Goal: Task Accomplishment & Management: Use online tool/utility

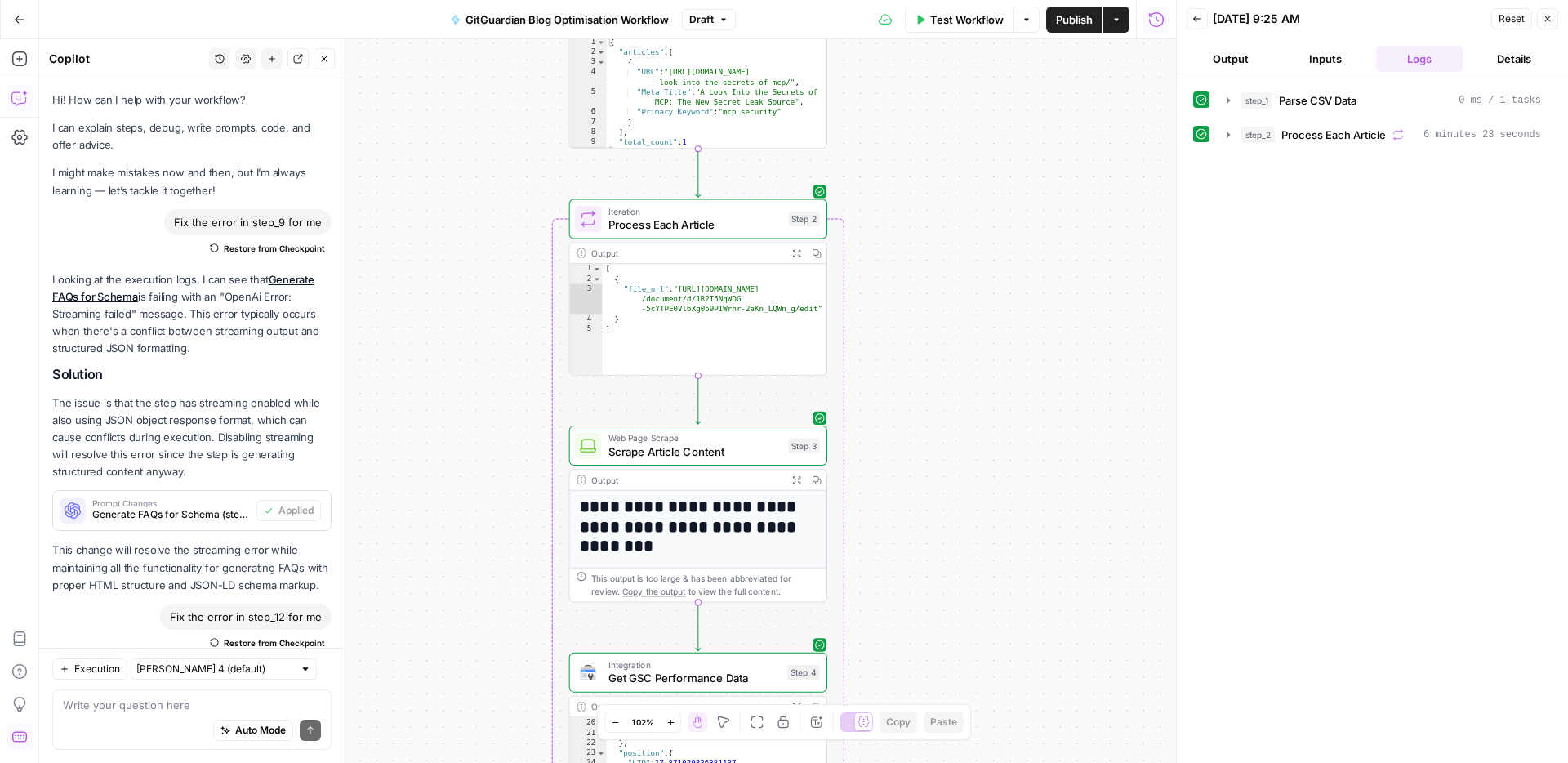
click at [900, 336] on div "Workflow Set Inputs Inputs Run Code · Python Parse CSV Data Step 1 Output Expan…" at bounding box center [607, 400] width 1137 height 723
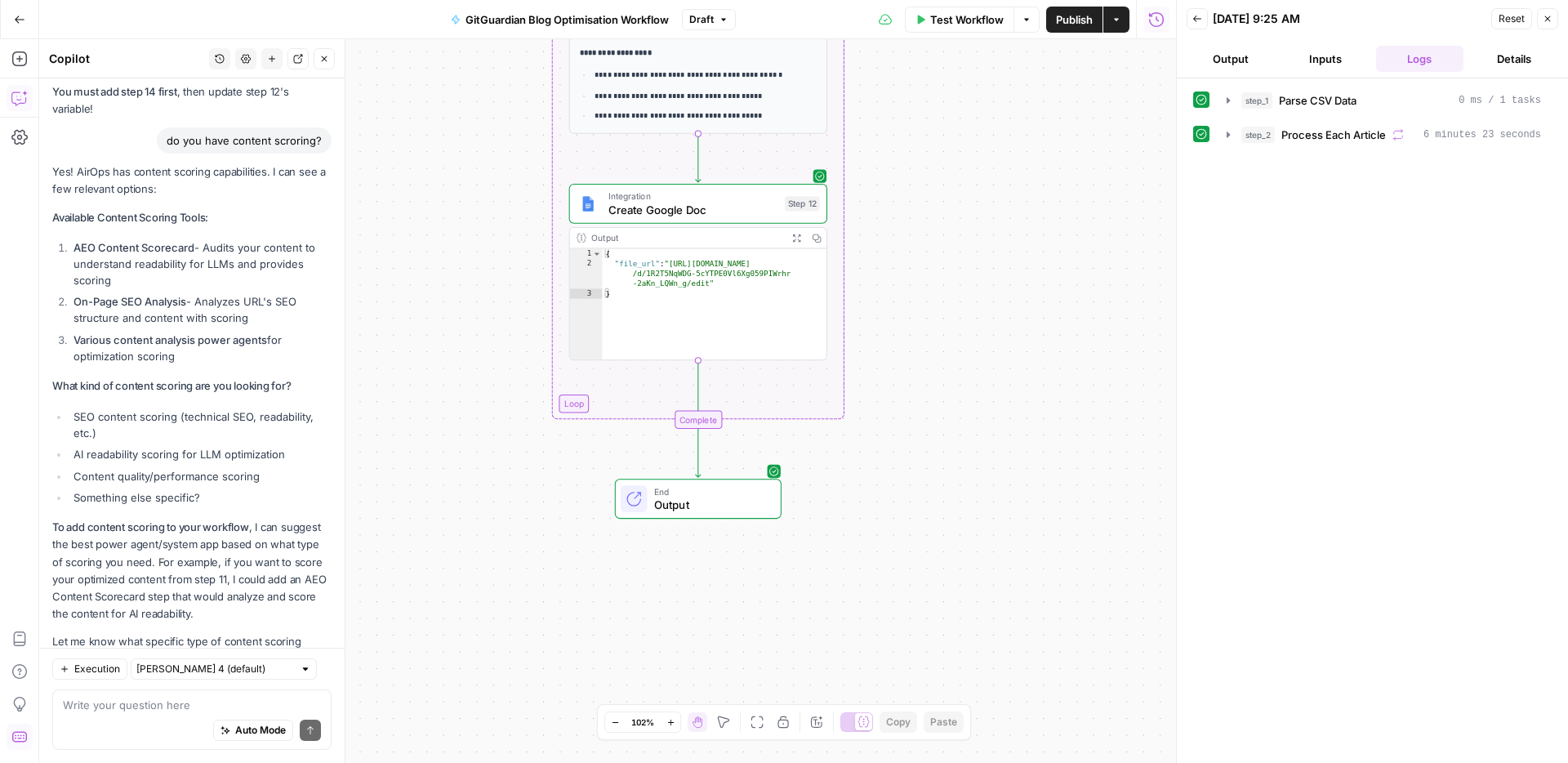
click at [669, 213] on span "Create Google Doc" at bounding box center [693, 209] width 170 height 16
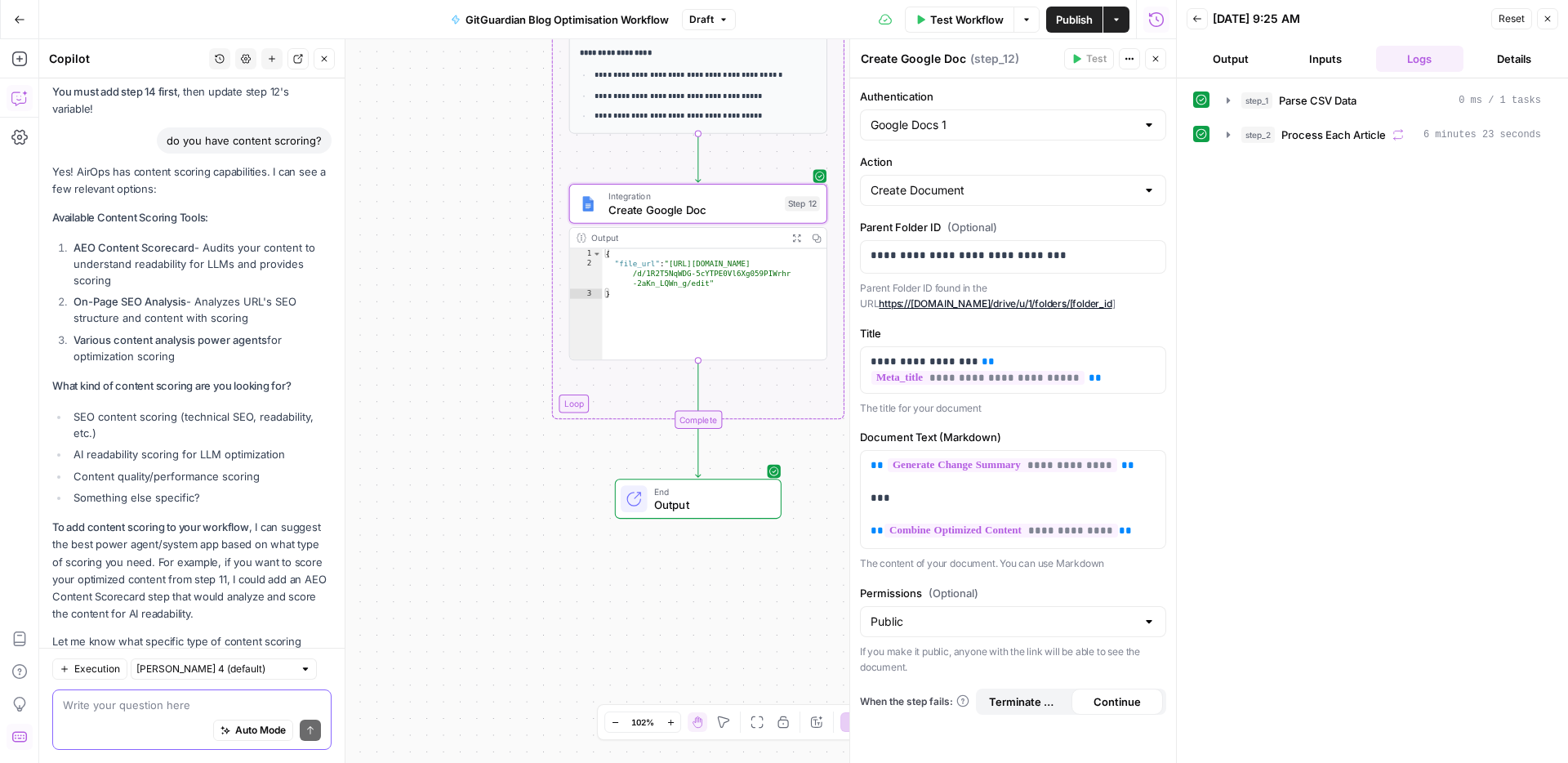
click at [154, 706] on textarea at bounding box center [191, 705] width 258 height 16
click at [151, 709] on textarea at bounding box center [191, 705] width 258 height 16
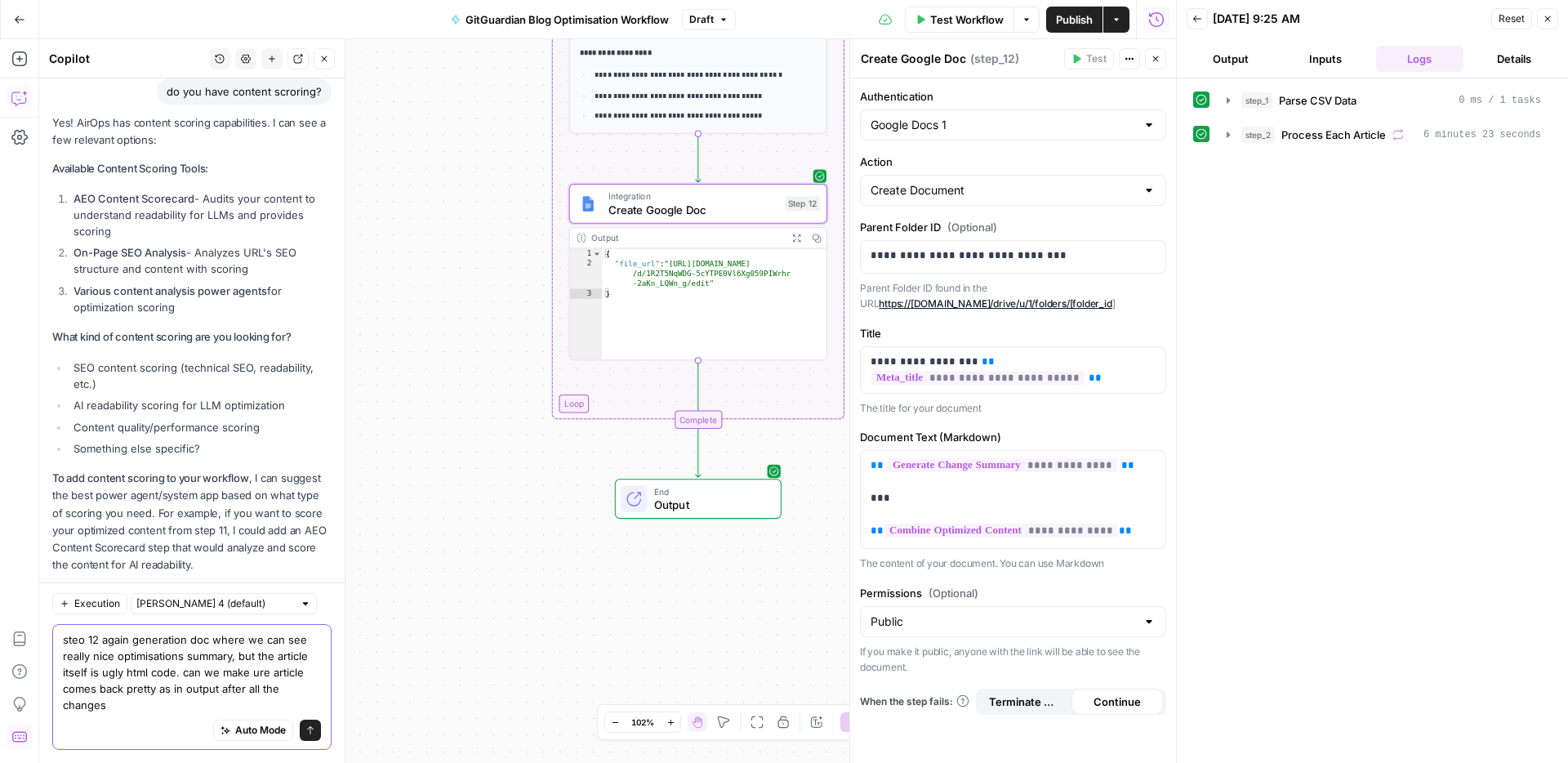
scroll to position [15183, 0]
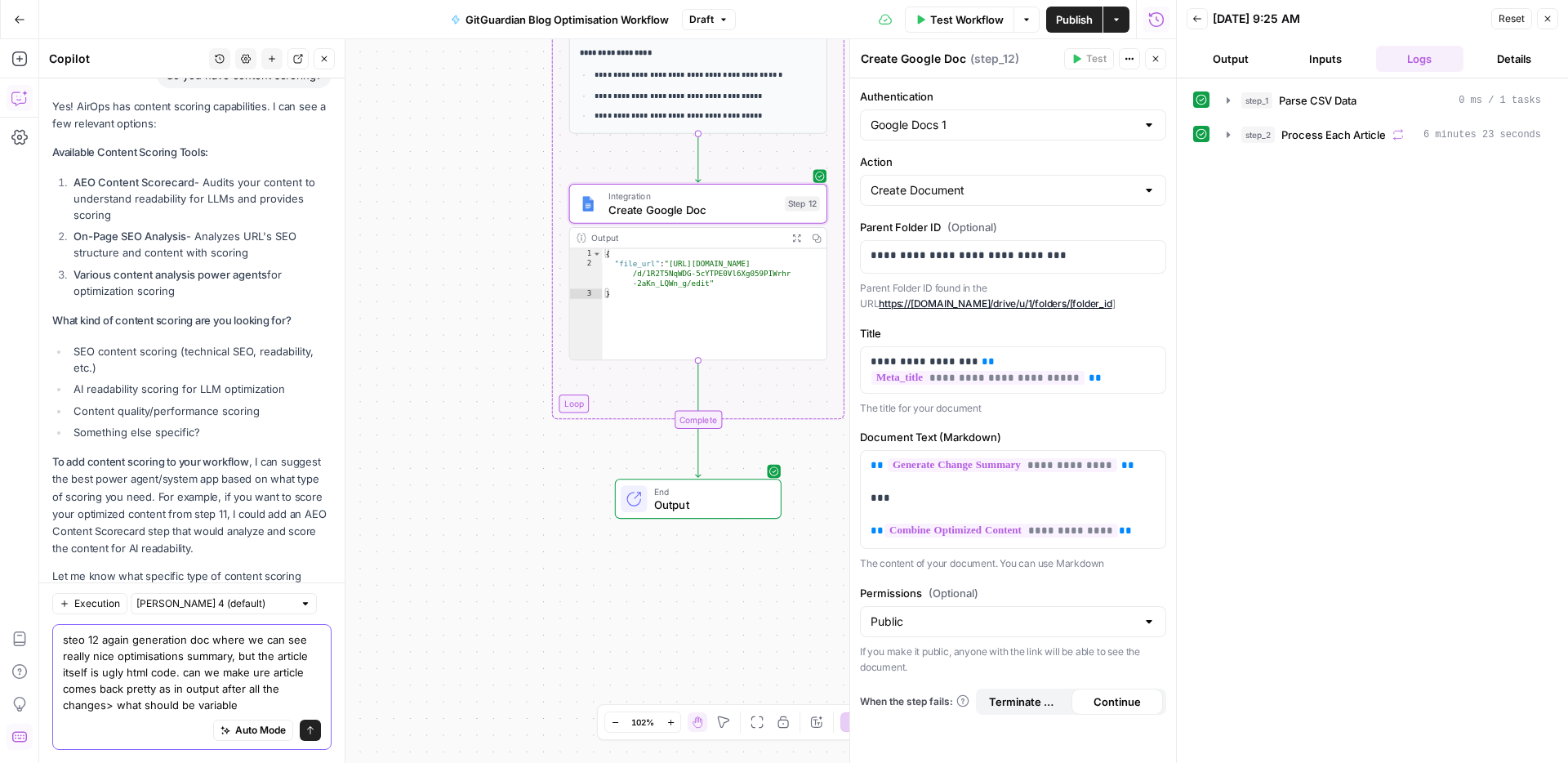
type textarea "steo 12 again generation doc where we can see really nice optimisations summary…"
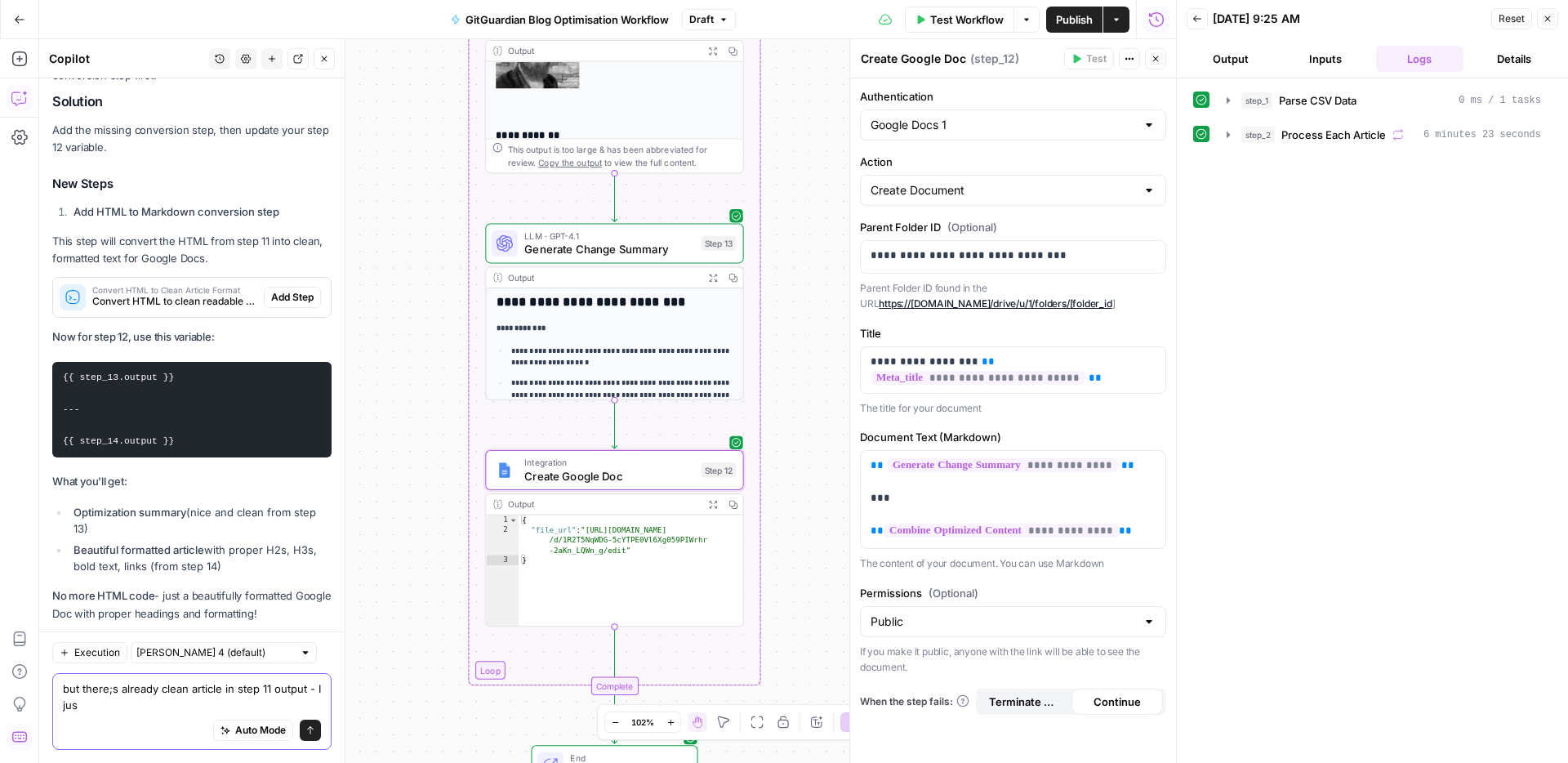
scroll to position [15947, 0]
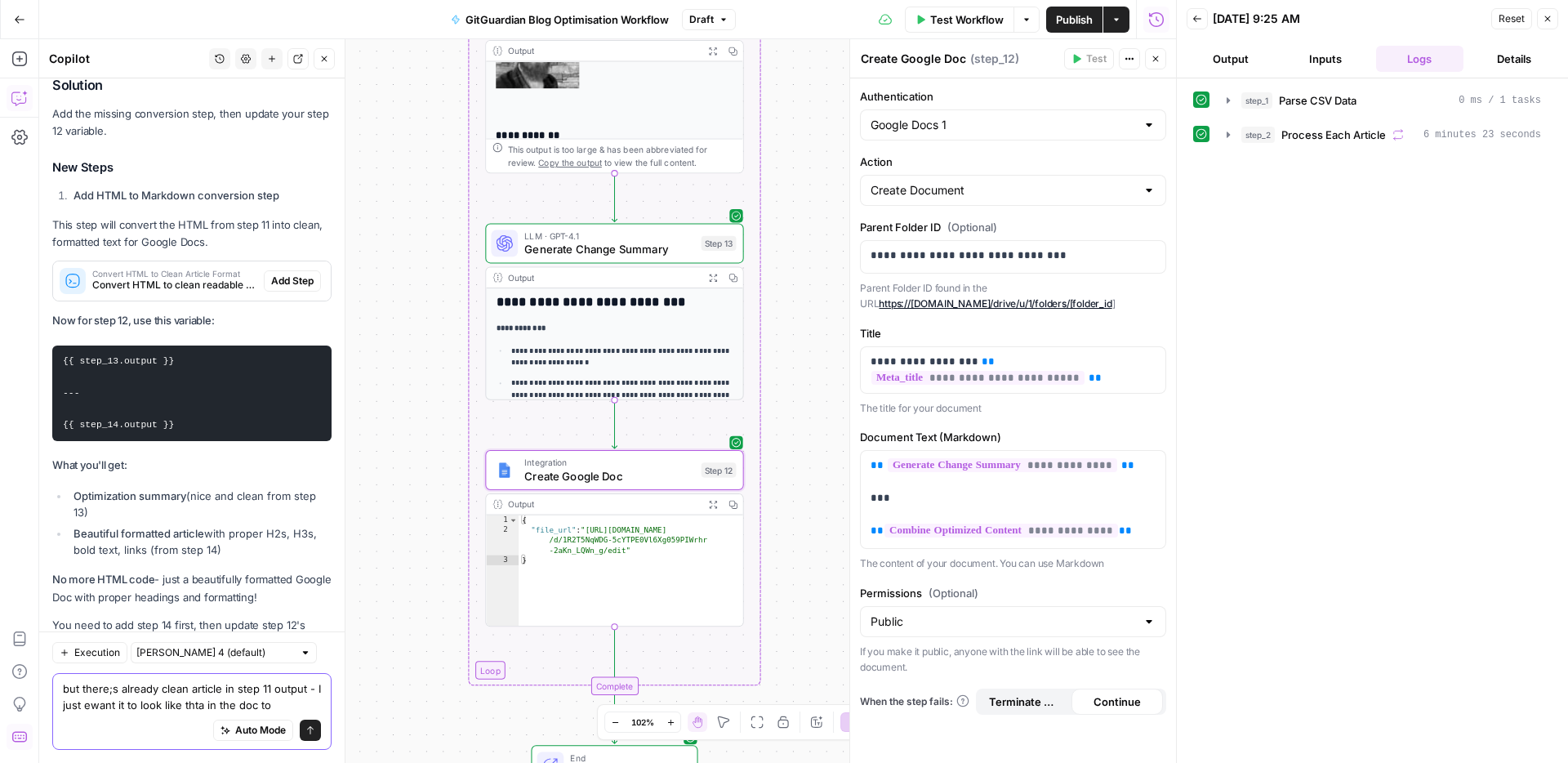
type textarea "but there;s already clean article in step 11 output - I just ewant it to look l…"
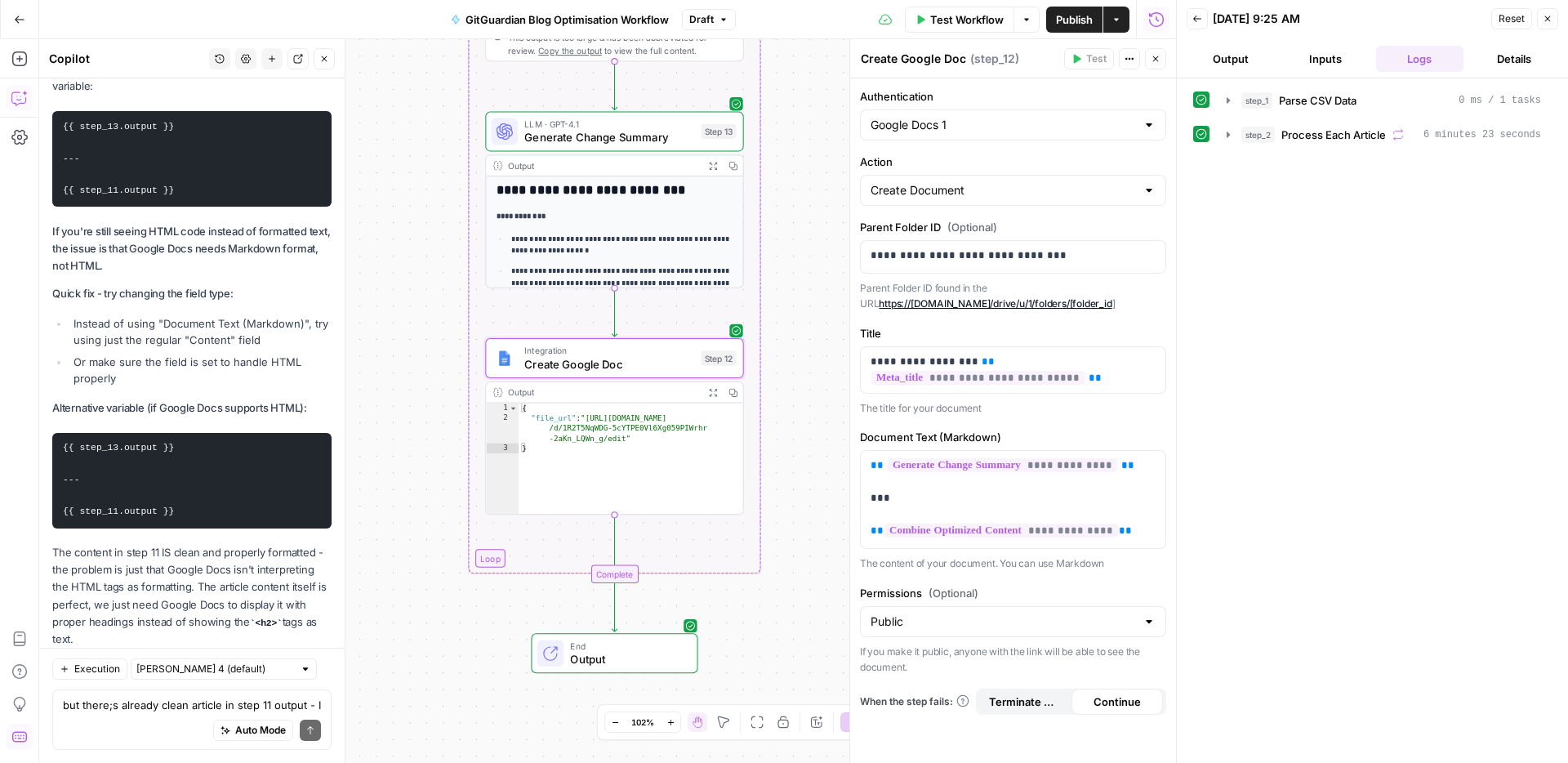
scroll to position [16721, 0]
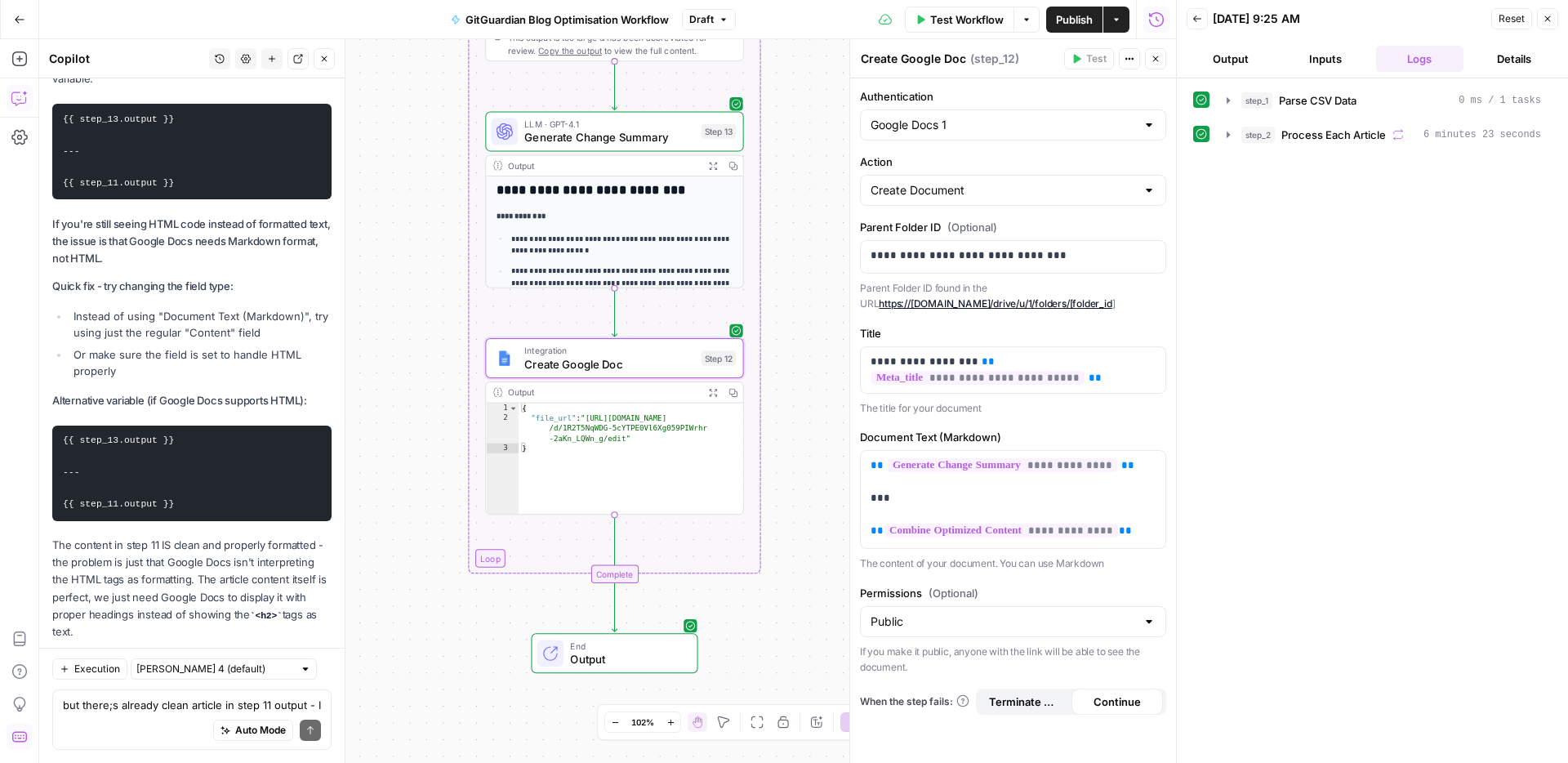
click at [139, 436] on code "{{ step_13.output }} --- {{ step_11.output }}" at bounding box center [118, 472] width 111 height 74
copy div "{{ step_11.output }}"
click at [131, 714] on div "Auto Mode Send" at bounding box center [191, 731] width 258 height 36
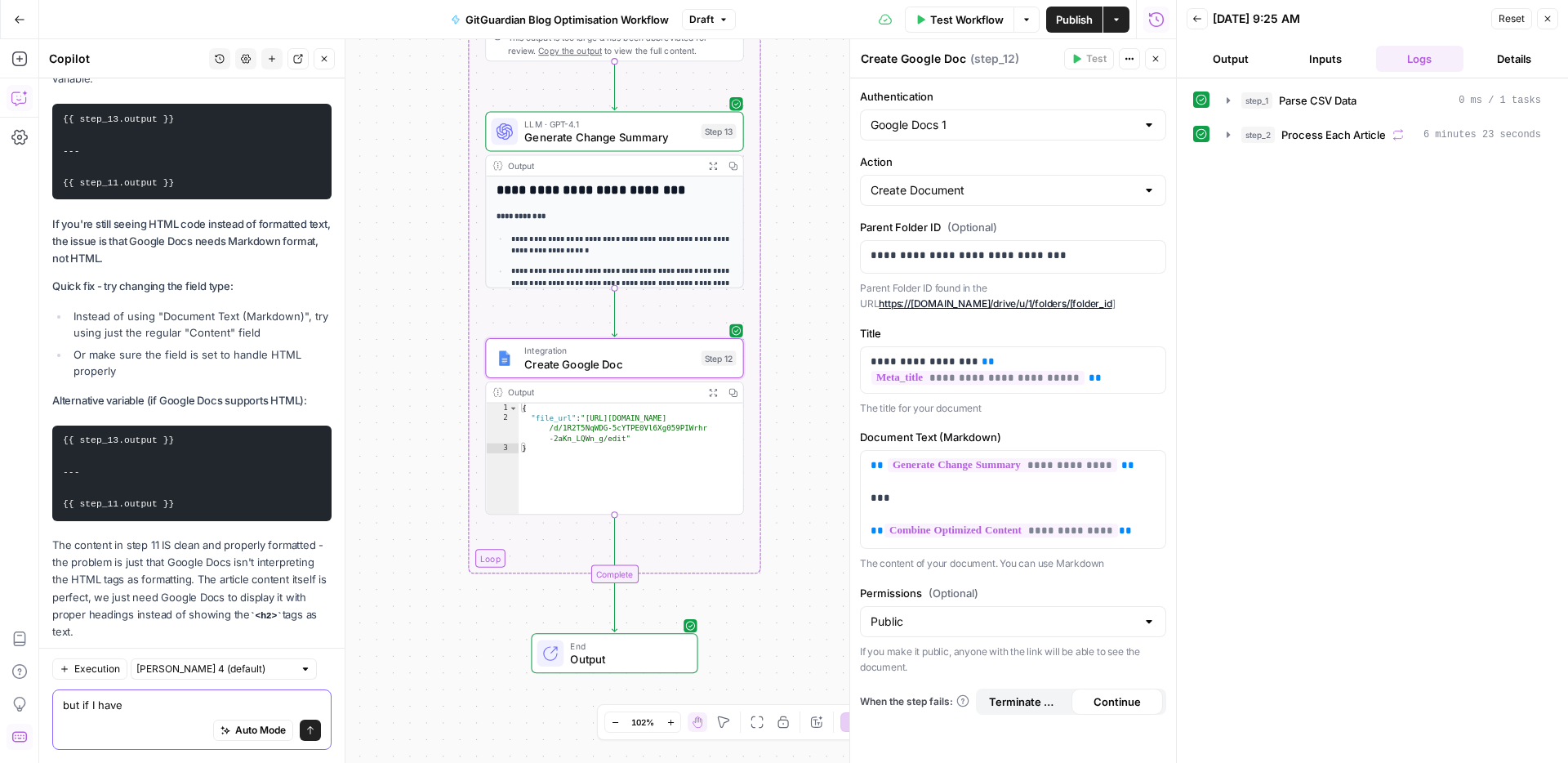
paste textarea "{{ step_11.output }}"
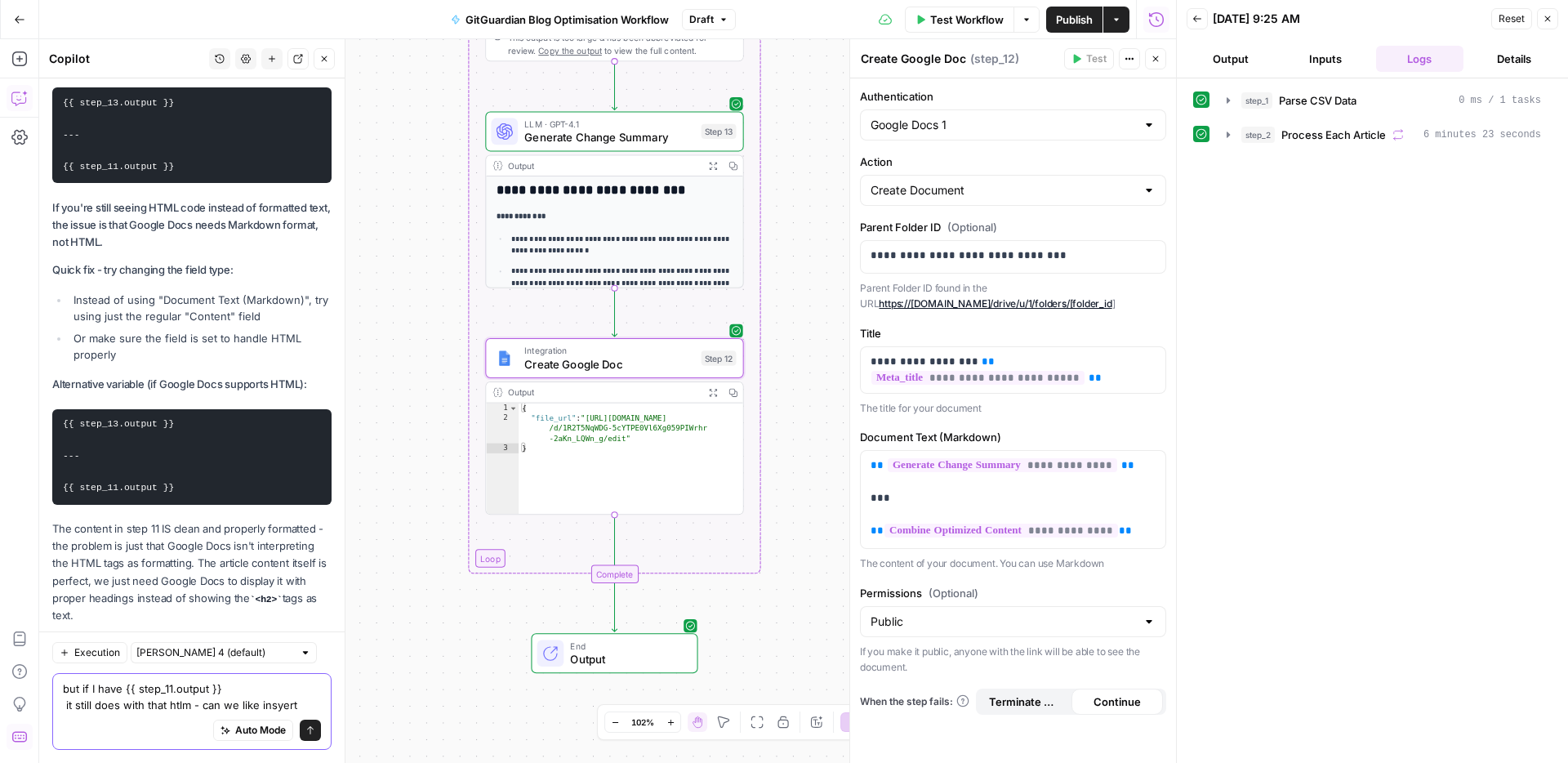
scroll to position [16753, 0]
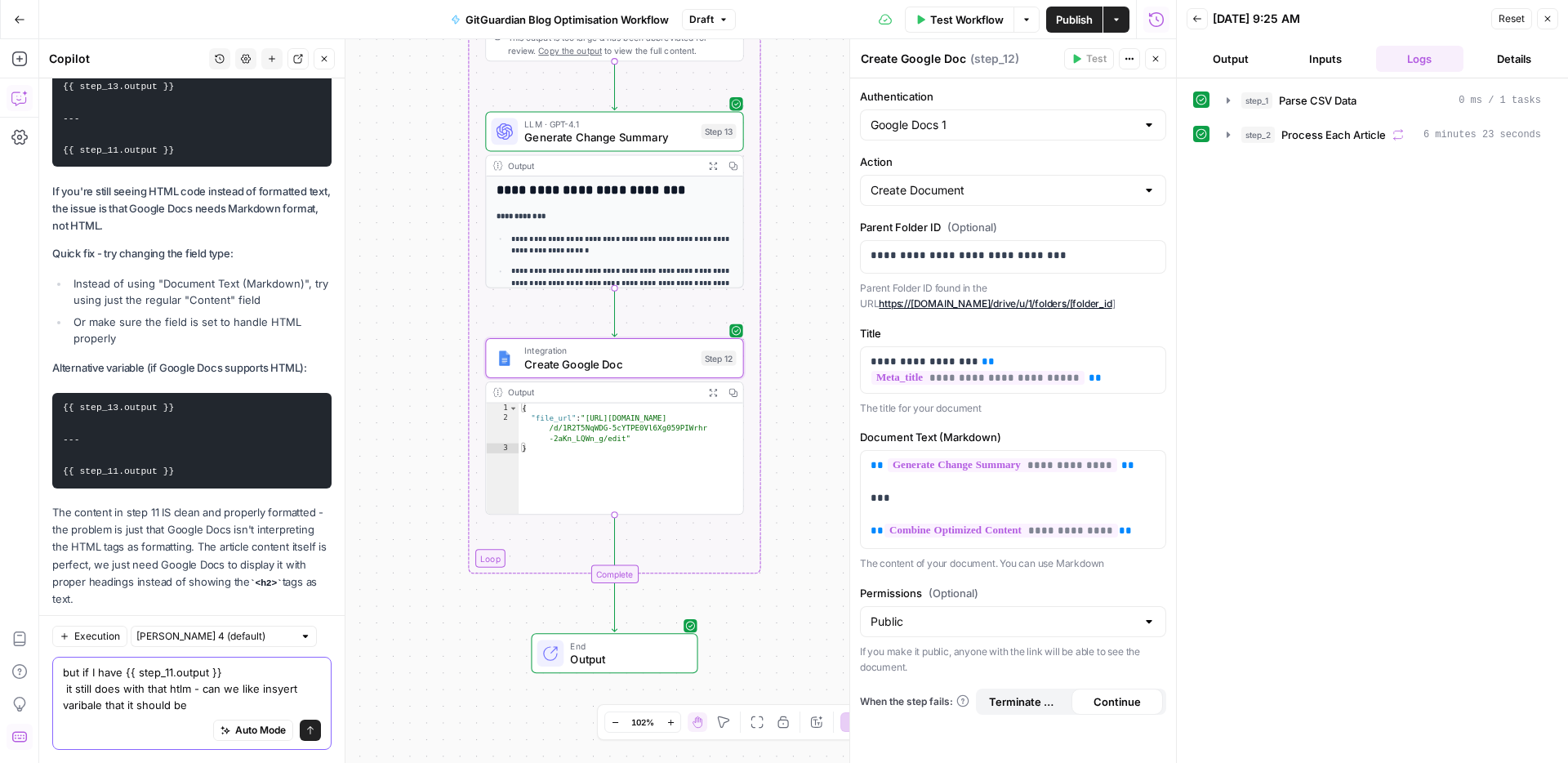
paste textarea "{{ step_11.output }}"
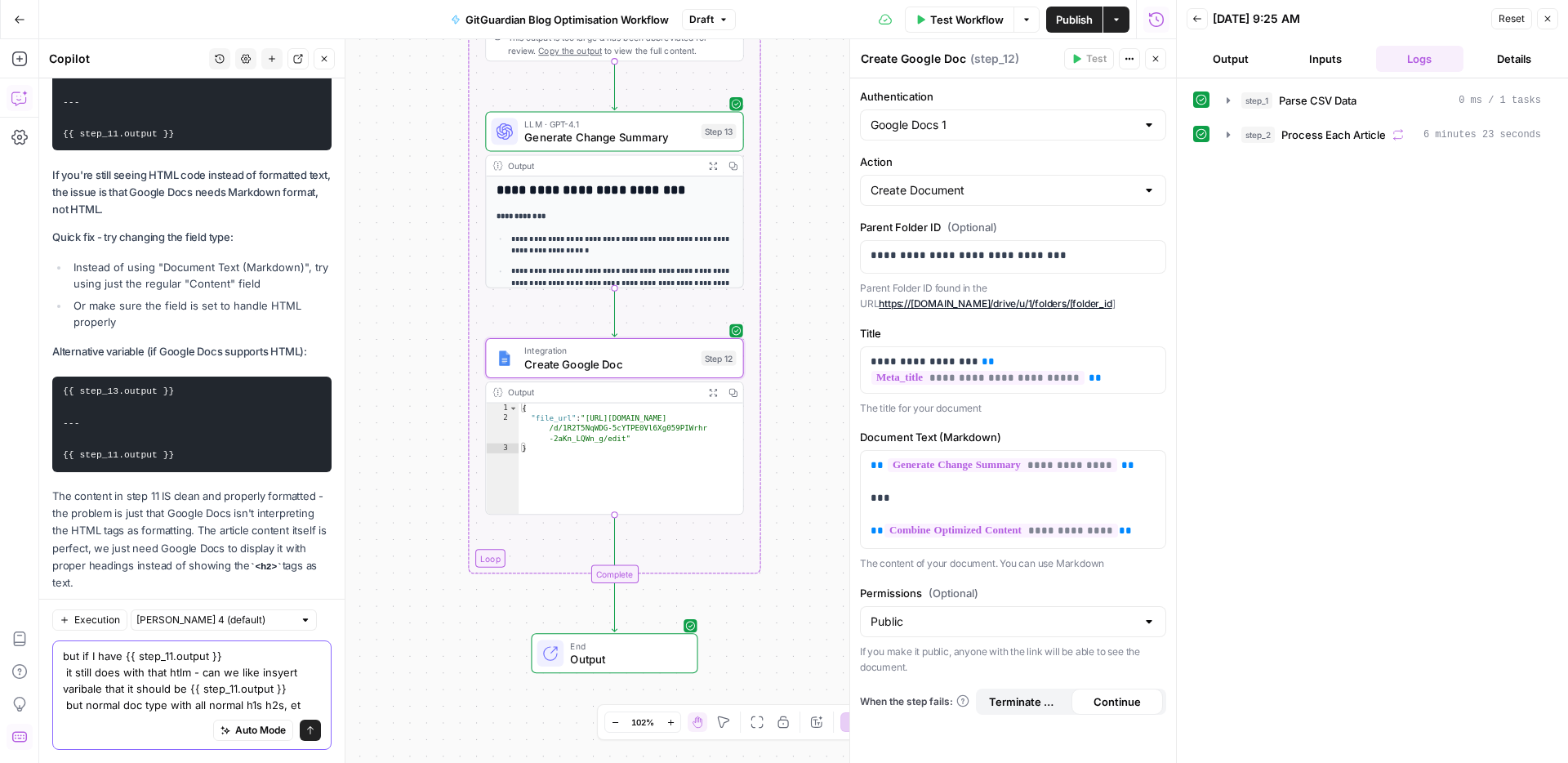
type textarea "but if I have {{ step_11.output }} it still does with that htlm - can we like i…"
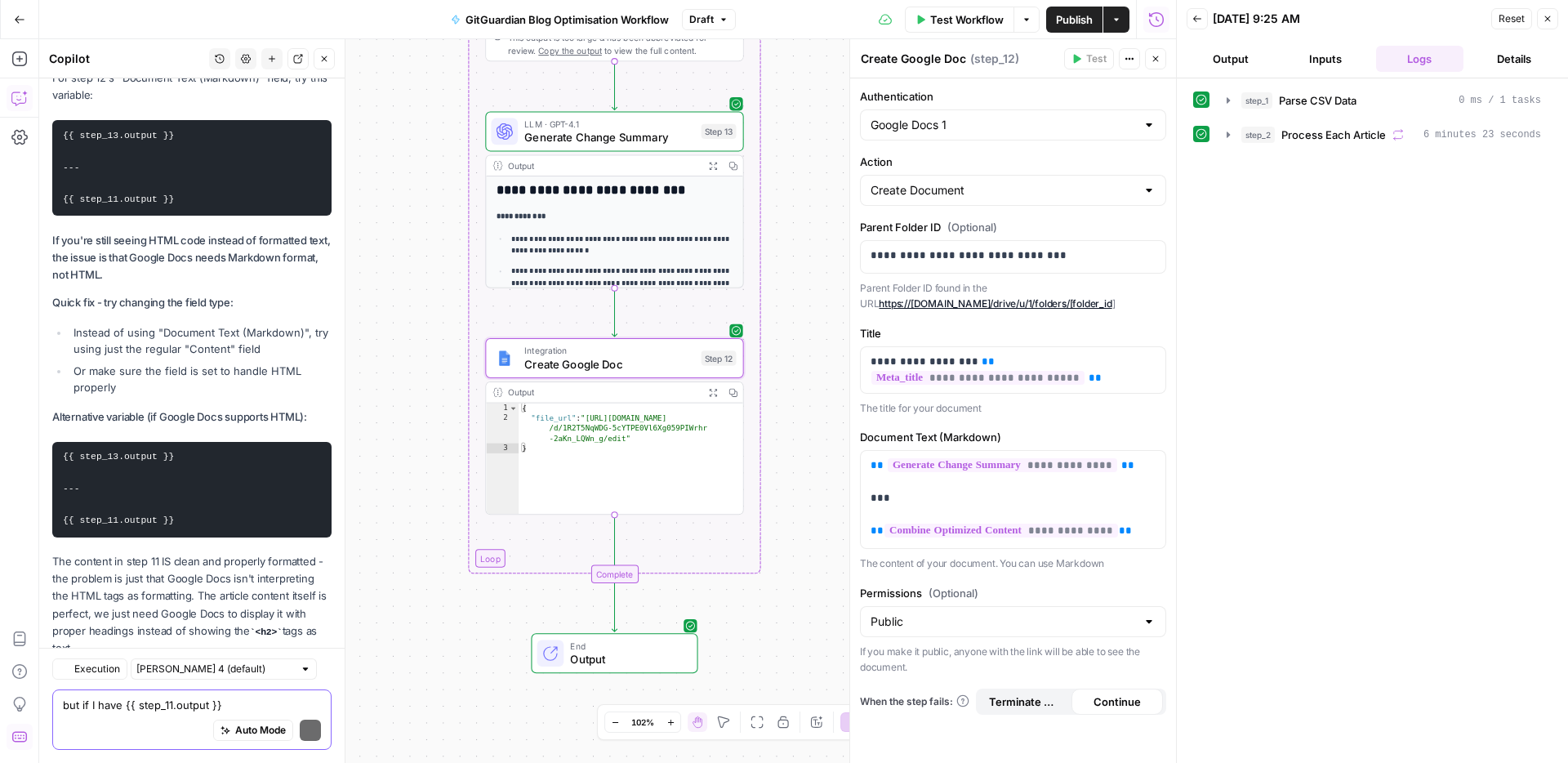
scroll to position [17467, 0]
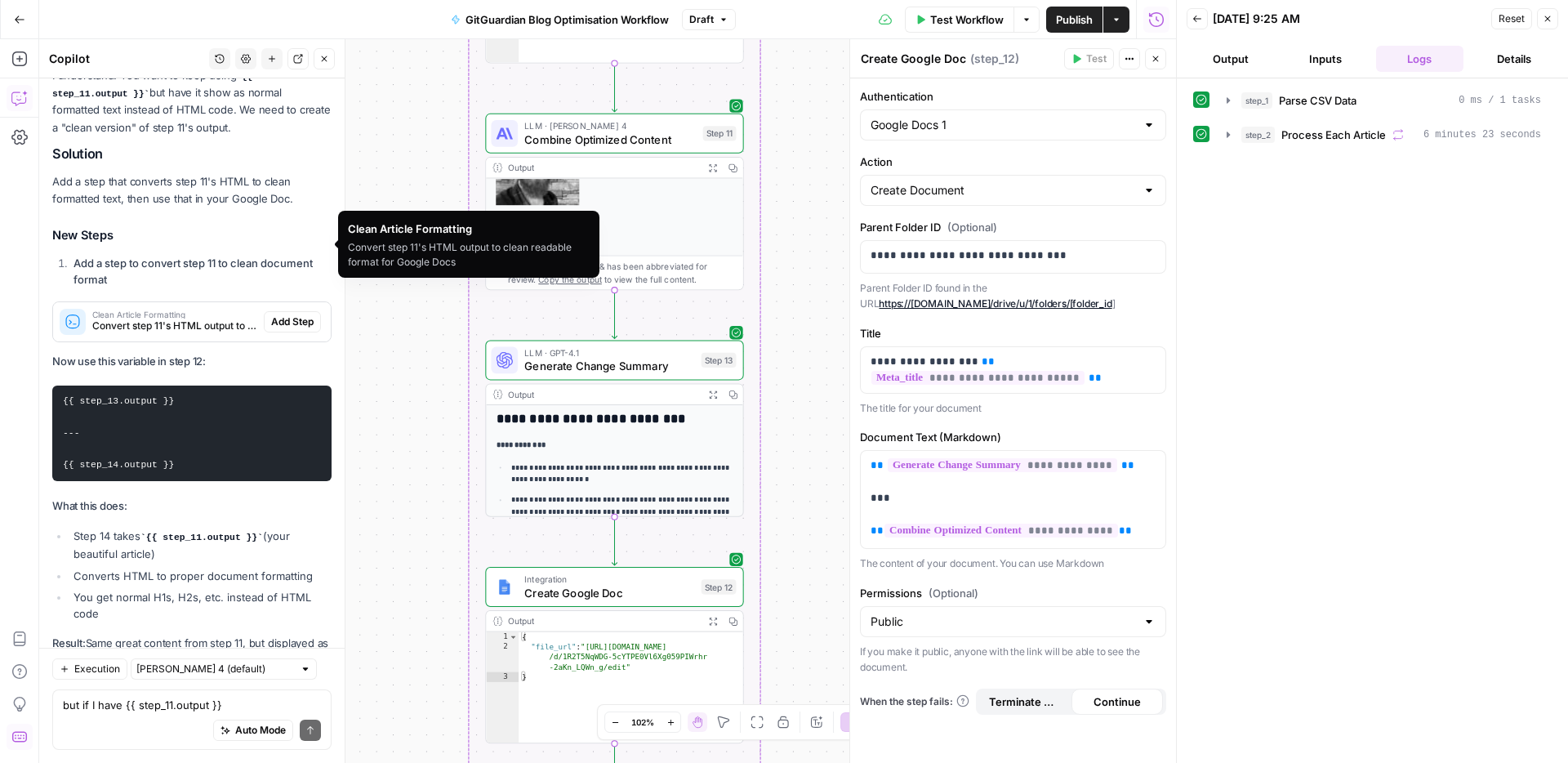
click at [186, 319] on span "Convert step 11's HTML output to clean readable format for Google Docs" at bounding box center [174, 326] width 165 height 14
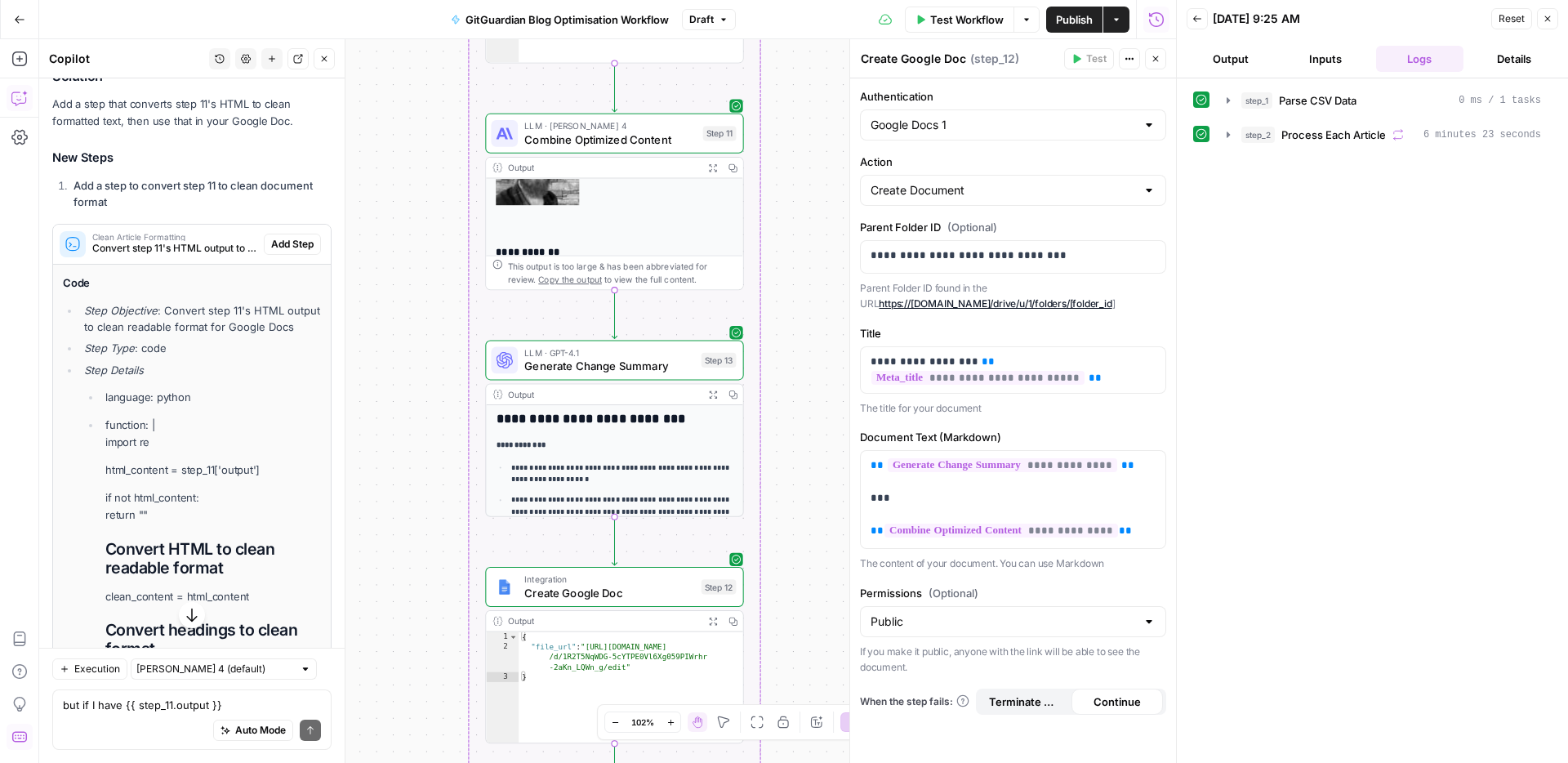
scroll to position [17553, 0]
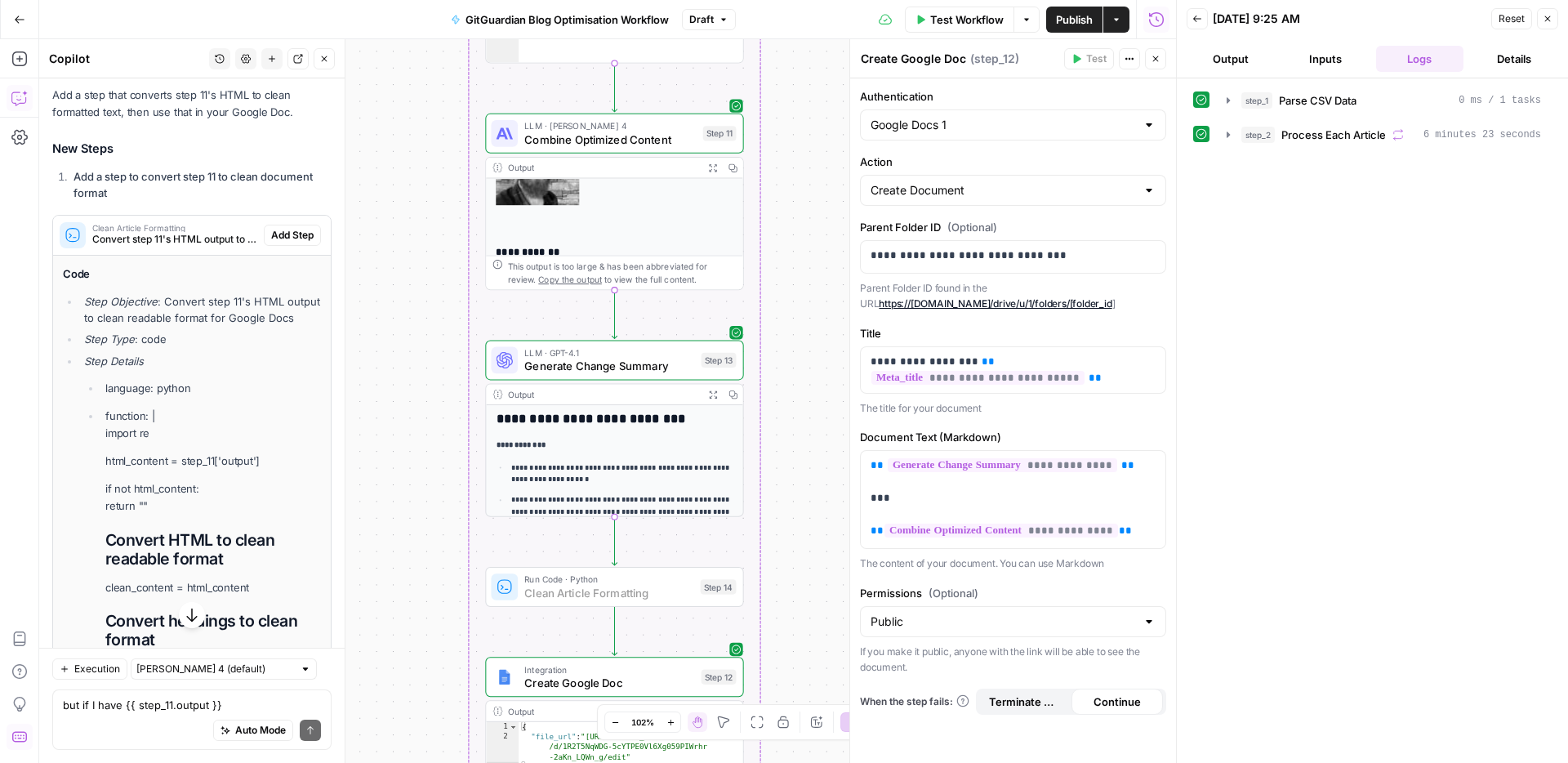
click at [295, 228] on span "Add Step" at bounding box center [293, 234] width 42 height 14
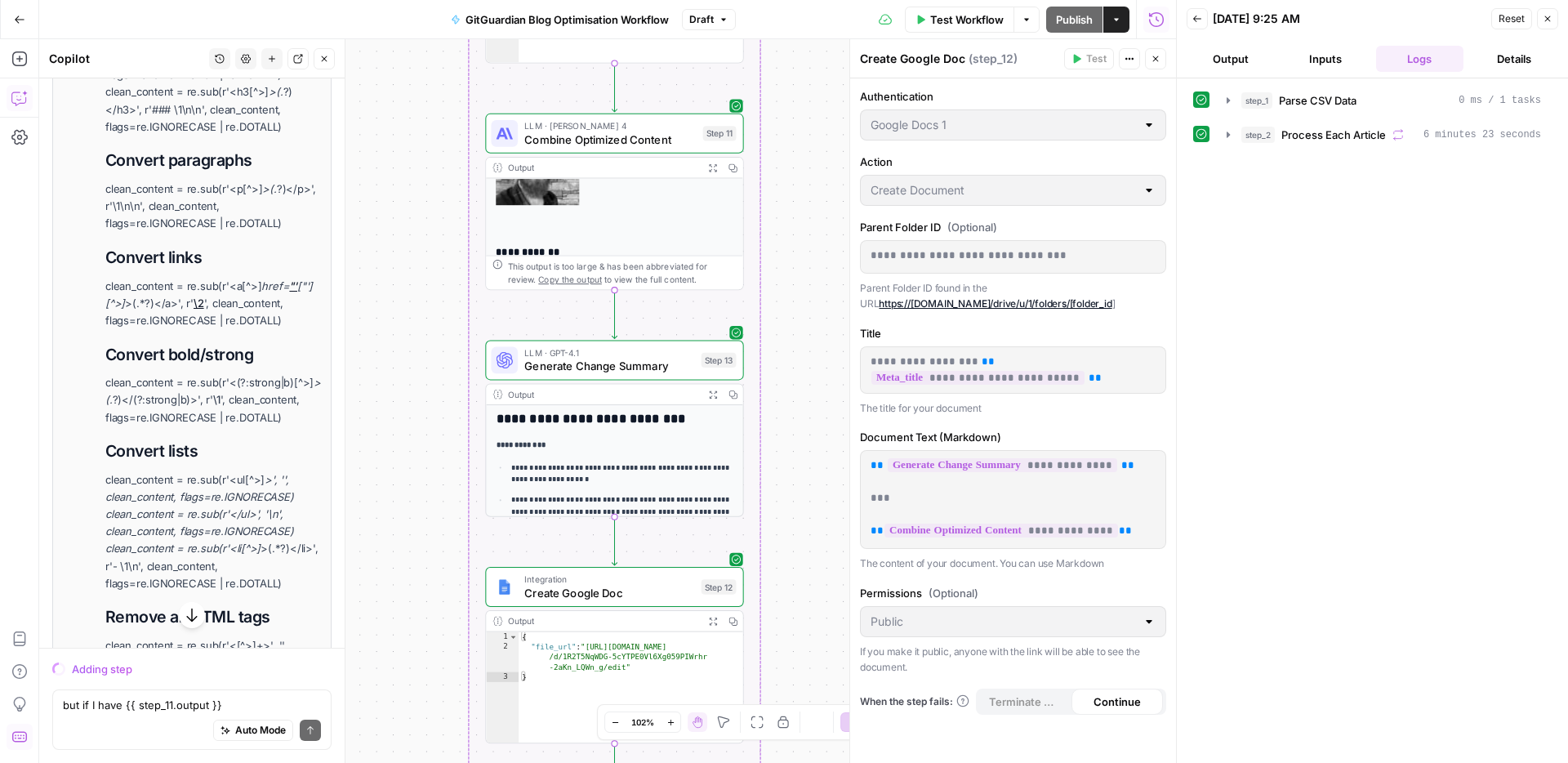
scroll to position [16874, 0]
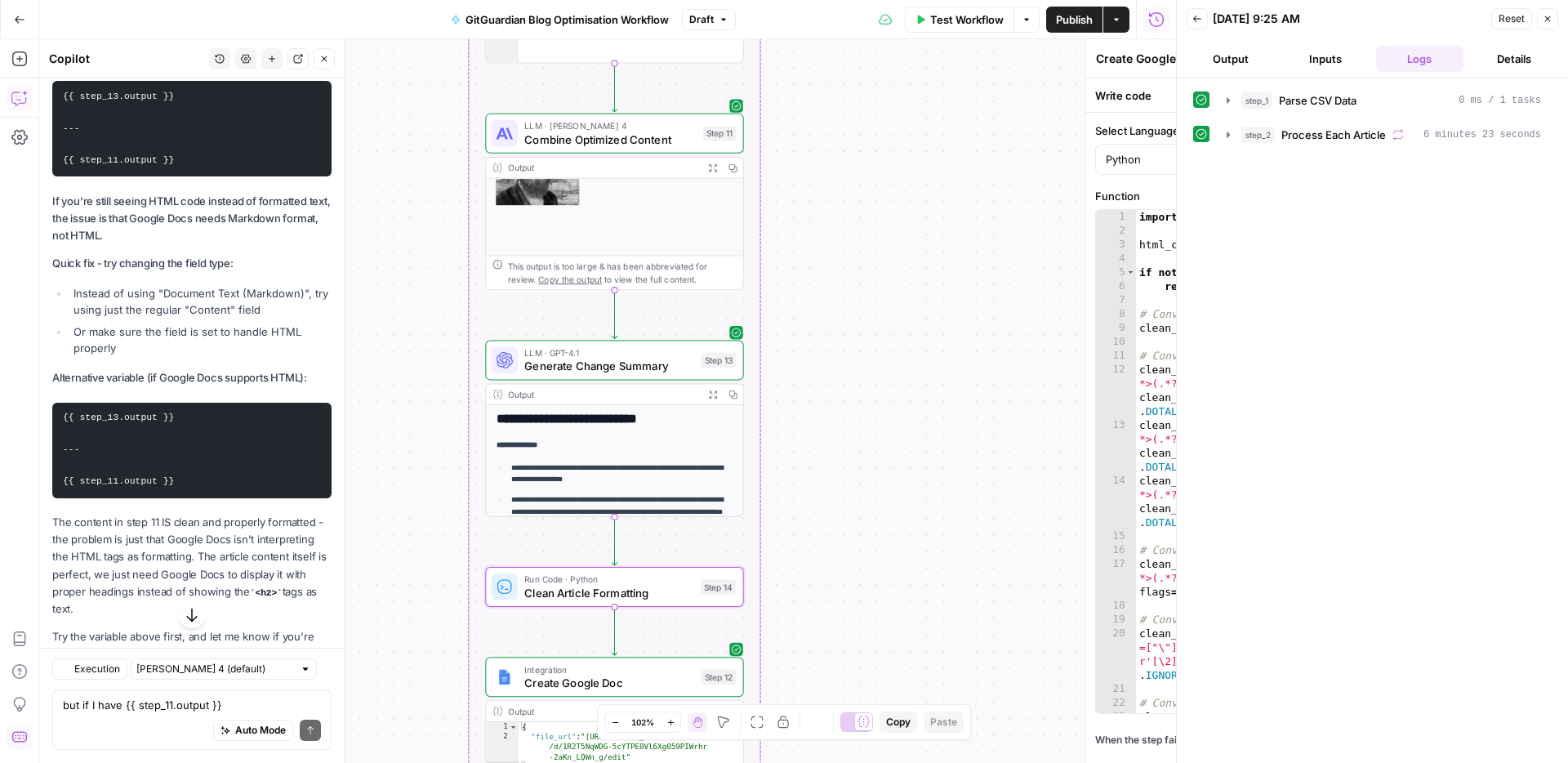
type textarea "Clean Article Formatting"
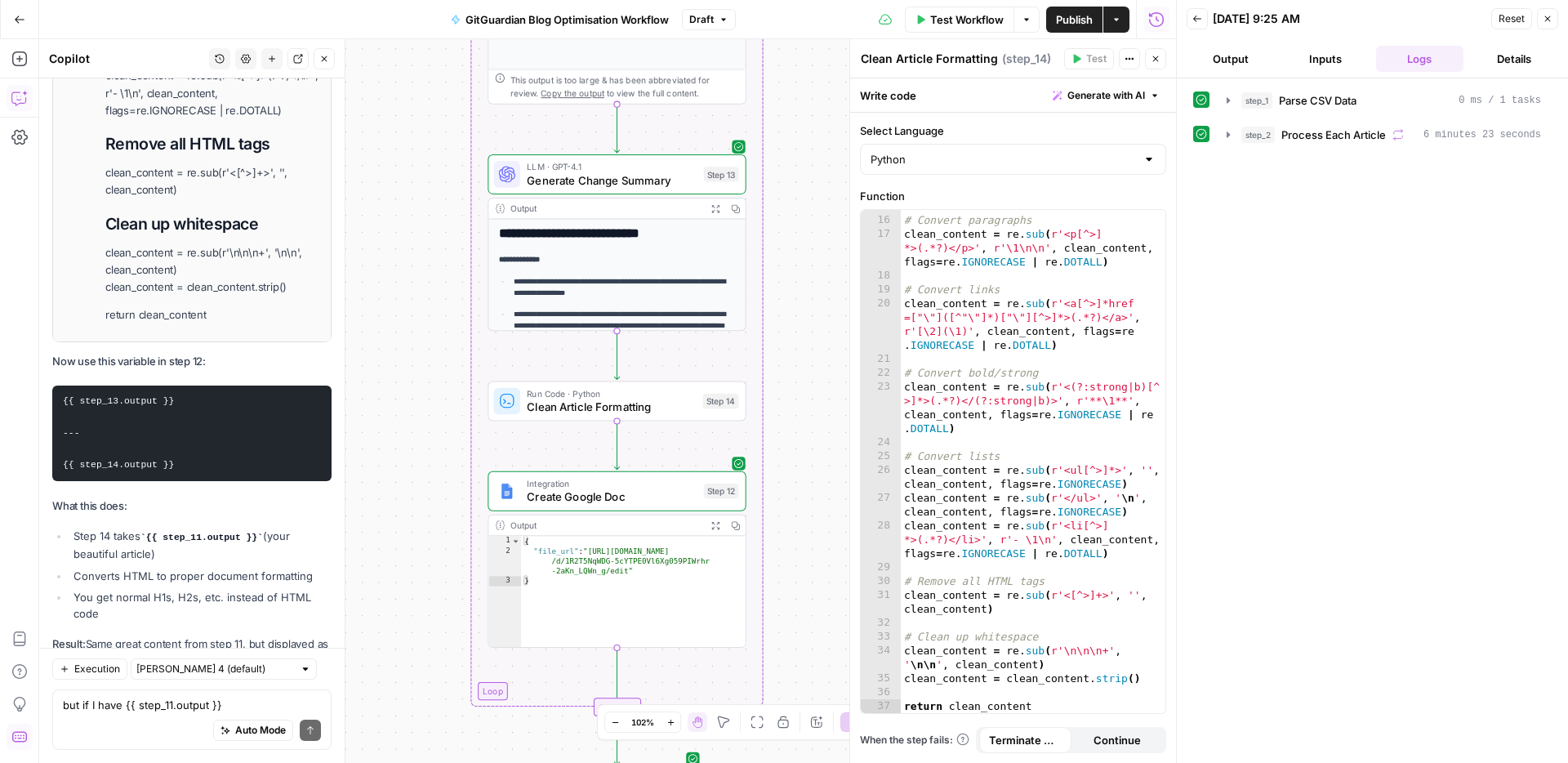
scroll to position [18855, 0]
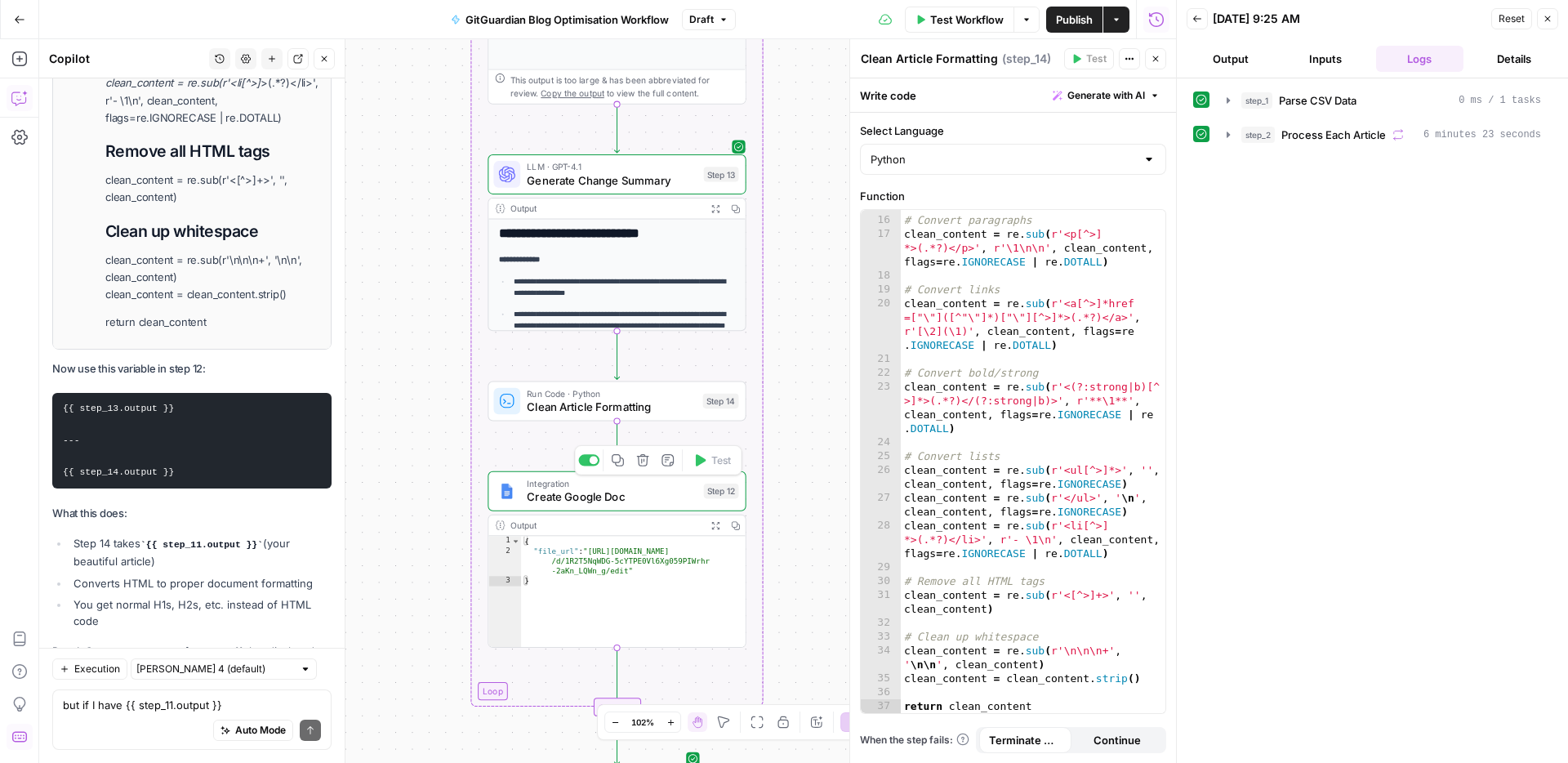
click at [600, 491] on span "Create Google Doc" at bounding box center [611, 496] width 170 height 16
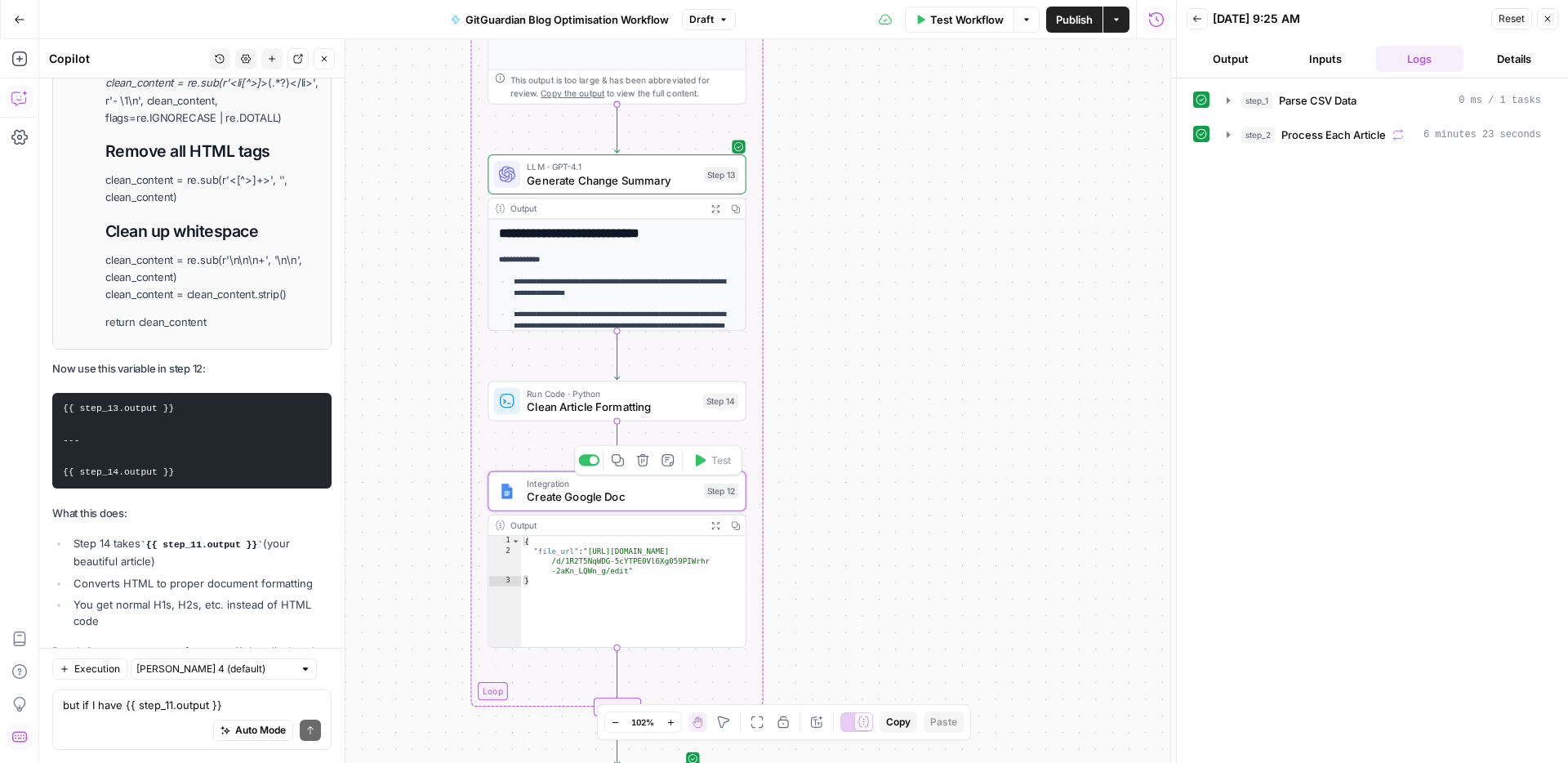
scroll to position [18863, 0]
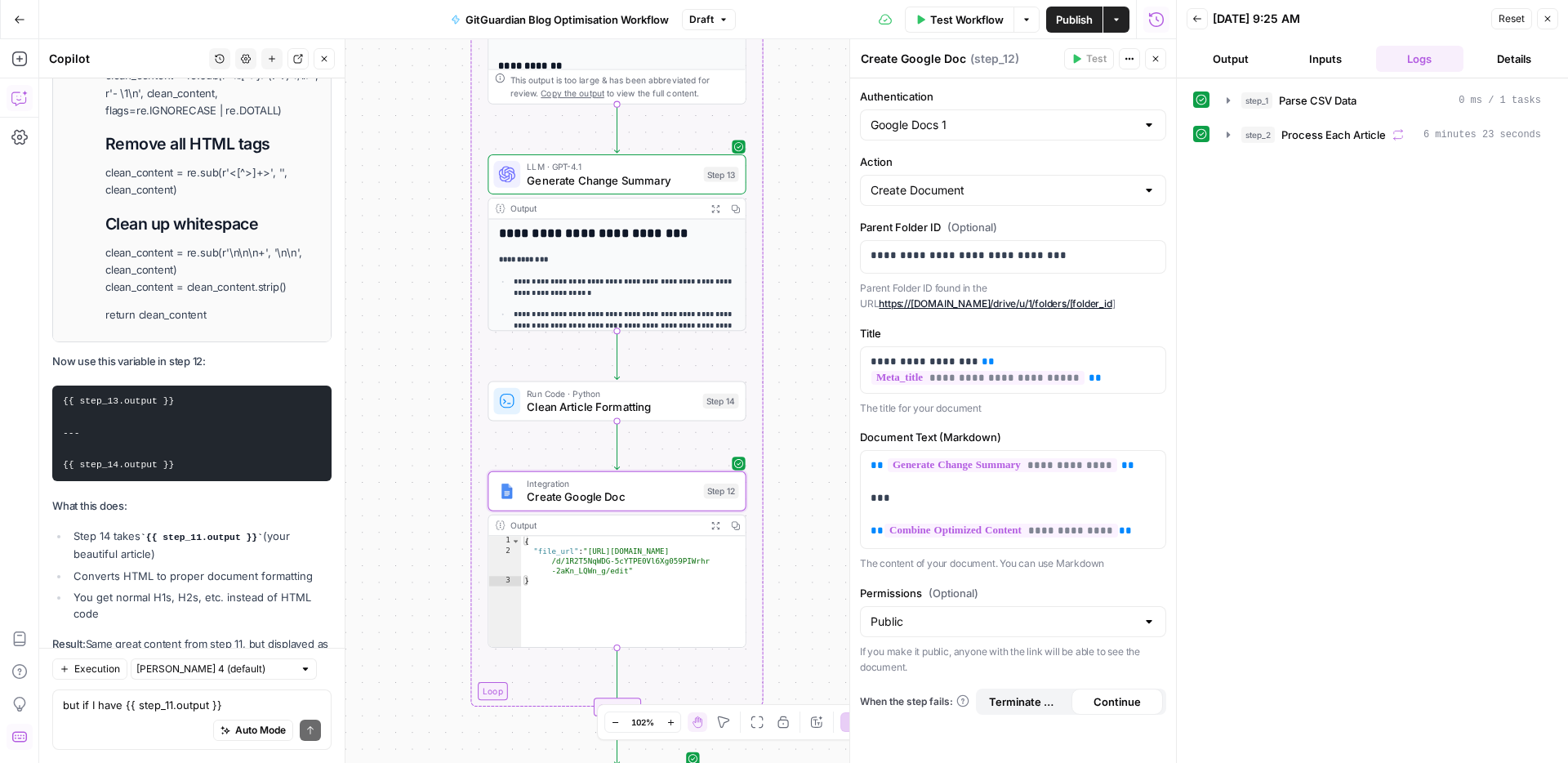
click at [98, 716] on div "Auto Mode Send" at bounding box center [191, 731] width 258 height 36
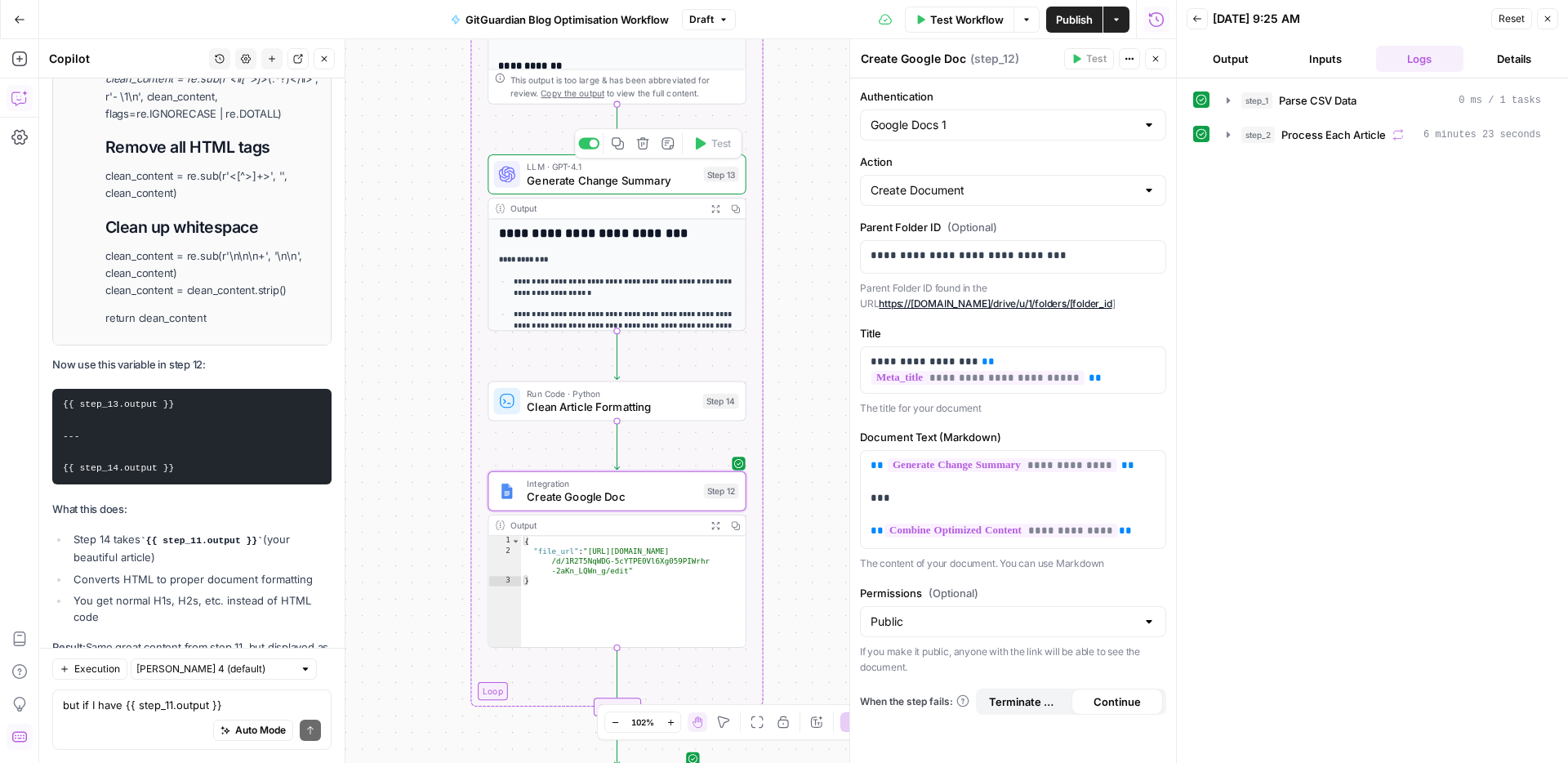
click at [590, 172] on span "Generate Change Summary" at bounding box center [611, 179] width 170 height 16
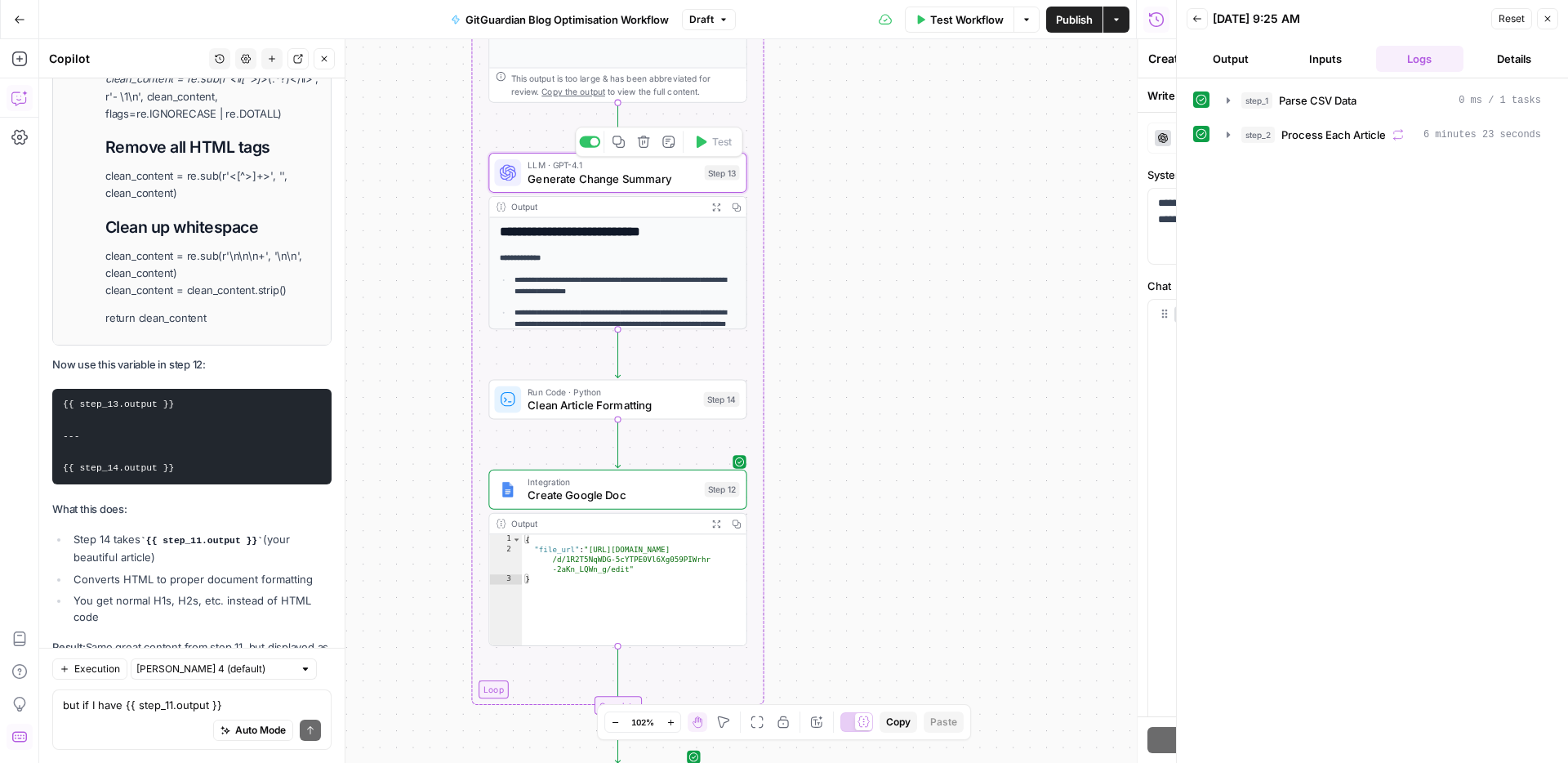
type textarea "Generate Change Summary"
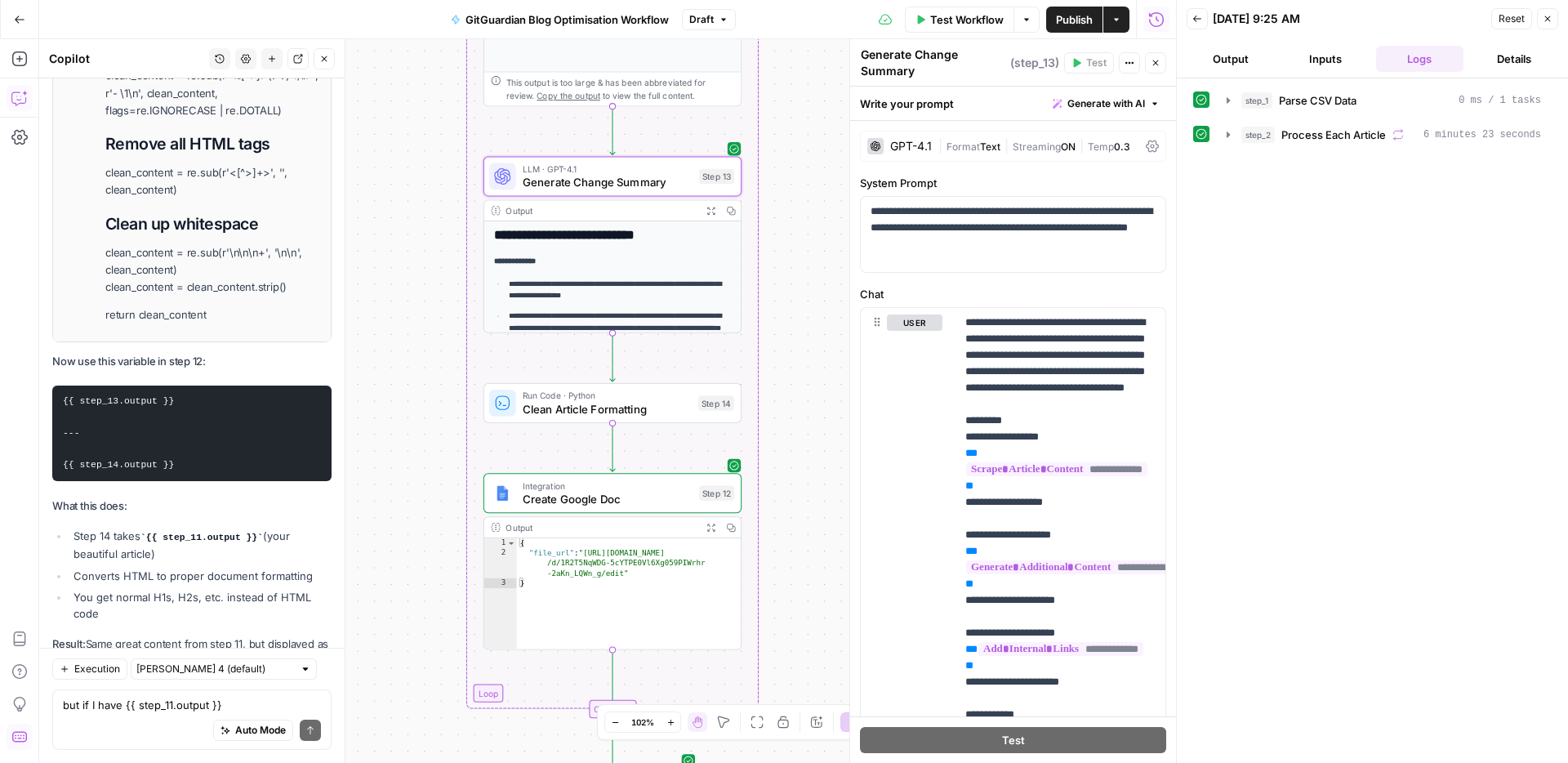
click at [163, 719] on div "Auto Mode Send" at bounding box center [191, 731] width 258 height 36
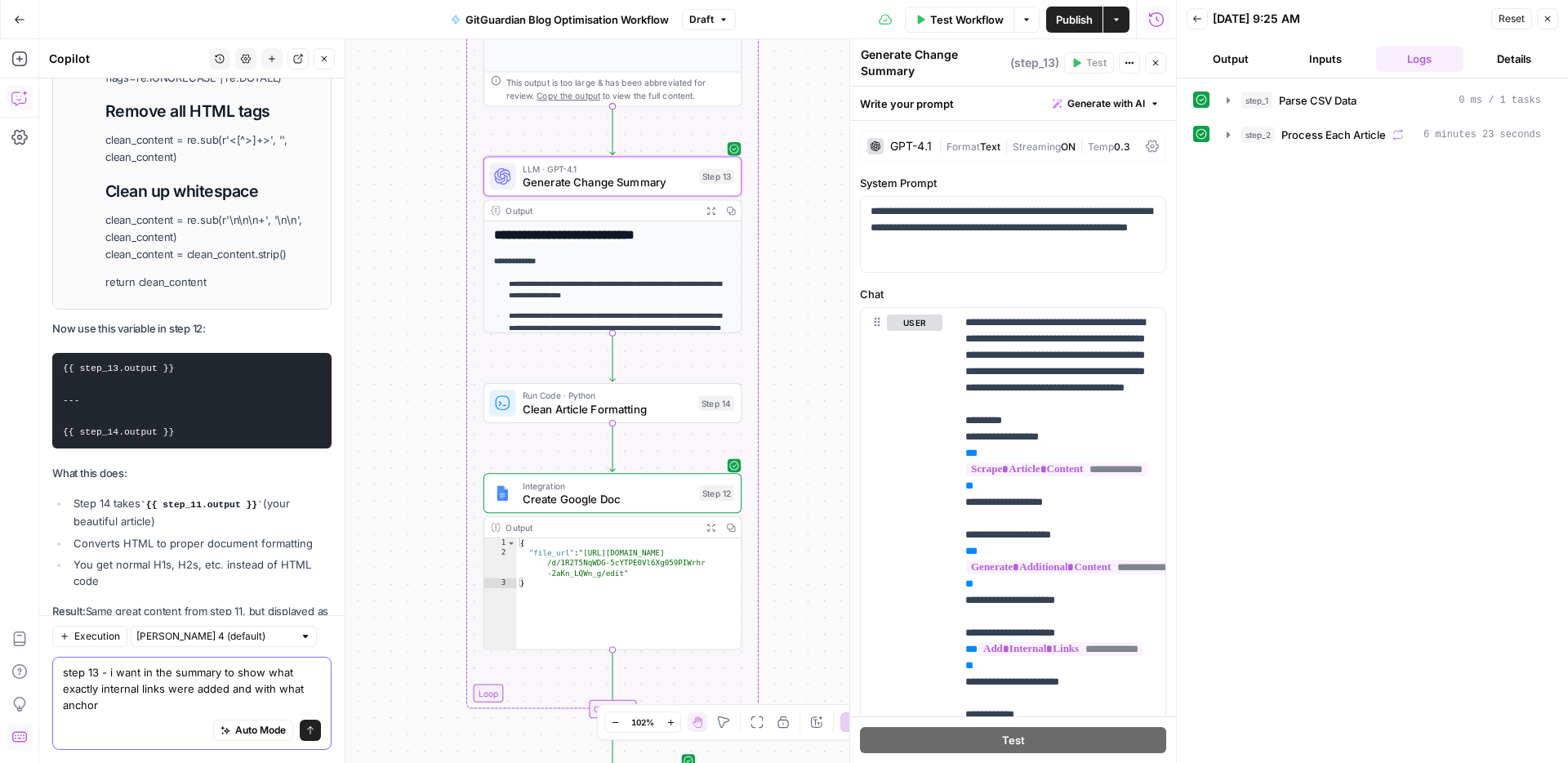
type textarea "step 13 - i want in the summary to show what exactly internal links were added …"
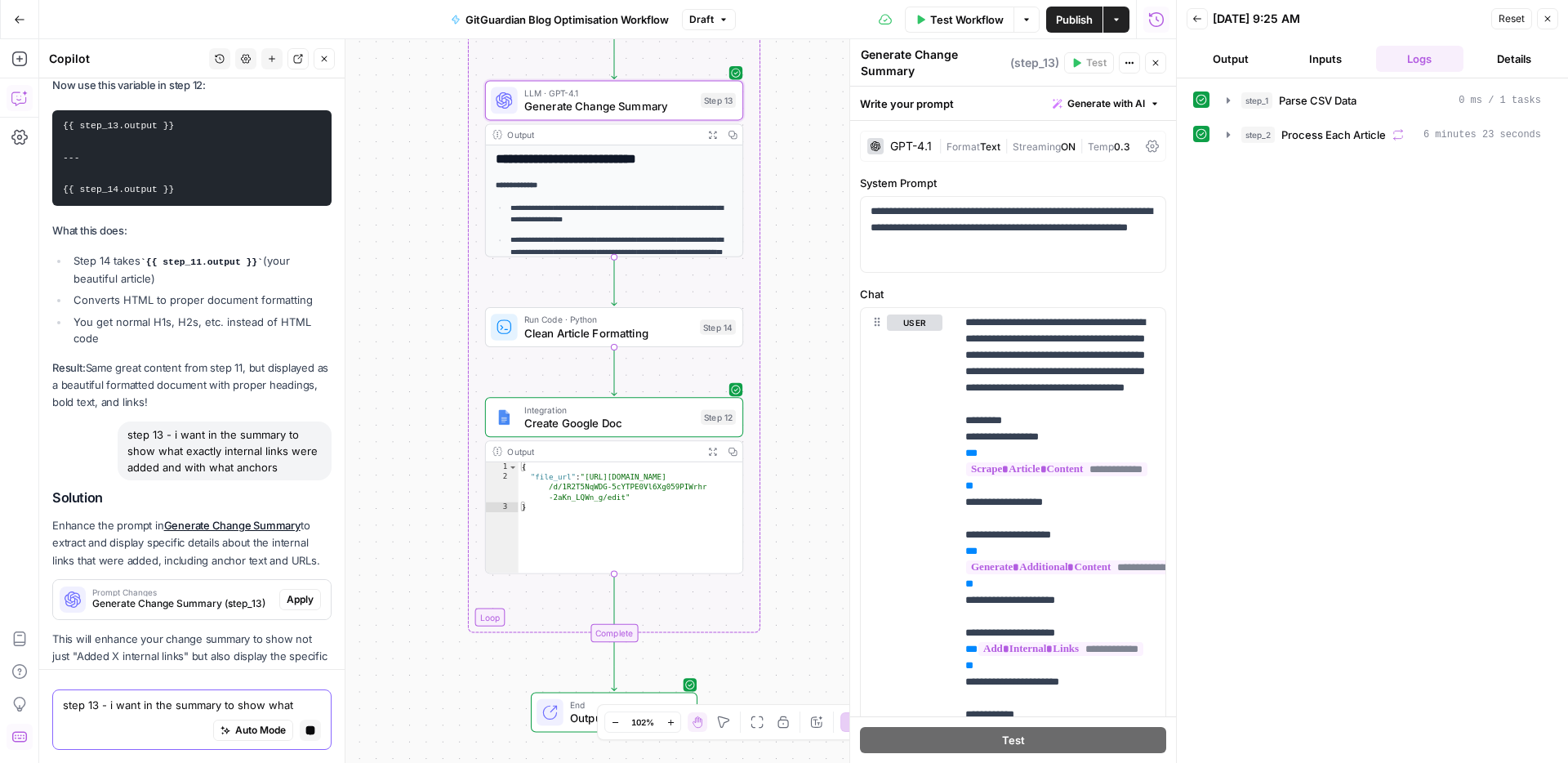
scroll to position [19185, 0]
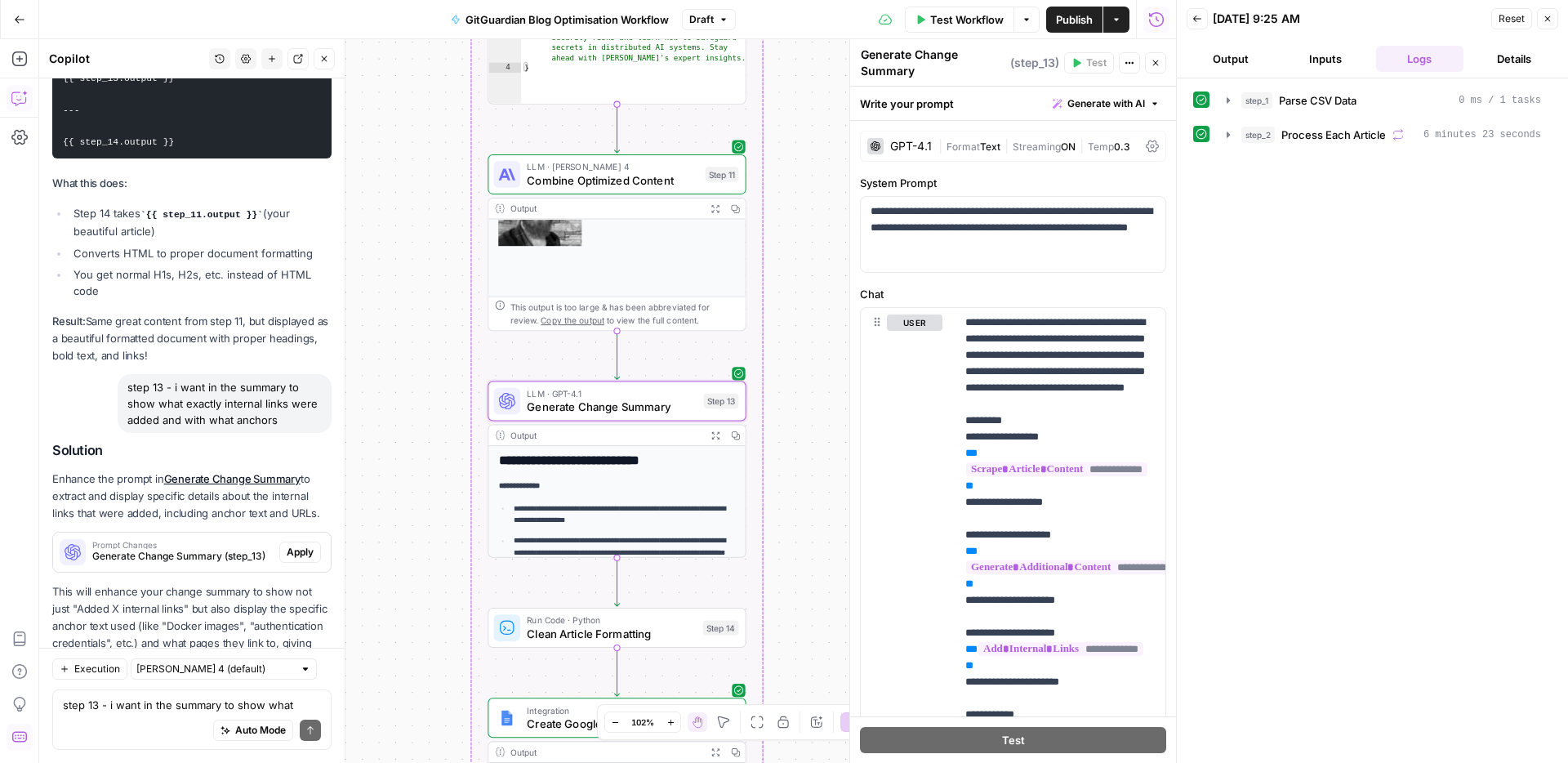
click at [292, 545] on span "Apply" at bounding box center [300, 552] width 27 height 14
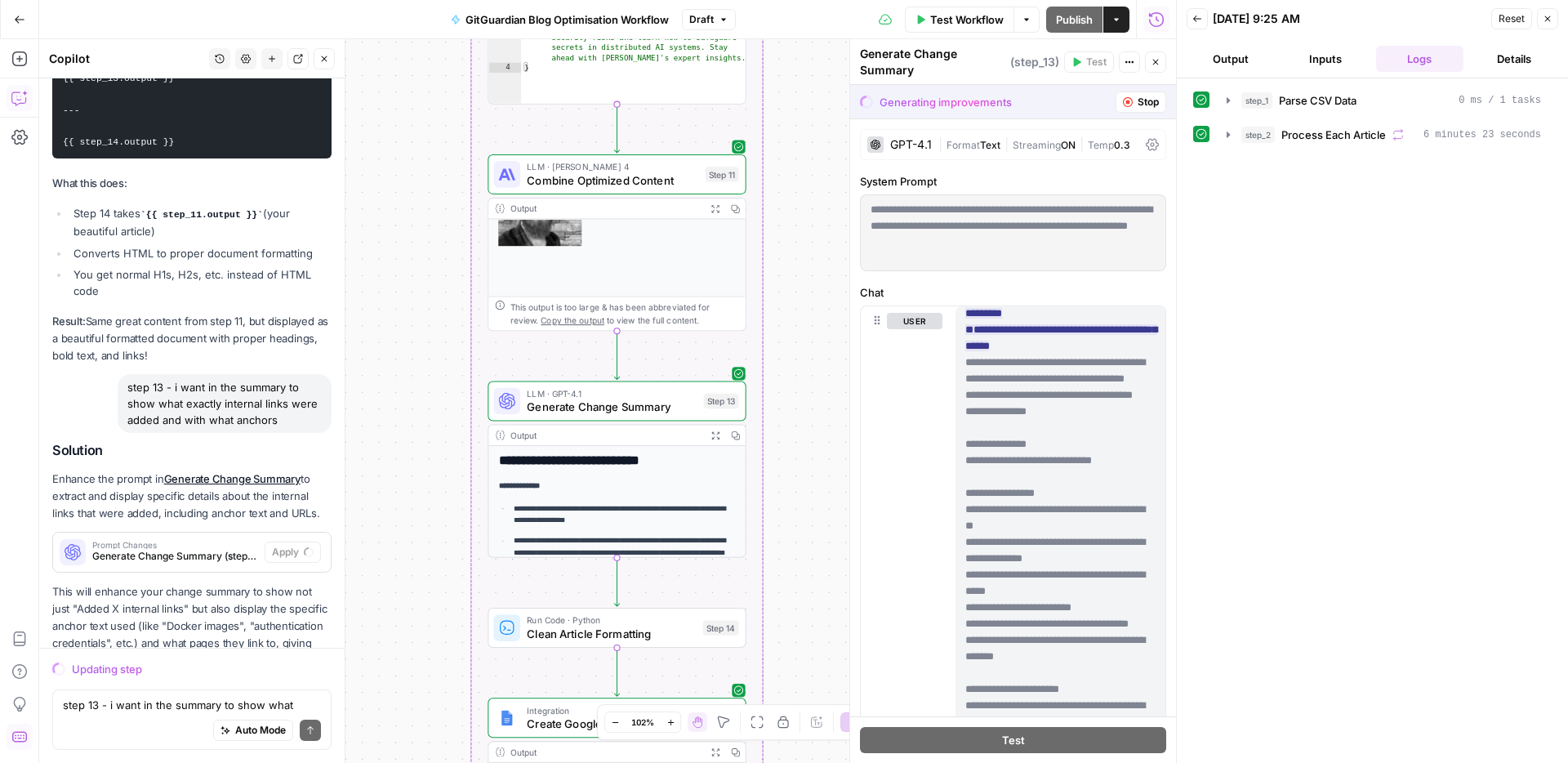
scroll to position [1029, 0]
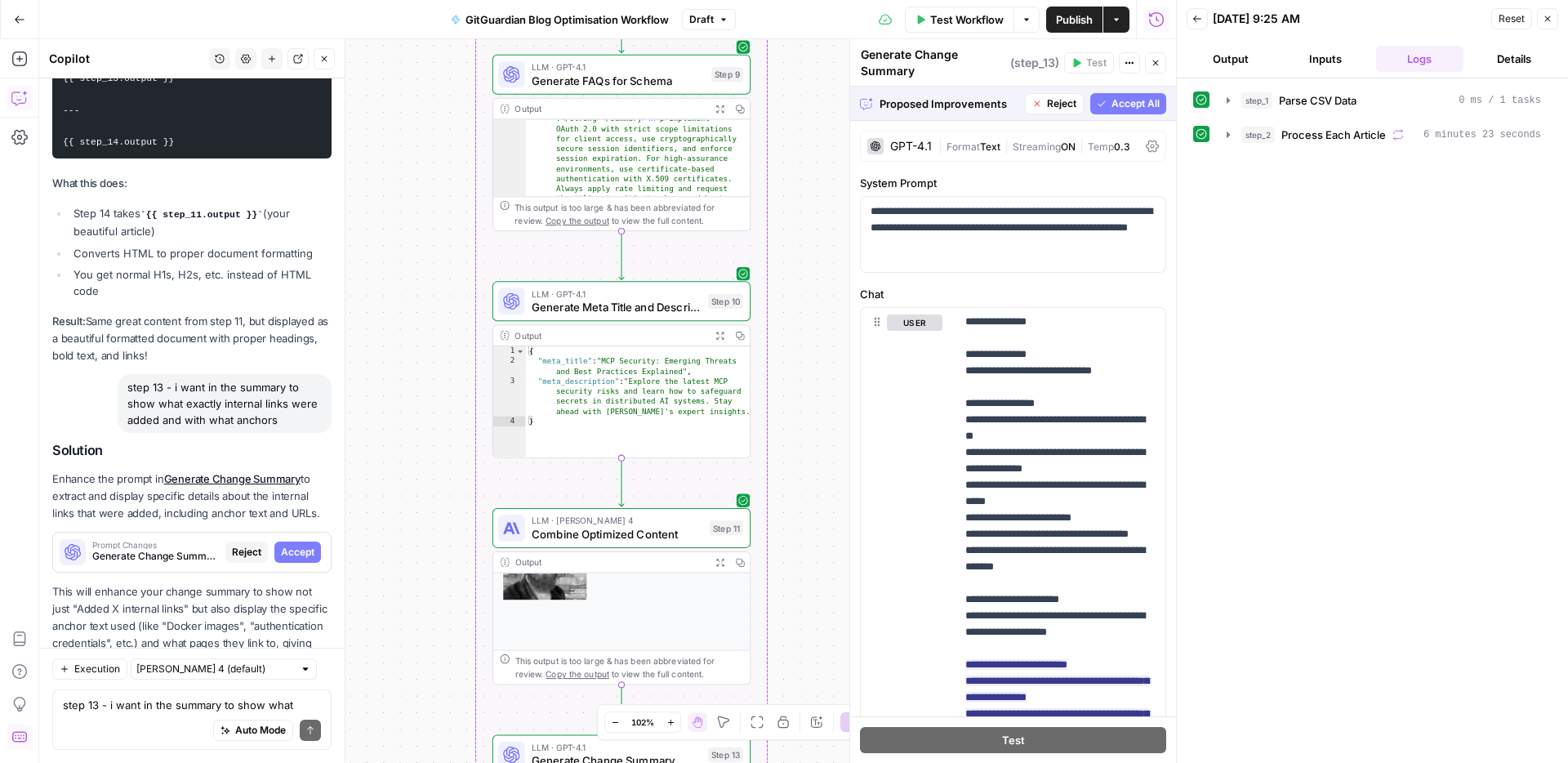
click at [178, 713] on div "Auto Mode Send" at bounding box center [191, 731] width 258 height 36
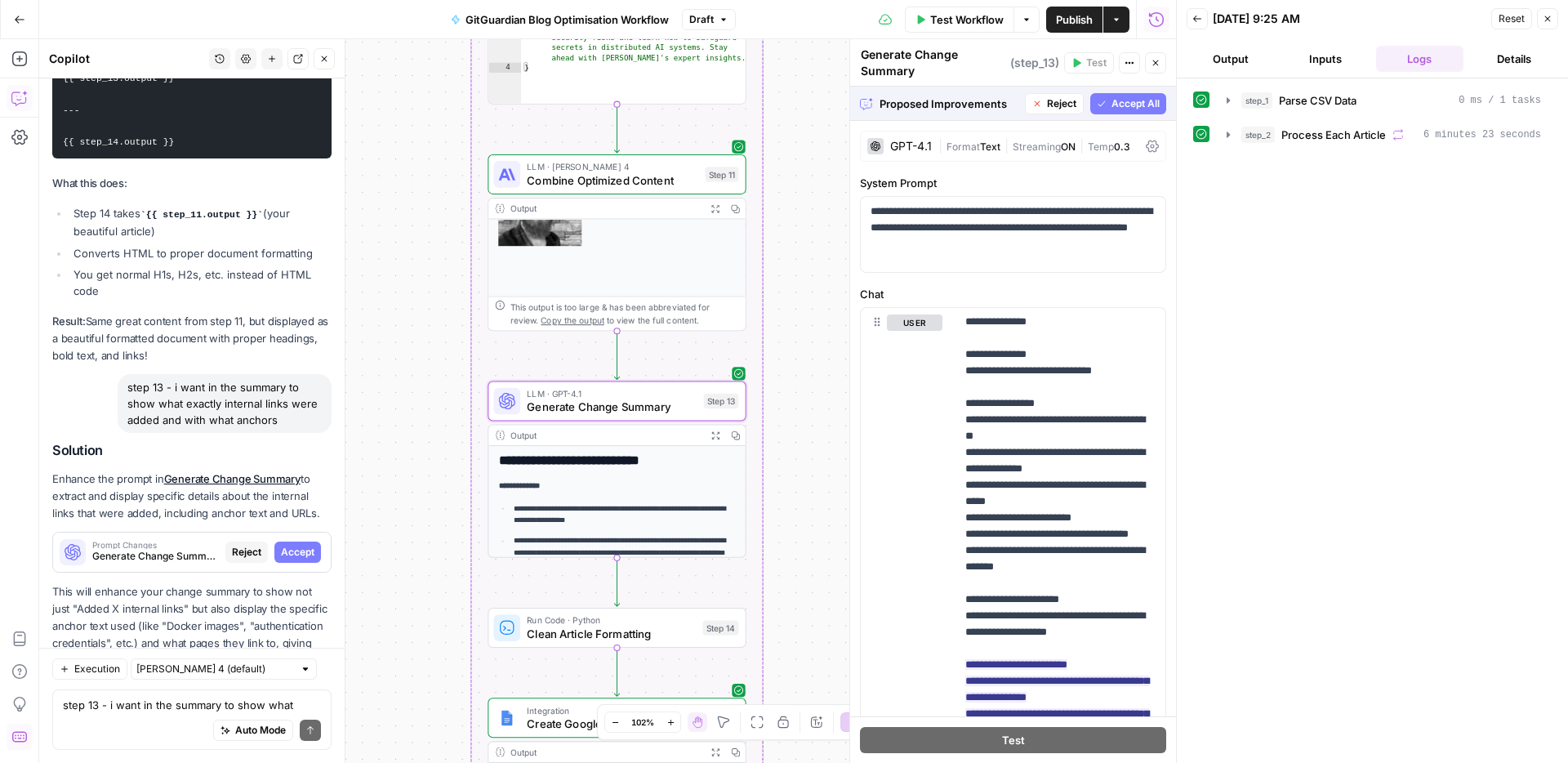
click at [293, 545] on span "Accept" at bounding box center [298, 552] width 34 height 14
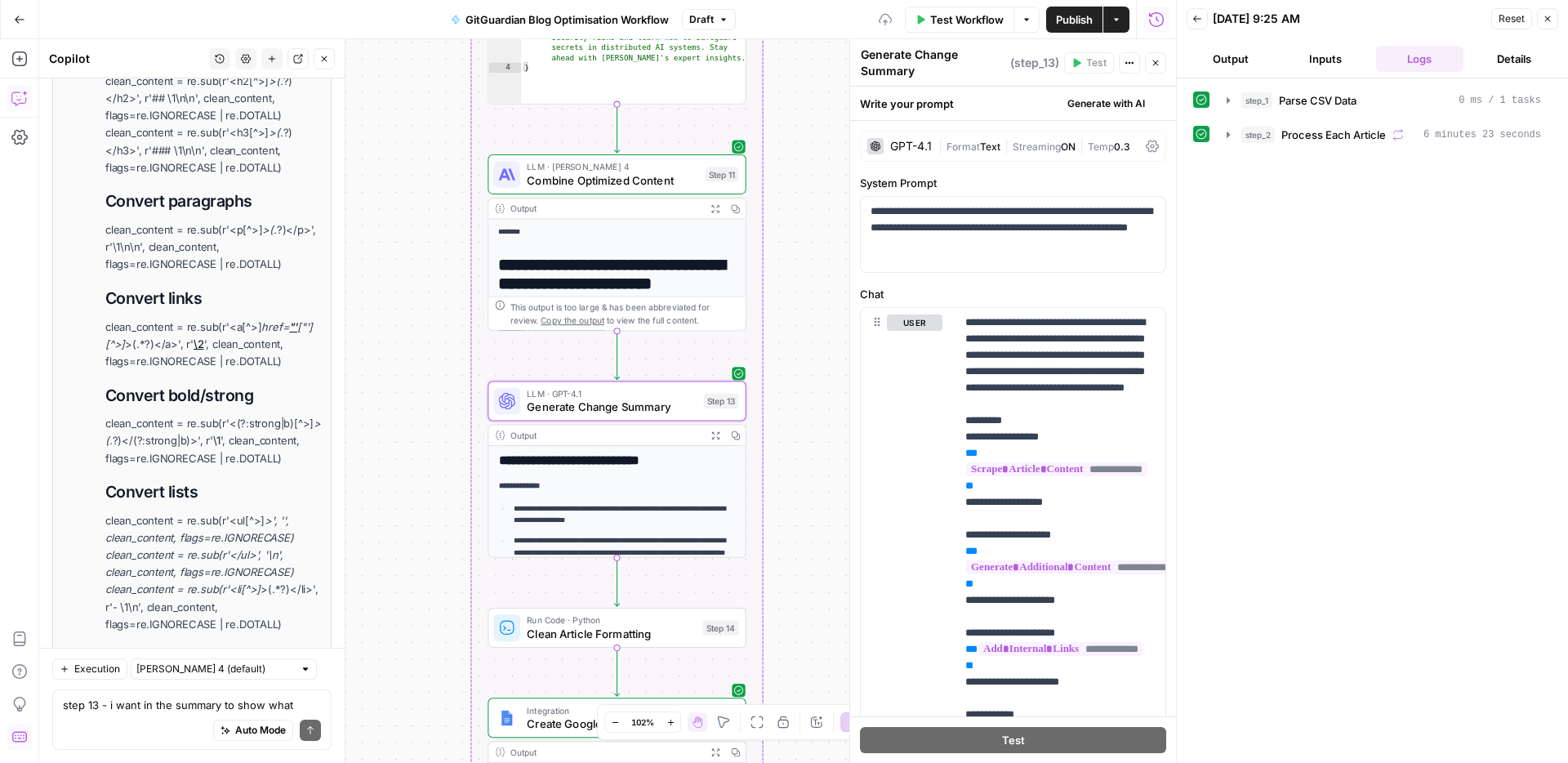
scroll to position [19211, 0]
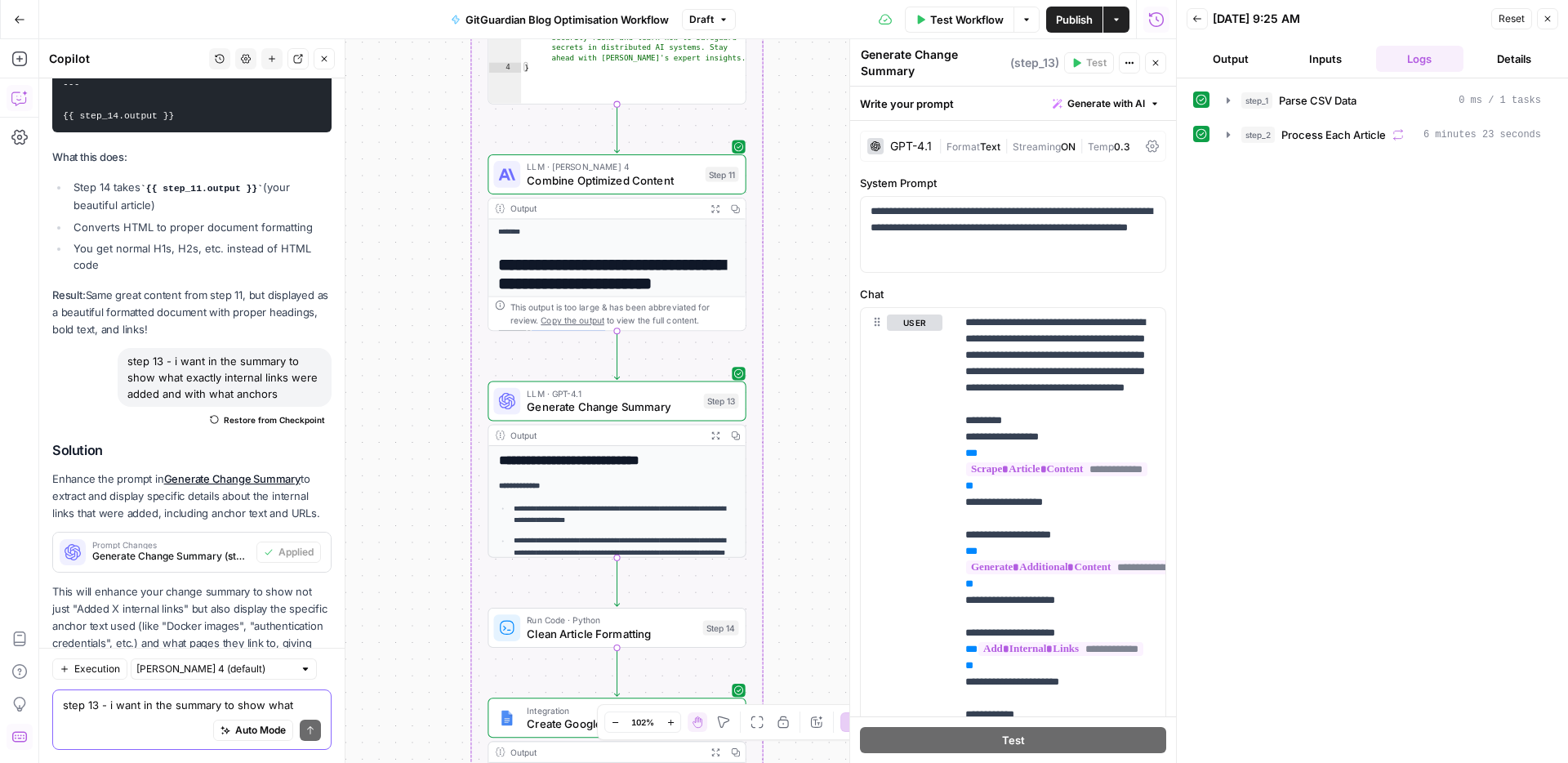
click at [136, 698] on textarea "step 13 - i want in the summary to show what exactly internal links were added …" at bounding box center [191, 705] width 258 height 16
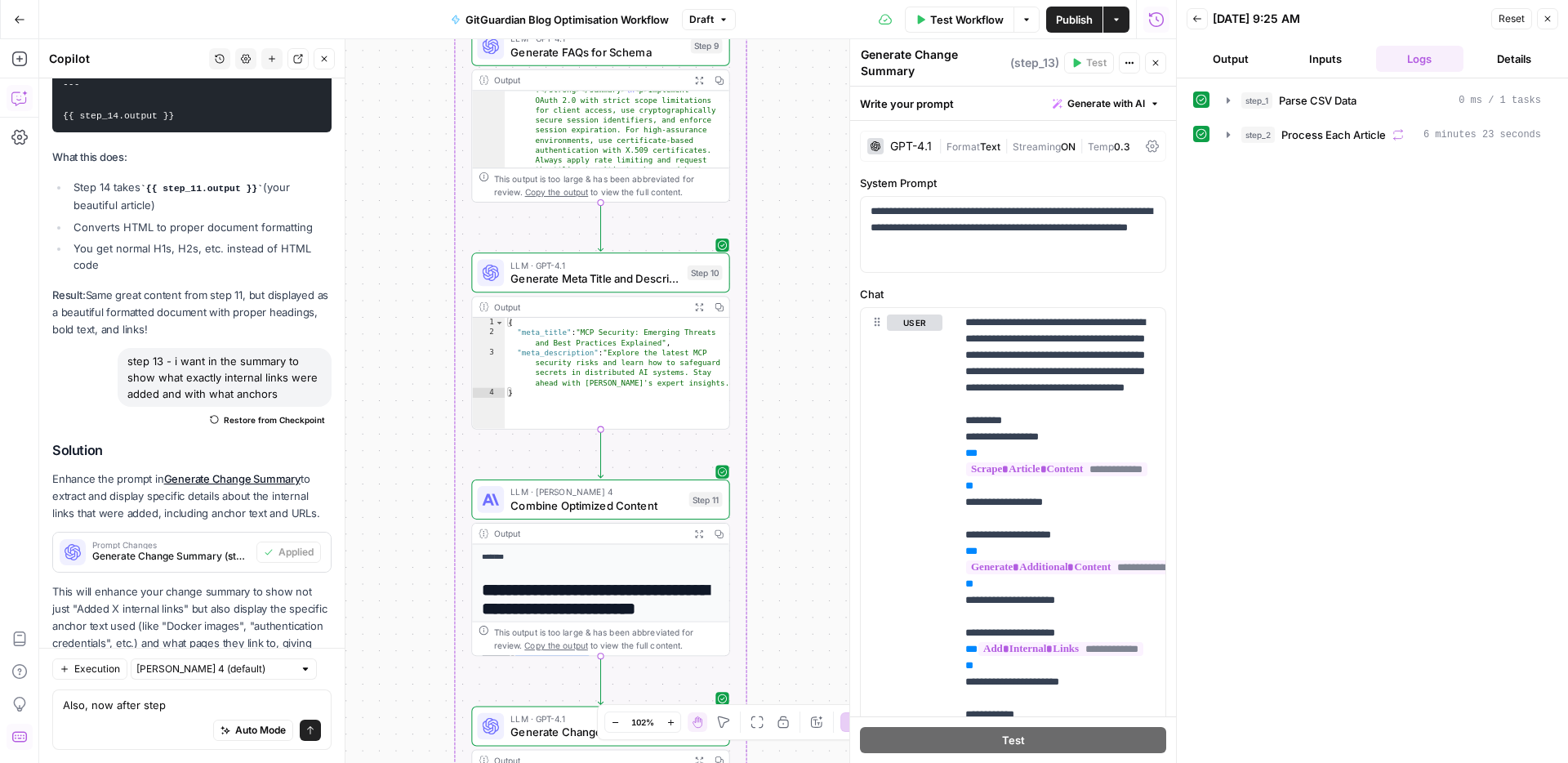
drag, startPoint x: 449, startPoint y: 230, endPoint x: 433, endPoint y: 556, distance: 326.4
click at [433, 556] on div "Workflow Set Inputs Inputs Run Code · Python Parse CSV Data Step 1 Output Expan…" at bounding box center [607, 400] width 1137 height 723
click at [196, 711] on textarea "Also, now after step" at bounding box center [191, 705] width 258 height 16
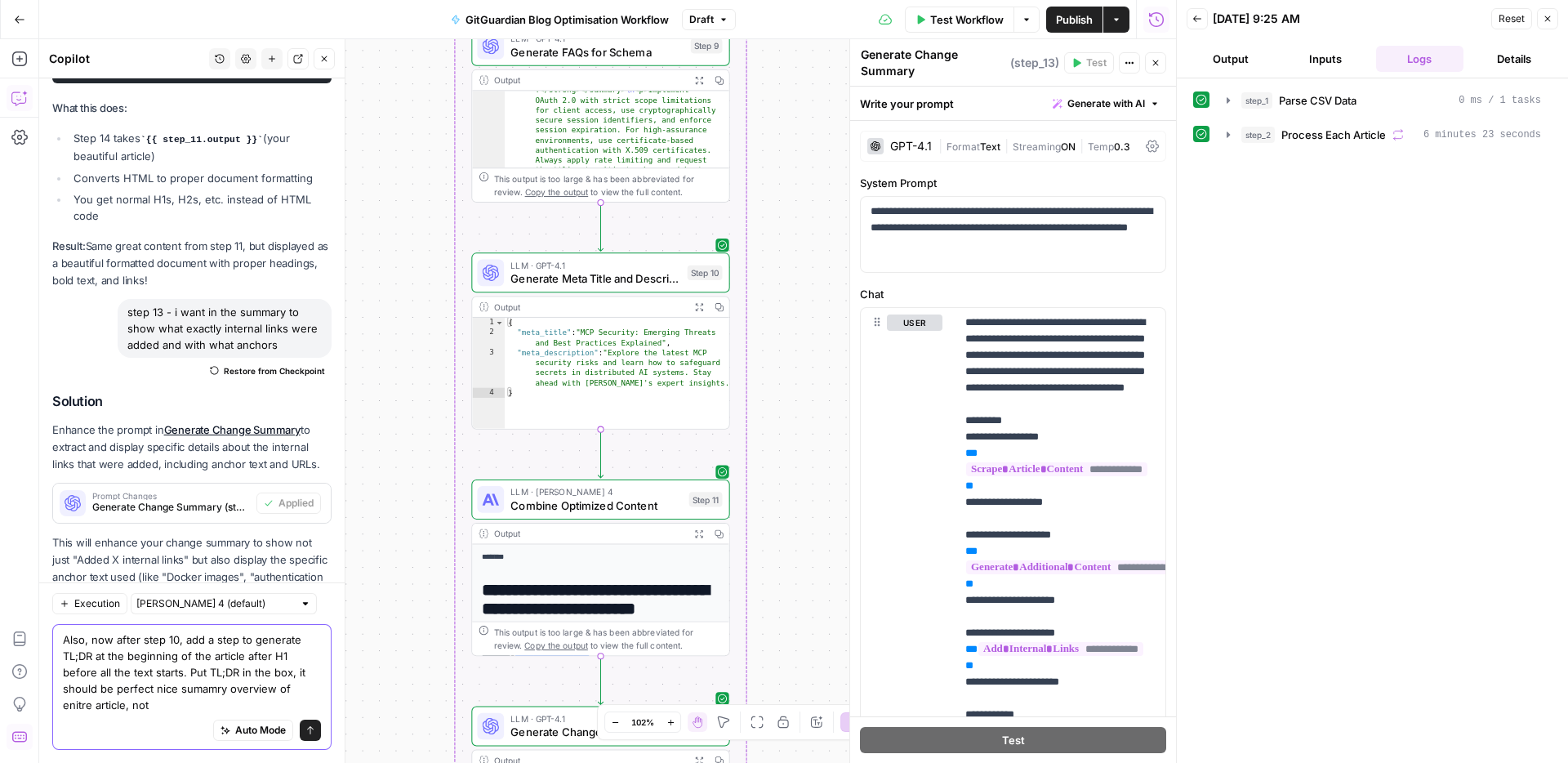
scroll to position [19277, 0]
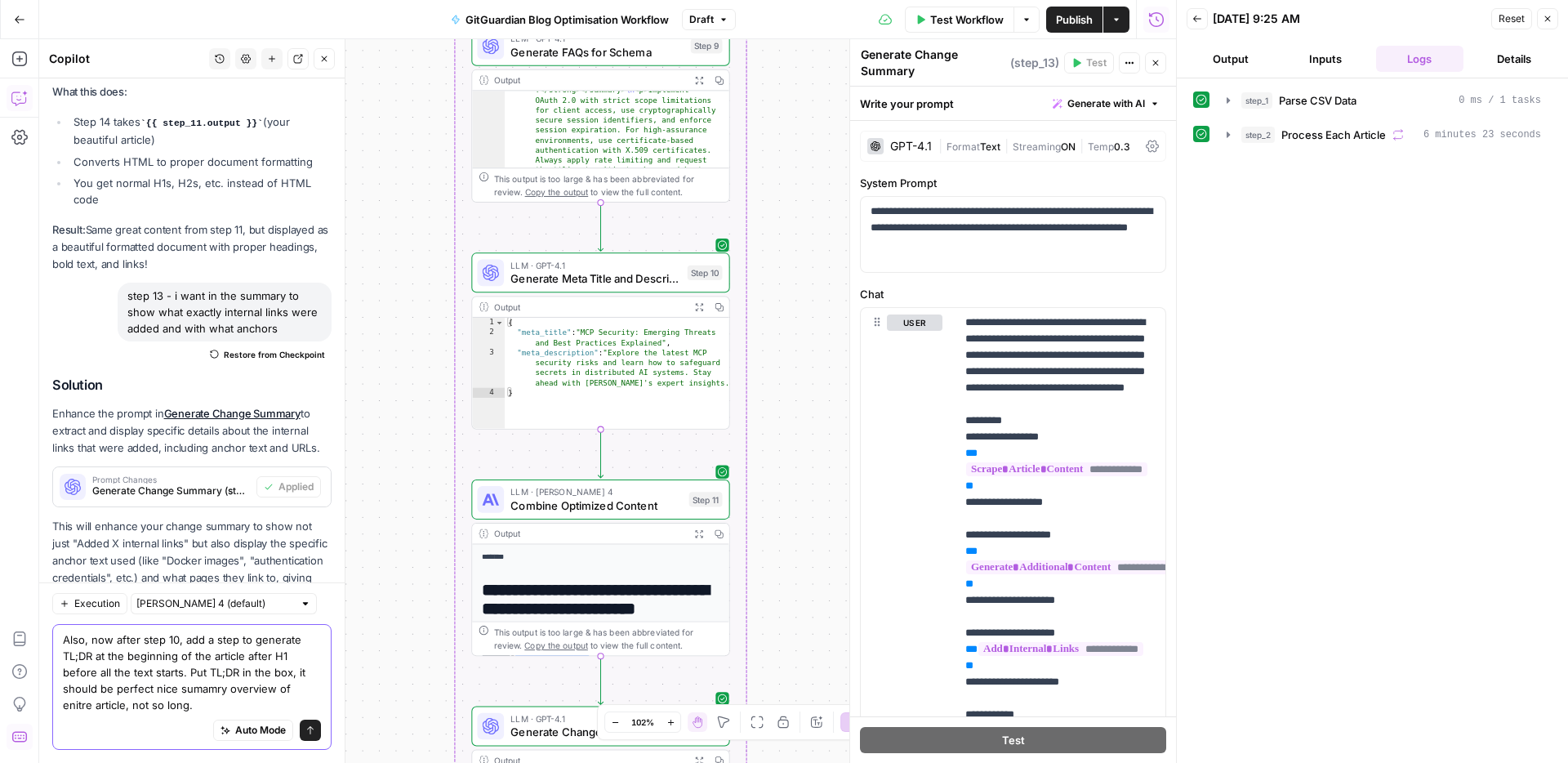
type textarea "Also, now after step 10, add a step to generate TL;DR at the beginning of the a…"
click at [316, 733] on button "Send" at bounding box center [310, 730] width 21 height 21
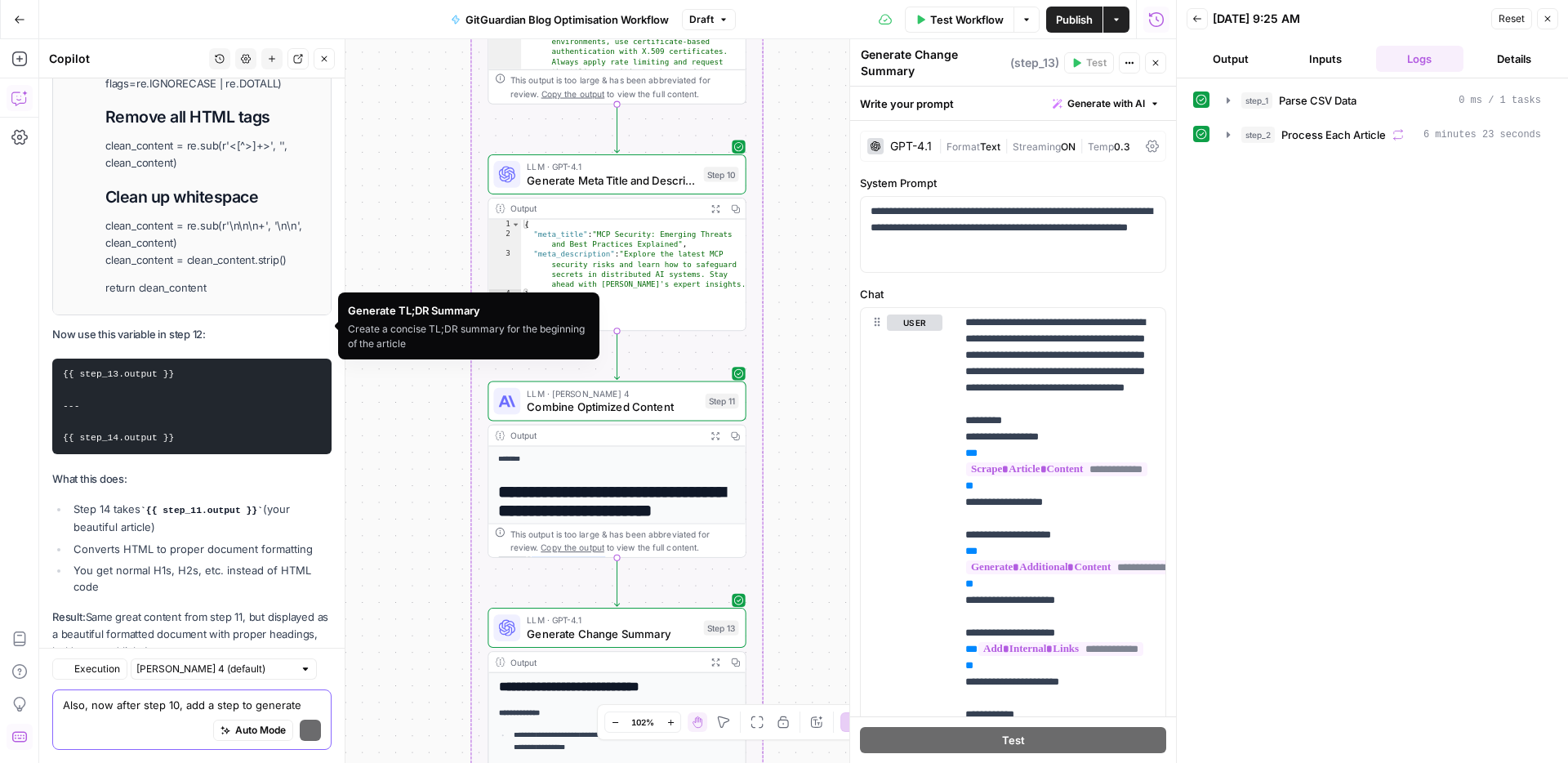
scroll to position [19842, 0]
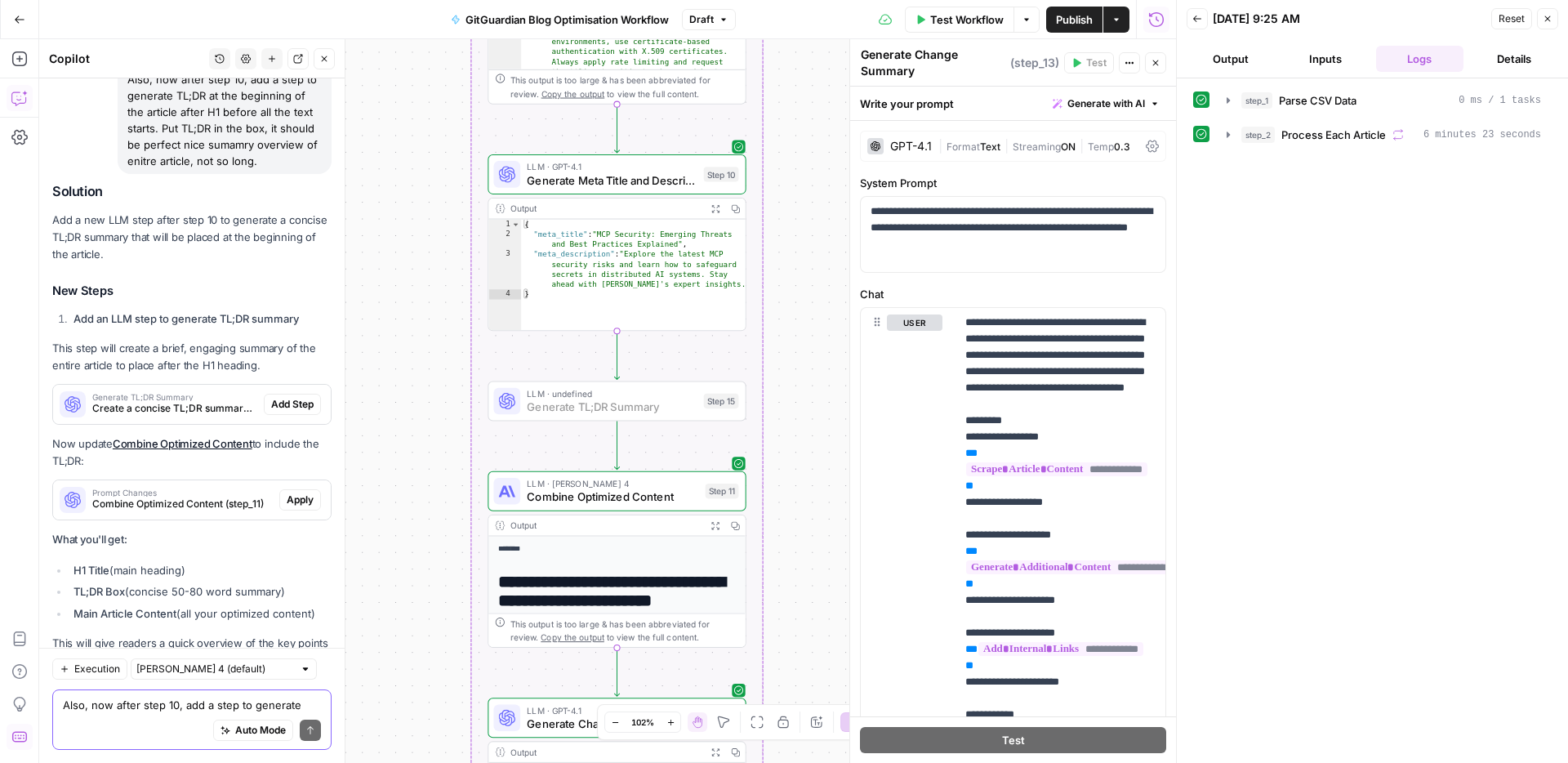
click at [303, 397] on span "Add Step" at bounding box center [293, 403] width 42 height 14
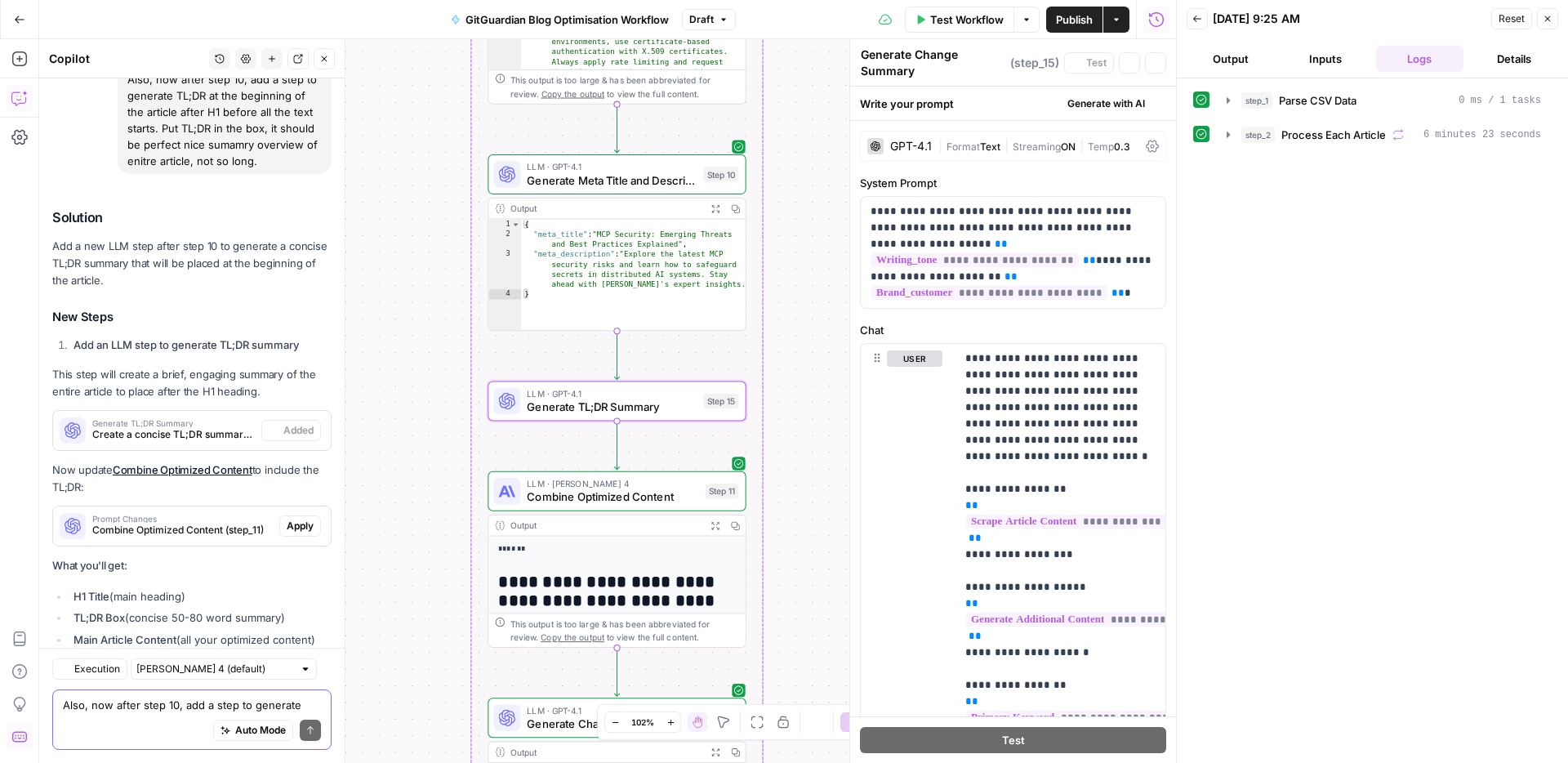
type textarea "Generate TL;DR Summary"
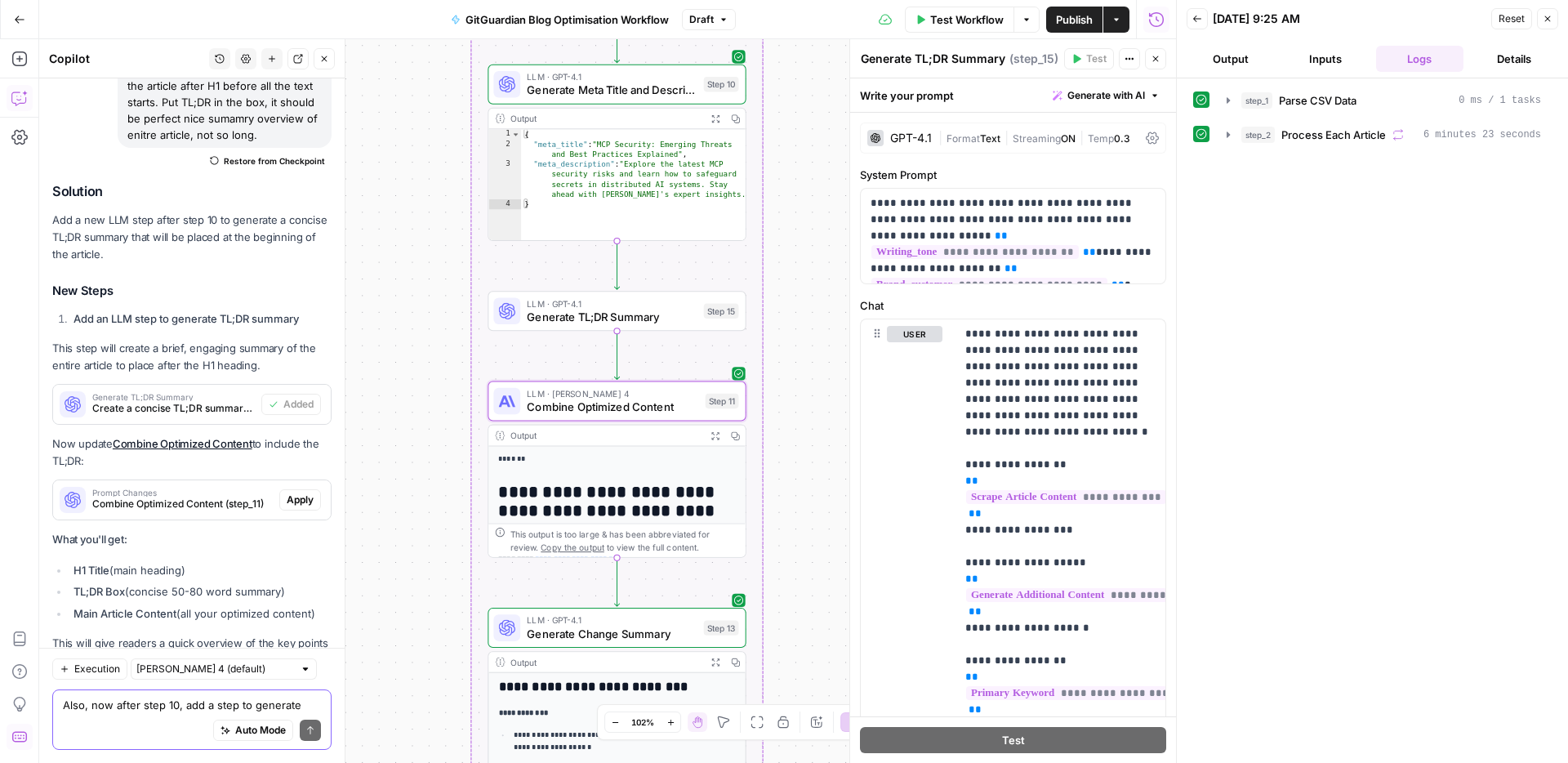
click at [302, 492] on span "Apply" at bounding box center [300, 499] width 27 height 14
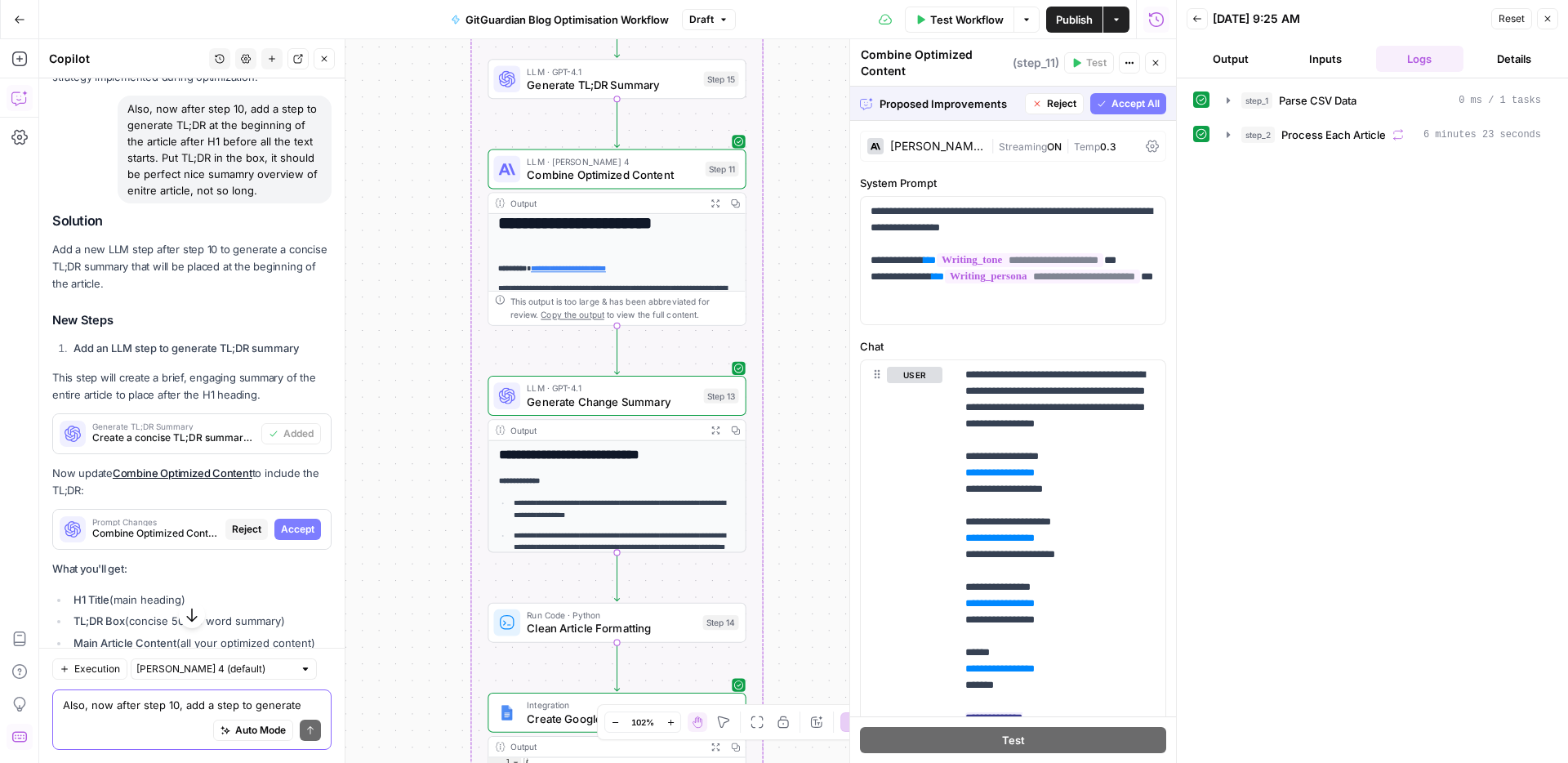
scroll to position [18979, 0]
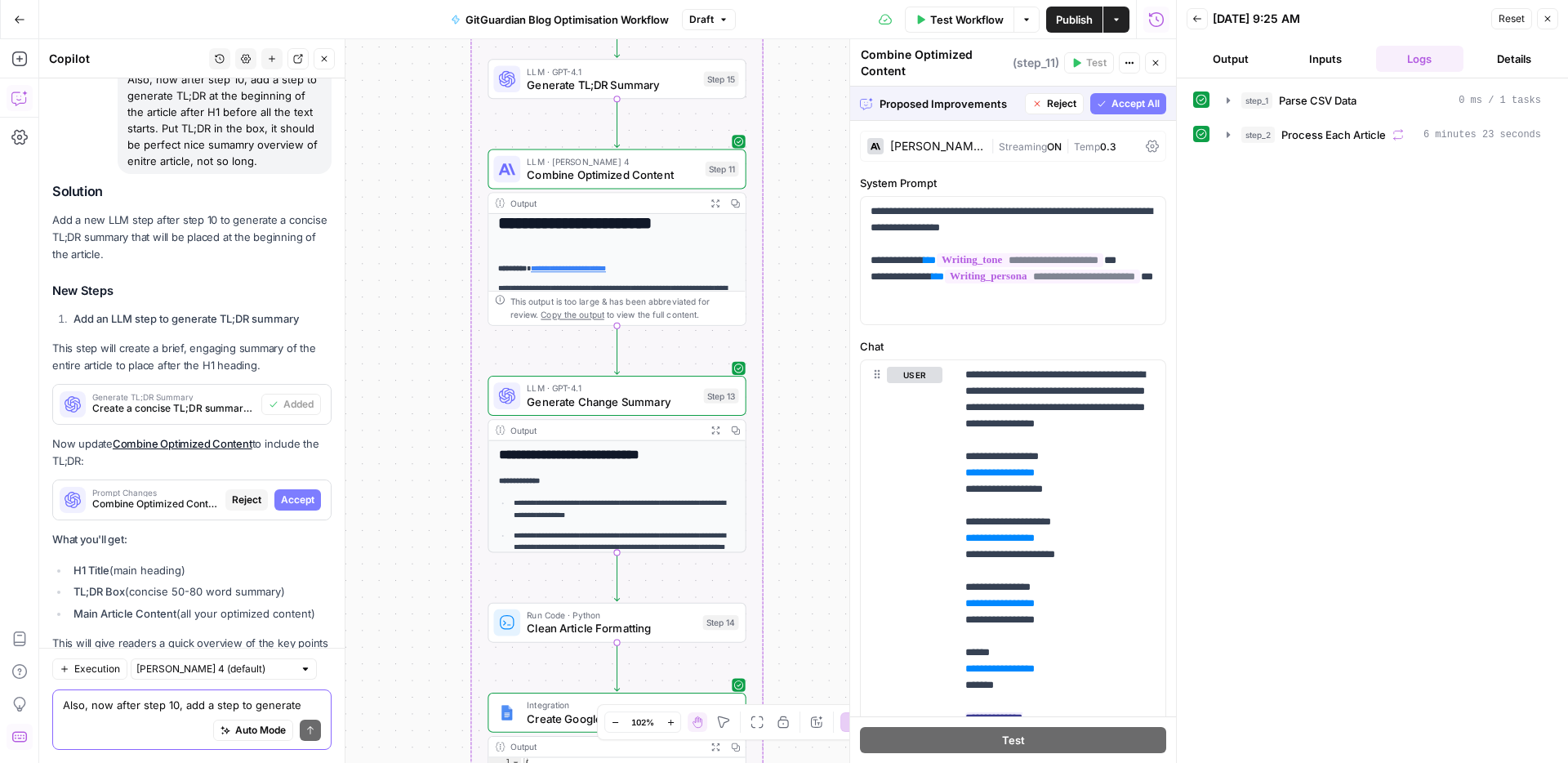
click at [1128, 106] on span "Accept All" at bounding box center [1135, 103] width 48 height 14
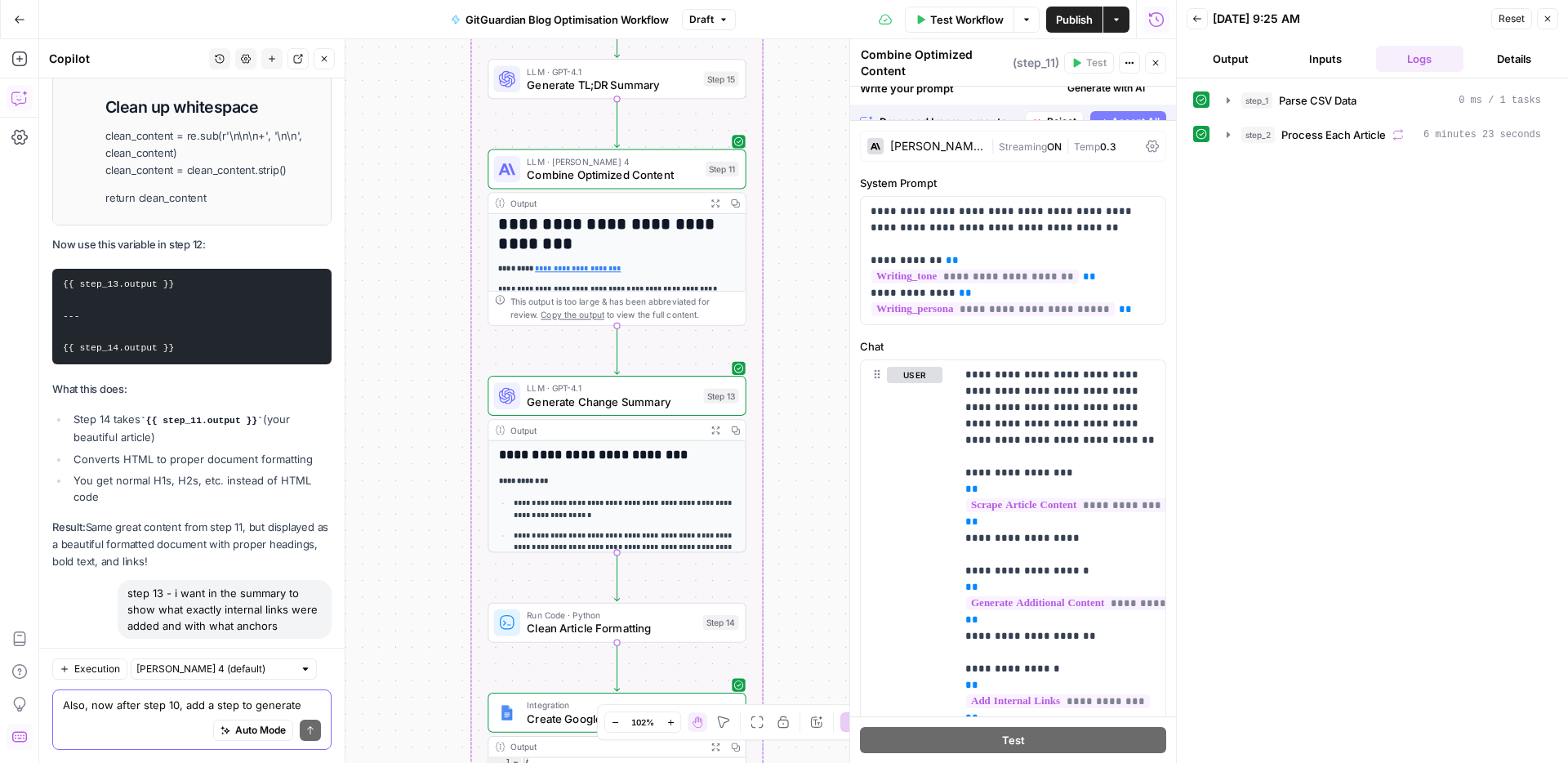
scroll to position [19868, 0]
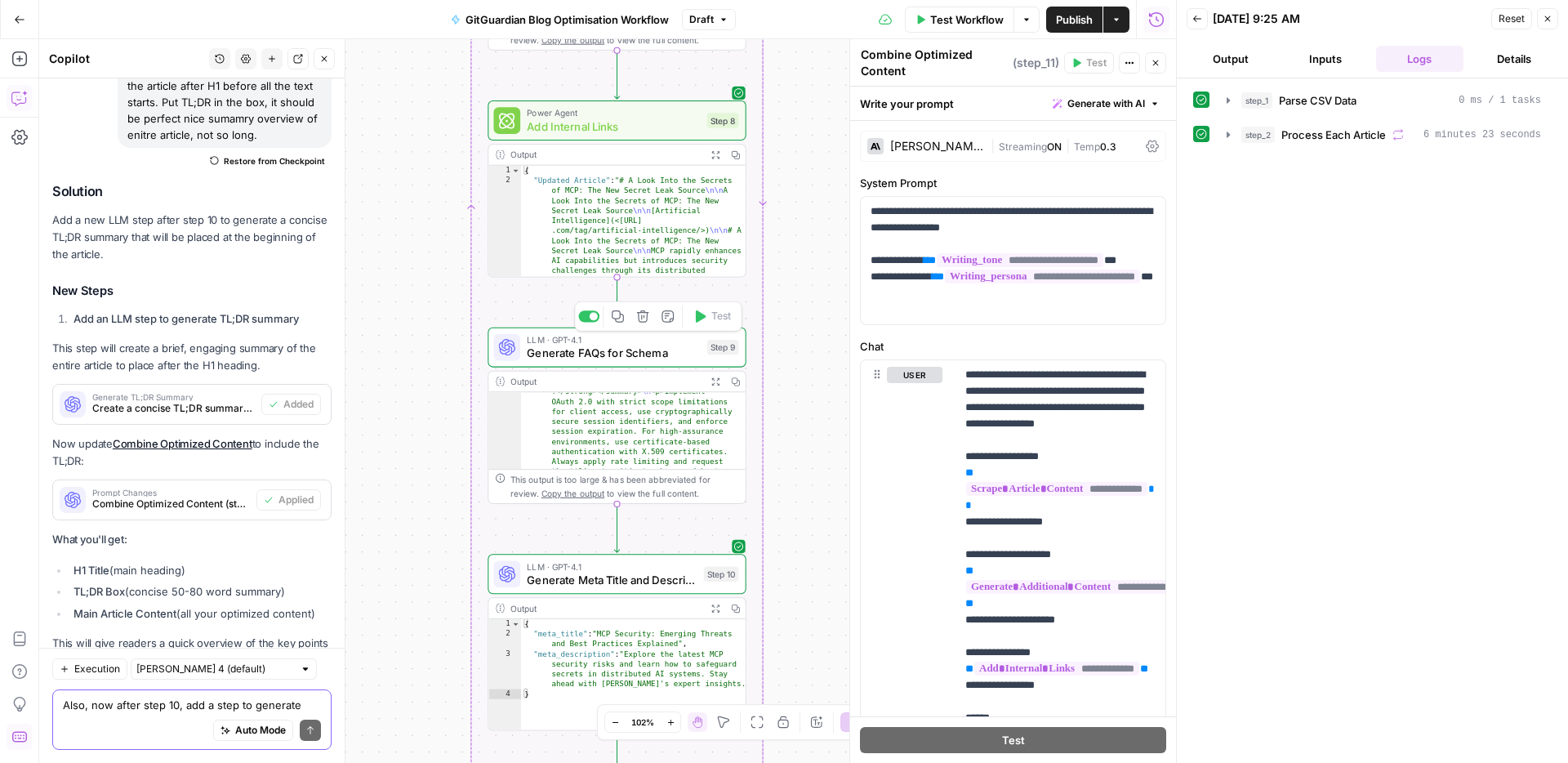
click at [626, 357] on span "Generate FAQs for Schema" at bounding box center [613, 352] width 173 height 16
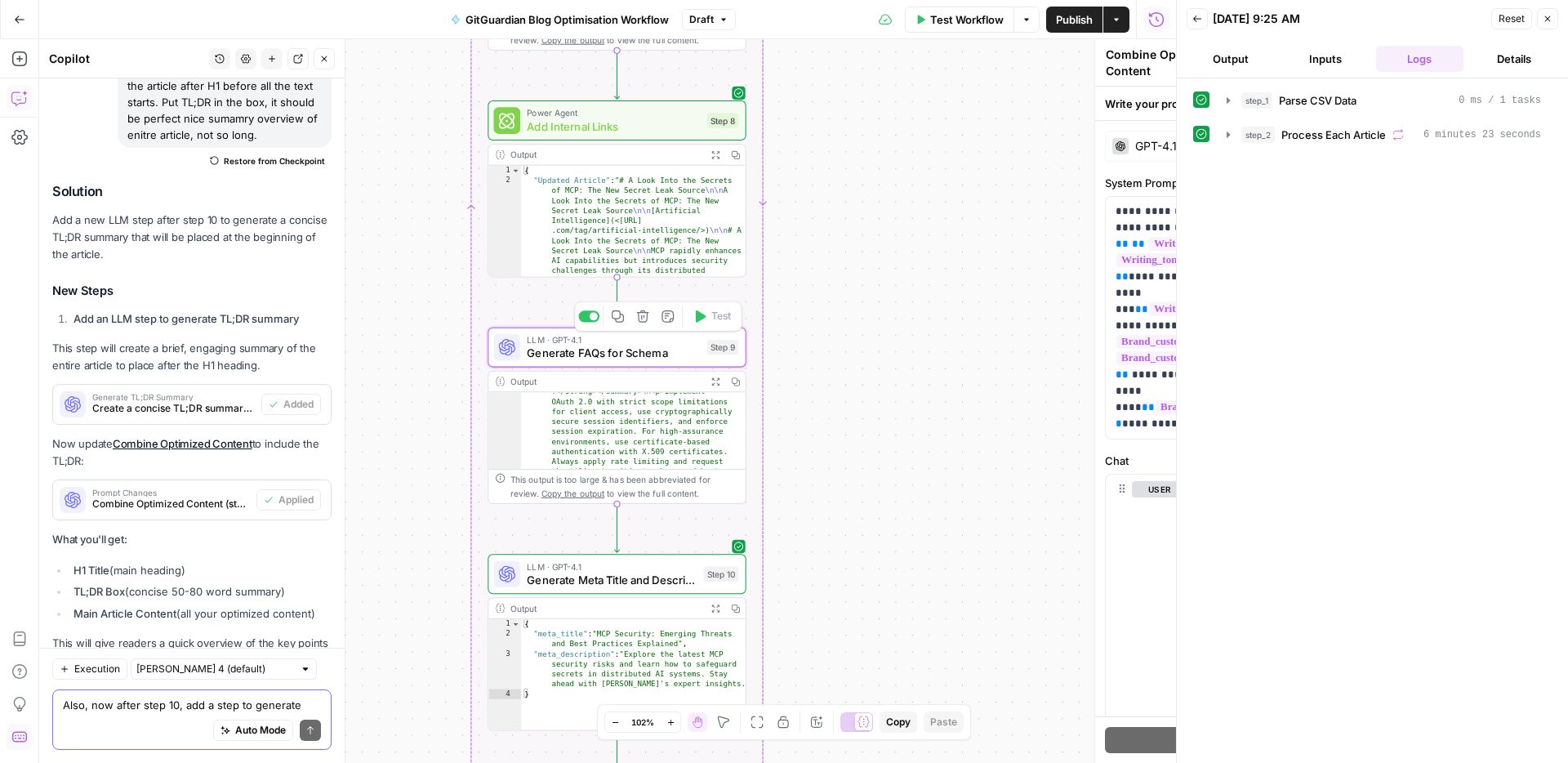
click at [161, 722] on div "Auto Mode Send" at bounding box center [191, 731] width 258 height 36
type textarea "Generate FAQs for Schema"
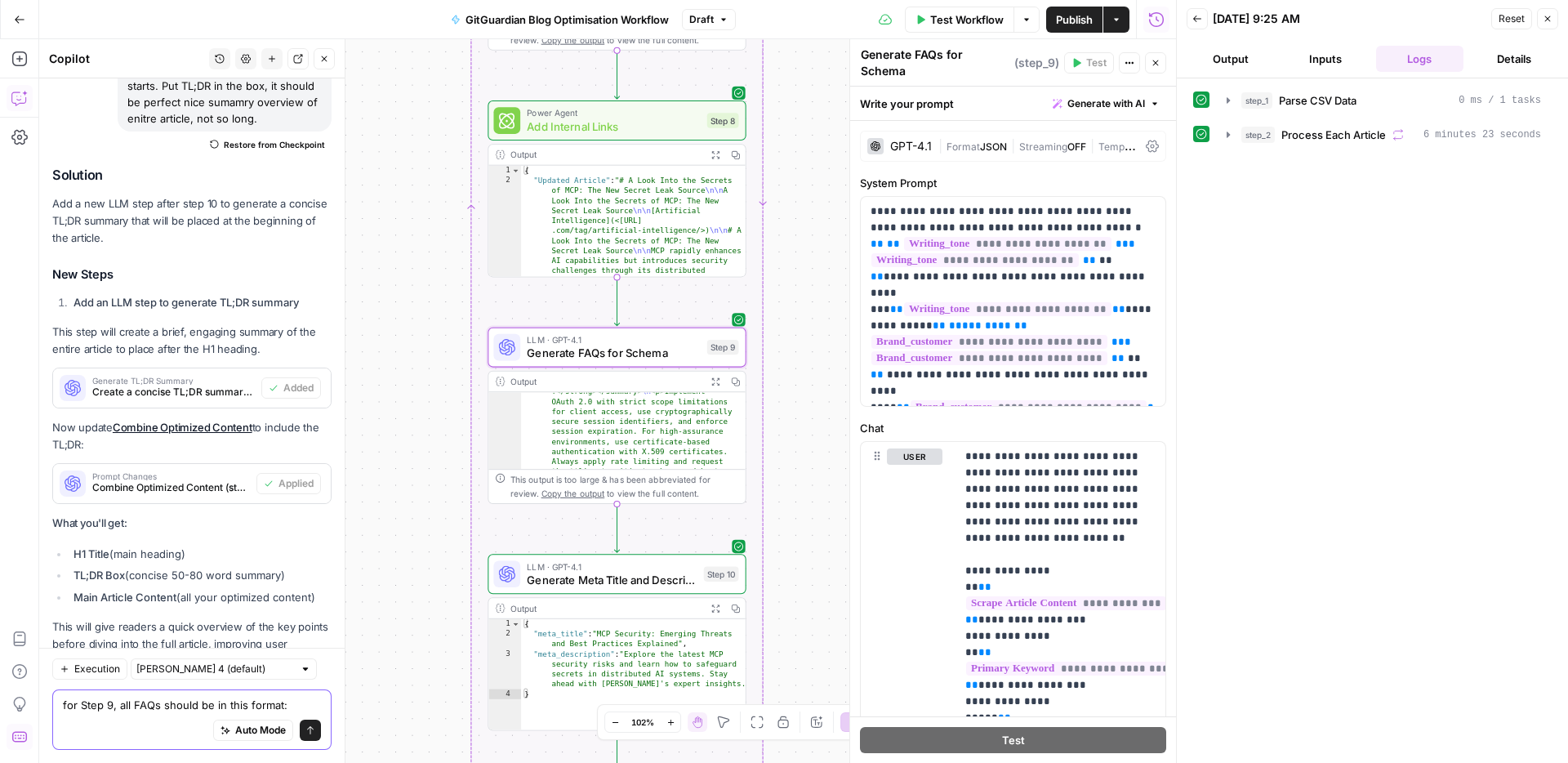
paste textarea "<div class="faq-container"> <h2>FAQ</h2> <details class="accordion"> <summary s…"
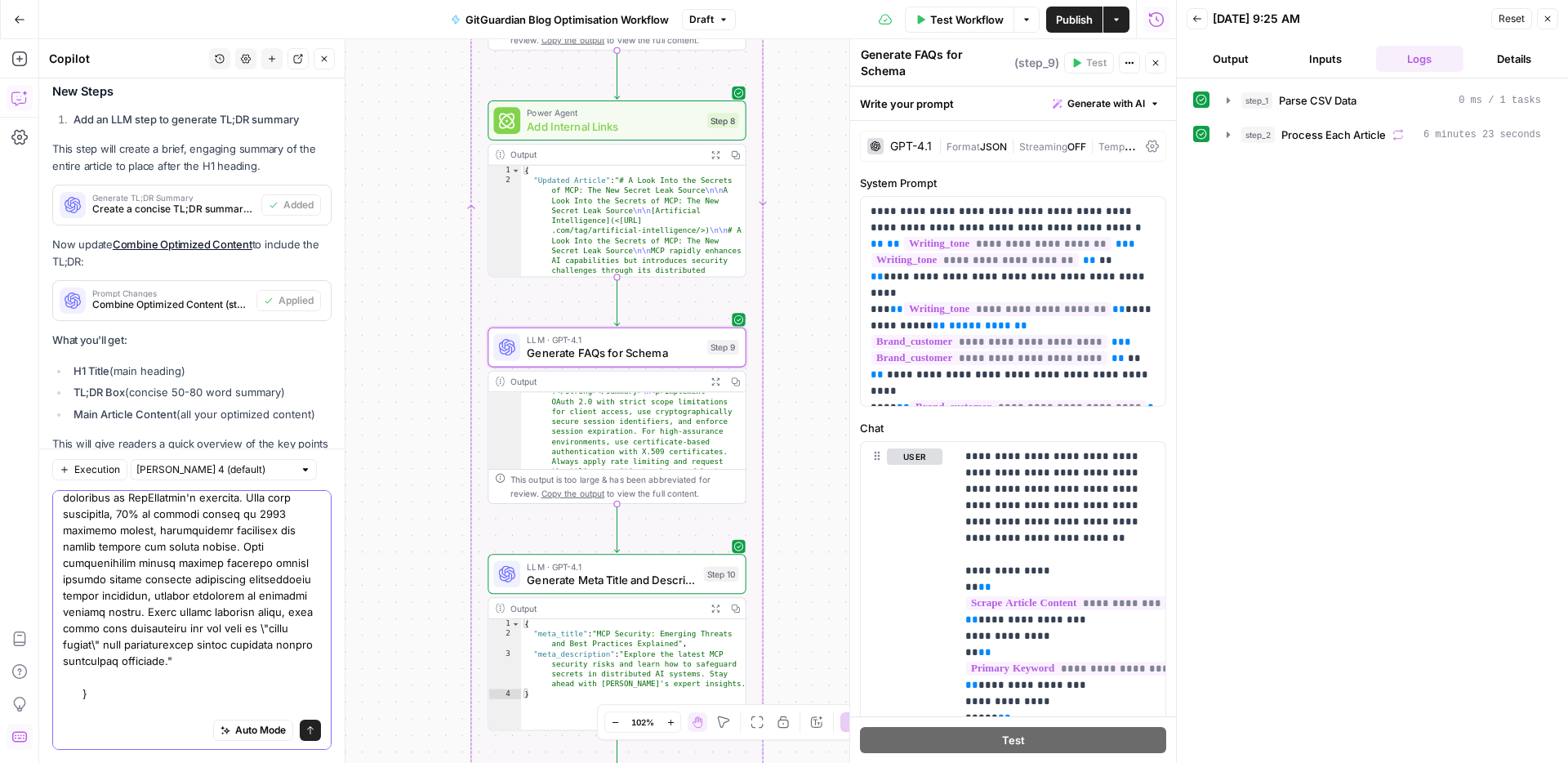
scroll to position [6236, 0]
type textarea "for Step 9, all FAQs should be in this format: <div class="faq-container"> <h2>…"
click at [311, 733] on icon "submit" at bounding box center [310, 730] width 10 height 10
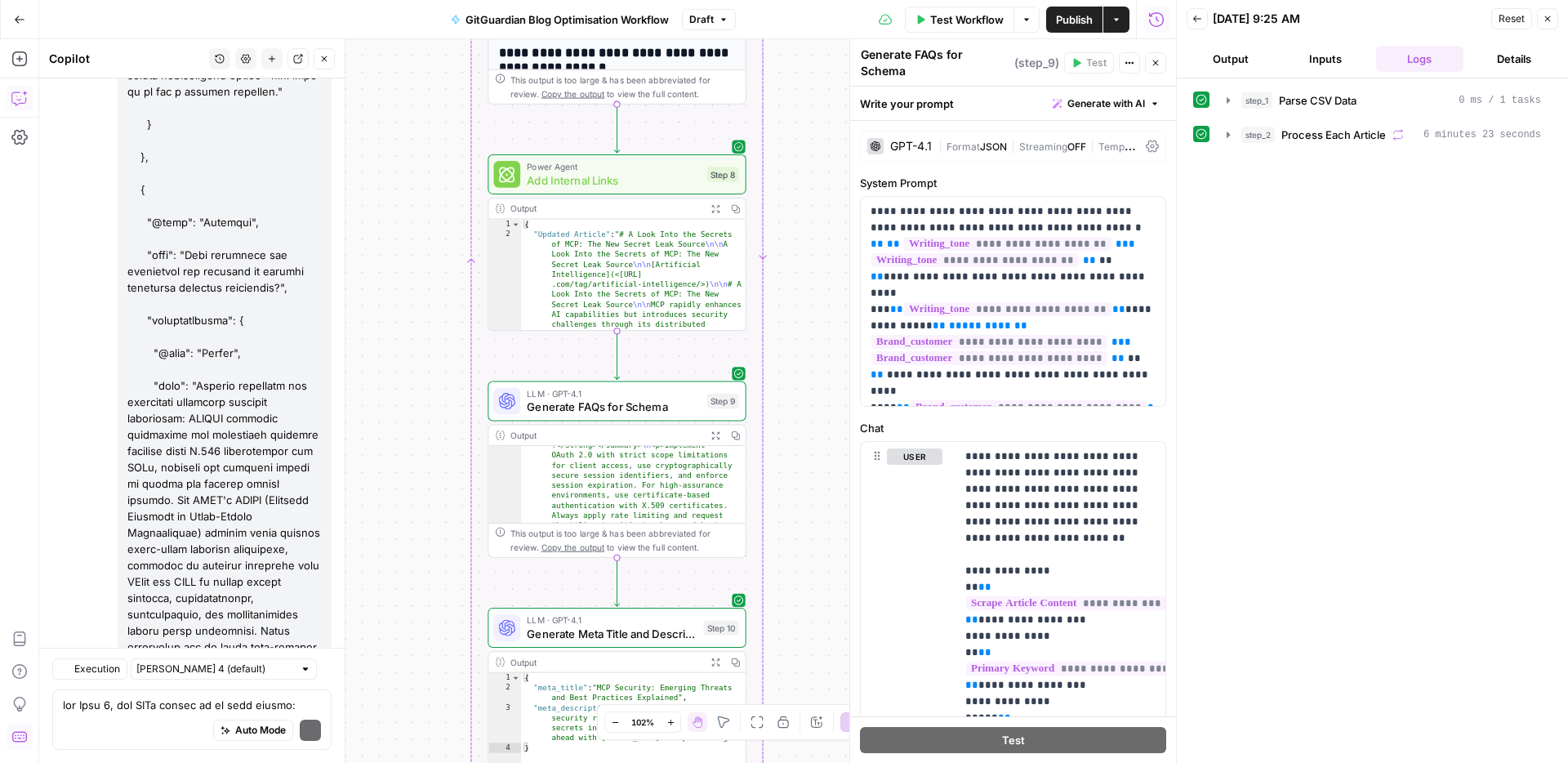
scroll to position [27800, 0]
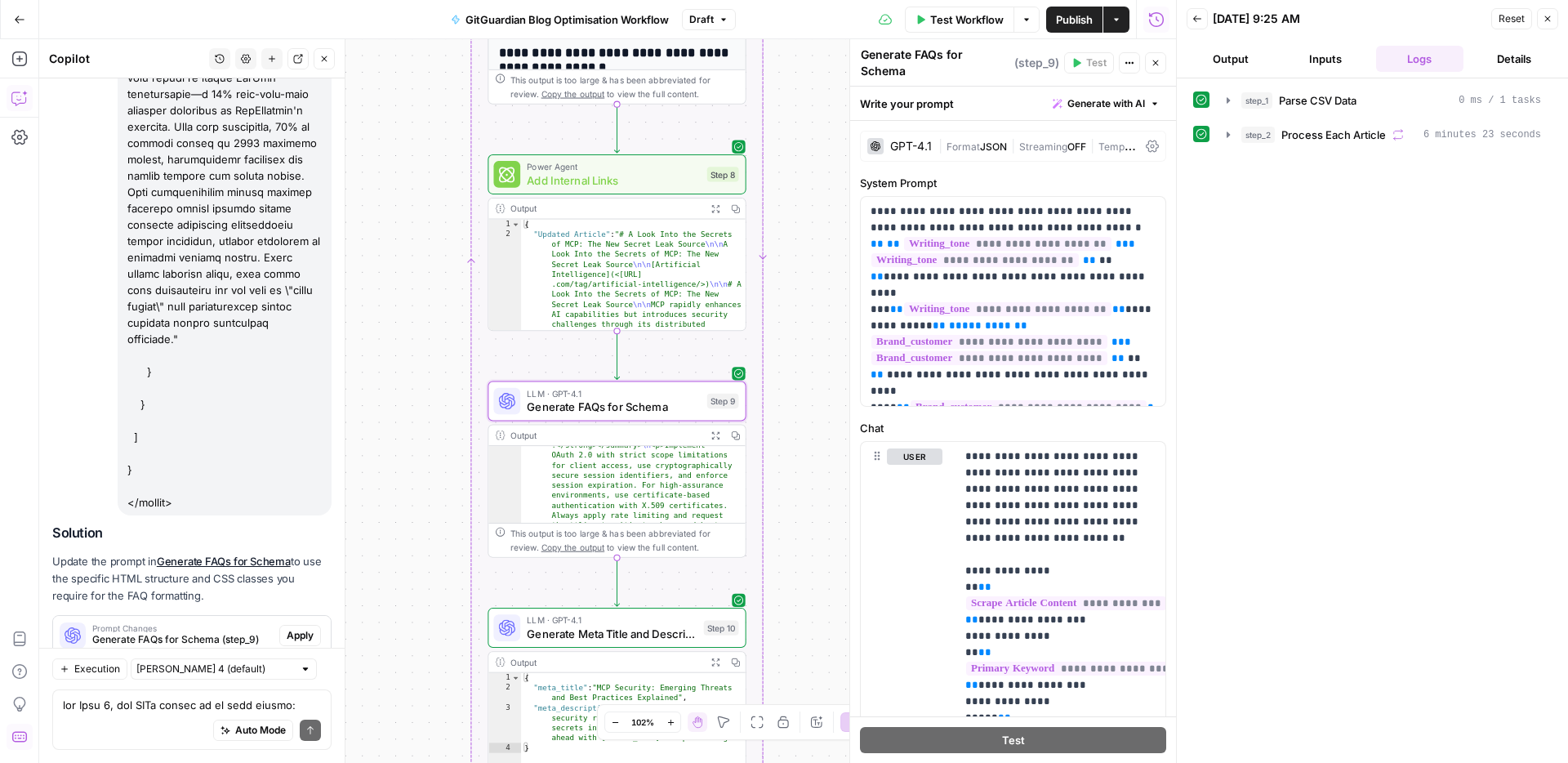
click at [304, 628] on span "Apply" at bounding box center [300, 634] width 27 height 14
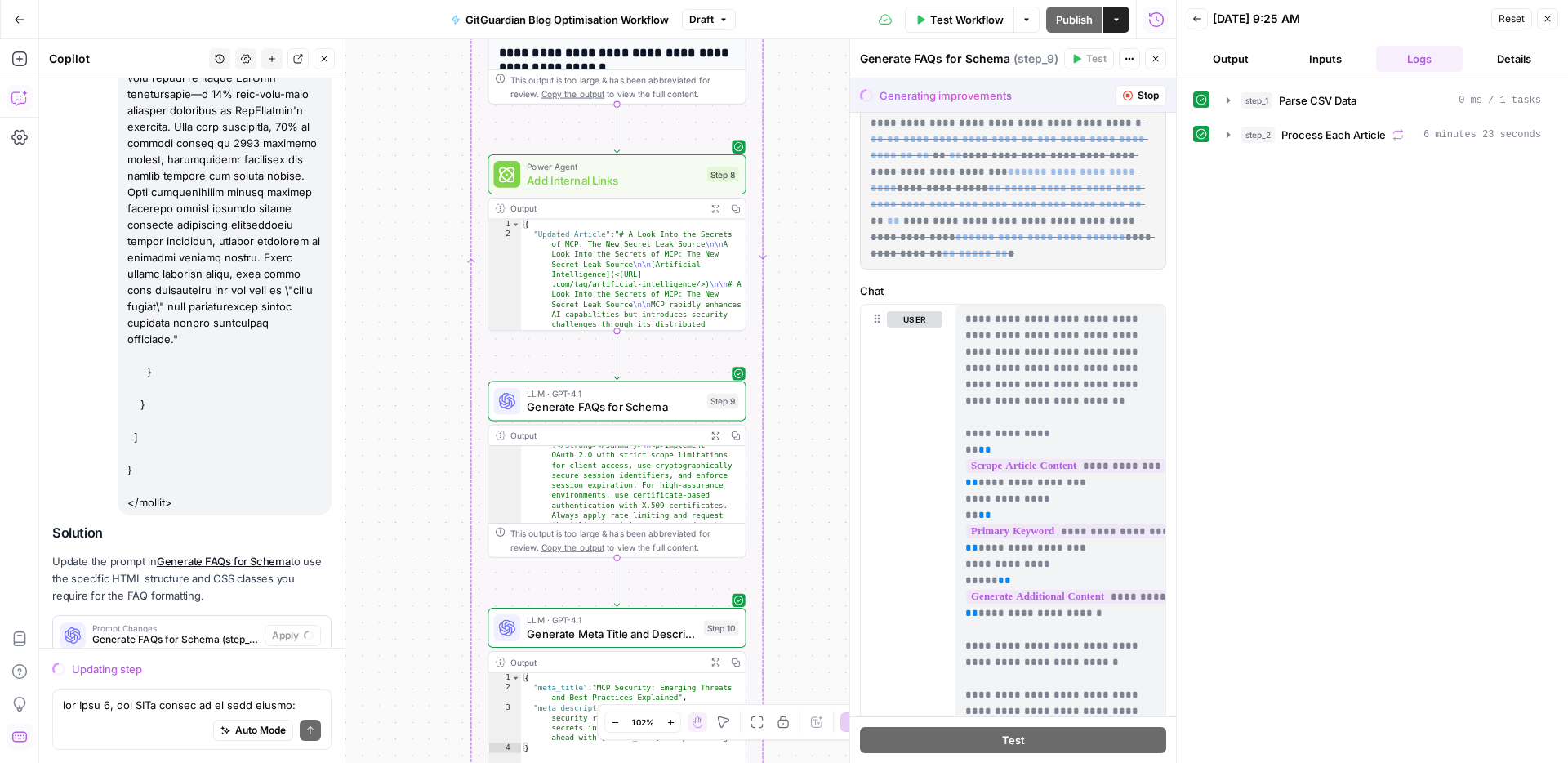
scroll to position [0, 0]
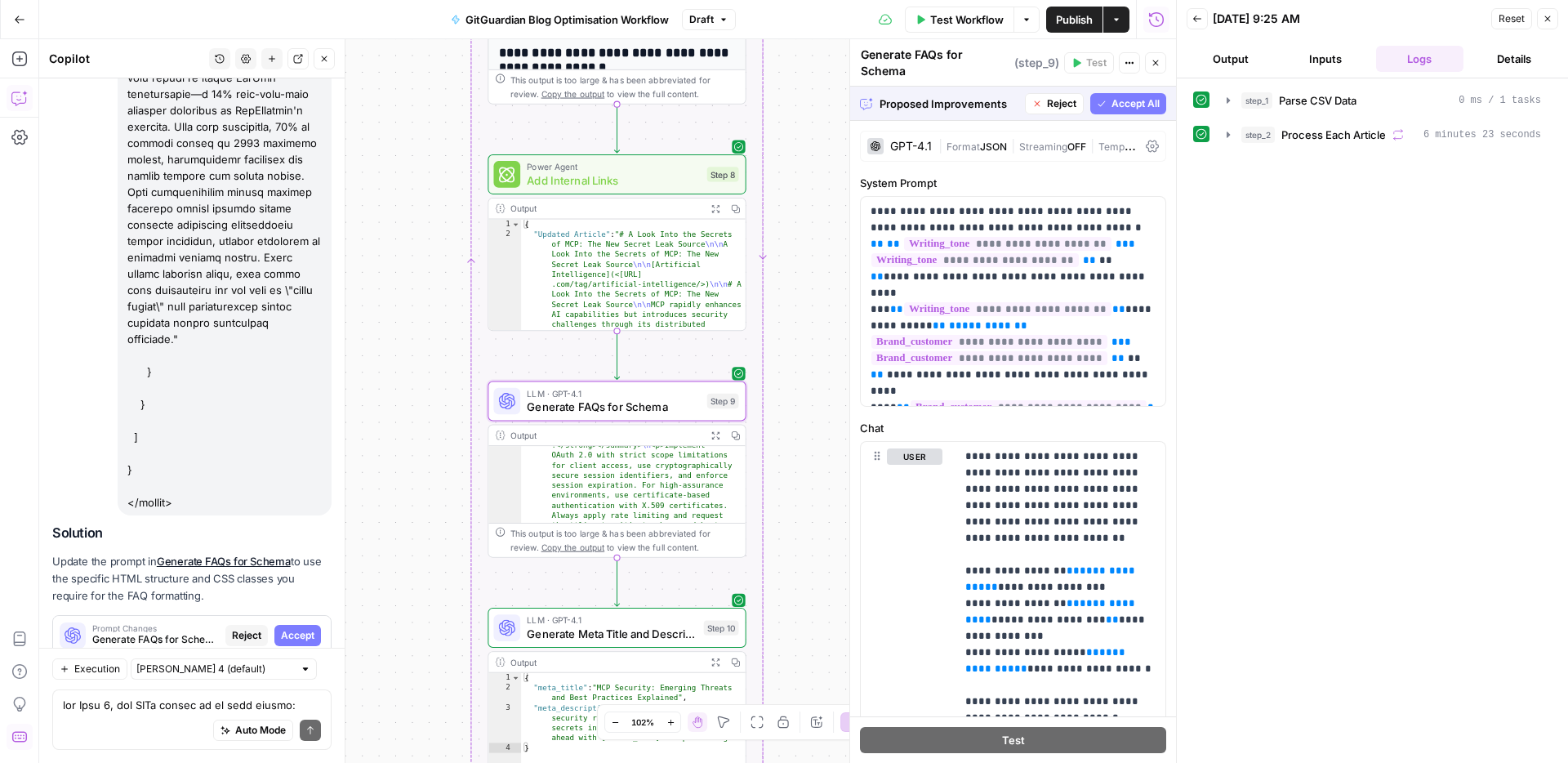
click at [301, 628] on span "Accept" at bounding box center [298, 634] width 34 height 14
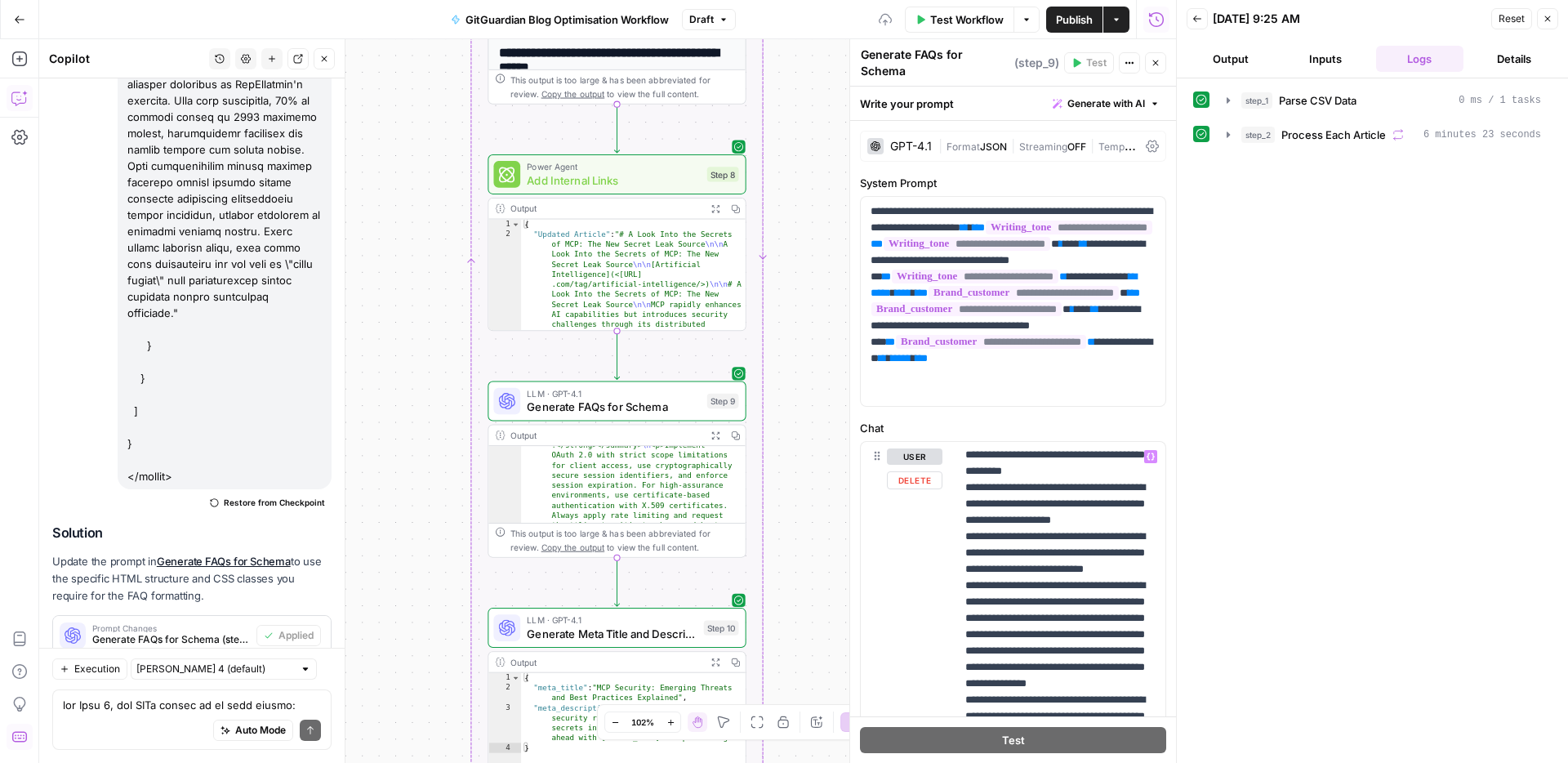
scroll to position [1177, 0]
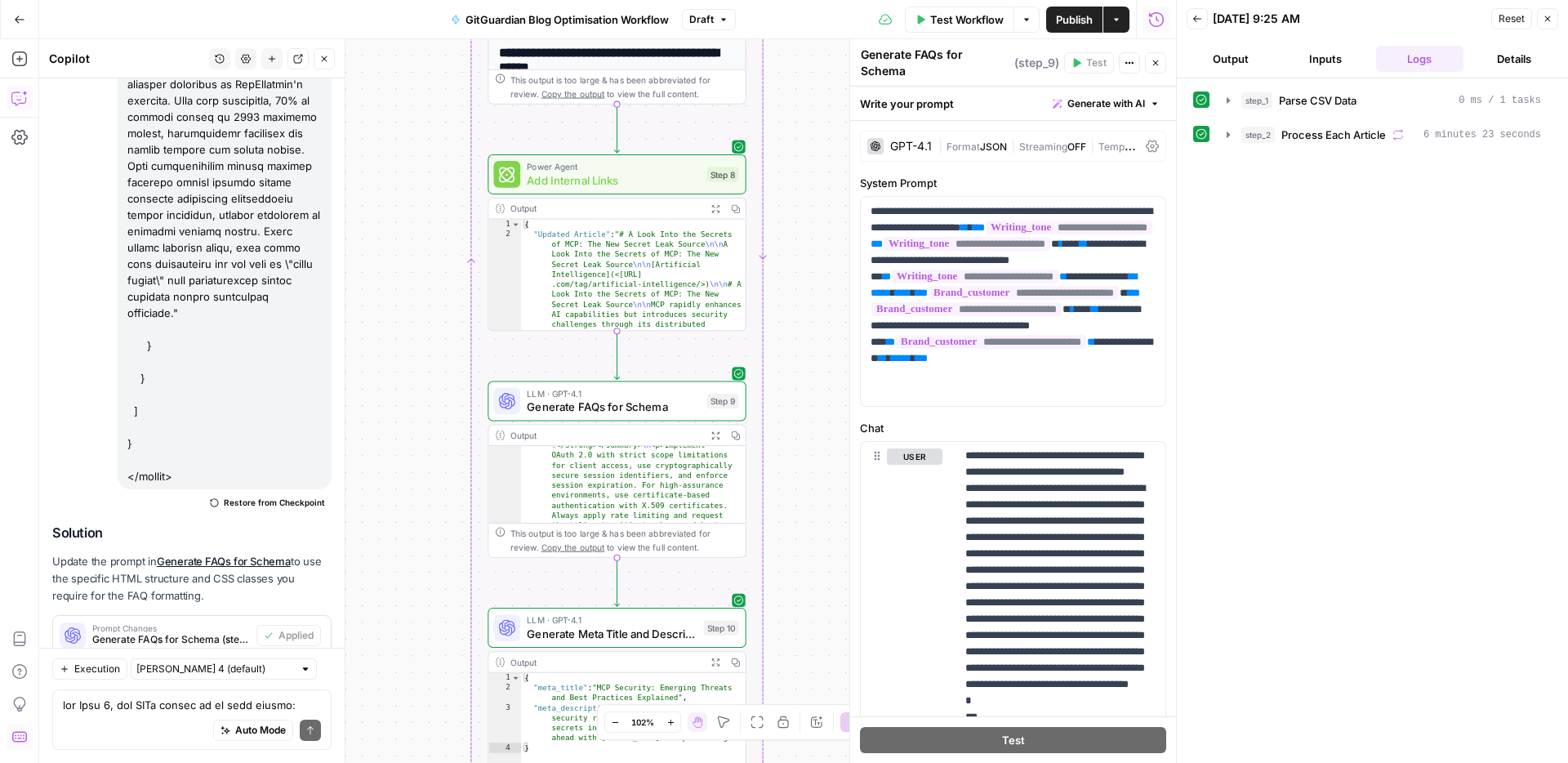
click at [1160, 59] on icon "button" at bounding box center [1155, 63] width 10 height 10
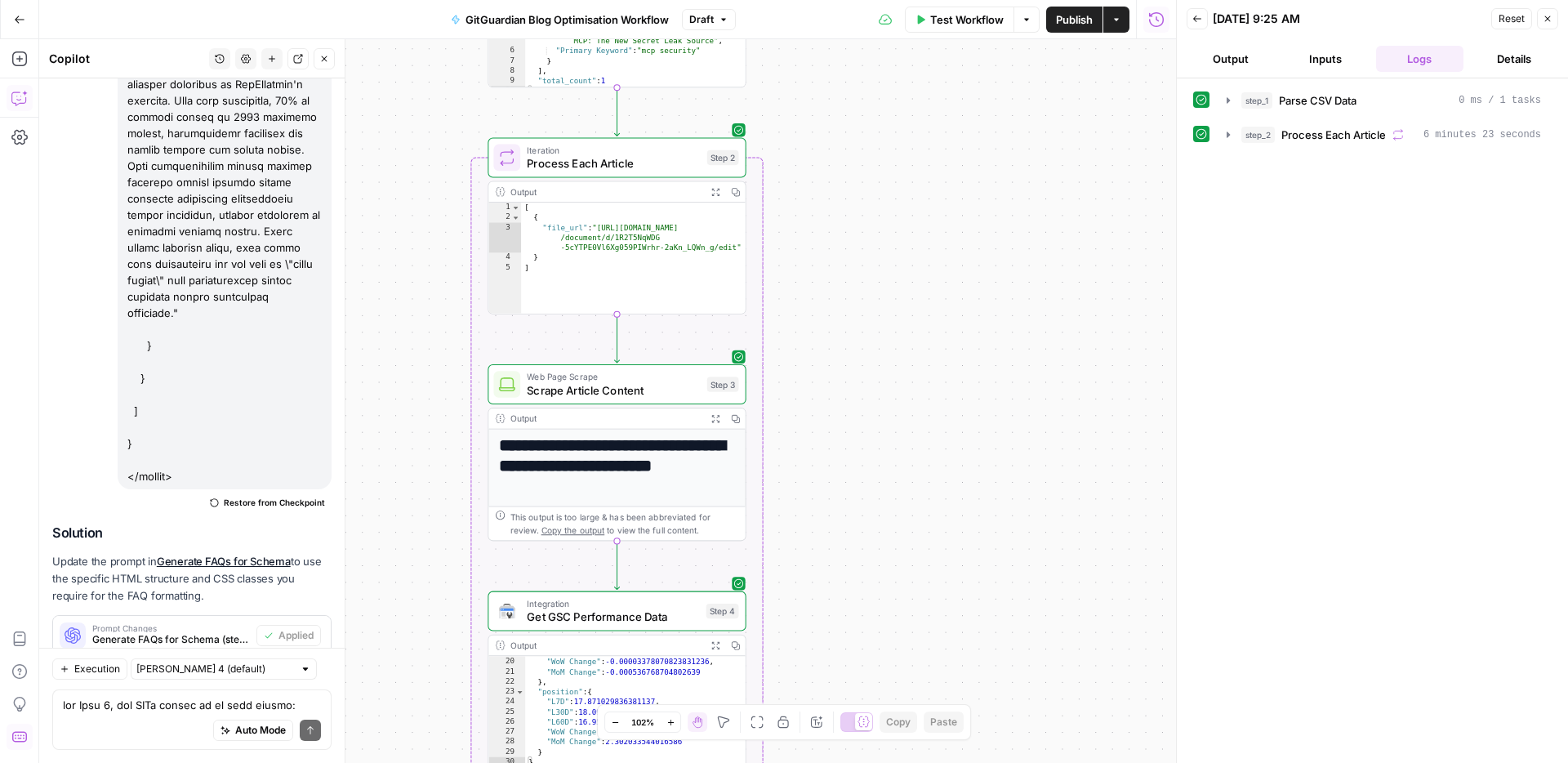
click at [964, 15] on span "Test Workflow" at bounding box center [967, 19] width 74 height 16
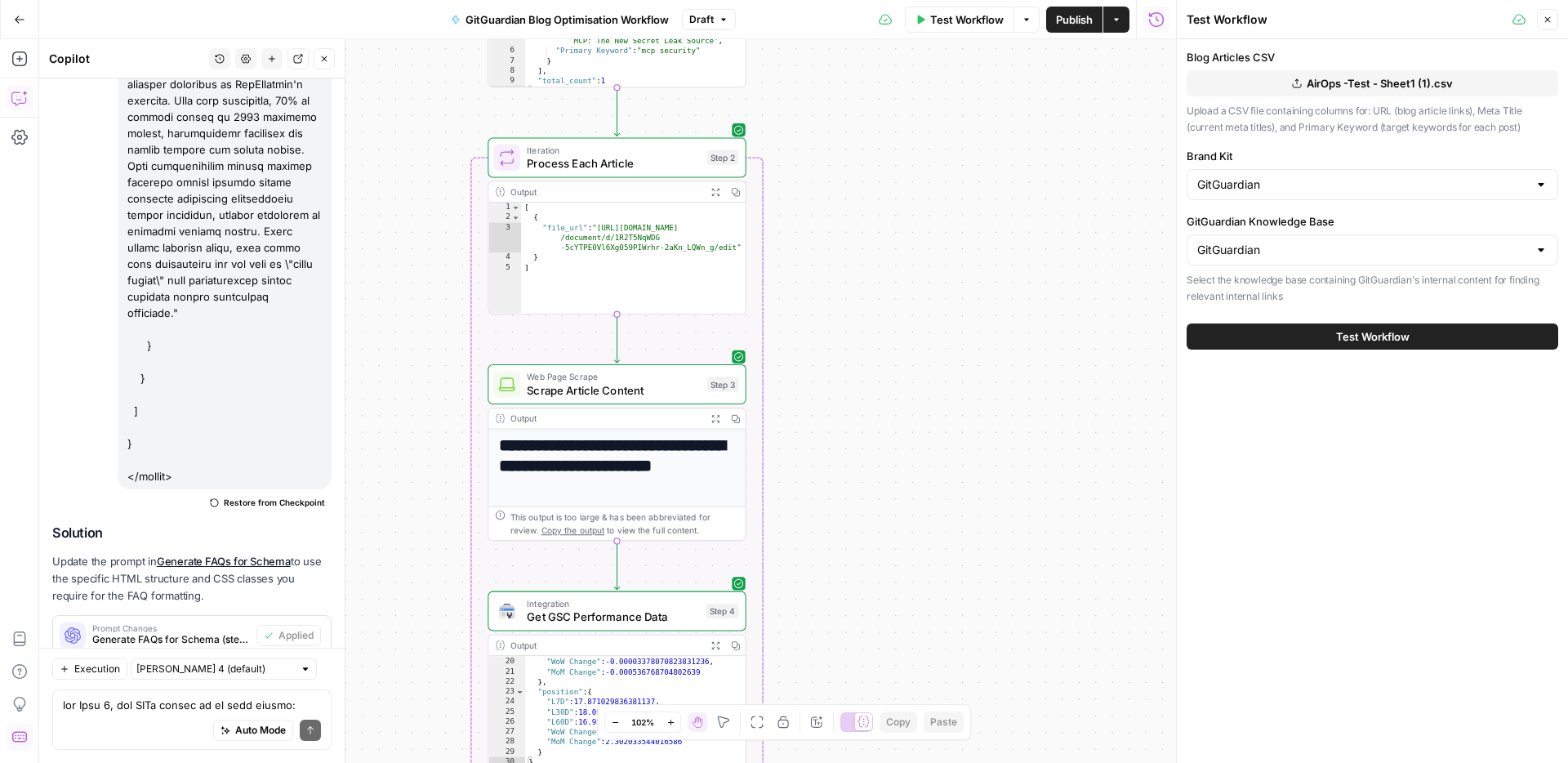
click at [1349, 343] on span "Test Workflow" at bounding box center [1372, 336] width 74 height 16
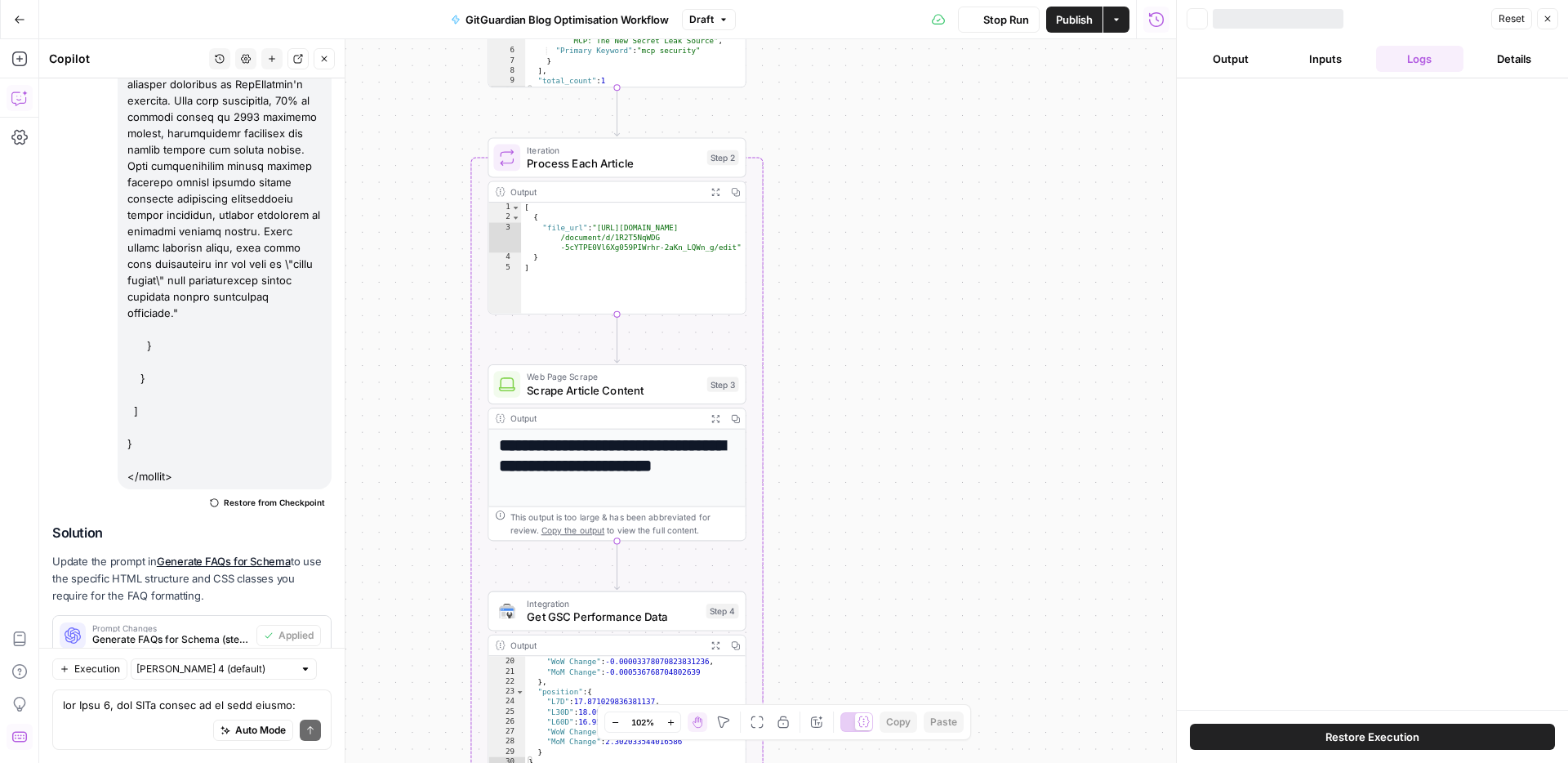
click at [324, 58] on icon "button" at bounding box center [324, 59] width 10 height 10
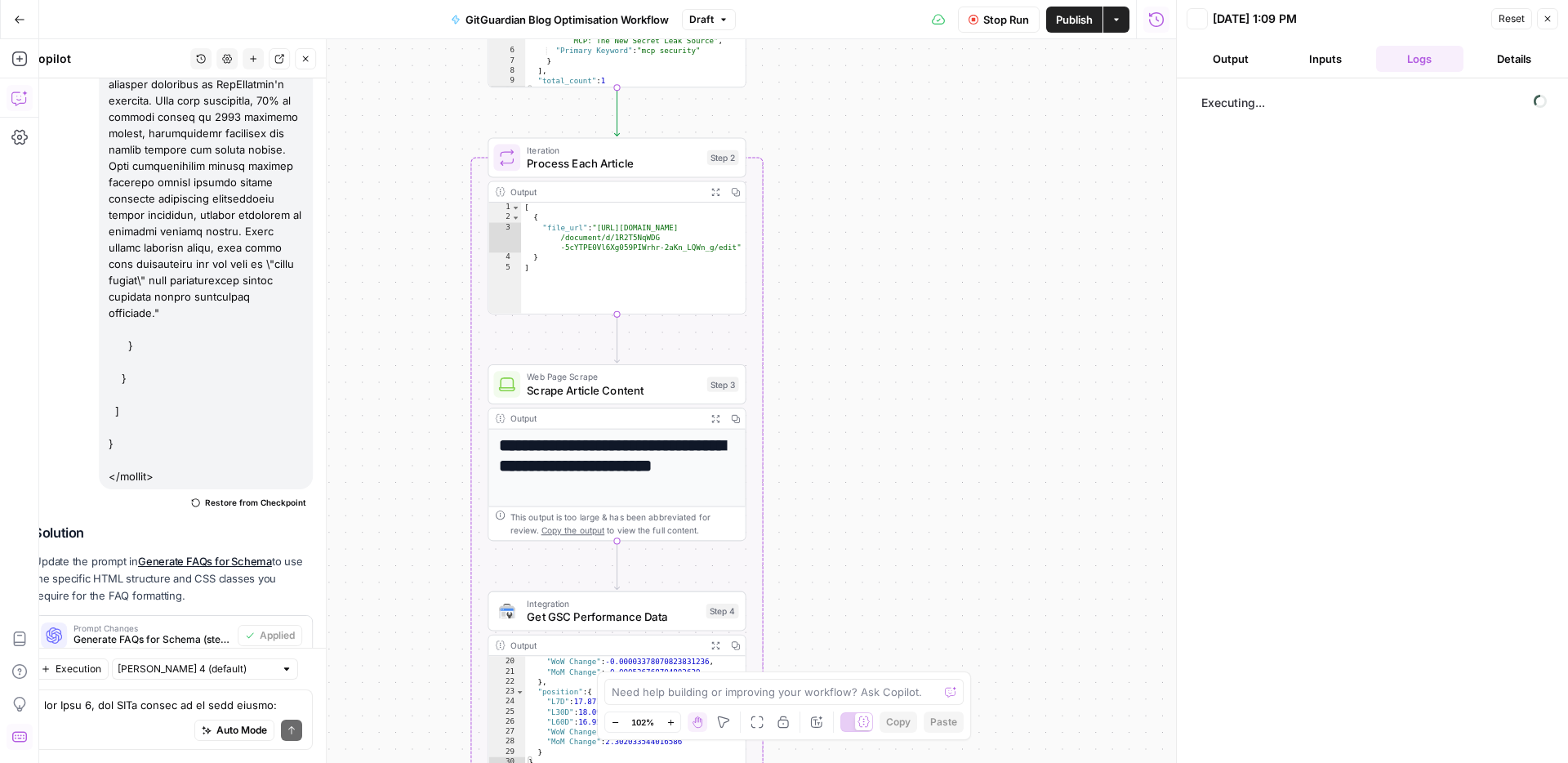
click at [323, 65] on div "Copilot History Settings New chat Detach Close Hi! How can I help with your wor…" at bounding box center [192, 400] width 306 height 723
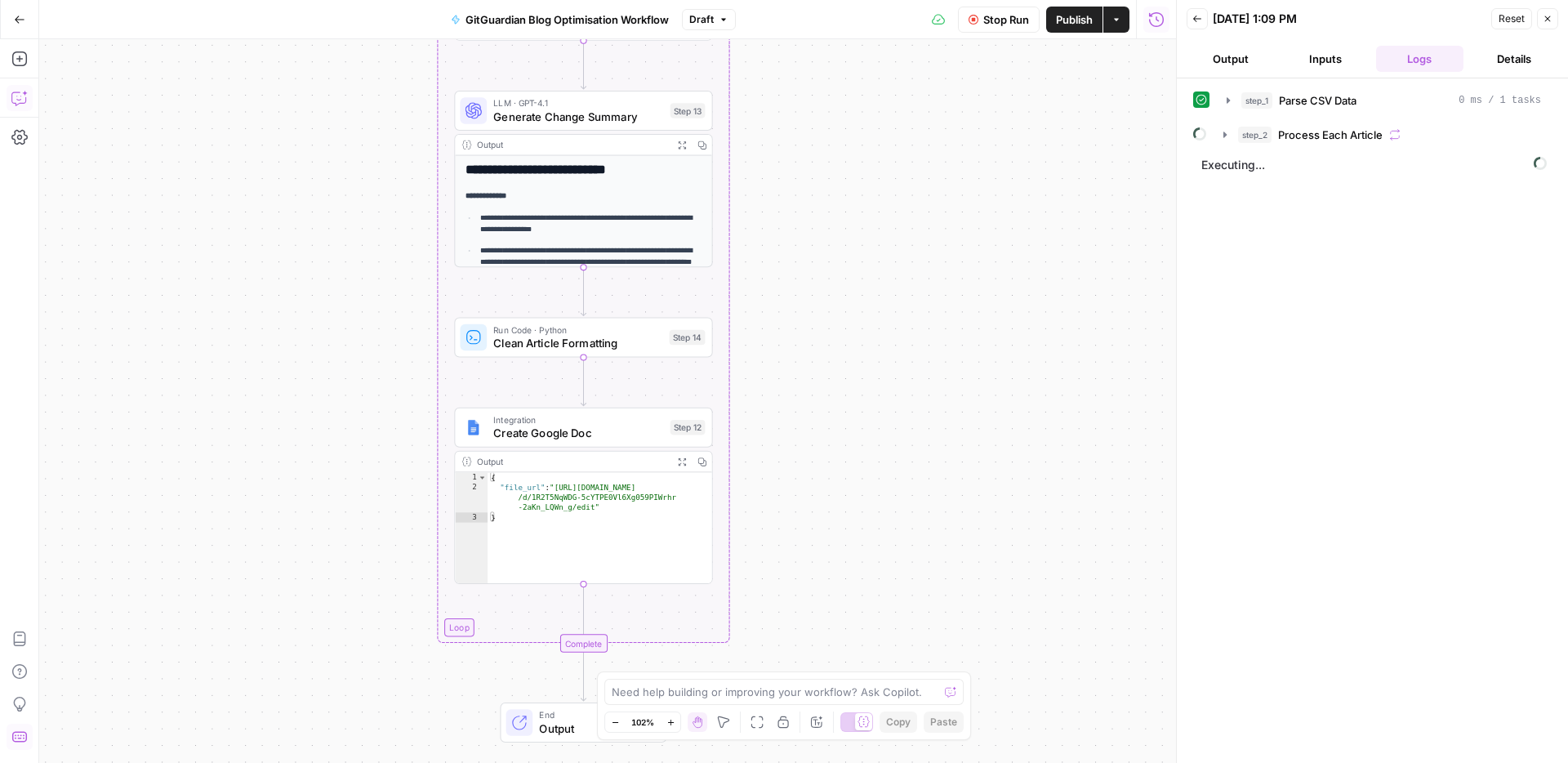
click at [1004, 19] on span "Stop Run" at bounding box center [1006, 19] width 46 height 16
click at [572, 428] on span "Create Google Doc" at bounding box center [578, 432] width 170 height 16
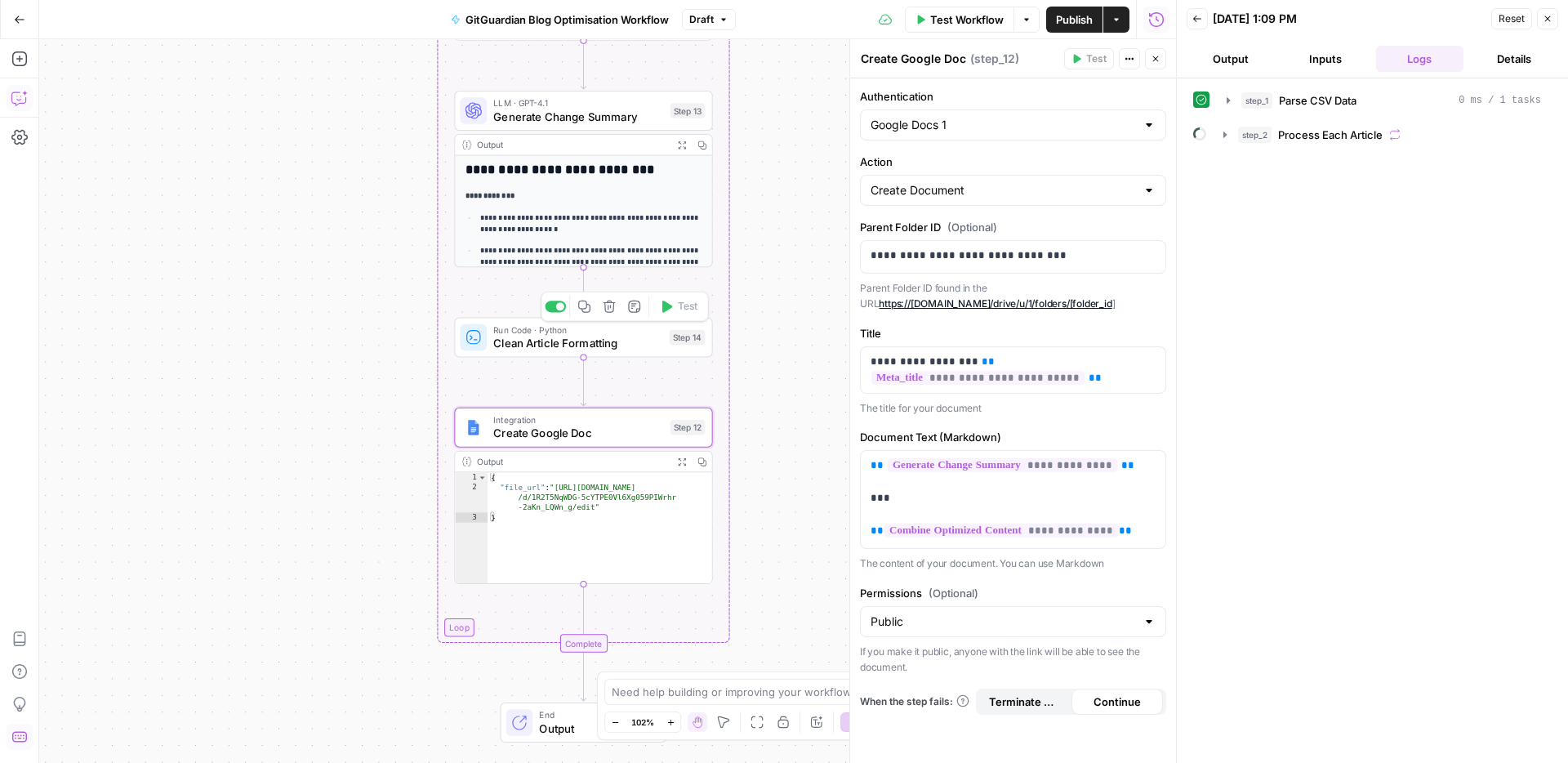
click at [543, 339] on span "Clean Article Formatting" at bounding box center [578, 343] width 169 height 16
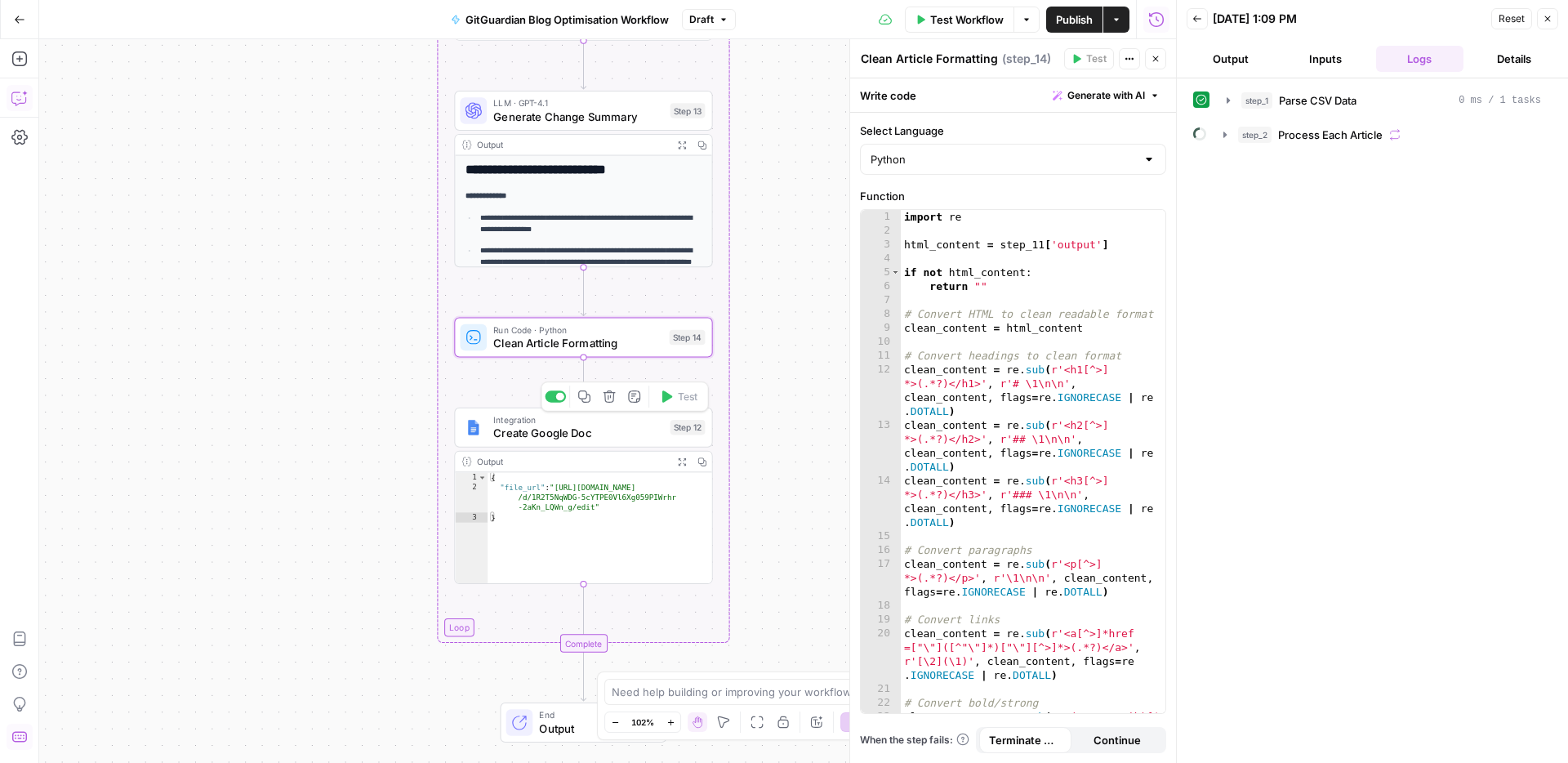
click at [518, 425] on span "Create Google Doc" at bounding box center [578, 432] width 170 height 16
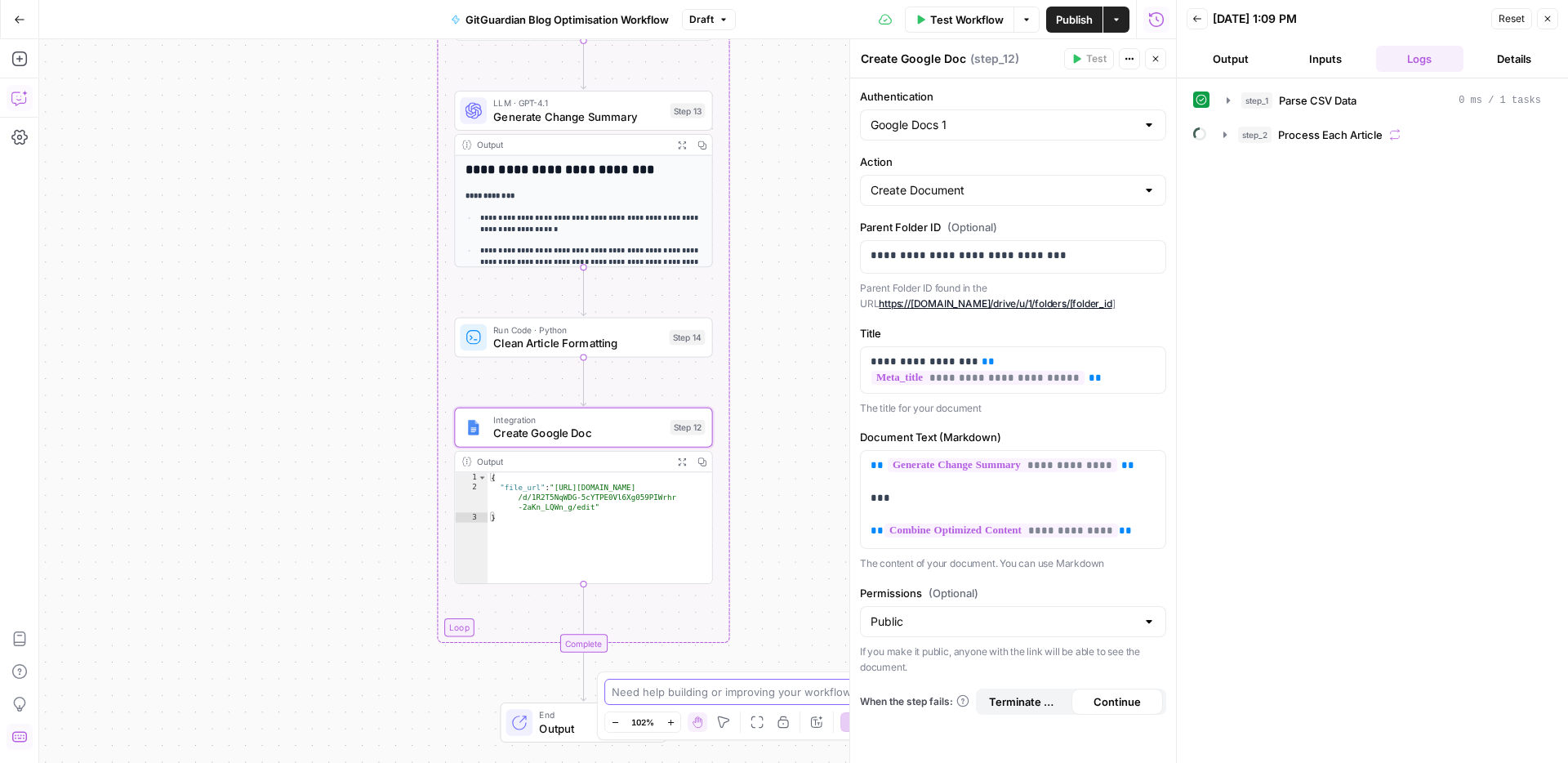
click at [770, 696] on textarea at bounding box center [775, 691] width 326 height 16
type textarea "say that step 12 after change summary should take a nice doc clean article form…"
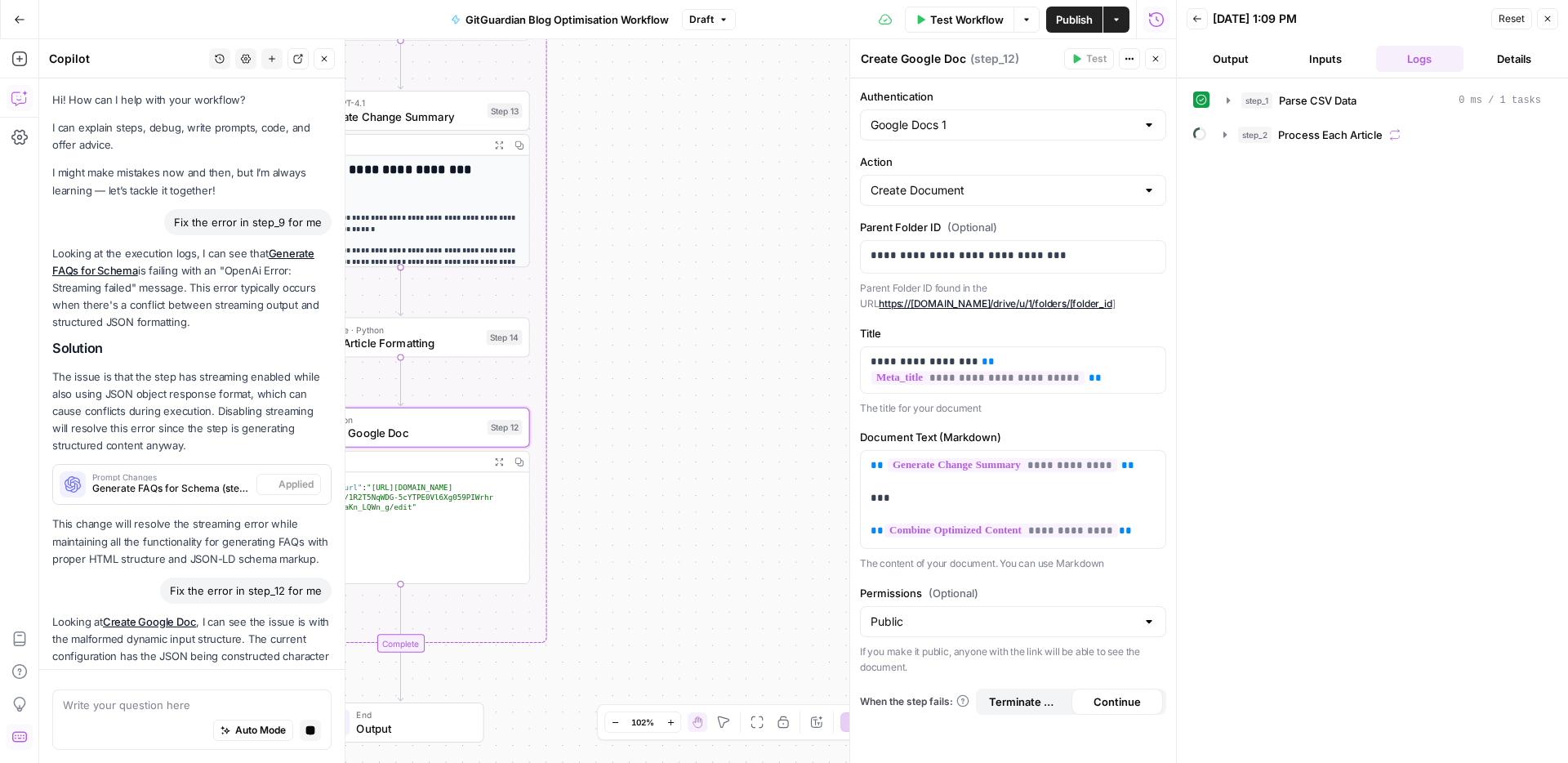
scroll to position [25678, 0]
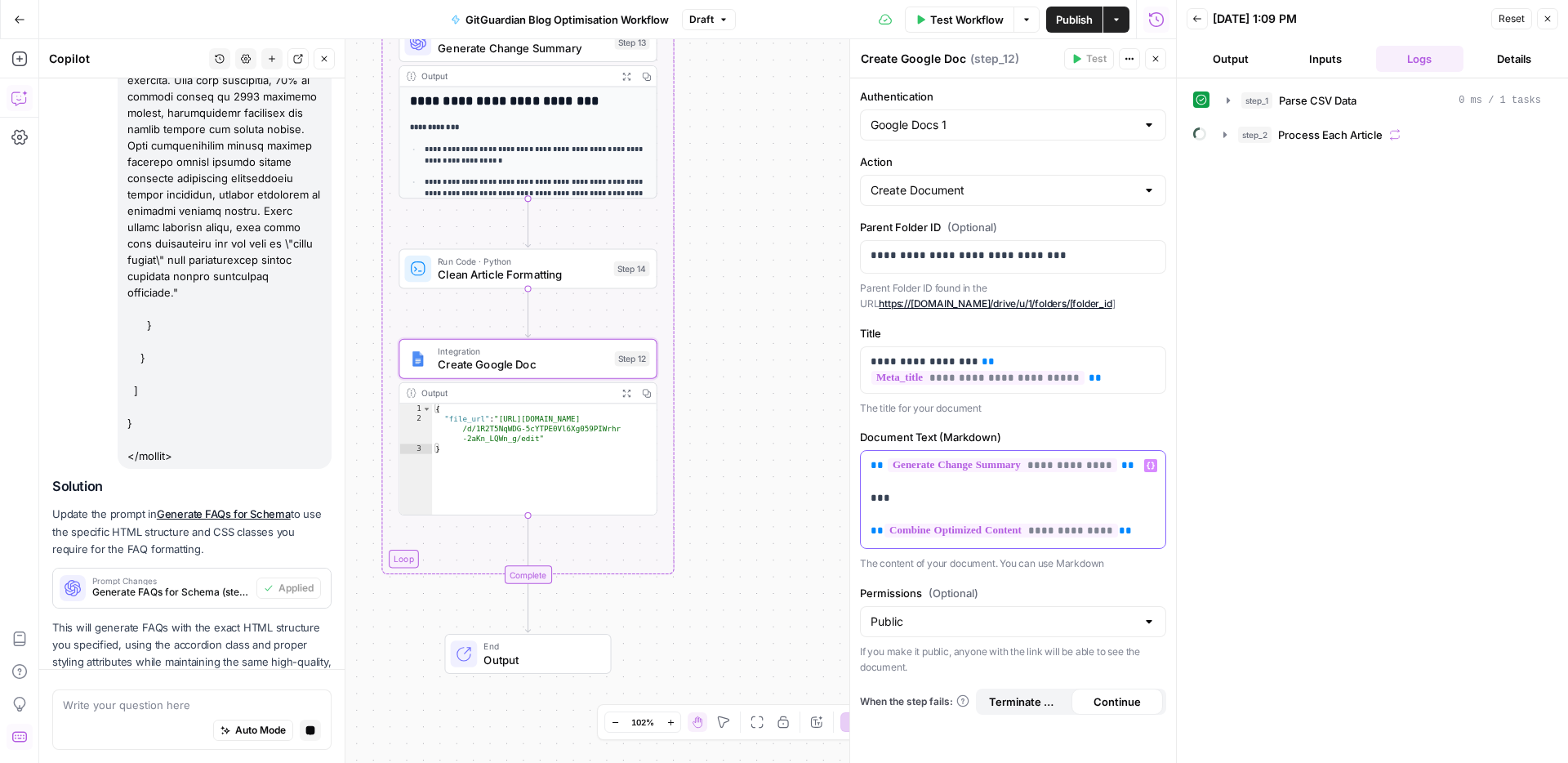
click at [891, 486] on p "**********" at bounding box center [1012, 498] width 285 height 82
click at [154, 619] on p "This will generate FAQs with the exact HTML structure you specified, using the …" at bounding box center [192, 662] width 279 height 86
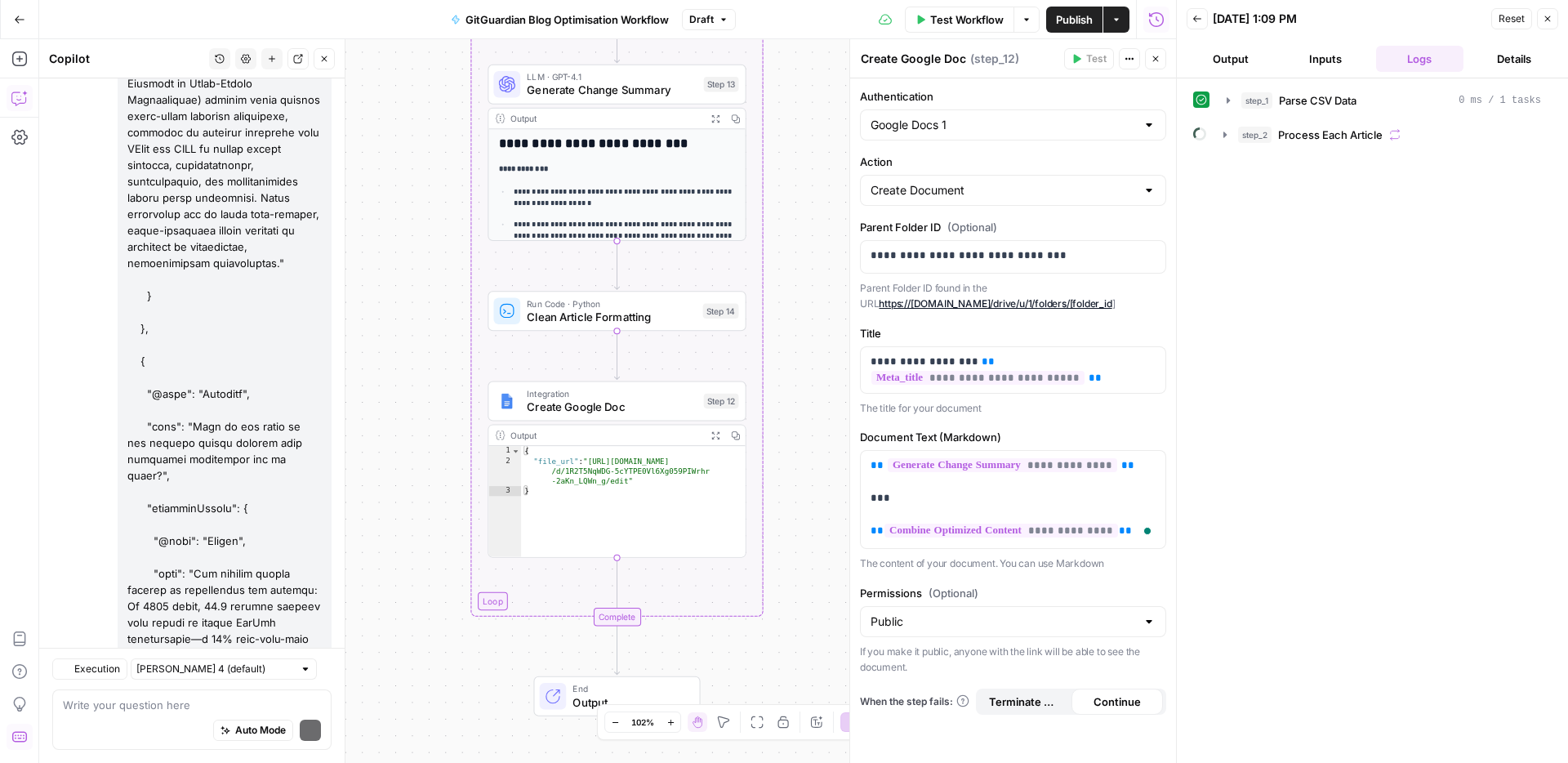
scroll to position [27021, 0]
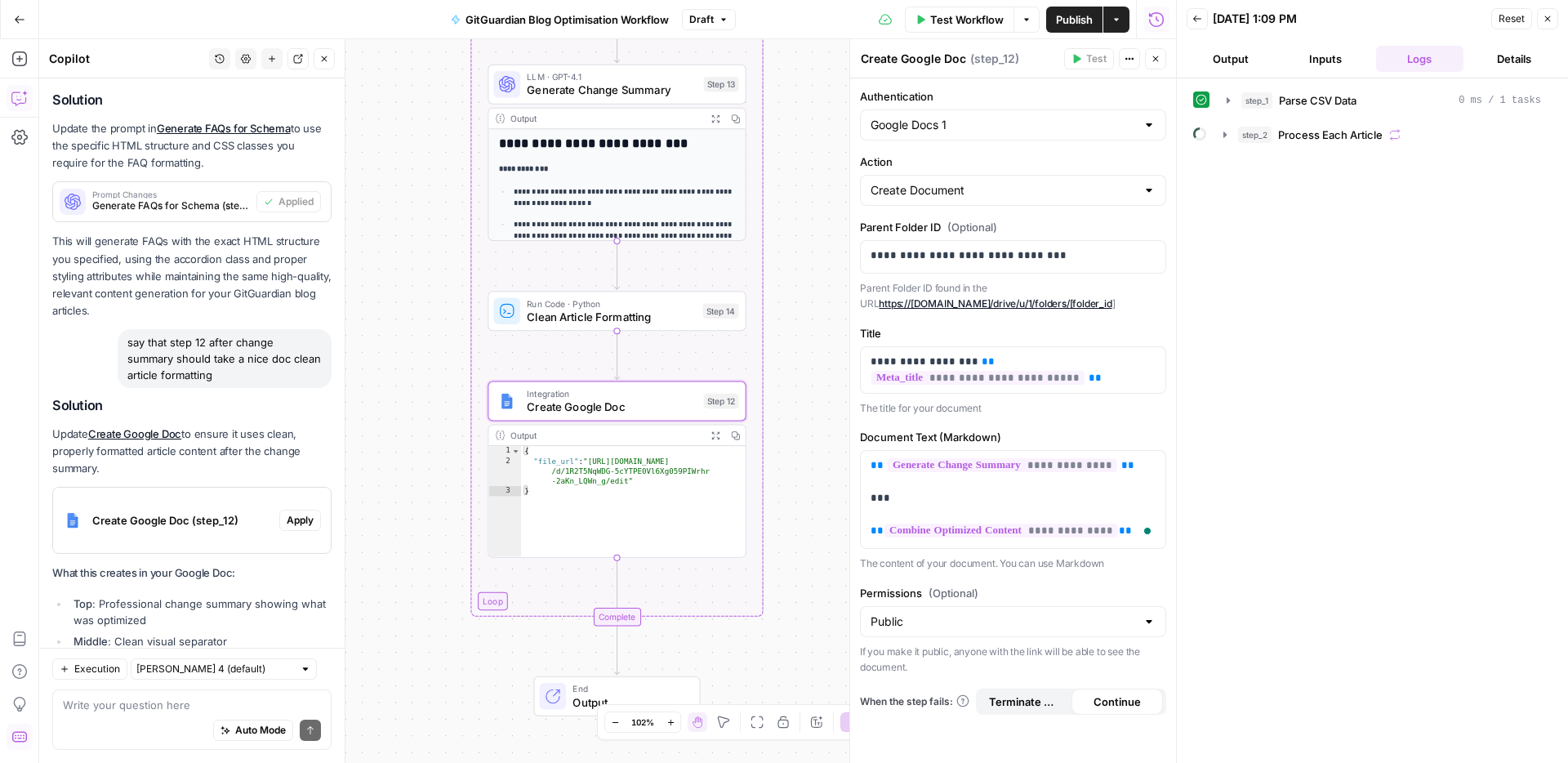
click at [304, 513] on span "Apply" at bounding box center [300, 519] width 27 height 14
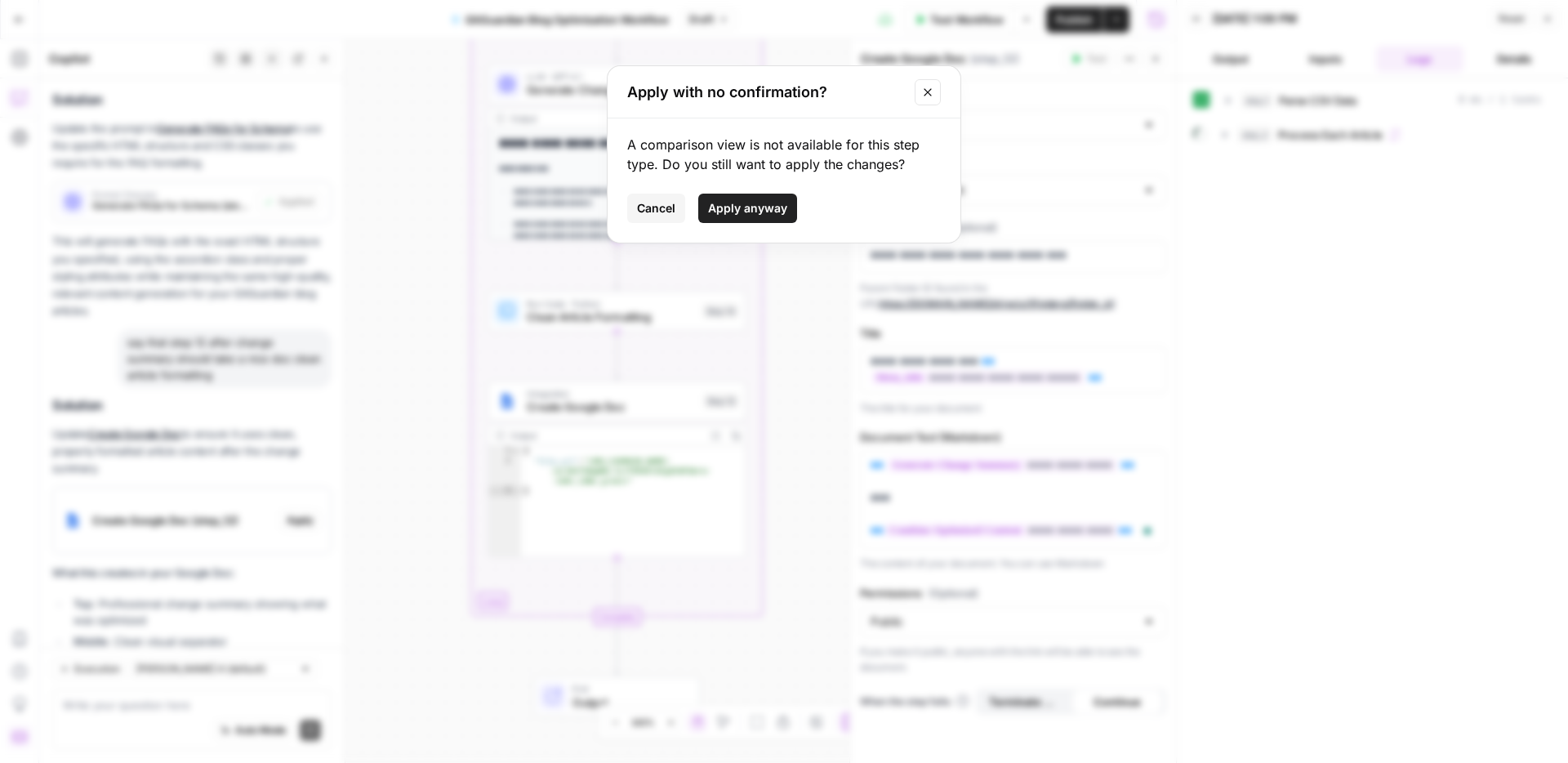
click at [739, 206] on span "Apply anyway" at bounding box center [748, 208] width 79 height 16
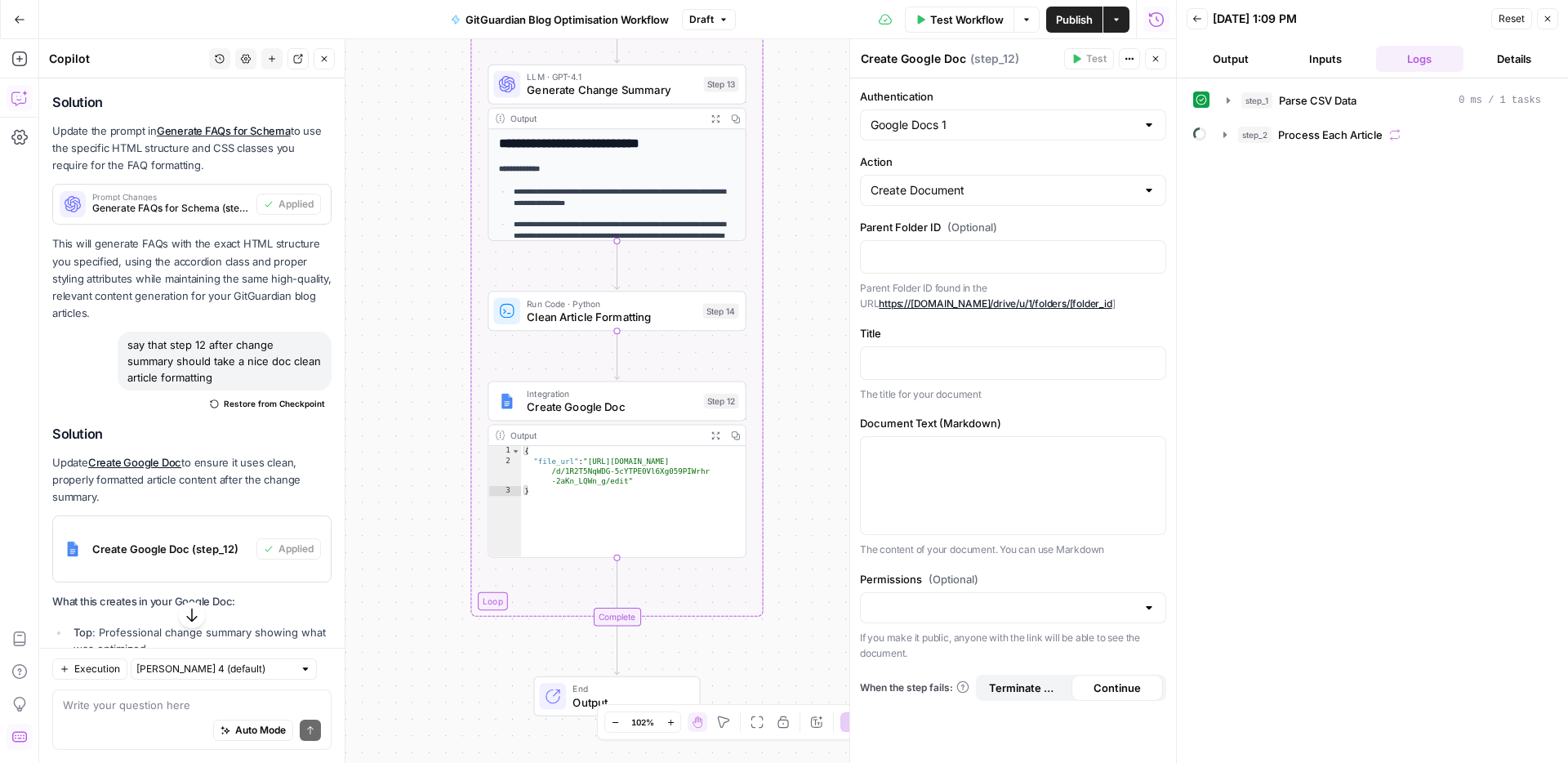
scroll to position [27047, 0]
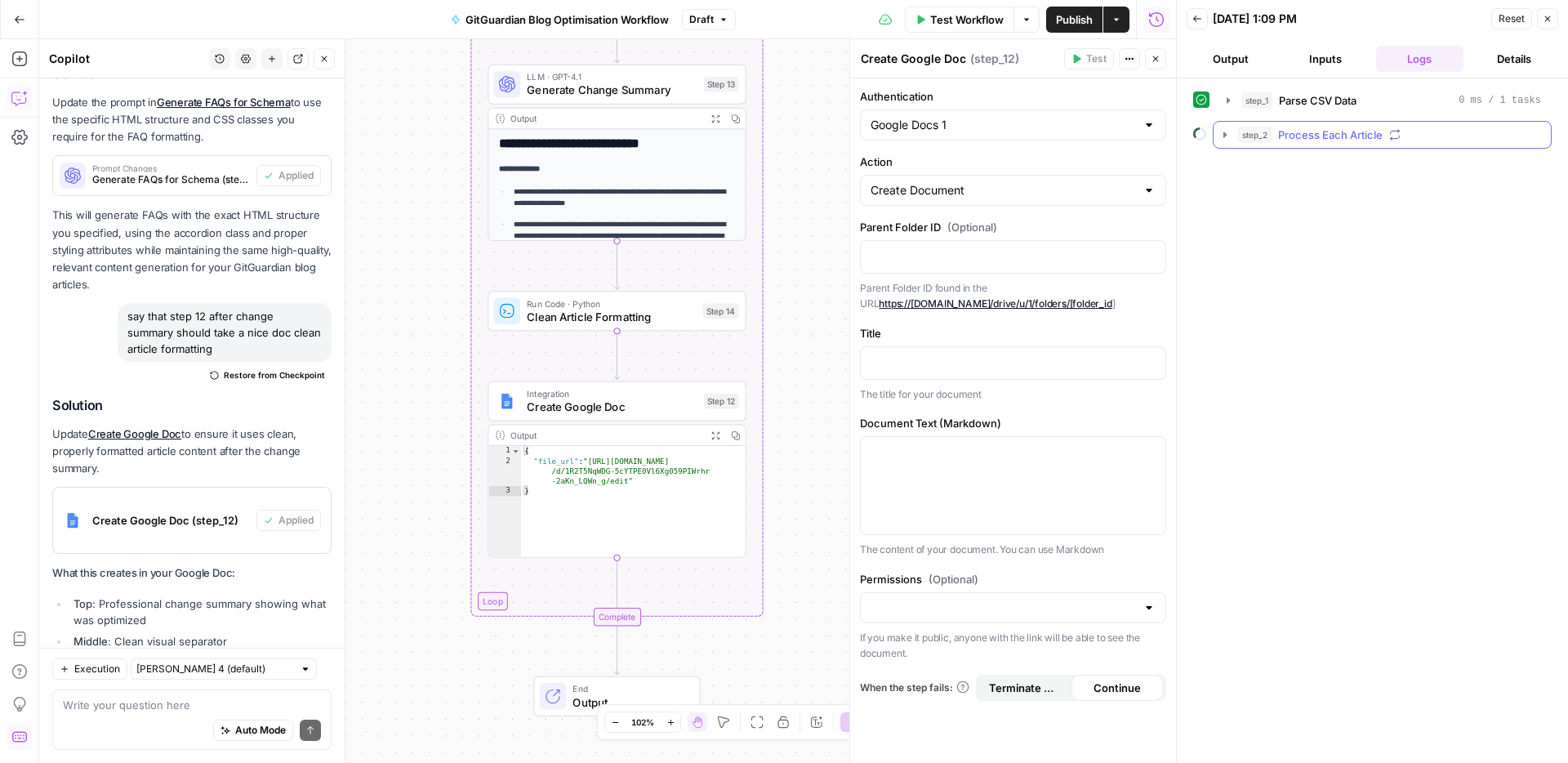
click at [1220, 132] on icon "button" at bounding box center [1224, 134] width 13 height 13
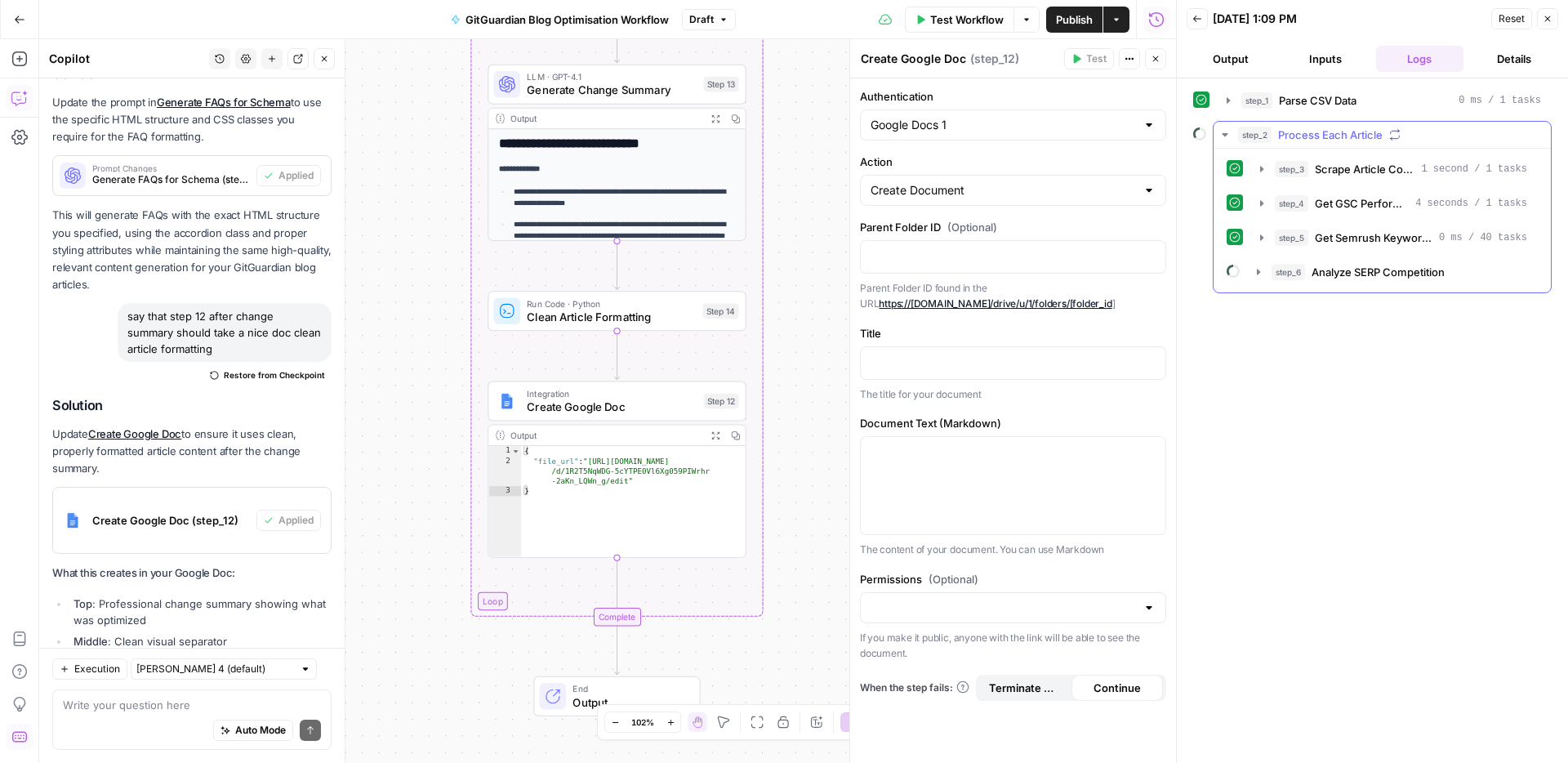
click at [1228, 133] on icon "button" at bounding box center [1224, 134] width 13 height 13
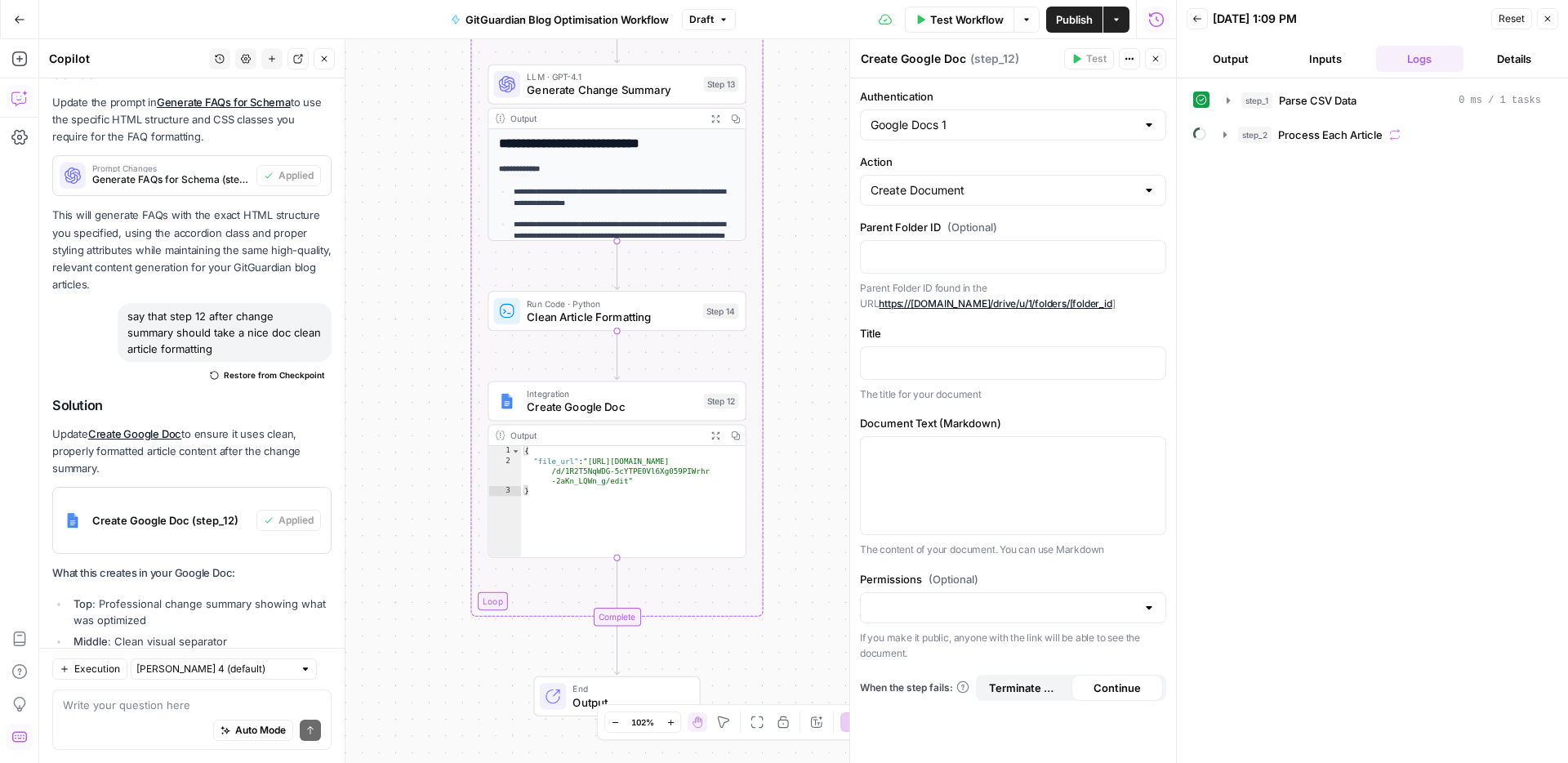
click at [1153, 19] on icon "button" at bounding box center [1155, 19] width 16 height 16
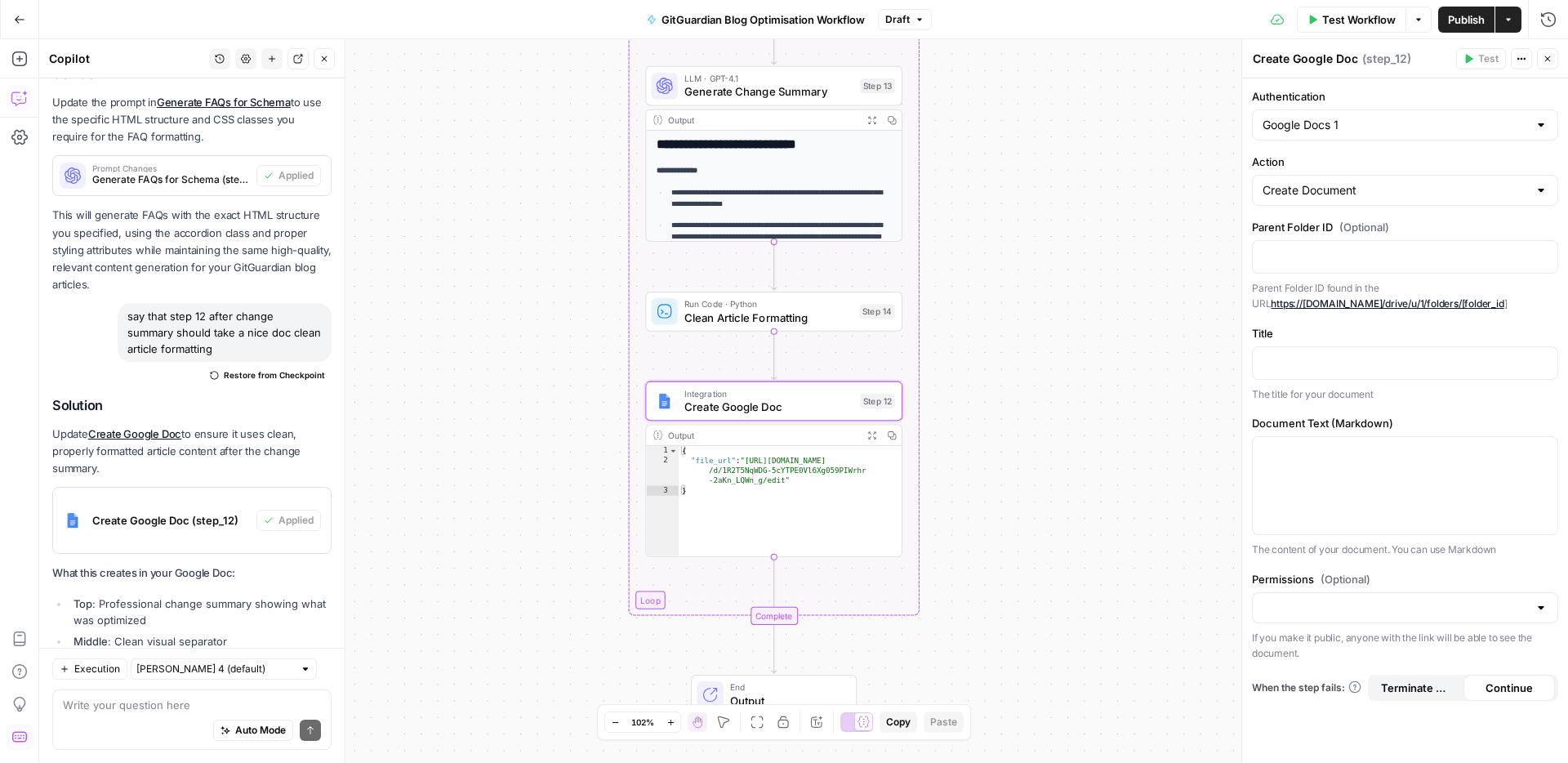
click at [180, 487] on div "Create Google Doc (step_12)" at bounding box center [155, 519] width 203 height 65
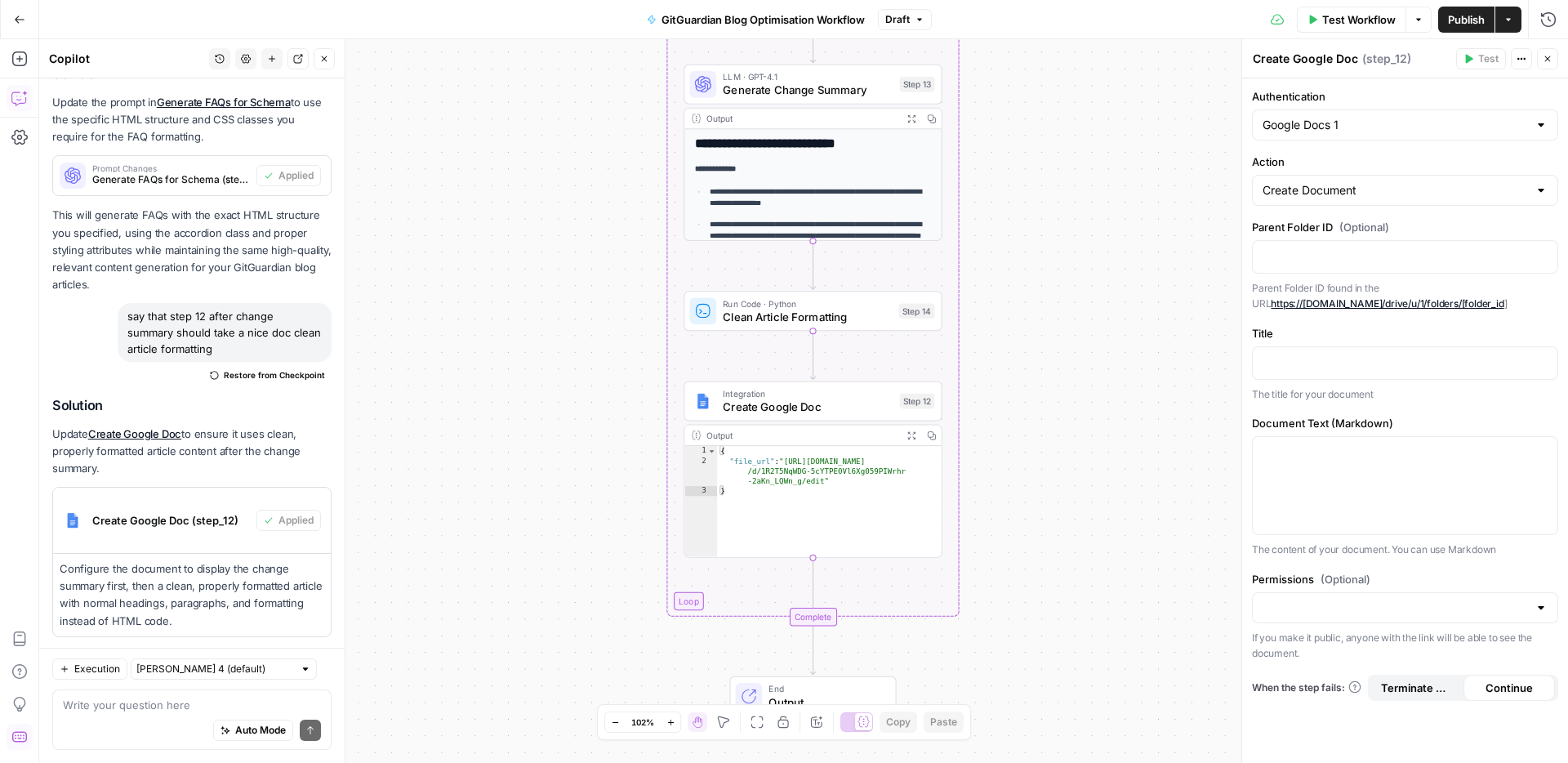
scroll to position [27130, 0]
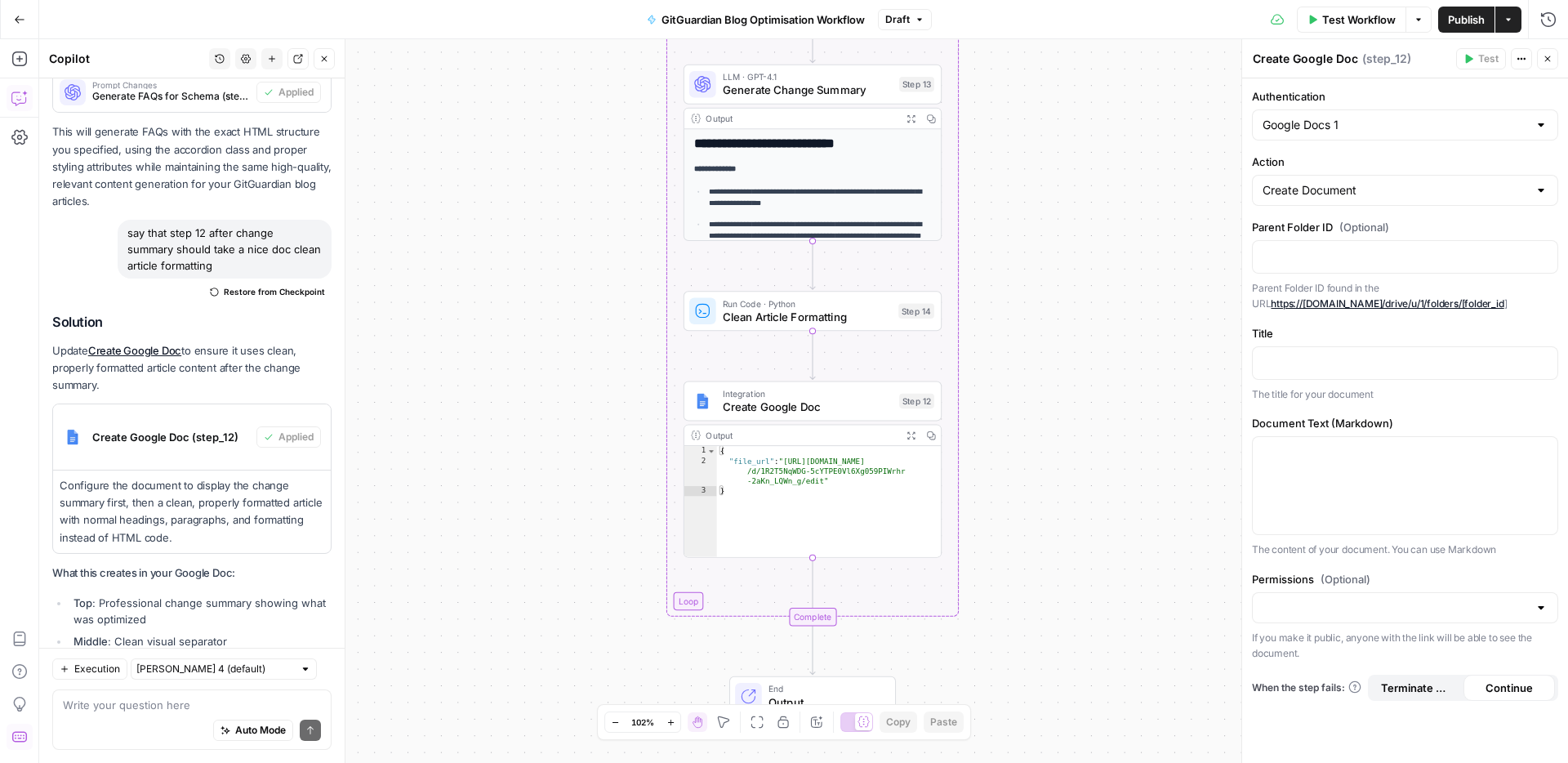
click at [245, 552] on div "Solution Update Create Google Doc to ensure it uses clean, properly formatted a…" at bounding box center [192, 533] width 279 height 437
click at [211, 477] on p "Configure the document to display the change summary first, then a clean, prope…" at bounding box center [191, 512] width 265 height 69
click at [801, 406] on span "Create Google Doc" at bounding box center [807, 406] width 170 height 16
click at [801, 406] on span "Create Google Doc" at bounding box center [808, 403] width 170 height 16
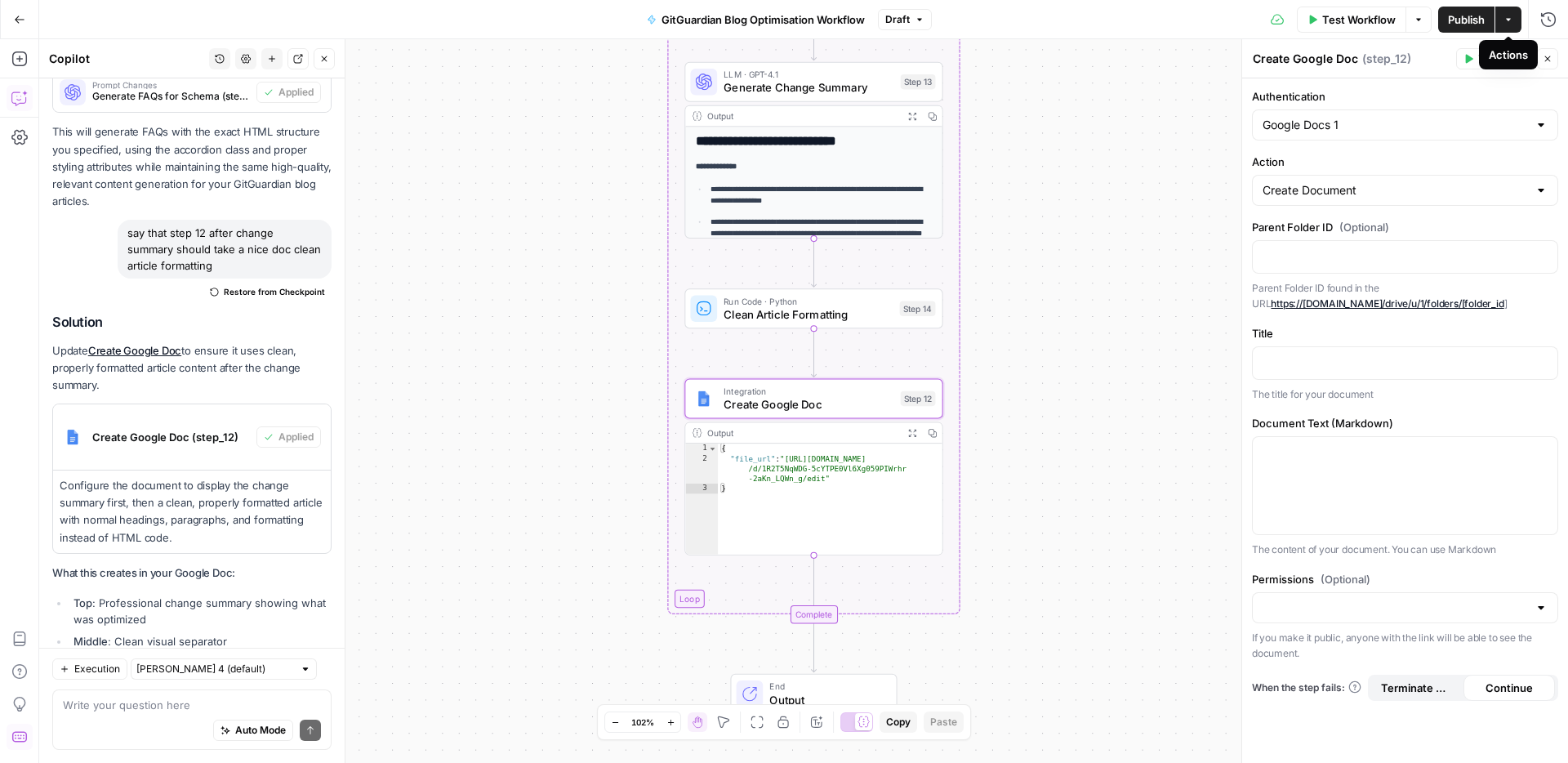
click at [1518, 58] on div "Actions" at bounding box center [1508, 54] width 39 height 16
click at [1519, 65] on button "Actions" at bounding box center [1521, 58] width 21 height 21
drag, startPoint x: 1428, startPoint y: 56, endPoint x: 1372, endPoint y: 41, distance: 58.0
click at [1428, 56] on div "Create Google Doc Create Google Doc ( step_12 )" at bounding box center [1351, 58] width 200 height 18
click at [1416, 19] on icon "button" at bounding box center [1418, 19] width 5 height 3
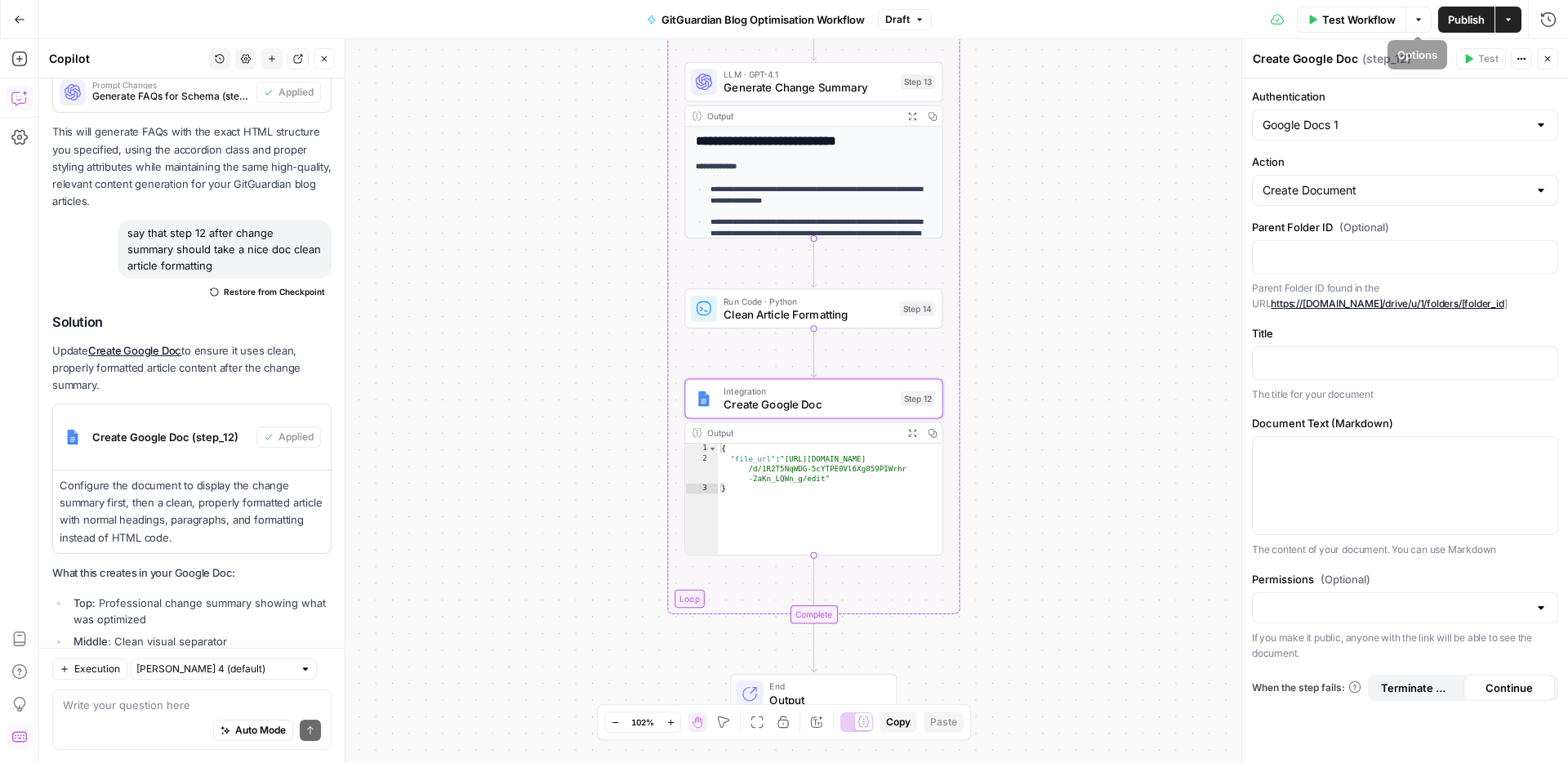
click at [1416, 19] on icon "button" at bounding box center [1418, 19] width 5 height 3
click at [1549, 14] on icon "button" at bounding box center [1548, 19] width 16 height 16
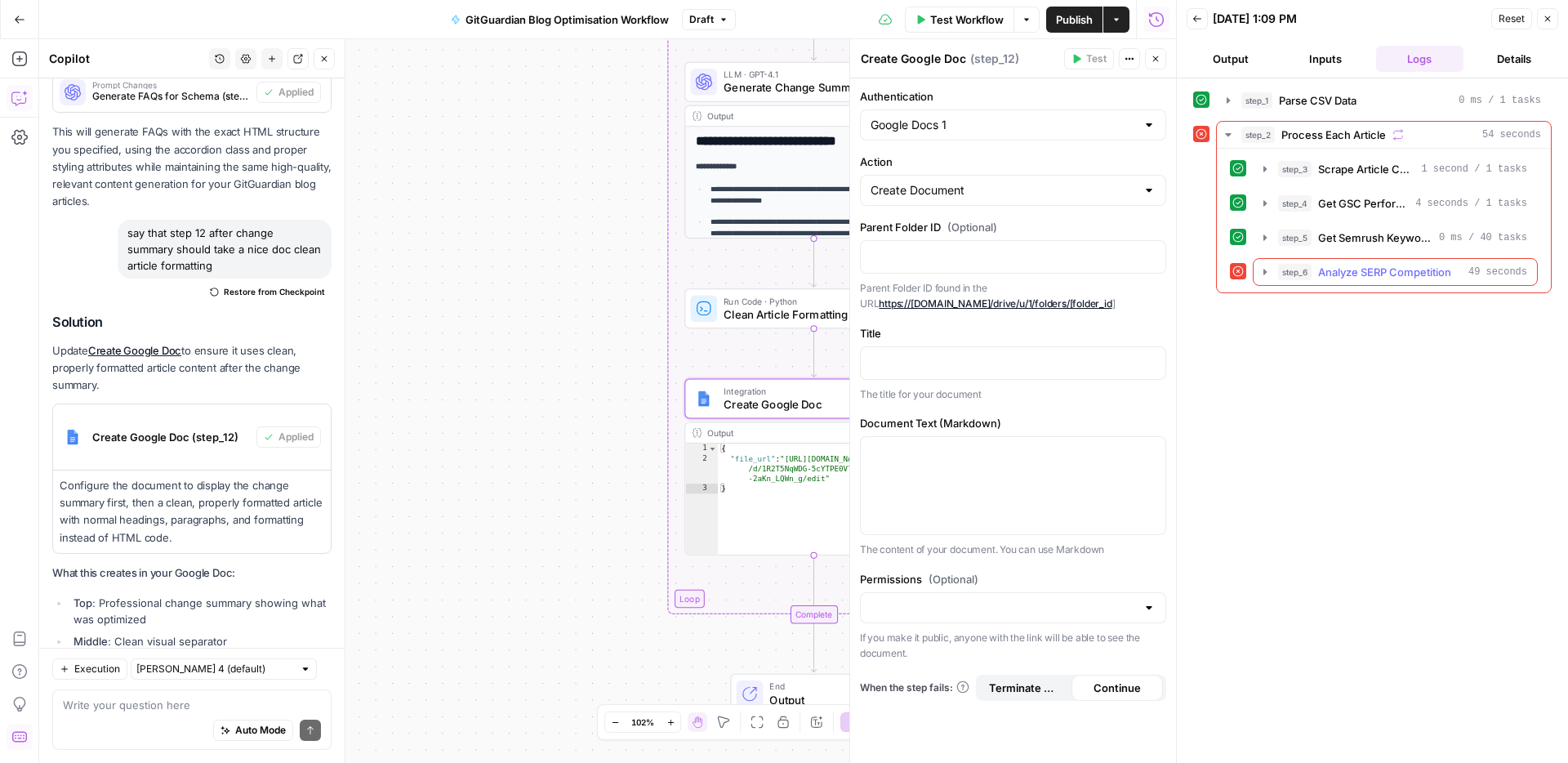
click at [1261, 272] on icon "button" at bounding box center [1264, 272] width 13 height 13
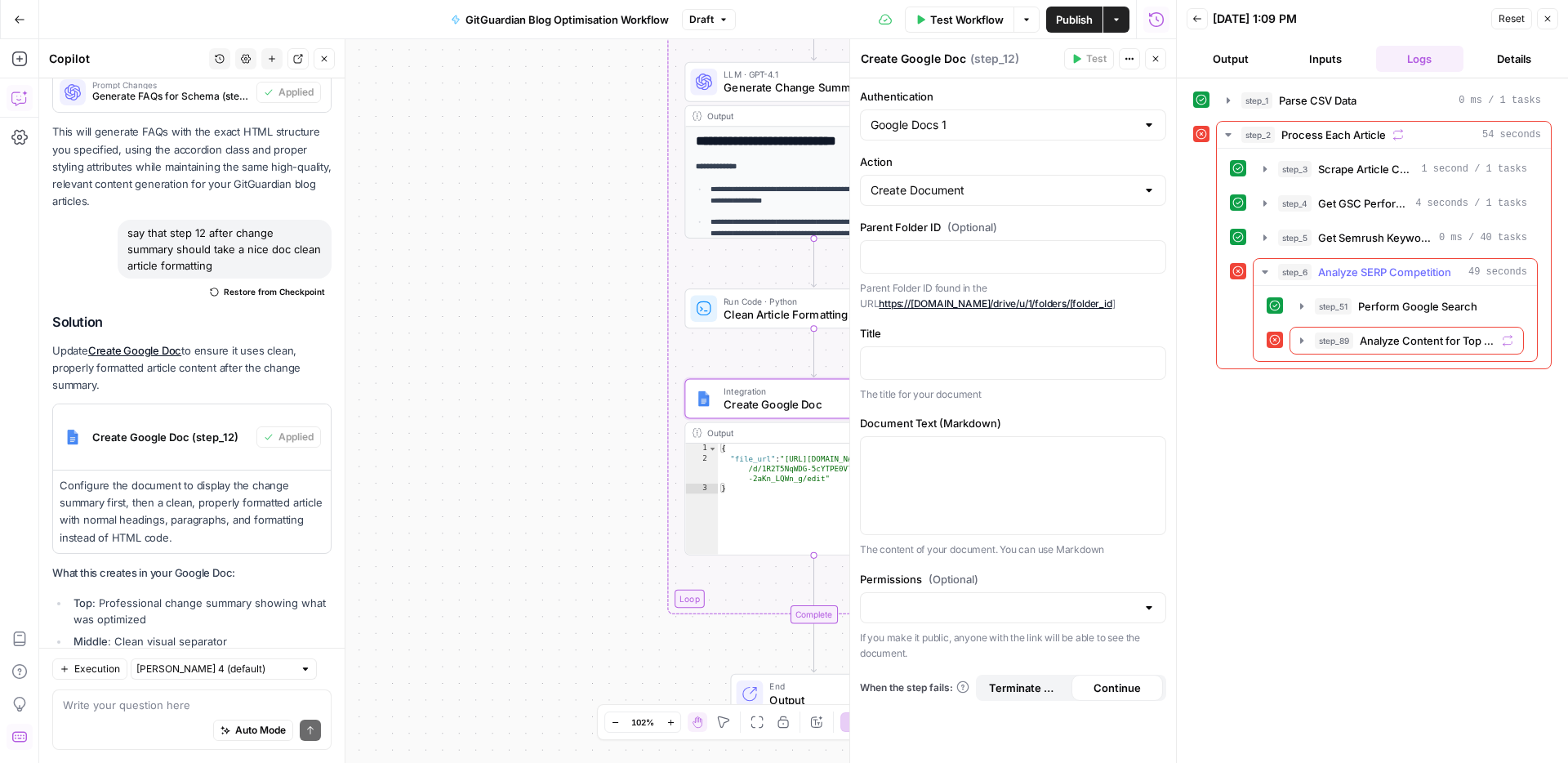
click at [1264, 272] on icon "button" at bounding box center [1264, 272] width 6 height 3
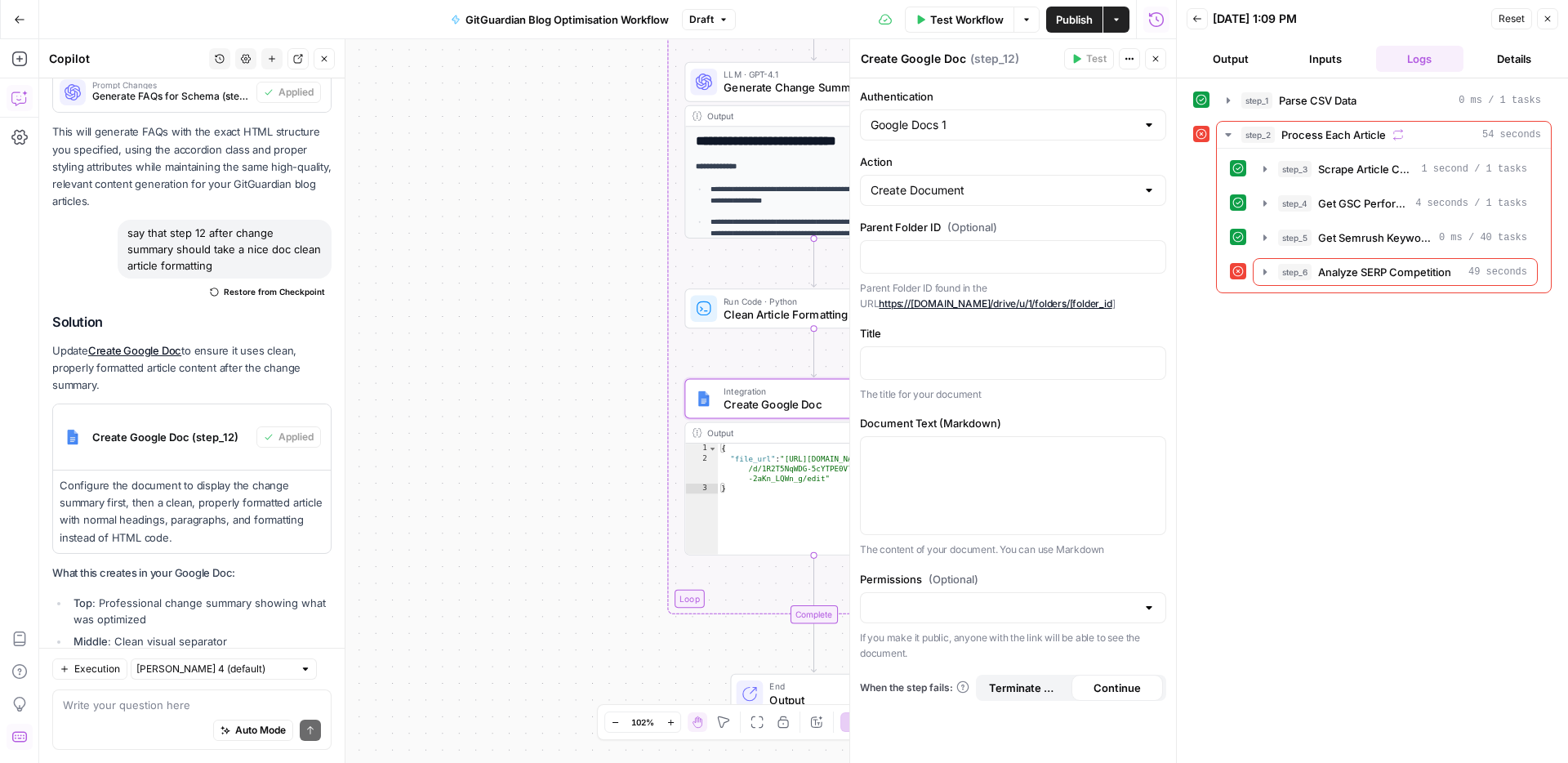
click at [1323, 59] on button "Inputs" at bounding box center [1325, 58] width 88 height 26
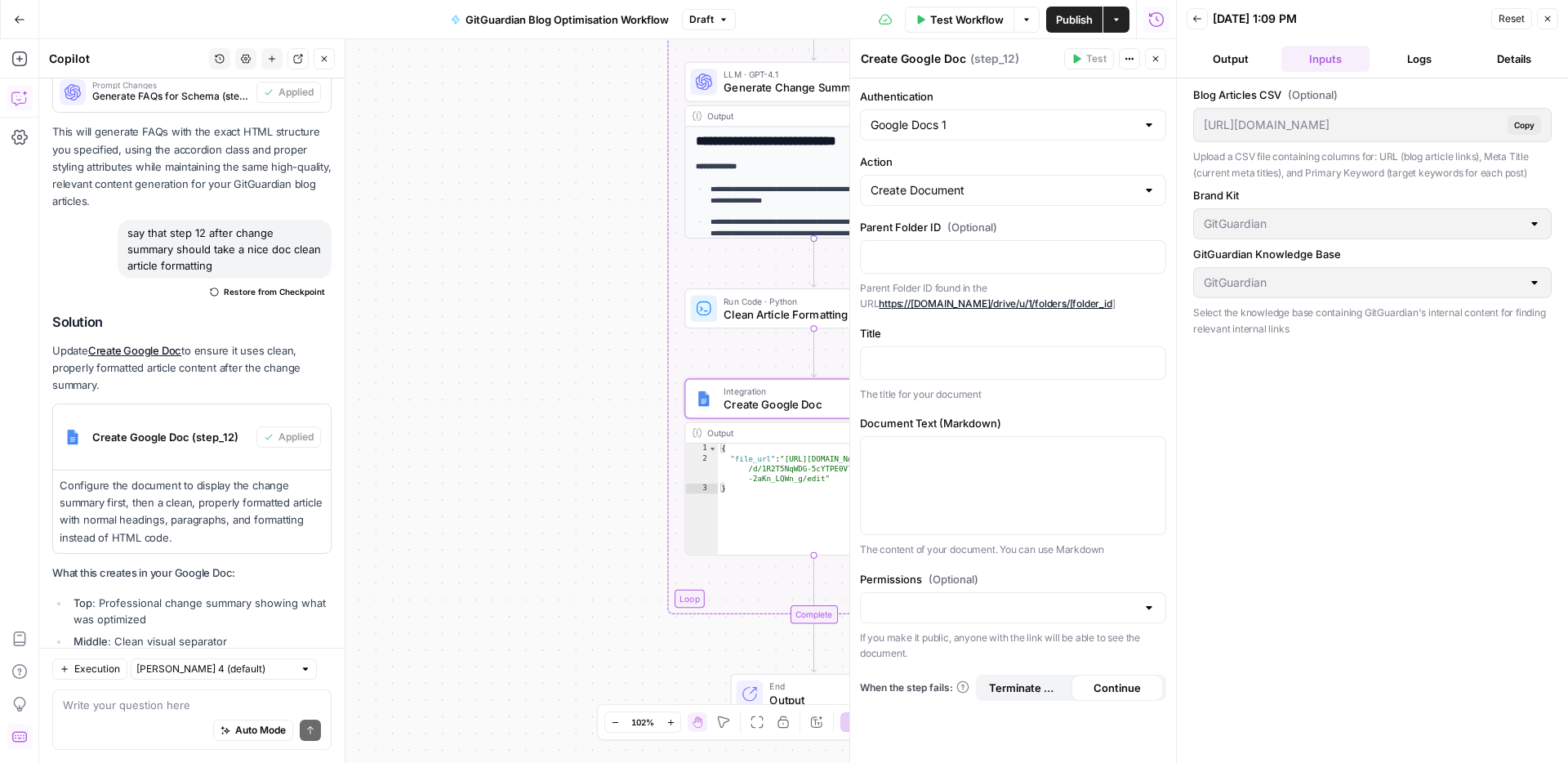
click at [1492, 50] on button "Details" at bounding box center [1514, 58] width 88 height 26
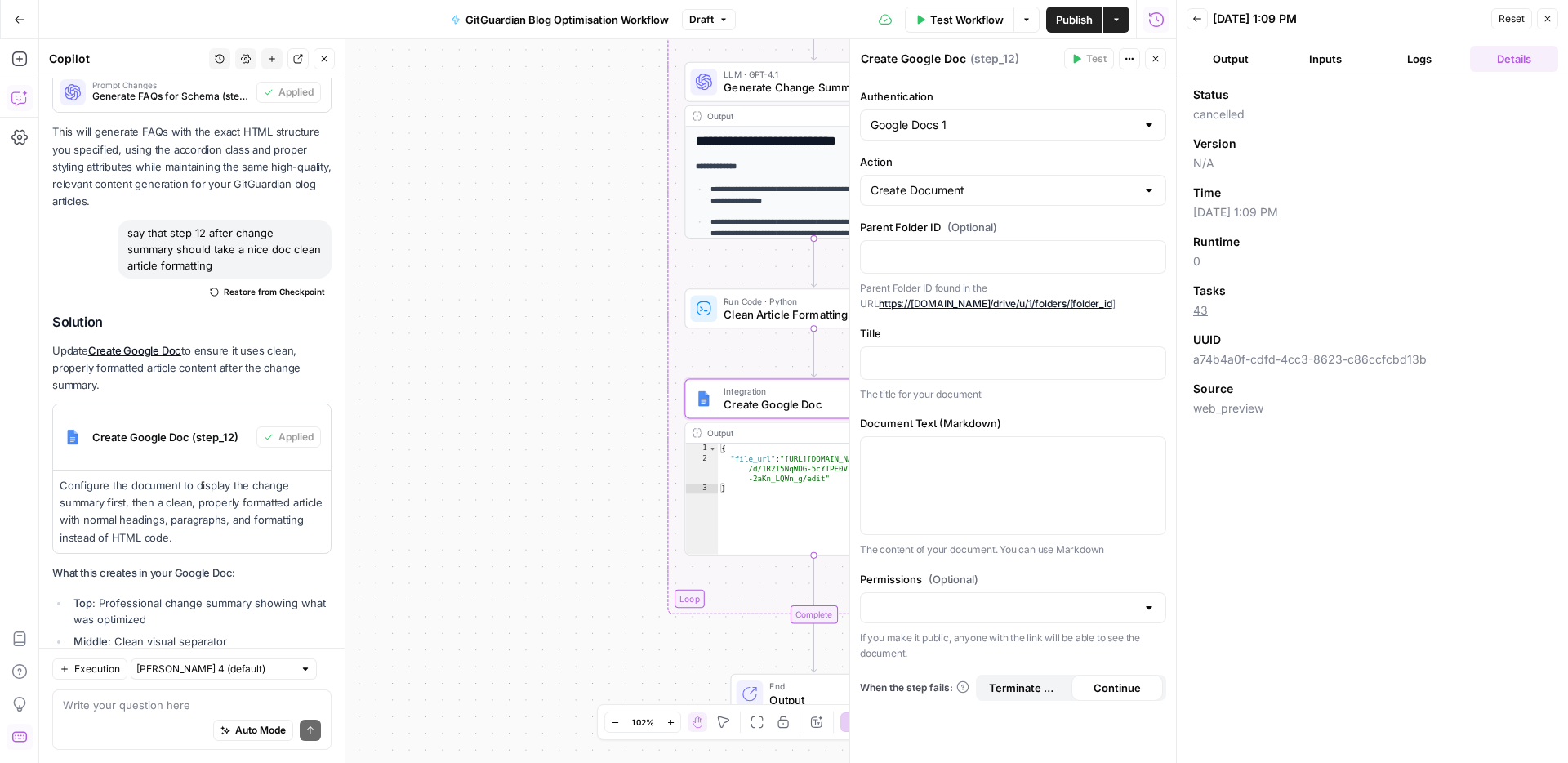
click at [1545, 25] on button "Close" at bounding box center [1547, 19] width 21 height 21
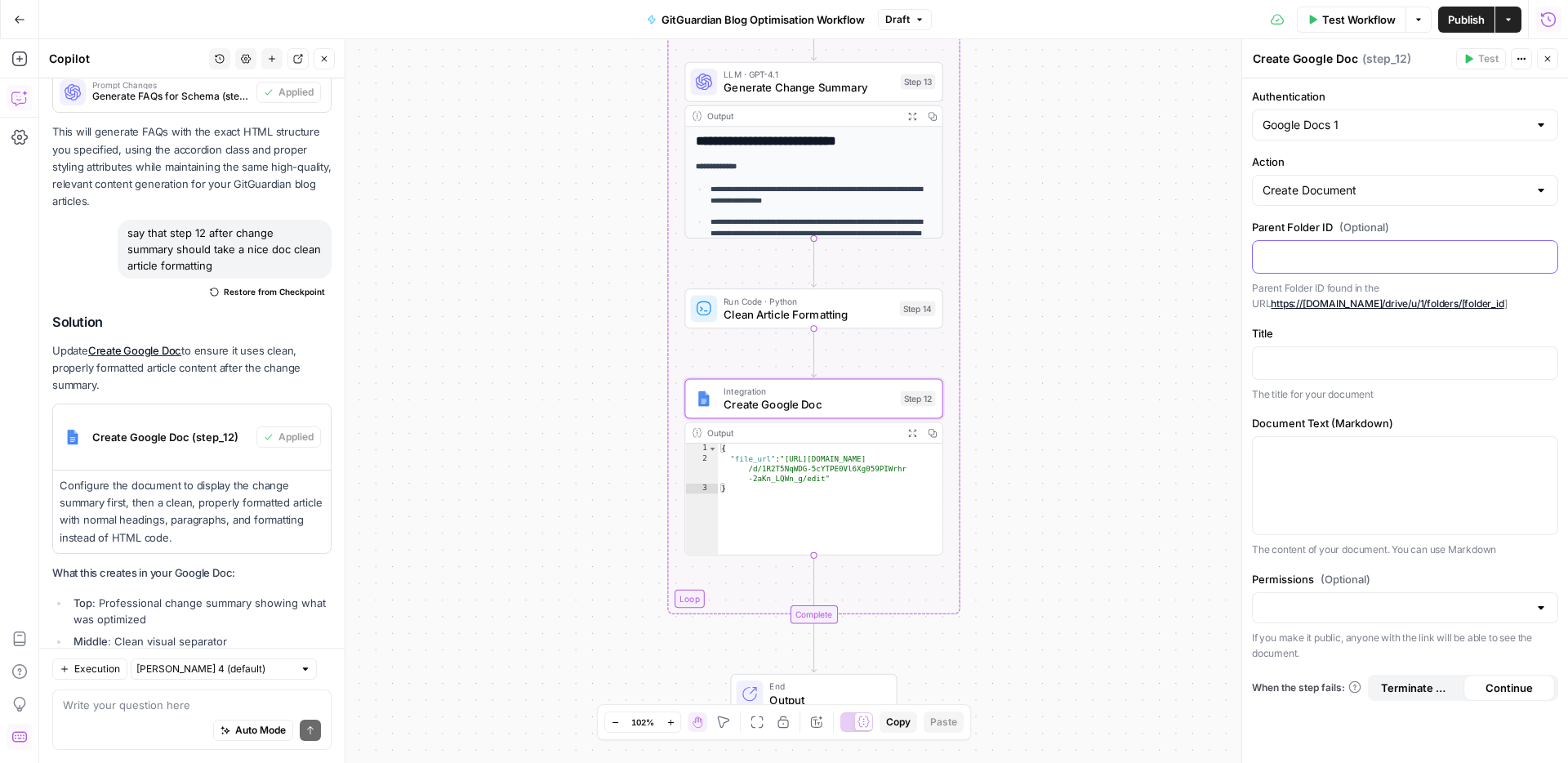
click at [1301, 265] on div at bounding box center [1405, 257] width 304 height 32
click at [1288, 354] on p "To enrich screen reader interactions, please activate Accessibility in Grammarl…" at bounding box center [1405, 361] width 285 height 16
click at [147, 713] on div "Auto Mode Send" at bounding box center [191, 731] width 258 height 36
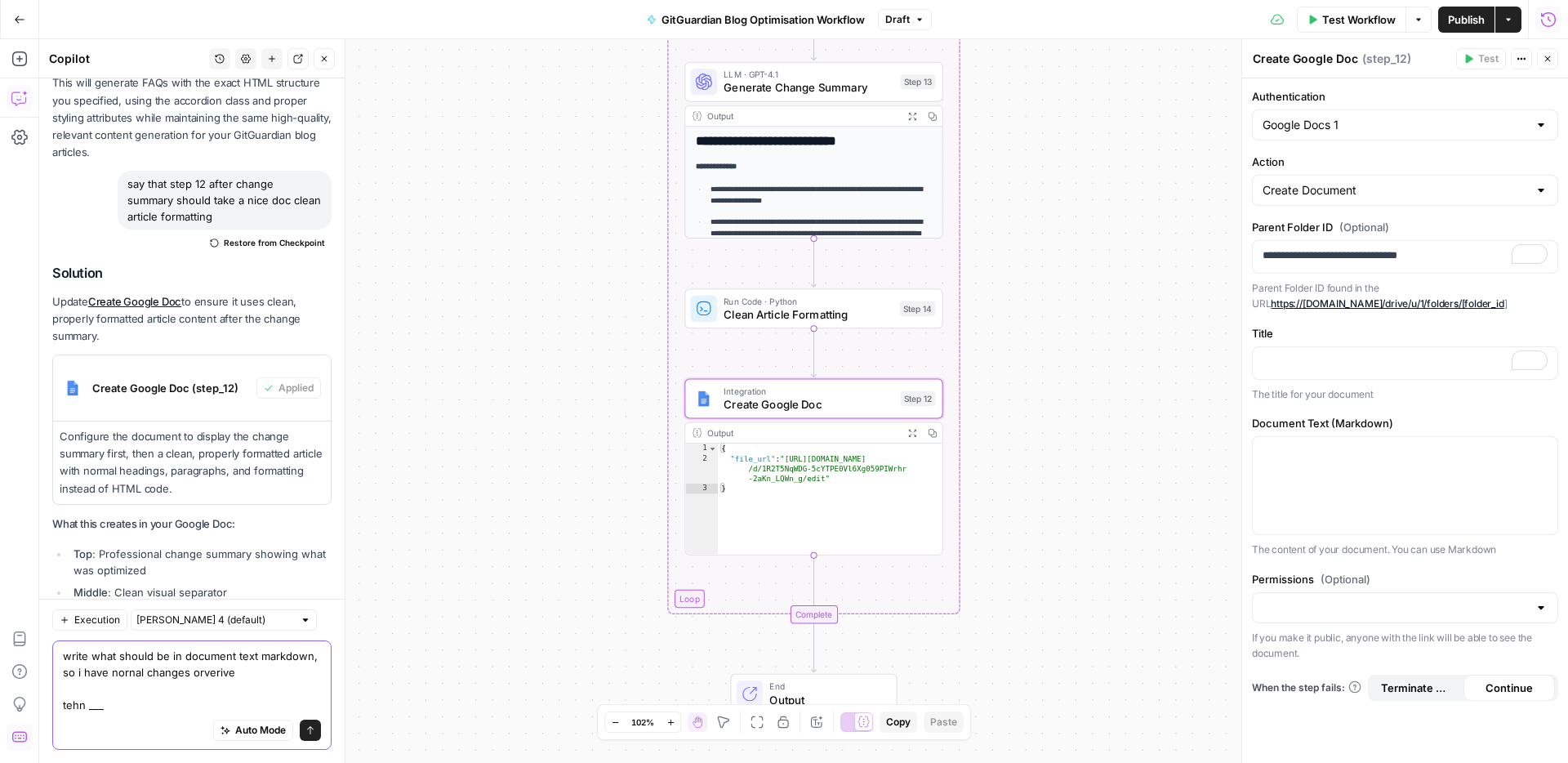
scroll to position [27212, 0]
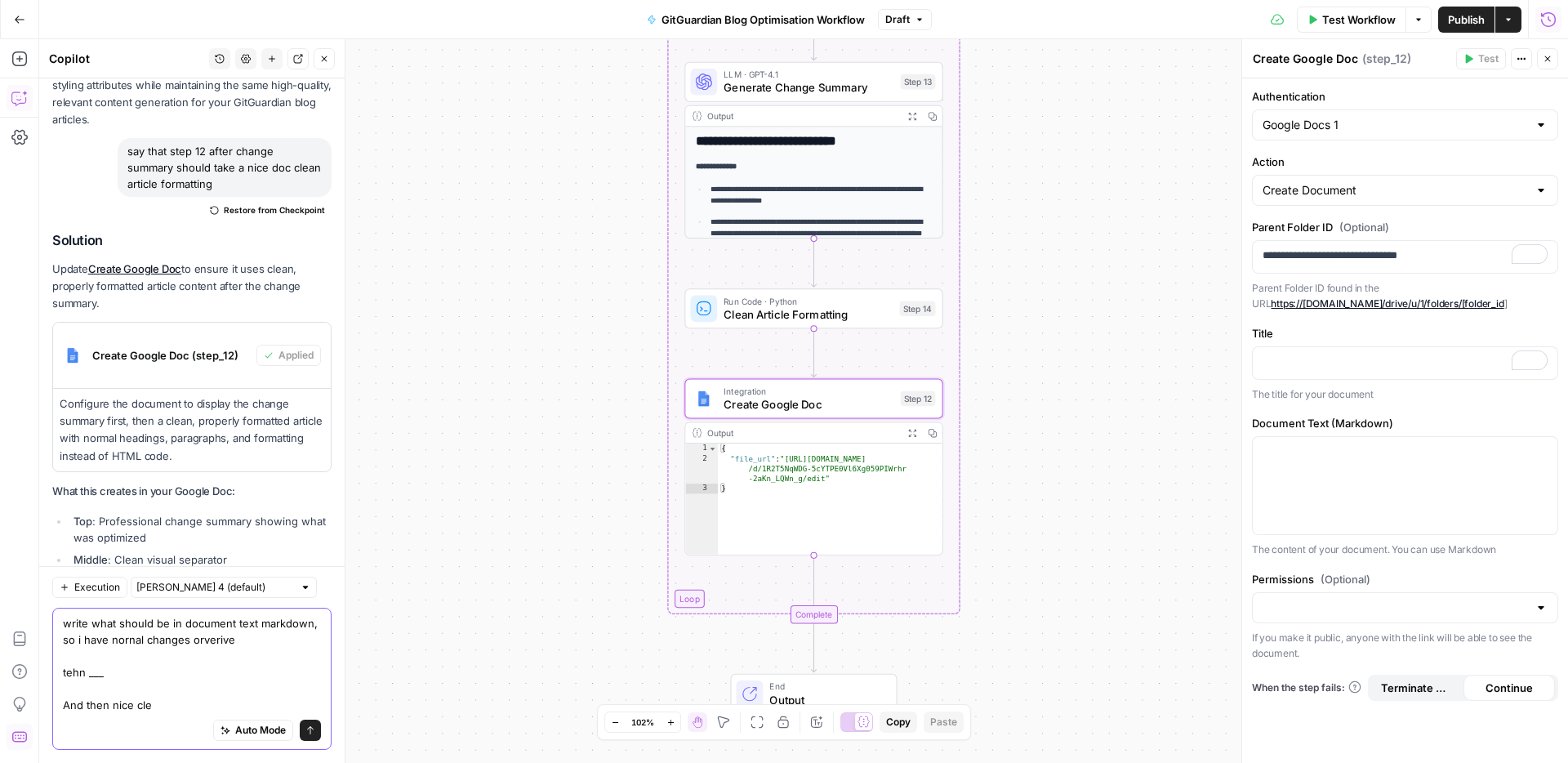
type textarea "write what should be in document text markdown, so i have nornal changes orveri…"
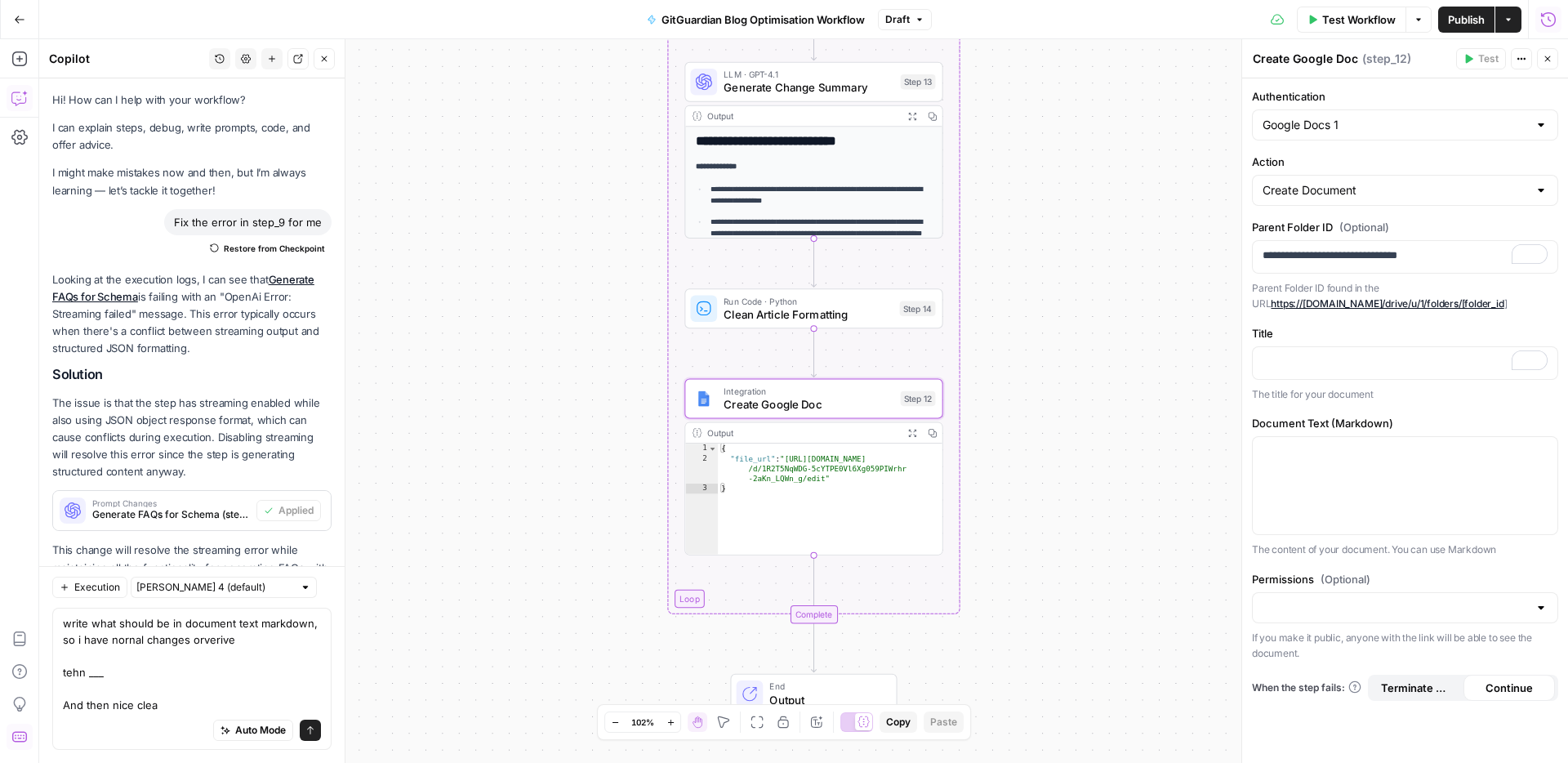
scroll to position [27212, 0]
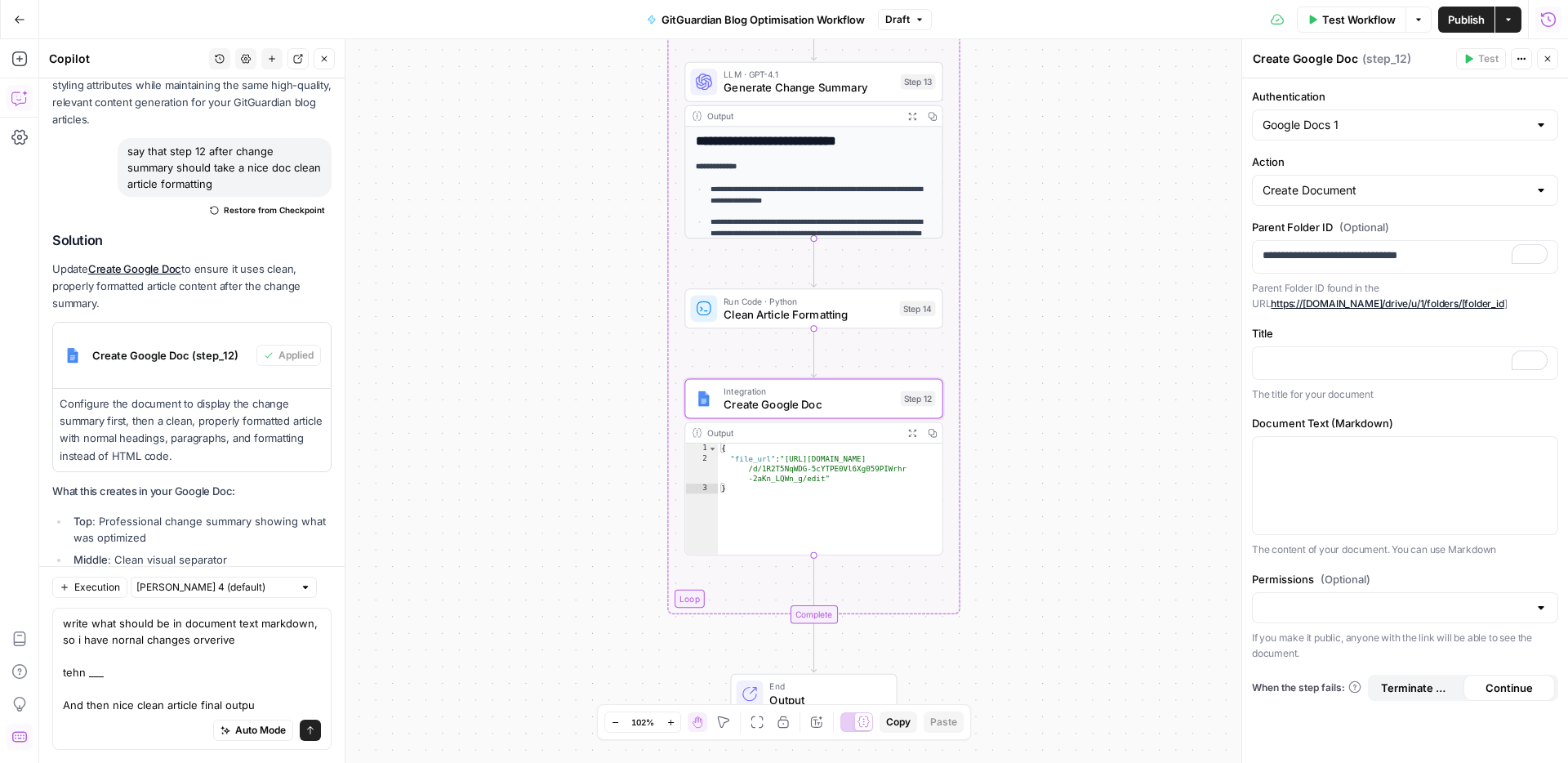
type textarea "write what should be in document text markdown, so i have nornal changes orveri…"
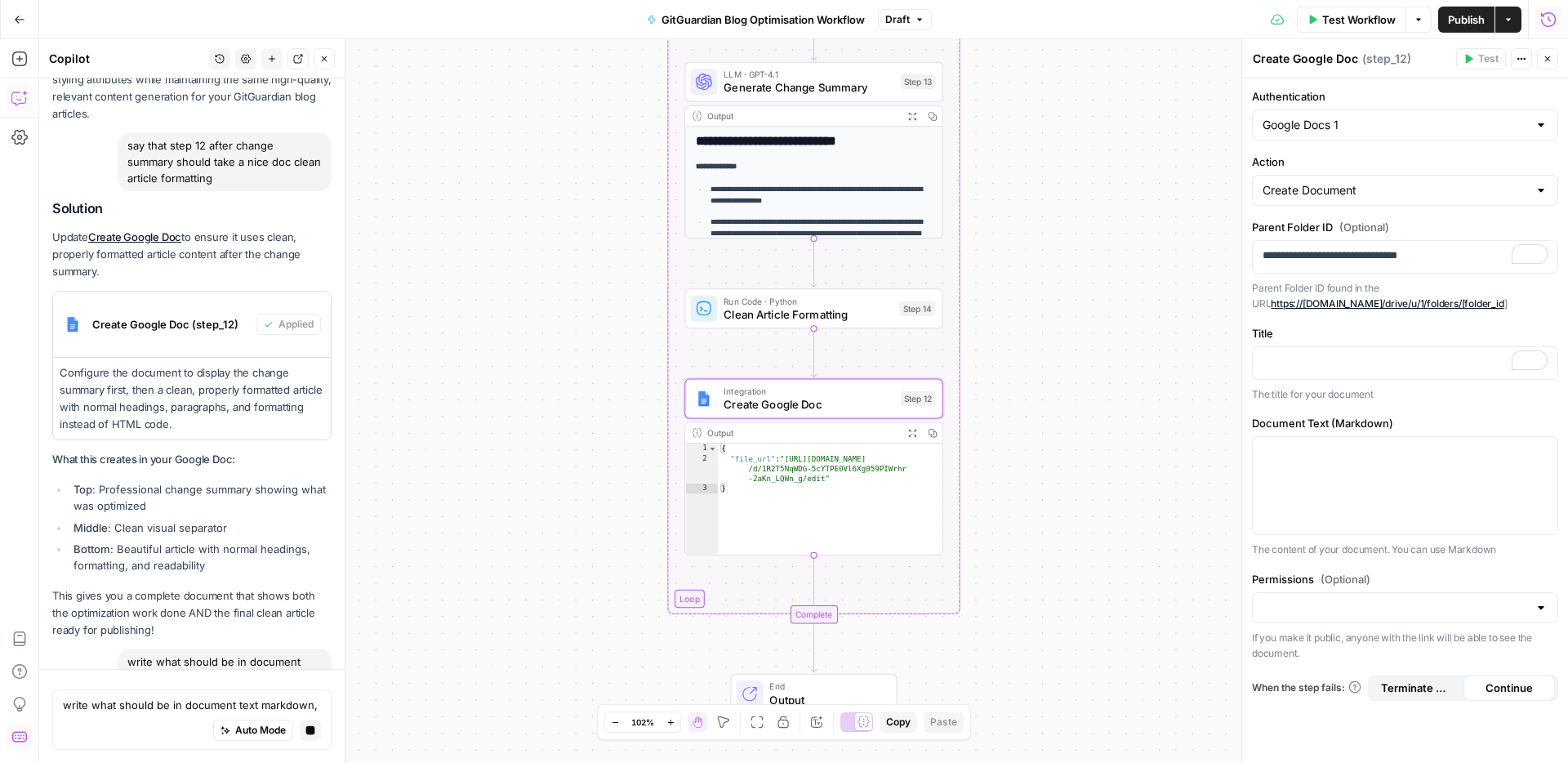
scroll to position [26259, 0]
click at [1302, 384] on div "Title The title for your document" at bounding box center [1405, 363] width 306 height 77
click at [1301, 369] on p "To enrich screen reader interactions, please activate Accessibility in Grammarl…" at bounding box center [1405, 361] width 285 height 16
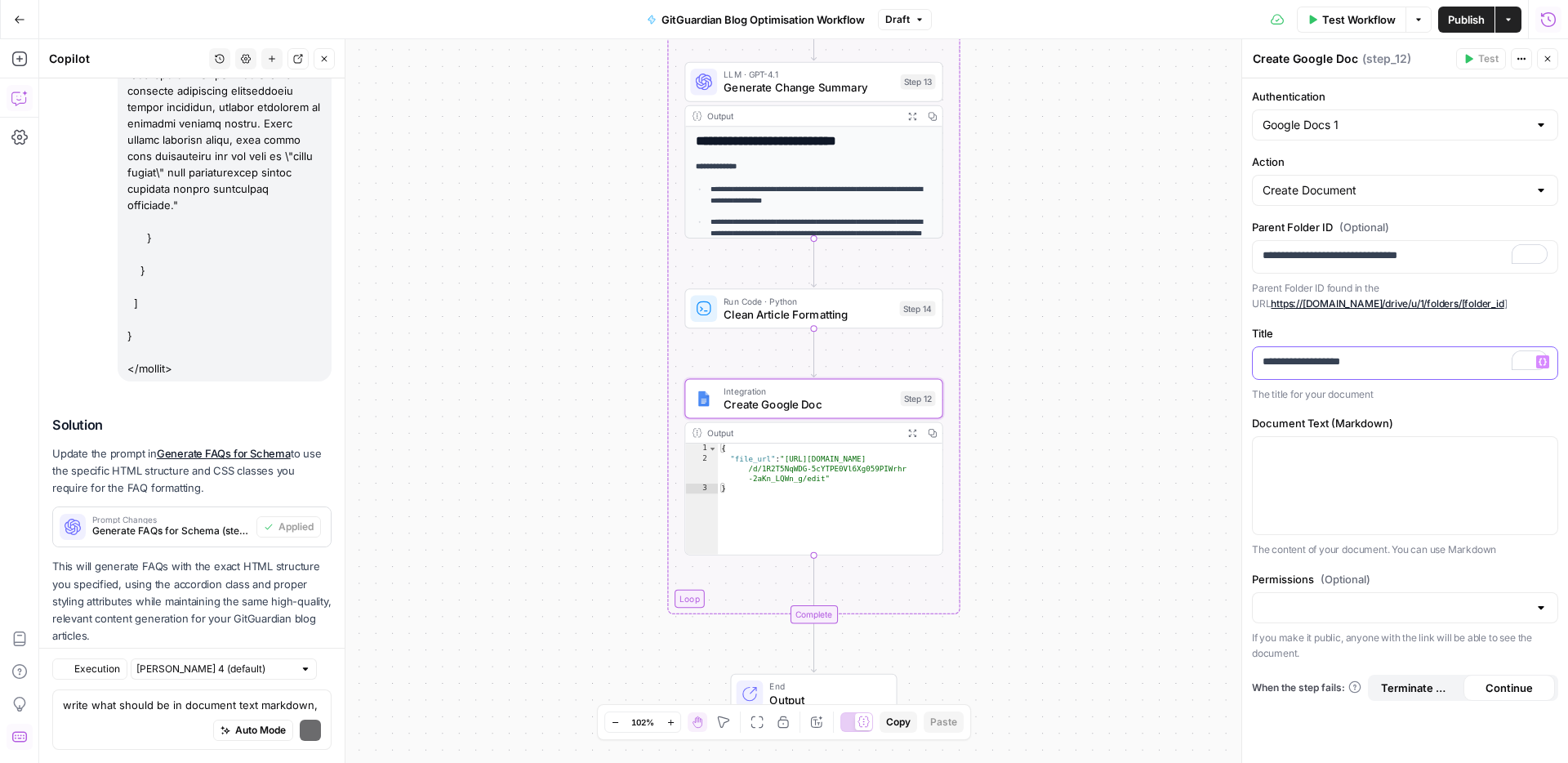
scroll to position [27752, 0]
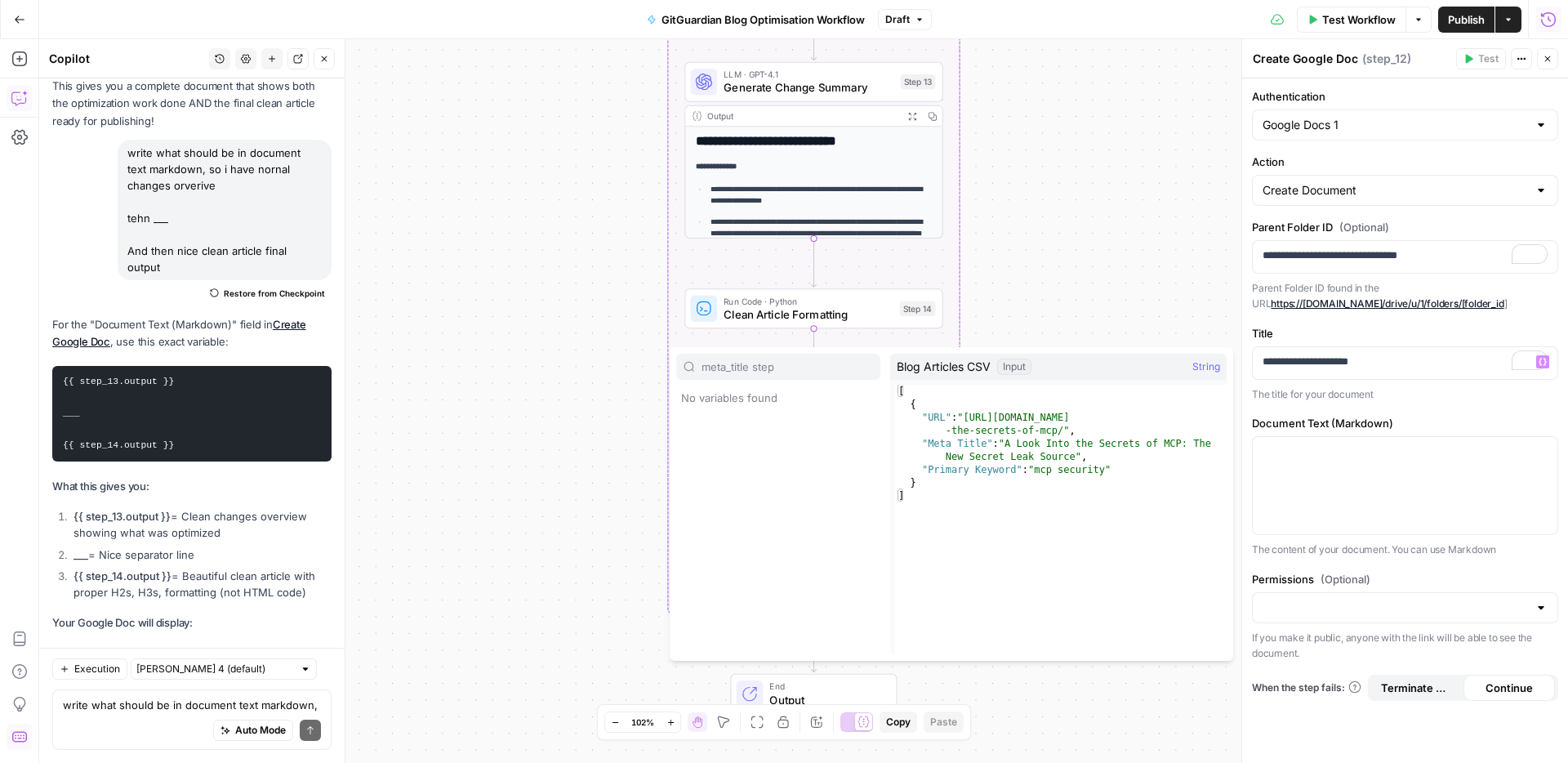
type input "meta_title step"
click at [1362, 366] on p "**********" at bounding box center [1405, 361] width 285 height 16
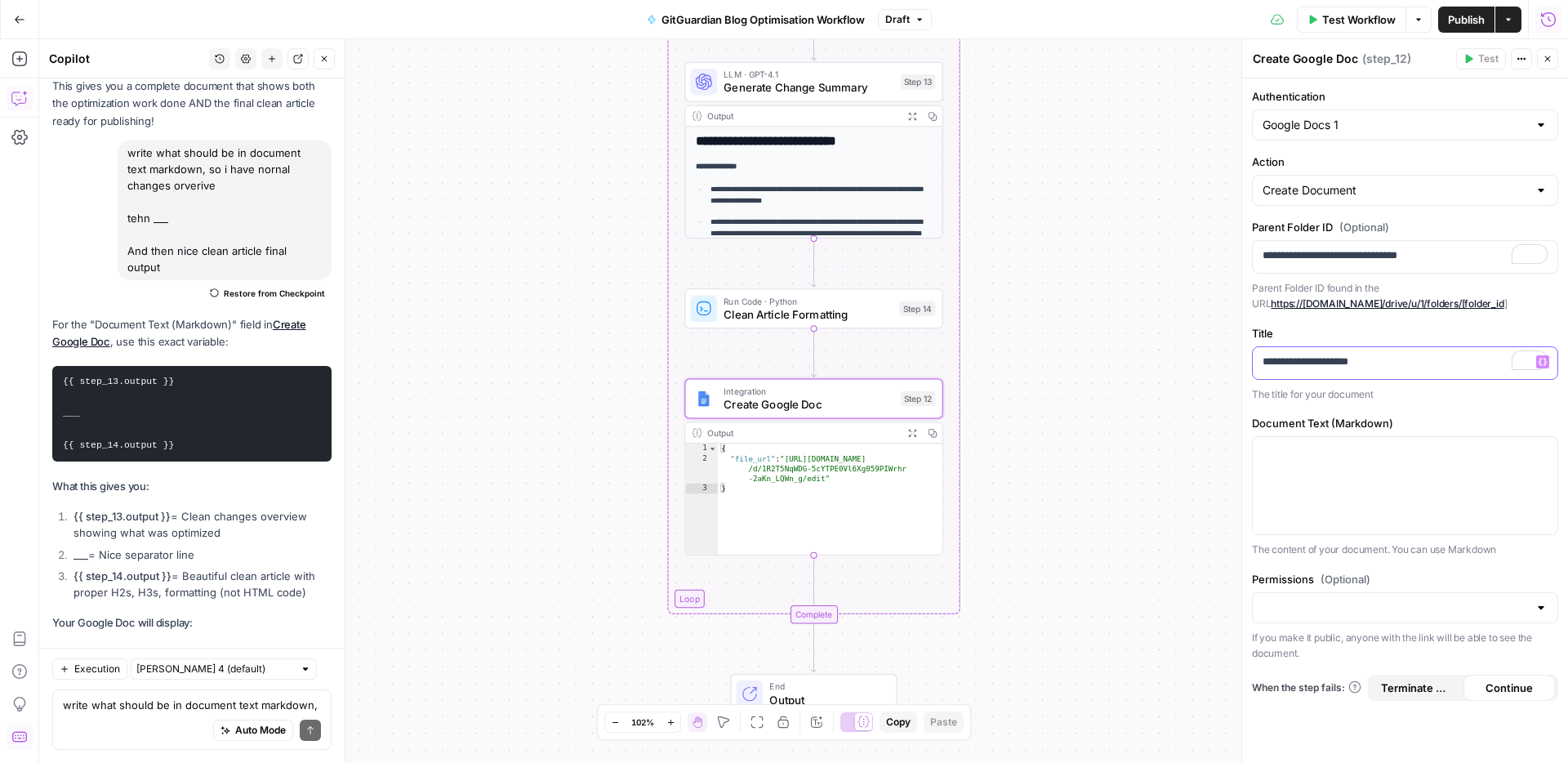
drag, startPoint x: 1403, startPoint y: 364, endPoint x: 1411, endPoint y: 368, distance: 8.9
click at [1406, 366] on p "**********" at bounding box center [1405, 361] width 285 height 16
click at [145, 568] on li "{{ step_14.output }} = Beautiful clean article with proper H2s, H3s, formatting…" at bounding box center [200, 584] width 262 height 33
drag, startPoint x: 319, startPoint y: 437, endPoint x: 60, endPoint y: 348, distance: 273.9
click at [60, 508] on ol "{{ step_13.output }} = Clean changes overview showing what was optimized ___ = …" at bounding box center [192, 554] width 279 height 92
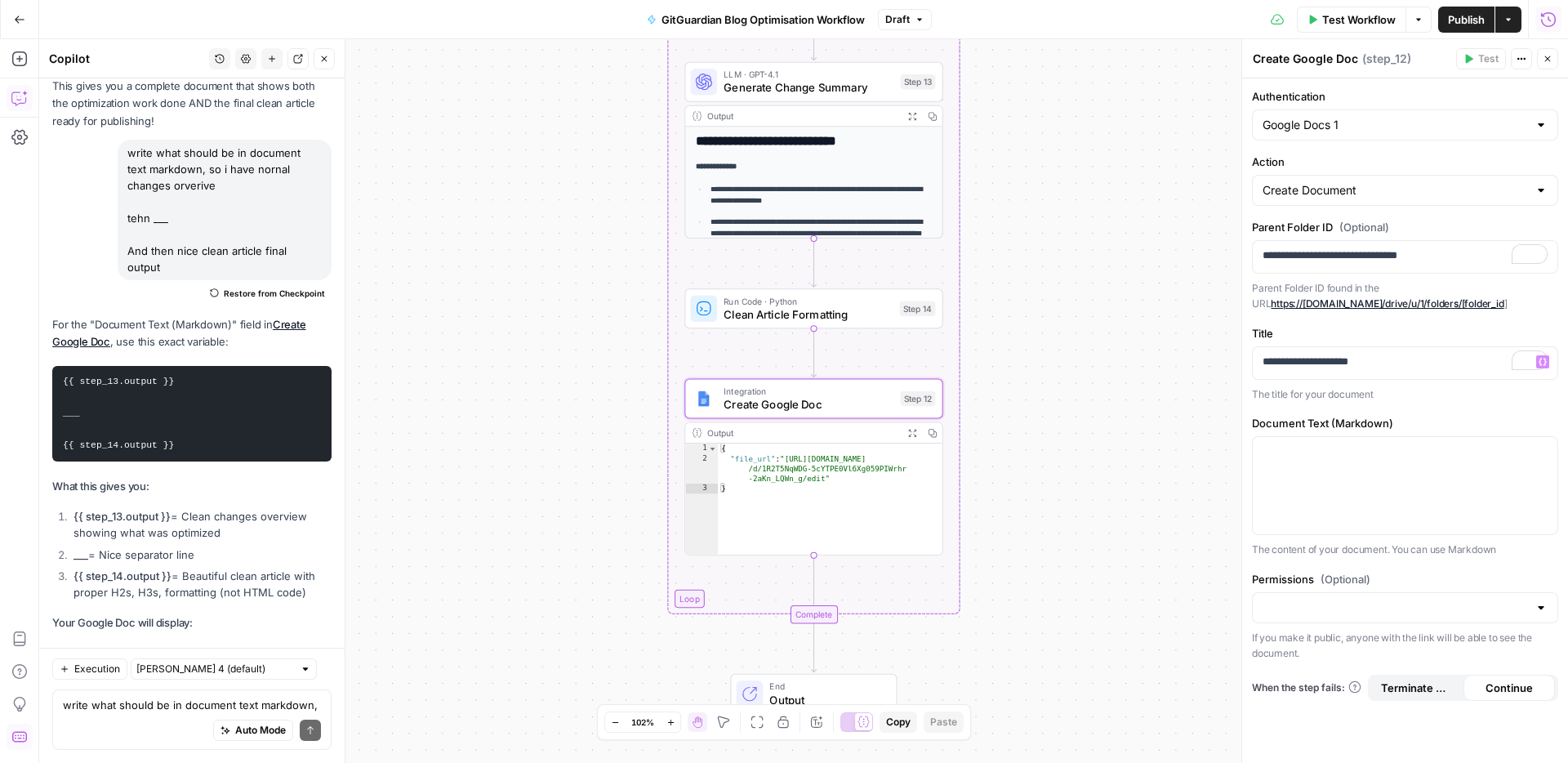
copy ol "{{ step_13.output }} = Clean changes overview showing what was optimized ___ = …"
click at [1368, 493] on div at bounding box center [1405, 486] width 304 height 97
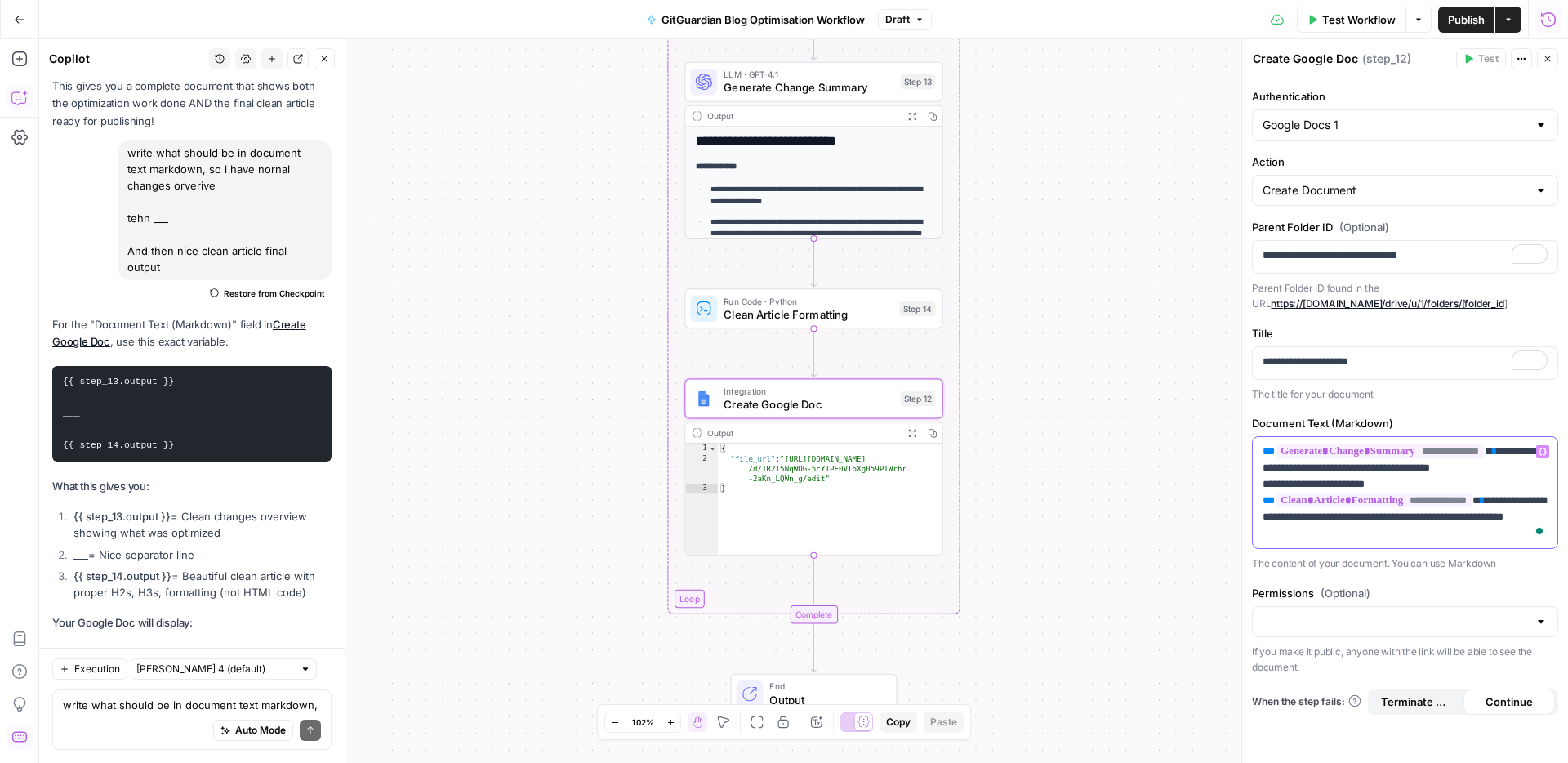
click at [1444, 480] on p "**********" at bounding box center [1405, 492] width 285 height 98
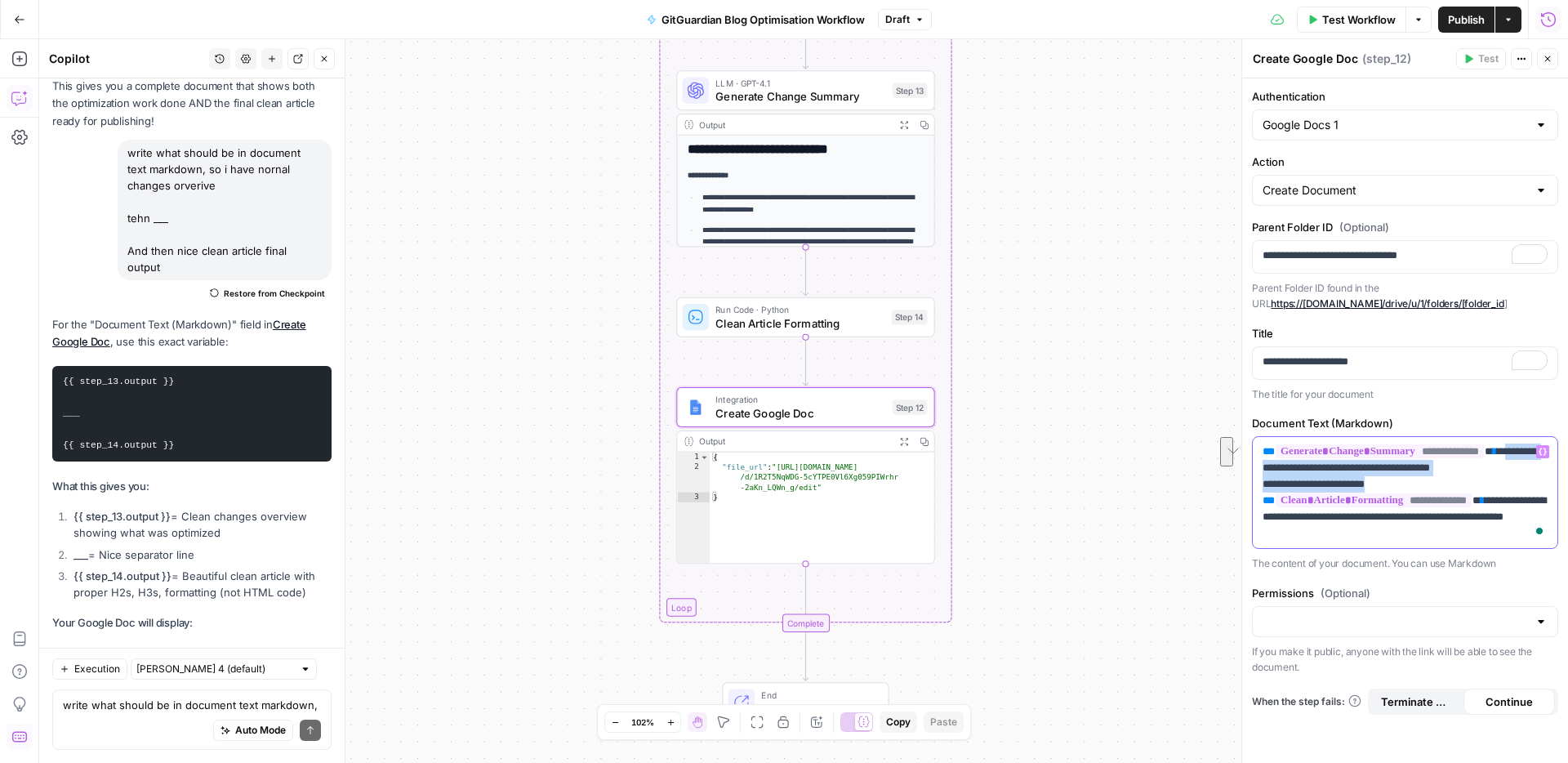
drag, startPoint x: 1406, startPoint y: 482, endPoint x: 1525, endPoint y: 454, distance: 122.2
click at [1525, 454] on p "**********" at bounding box center [1405, 492] width 285 height 98
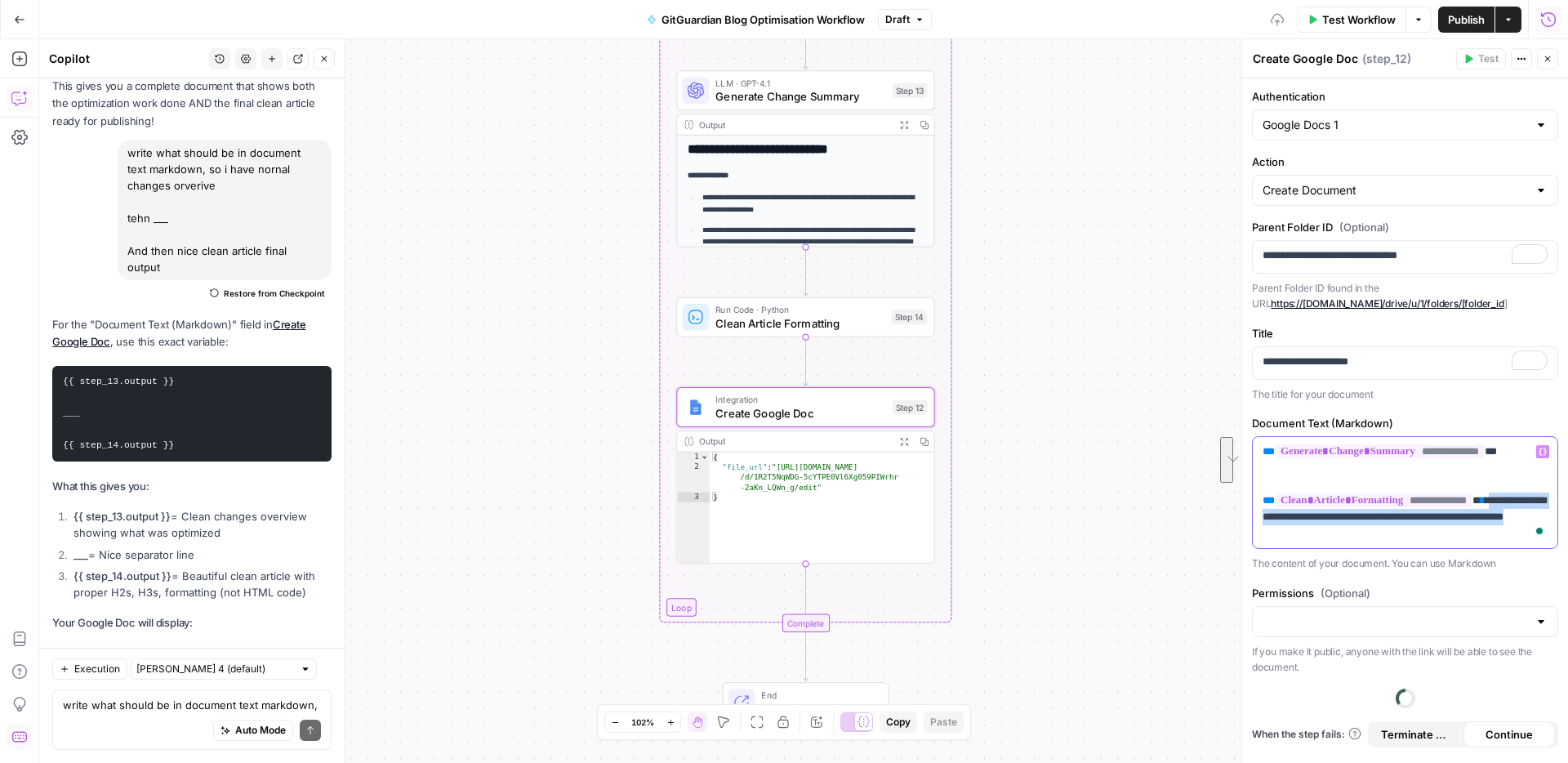
drag, startPoint x: 1491, startPoint y: 519, endPoint x: 1492, endPoint y: 500, distance: 19.0
click at [1510, 504] on p "**********" at bounding box center [1405, 492] width 285 height 98
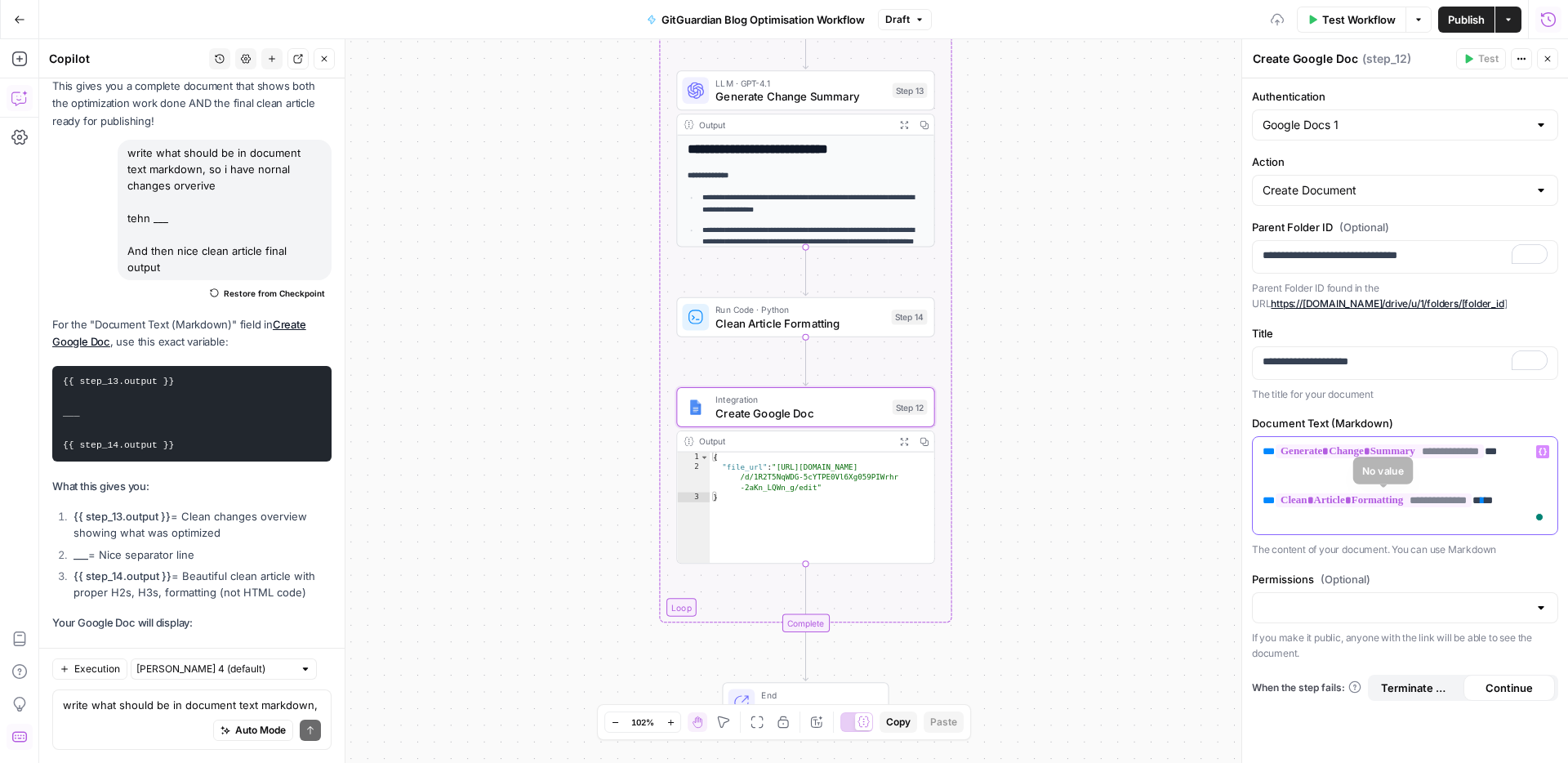
click at [1399, 483] on p "**********" at bounding box center [1405, 475] width 285 height 65
click at [1266, 337] on label "Title" at bounding box center [1405, 332] width 306 height 16
copy label "Title"
click at [170, 701] on textarea "write what should be in document text markdown, so i have nornal changes orveri…" at bounding box center [191, 705] width 258 height 16
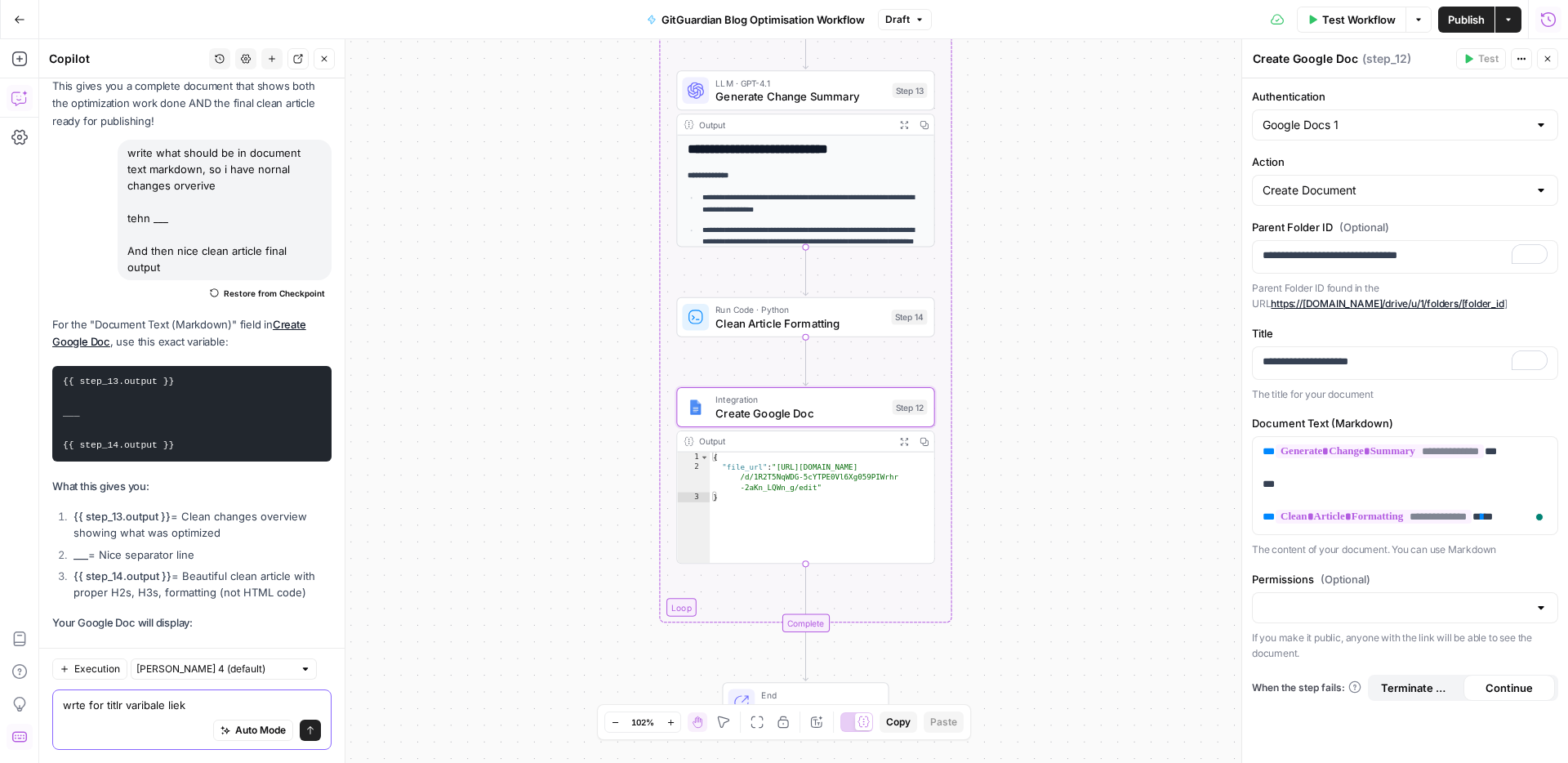
scroll to position [27768, 0]
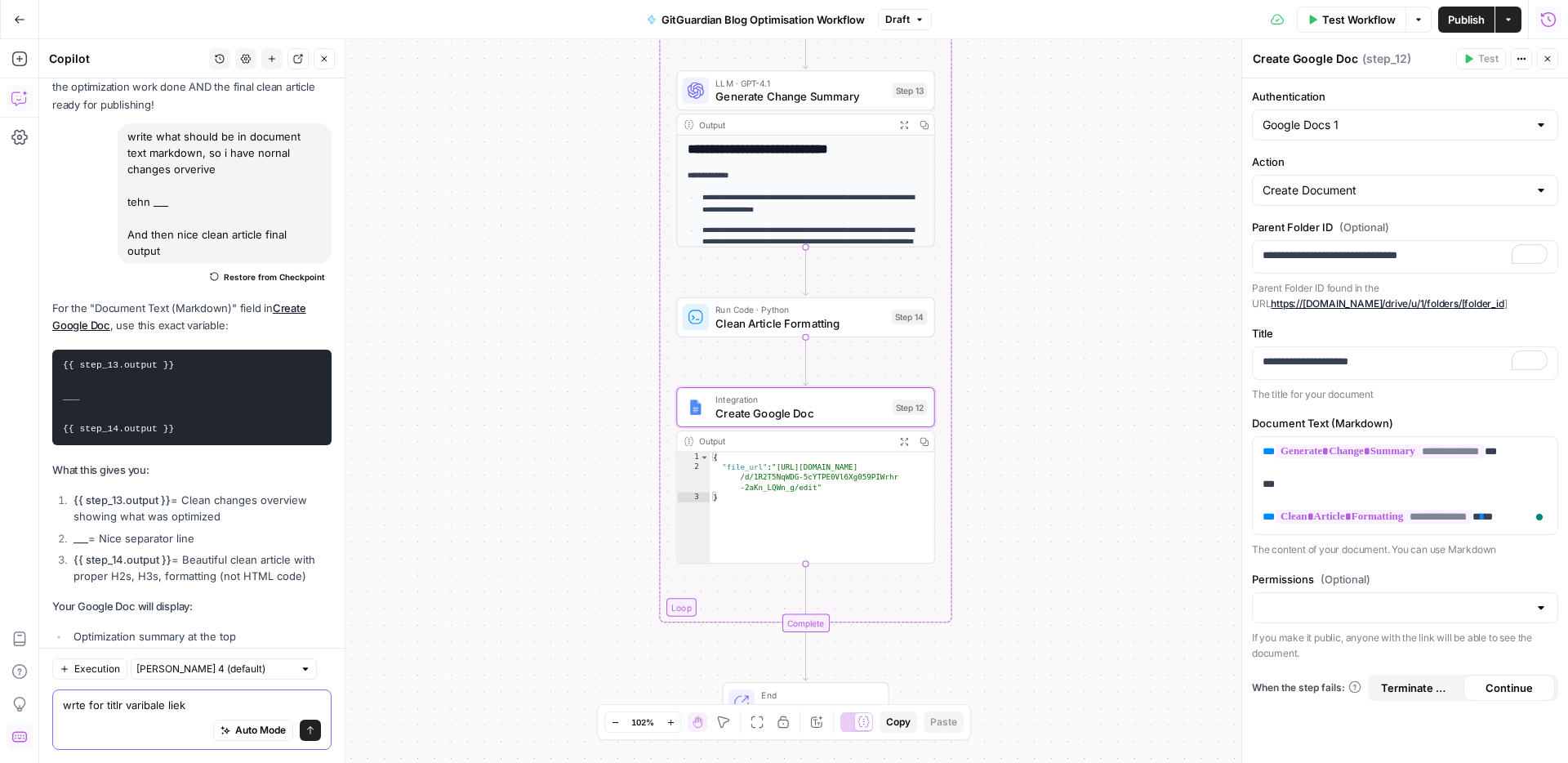
click at [165, 697] on textarea "wrte for titlr varibale liek" at bounding box center [191, 705] width 258 height 16
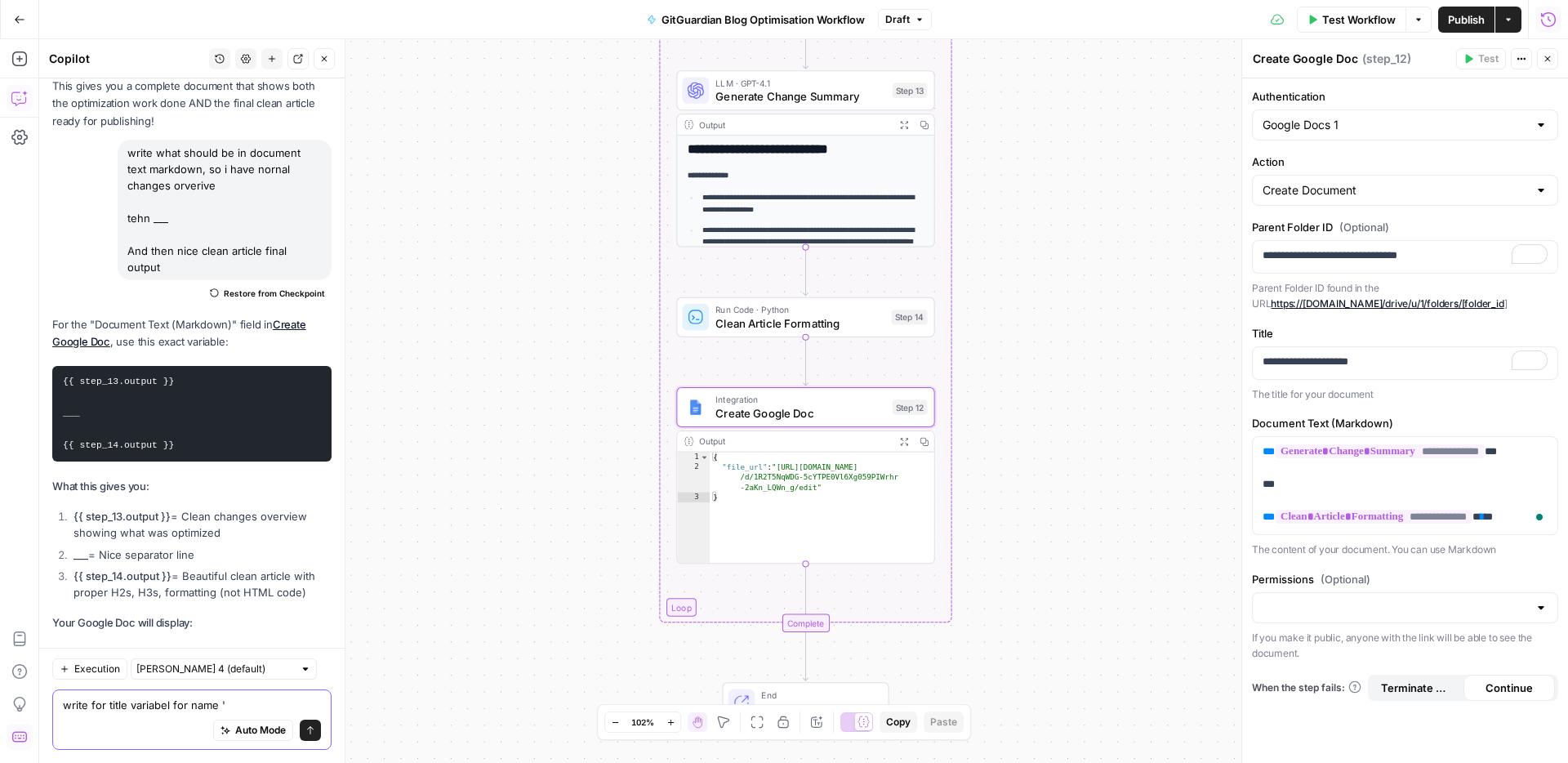
paste textarea "Title"
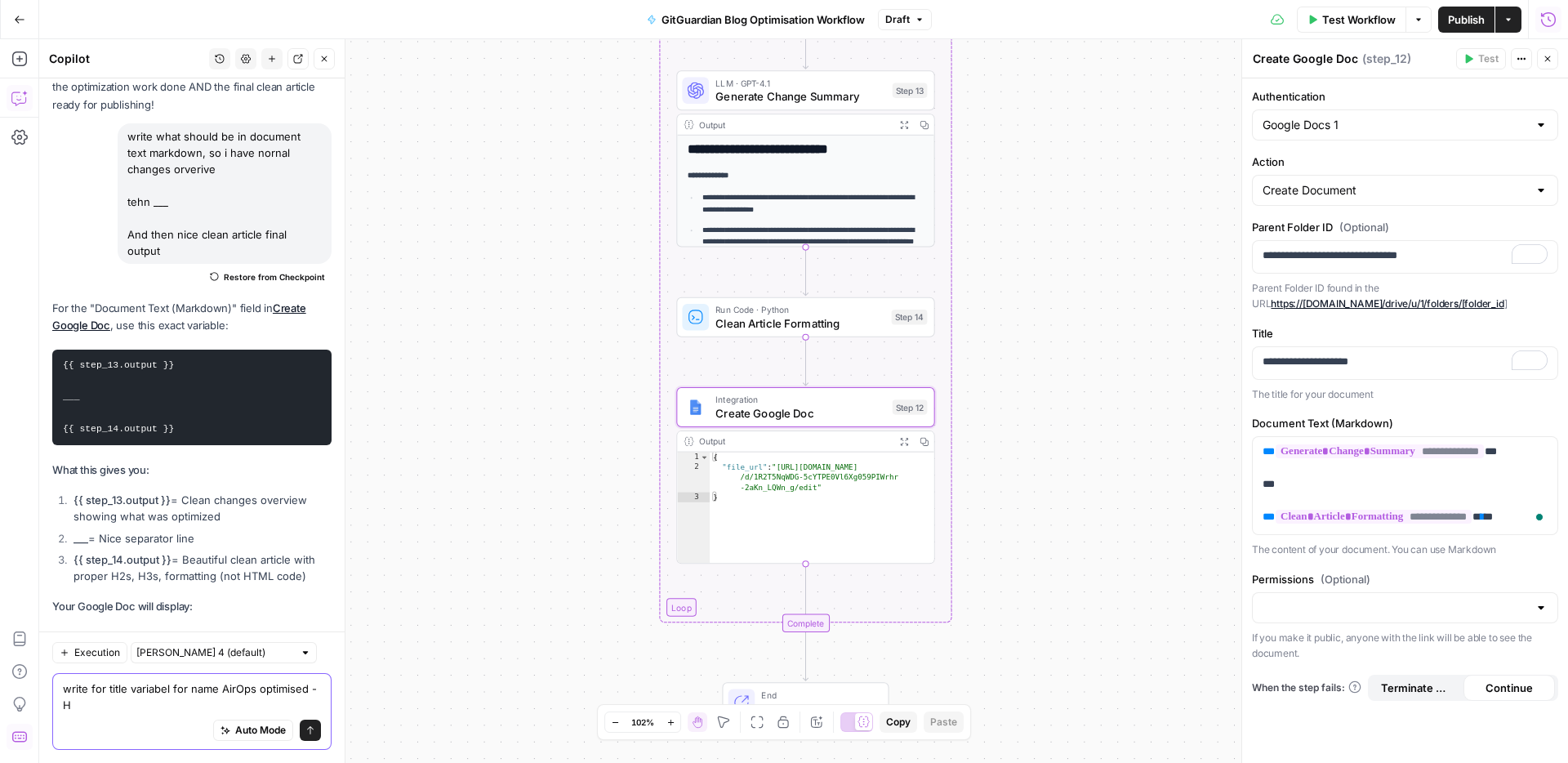
type textarea "write for title variabel for name AirOps optimised - H1"
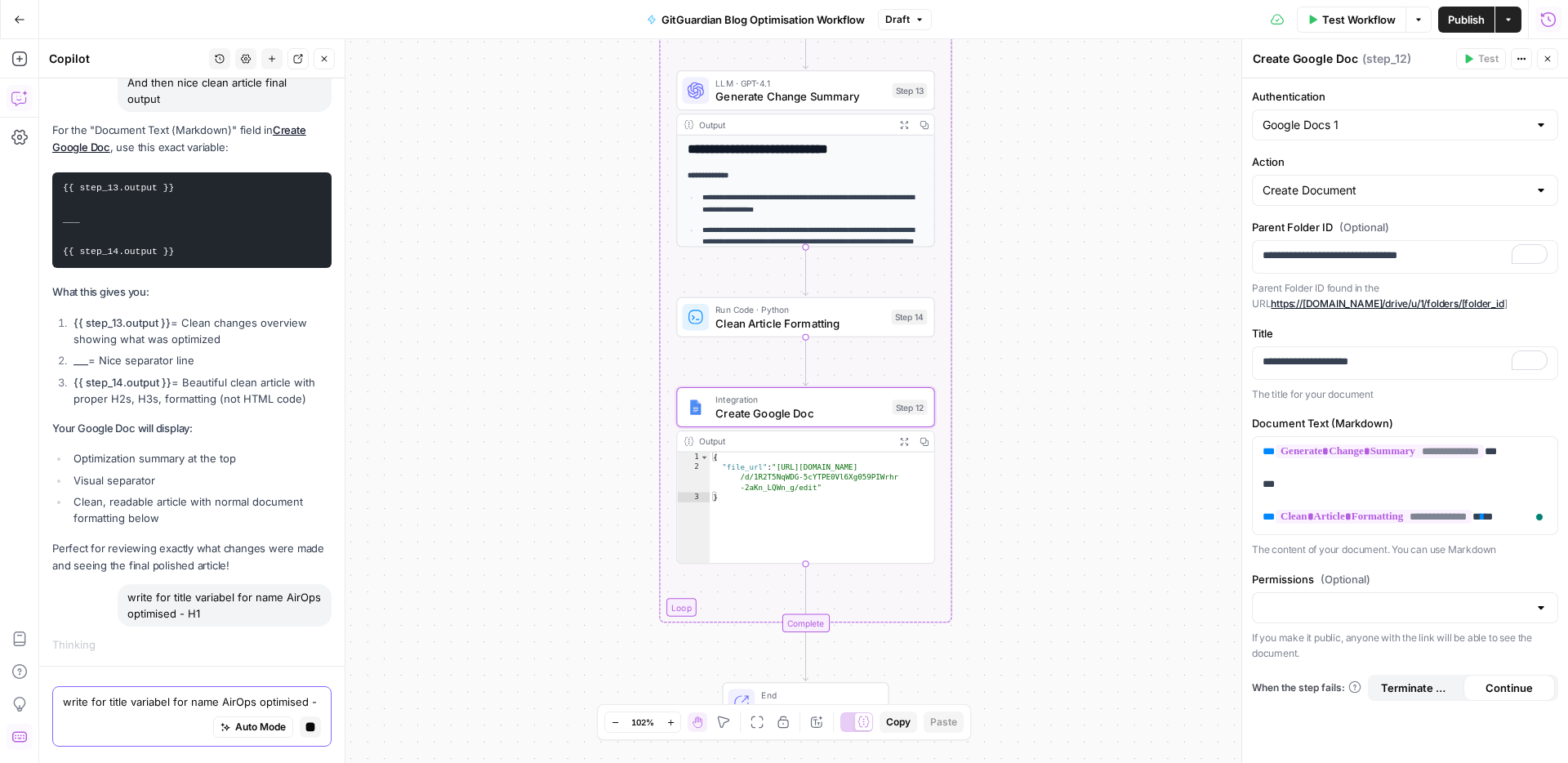
scroll to position [26774, 0]
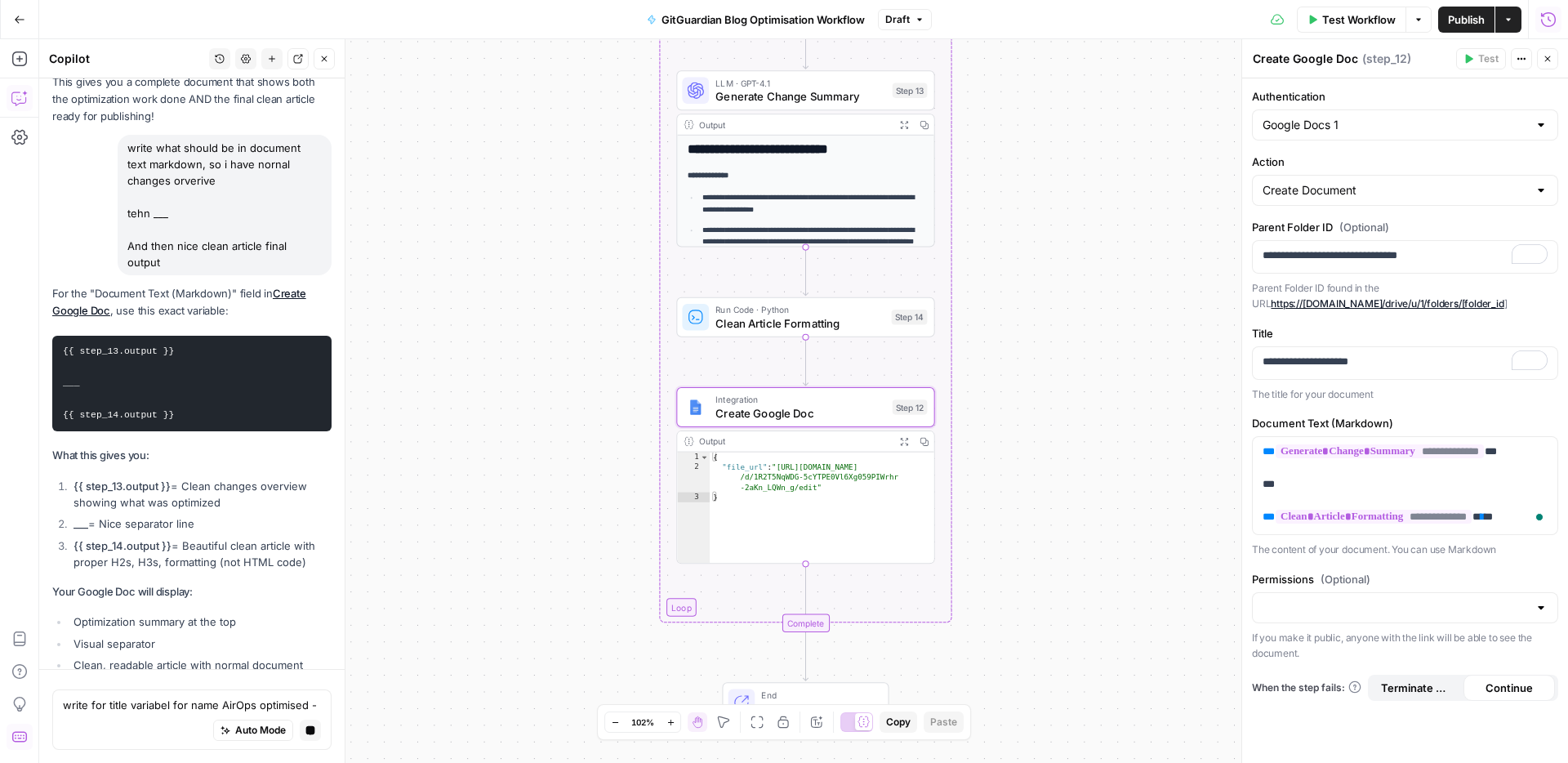
click at [1315, 594] on div "Permissions (Optional) If you make it public, anyone with the link will be able…" at bounding box center [1405, 616] width 306 height 91
click at [1315, 596] on div at bounding box center [1405, 607] width 306 height 31
click at [1302, 667] on span "Public" at bounding box center [1401, 671] width 271 height 16
type input "Public"
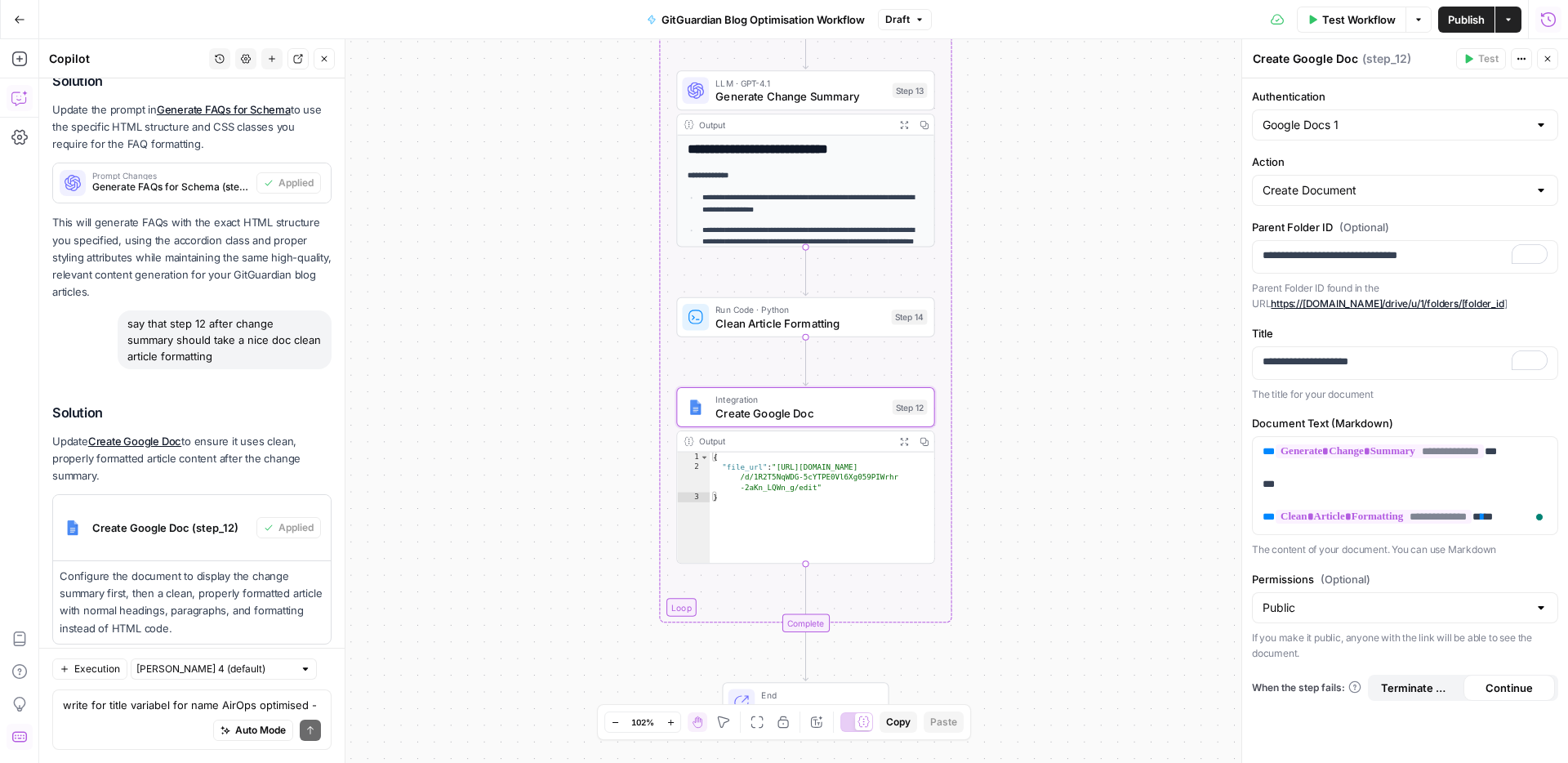
scroll to position [28121, 0]
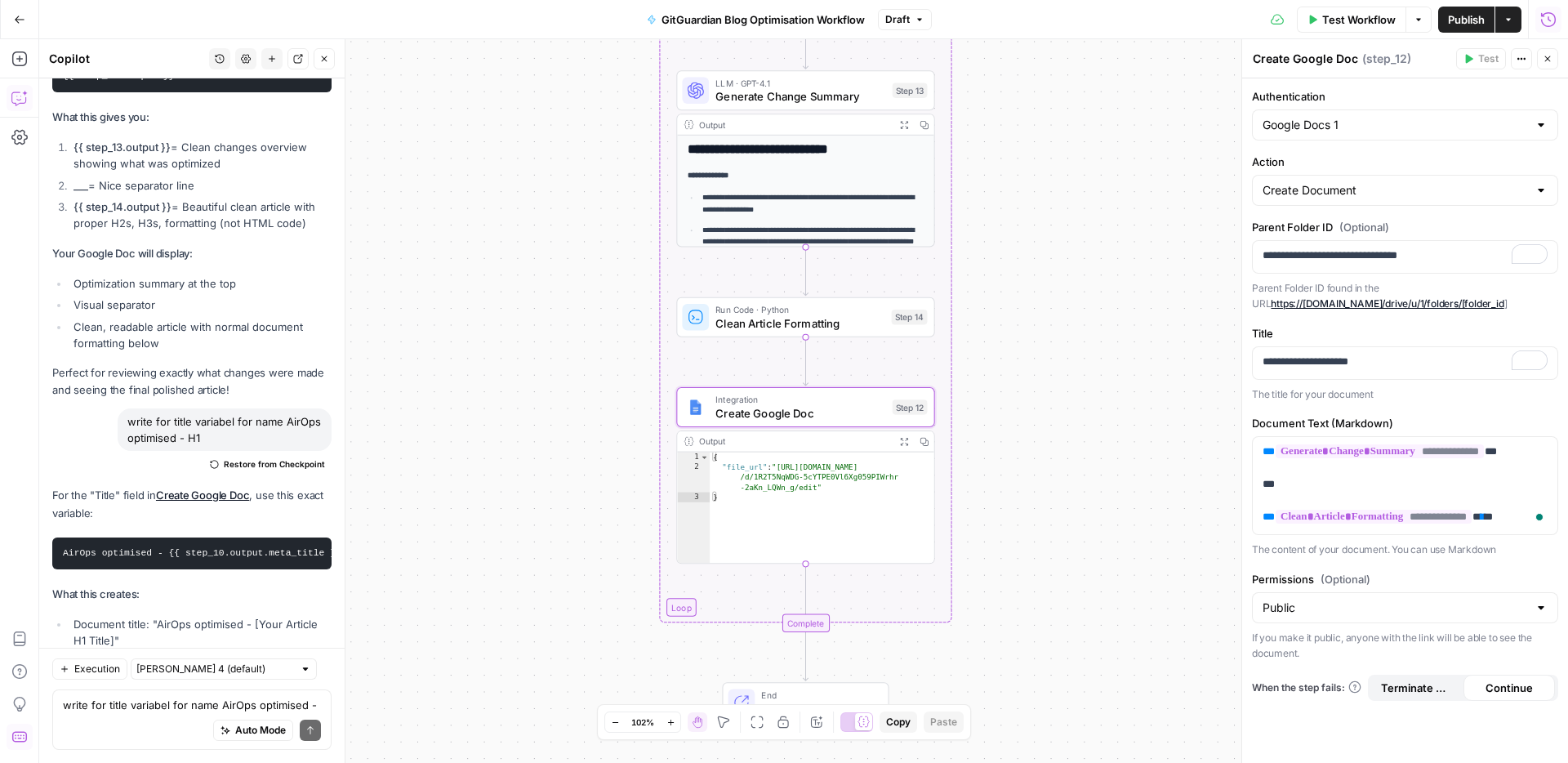
click at [204, 548] on code "AirOps optimised - {{ step_10.output.meta_title }}" at bounding box center [201, 553] width 278 height 10
copy div "AirOps optimised - {{ step_10.output.meta_title }}"
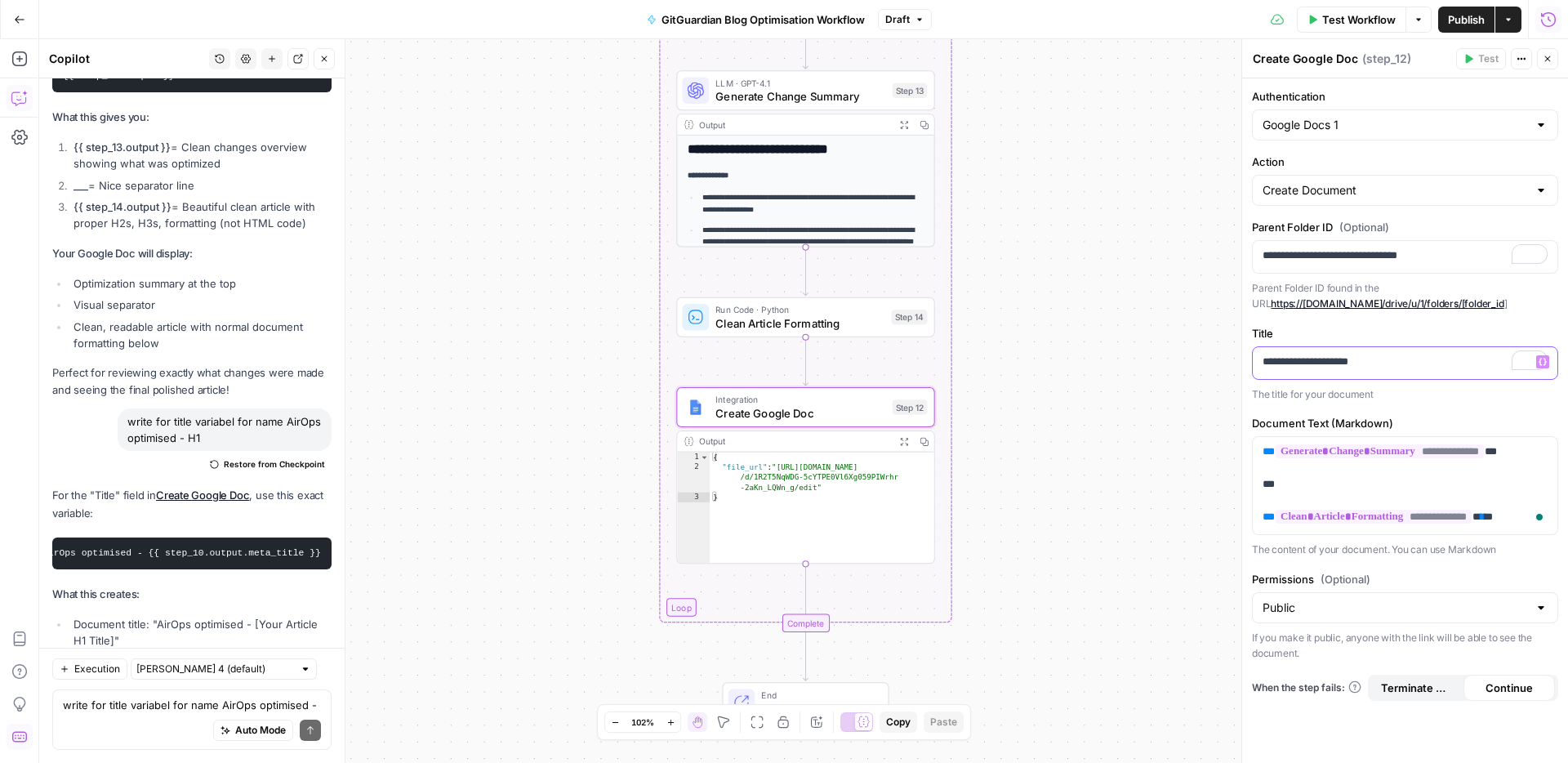
click at [1427, 375] on div "**********" at bounding box center [1405, 363] width 304 height 32
click at [1427, 374] on div "**********" at bounding box center [1405, 363] width 304 height 32
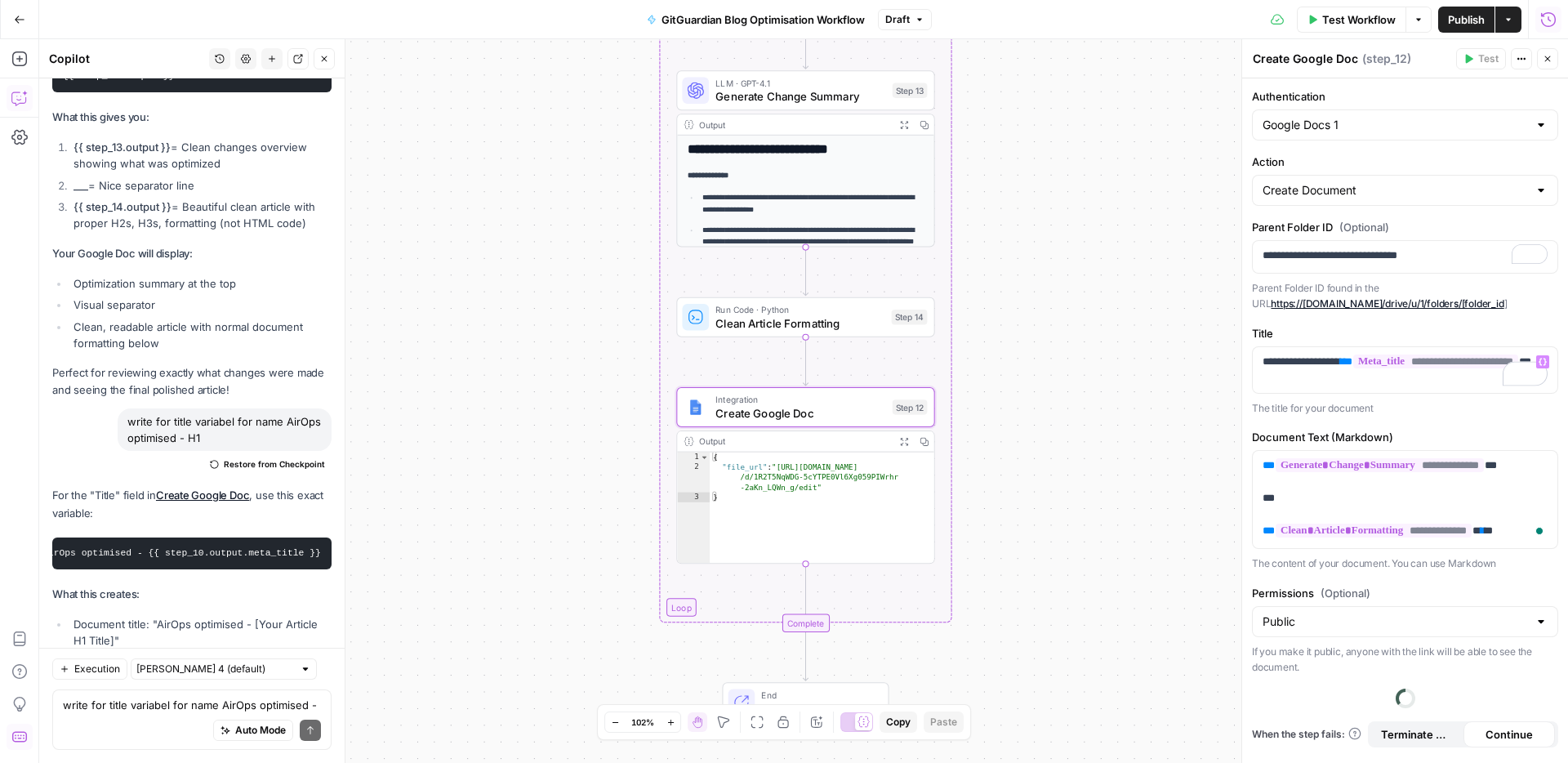
click at [1390, 343] on div "**********" at bounding box center [1405, 371] width 306 height 91
click at [1519, 533] on p "**********" at bounding box center [1405, 498] width 285 height 82
click at [789, 322] on span "Clean Article Formatting" at bounding box center [800, 322] width 169 height 16
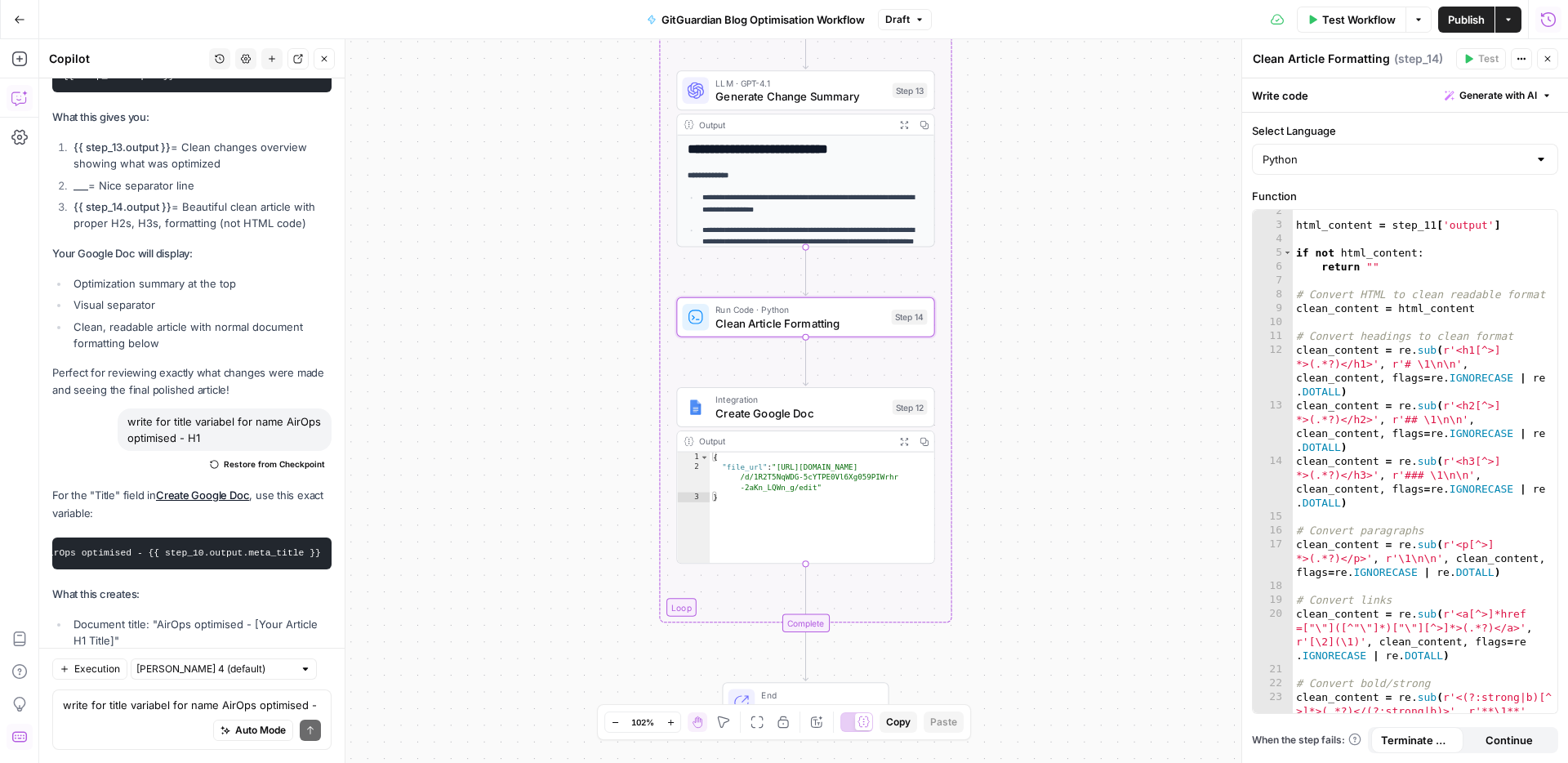
scroll to position [330, 0]
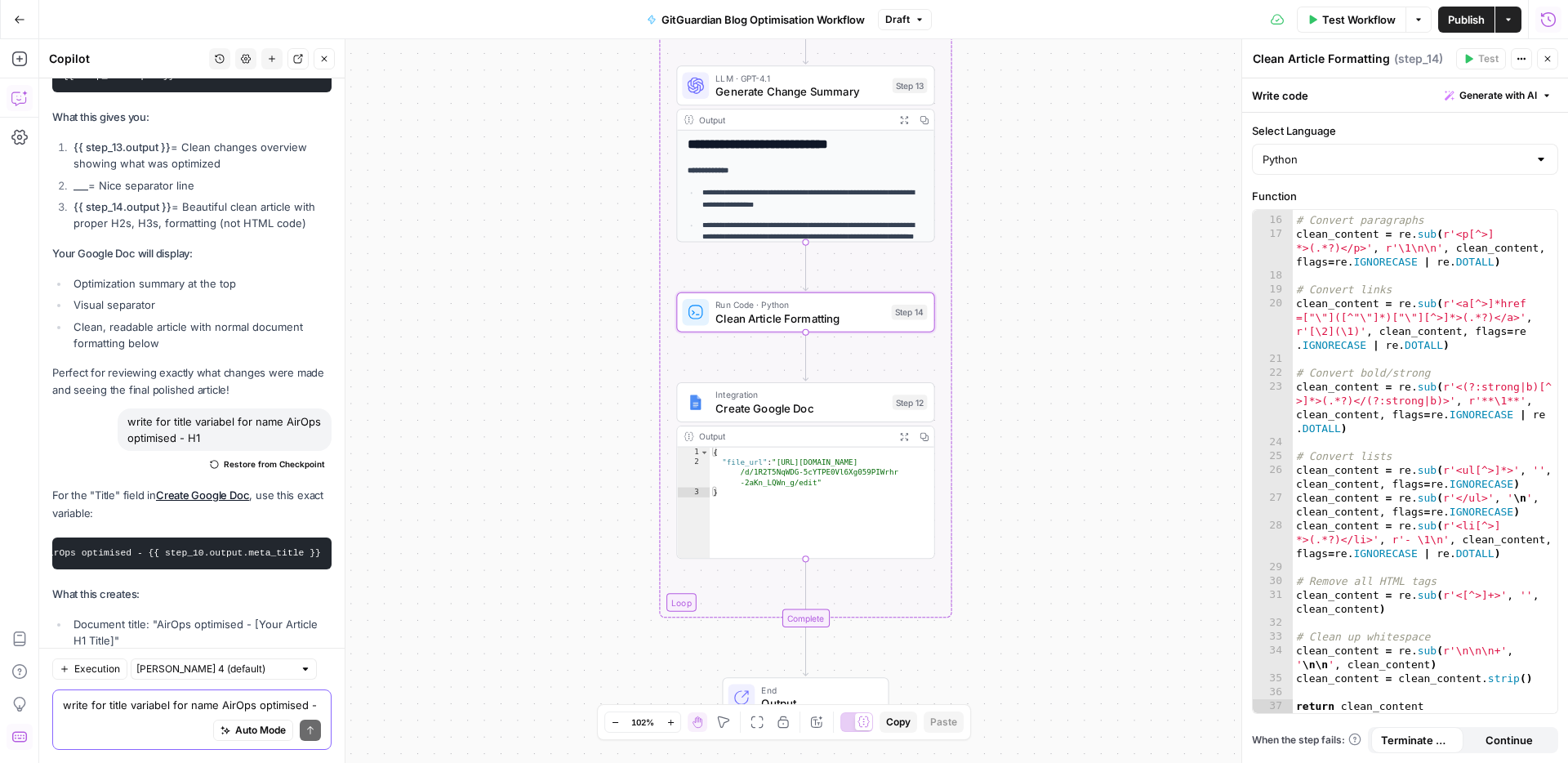
click at [97, 706] on textarea "write for title variabel for name AirOps optimised - H1" at bounding box center [191, 705] width 258 height 16
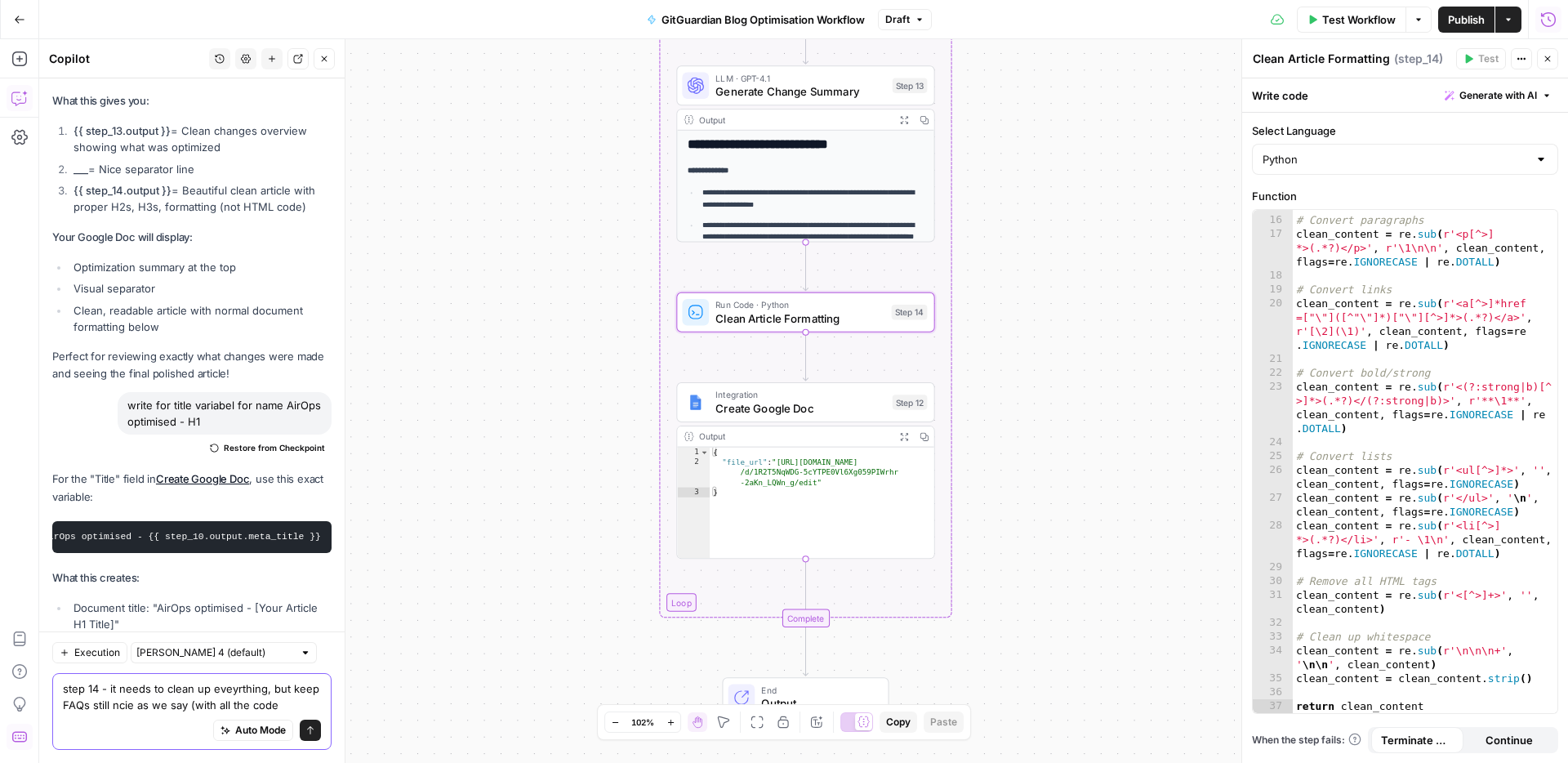
type textarea "step 14 - it needs to clean up eveyrthing, but keep FAQs still ncie as we say (…"
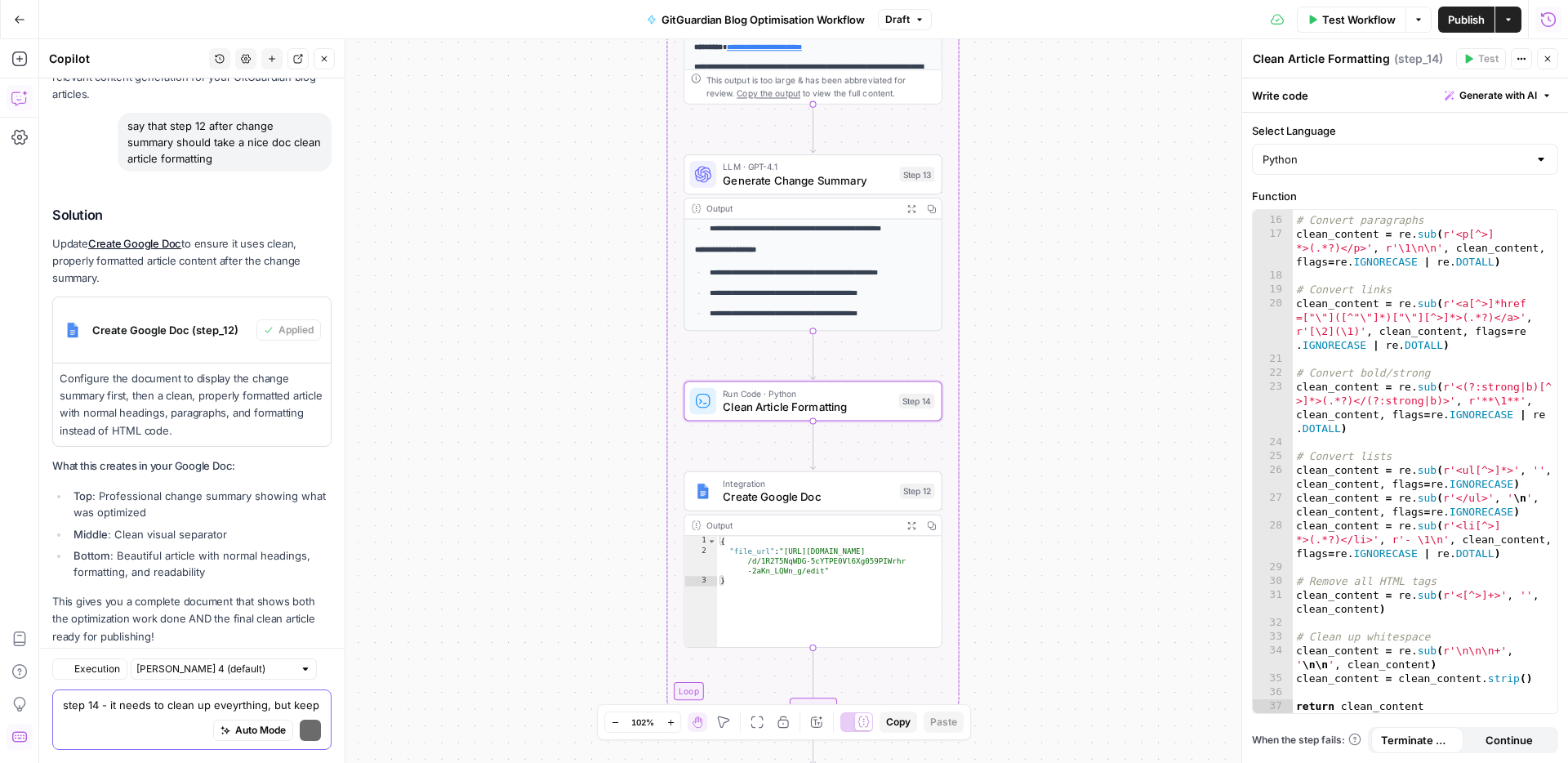
scroll to position [28320, 0]
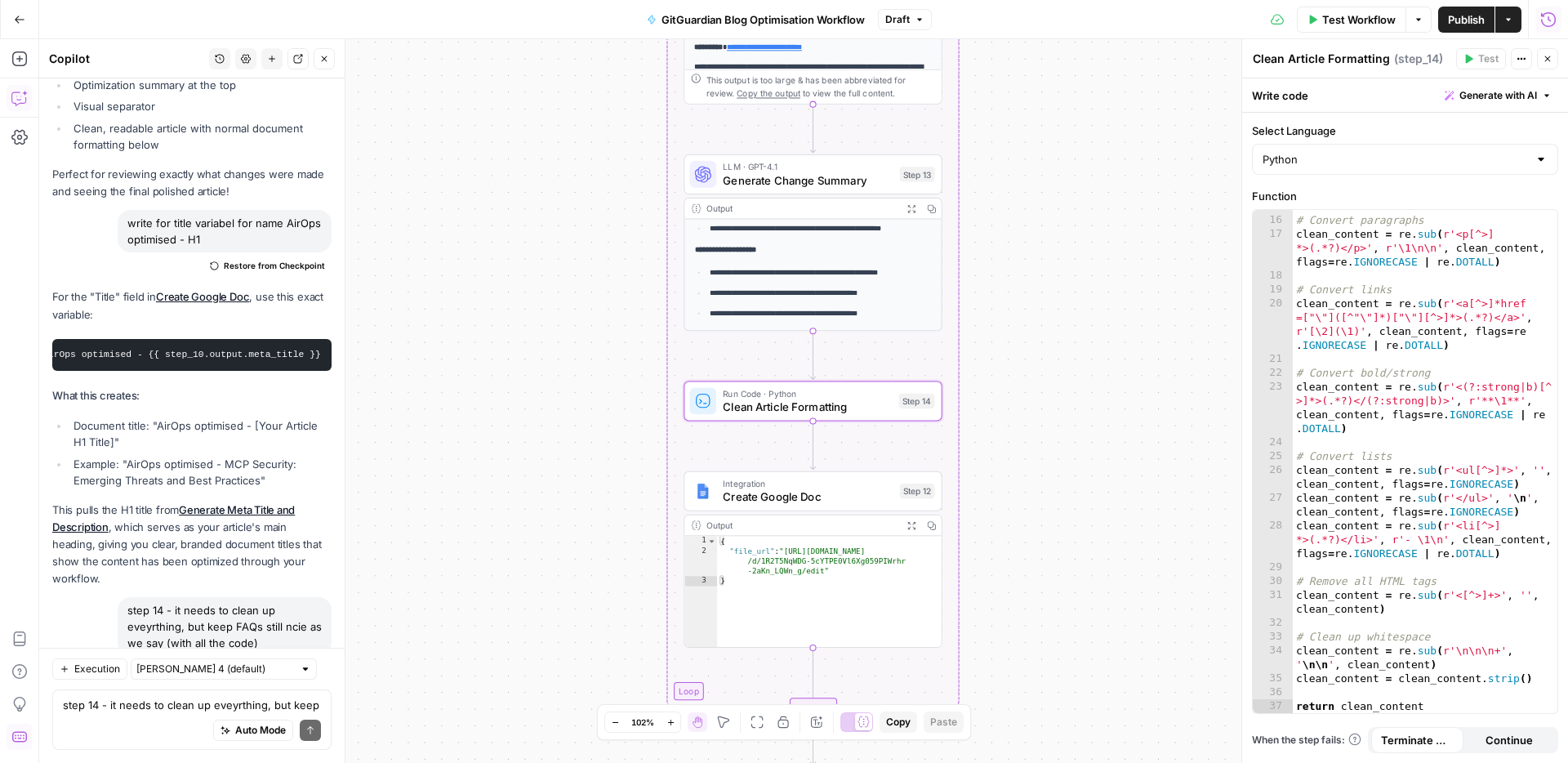
click at [293, 758] on span "Apply" at bounding box center [300, 765] width 27 height 14
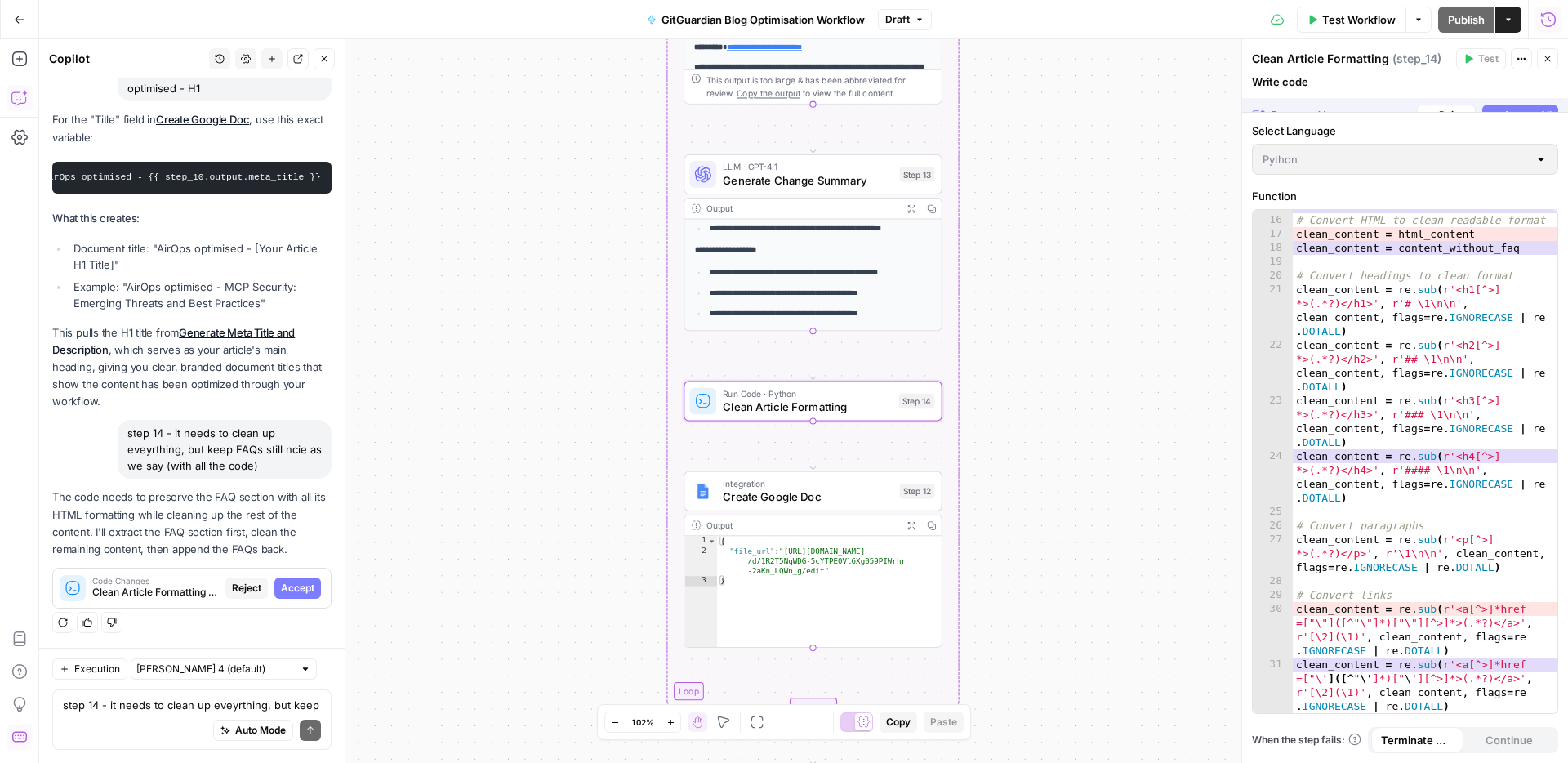
scroll to position [316, 0]
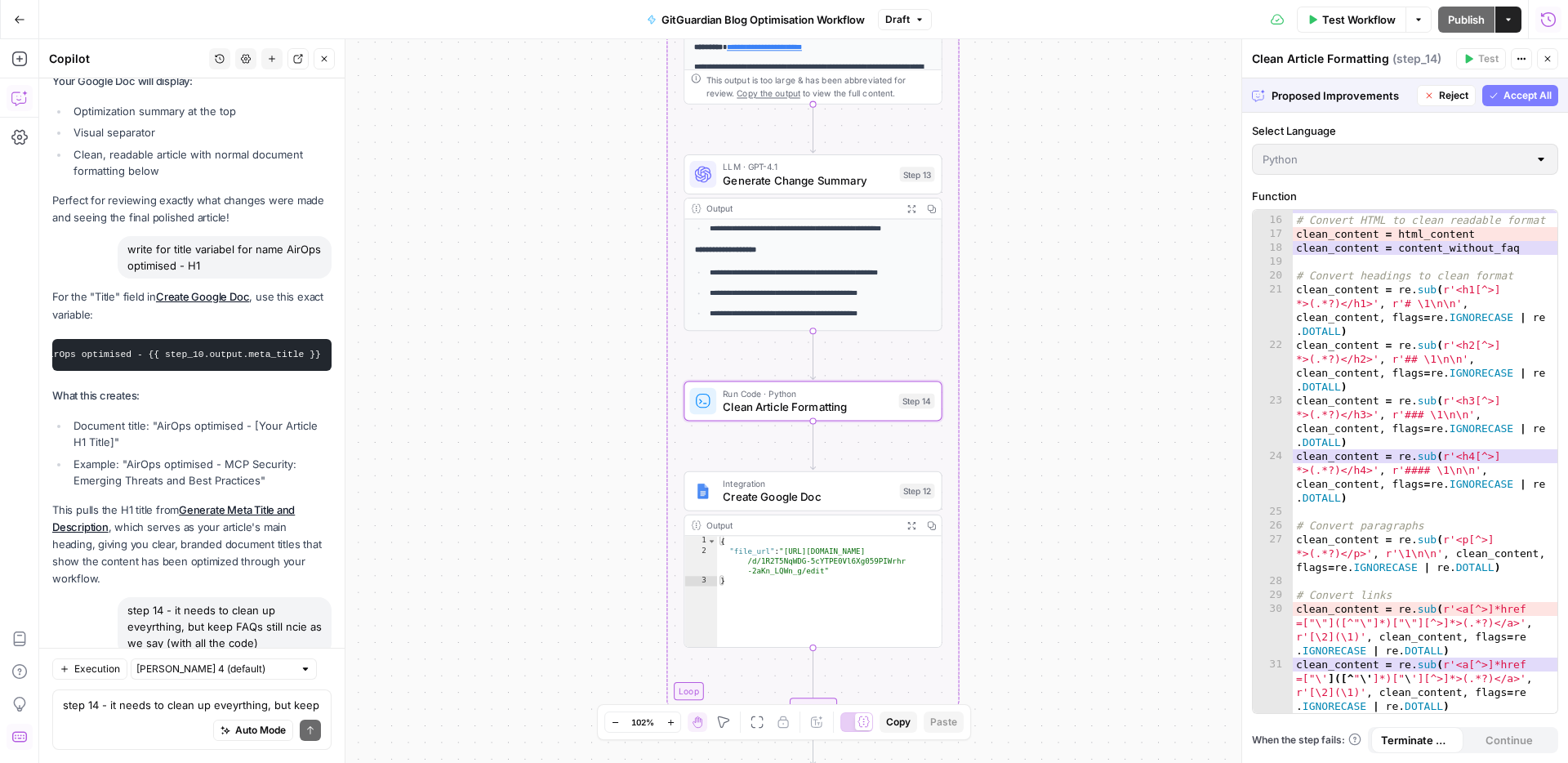
click at [293, 758] on span "Accept" at bounding box center [298, 765] width 34 height 14
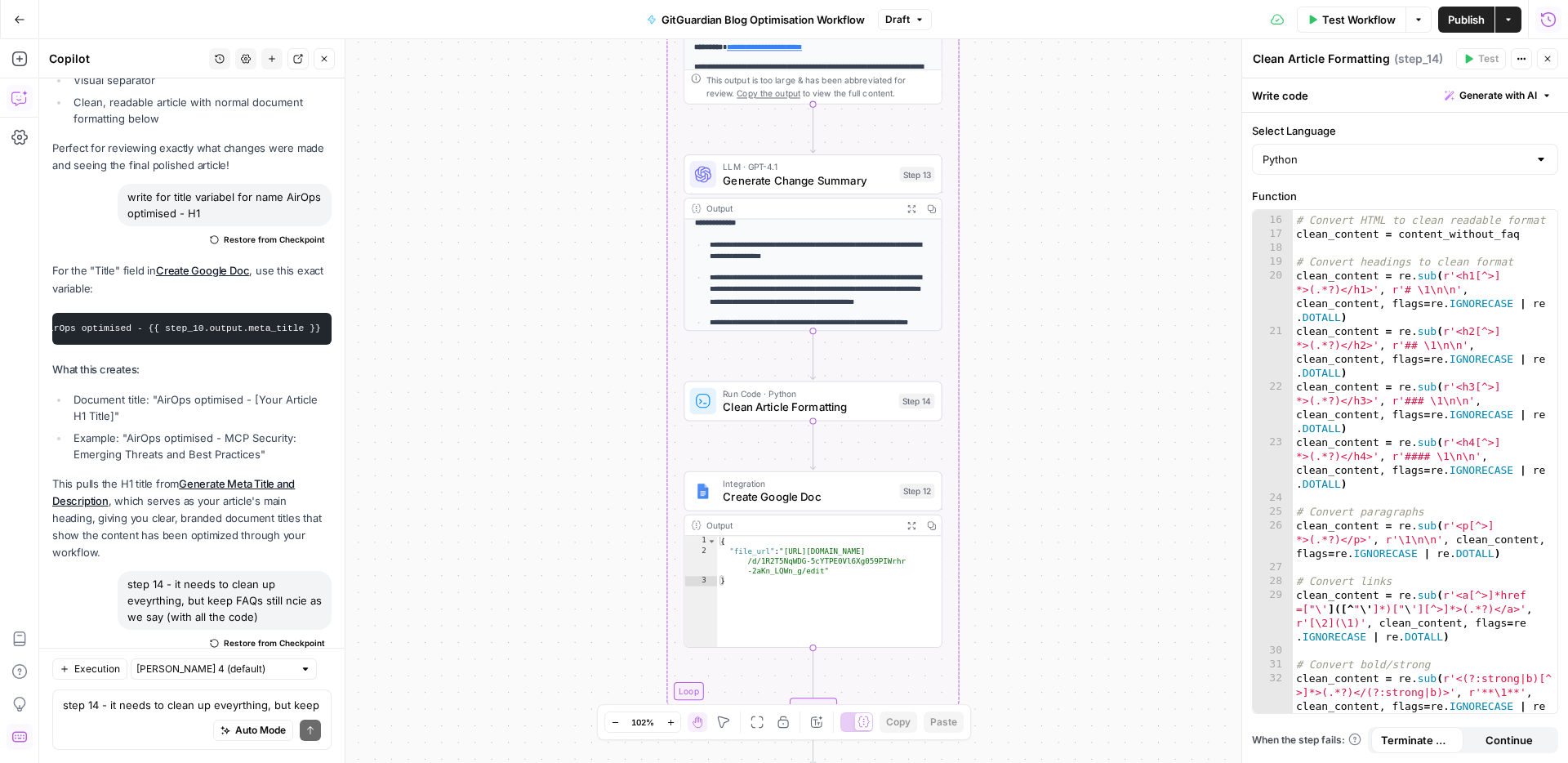
scroll to position [0, 0]
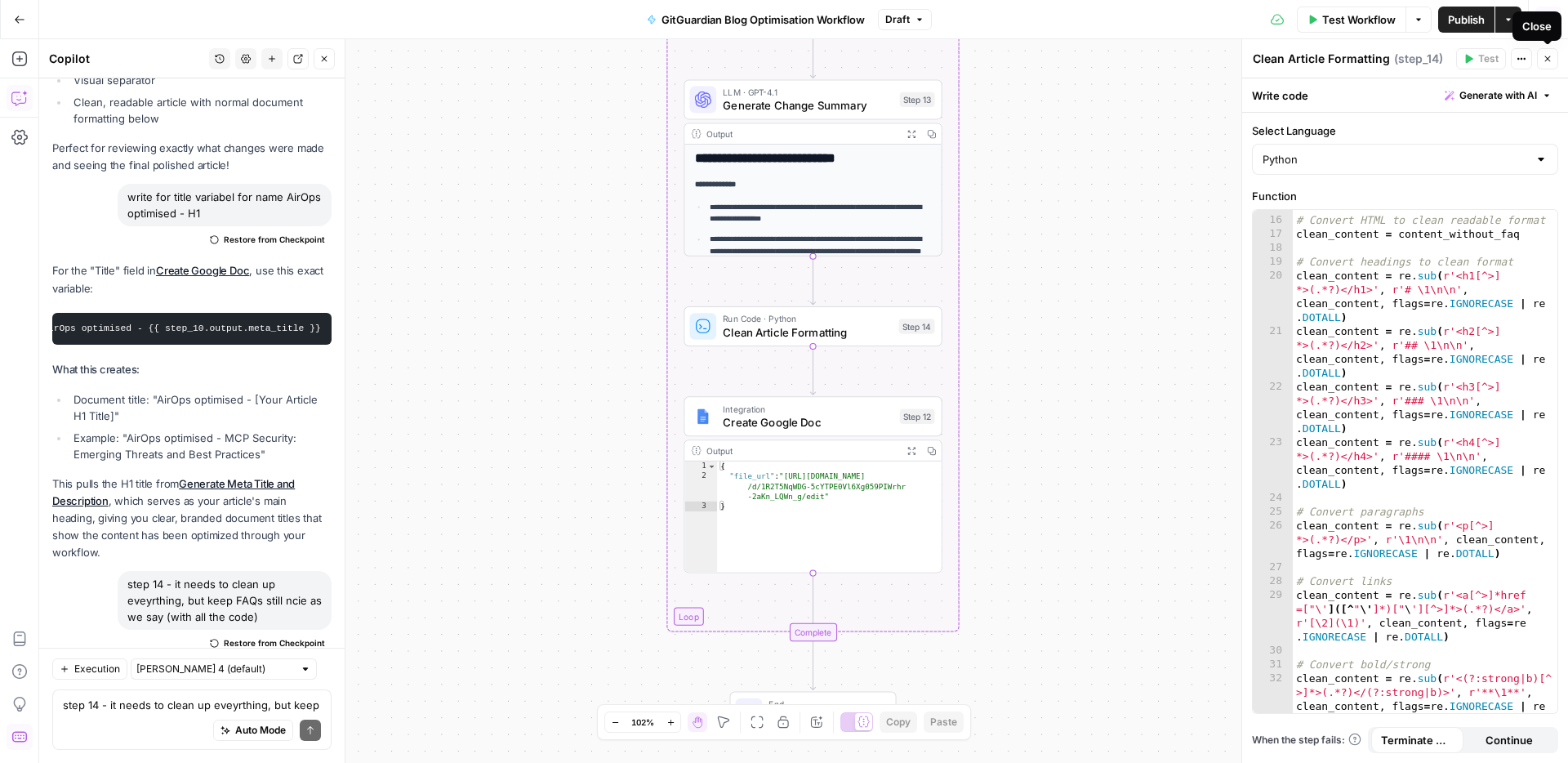
click at [1543, 60] on icon "button" at bounding box center [1548, 59] width 10 height 10
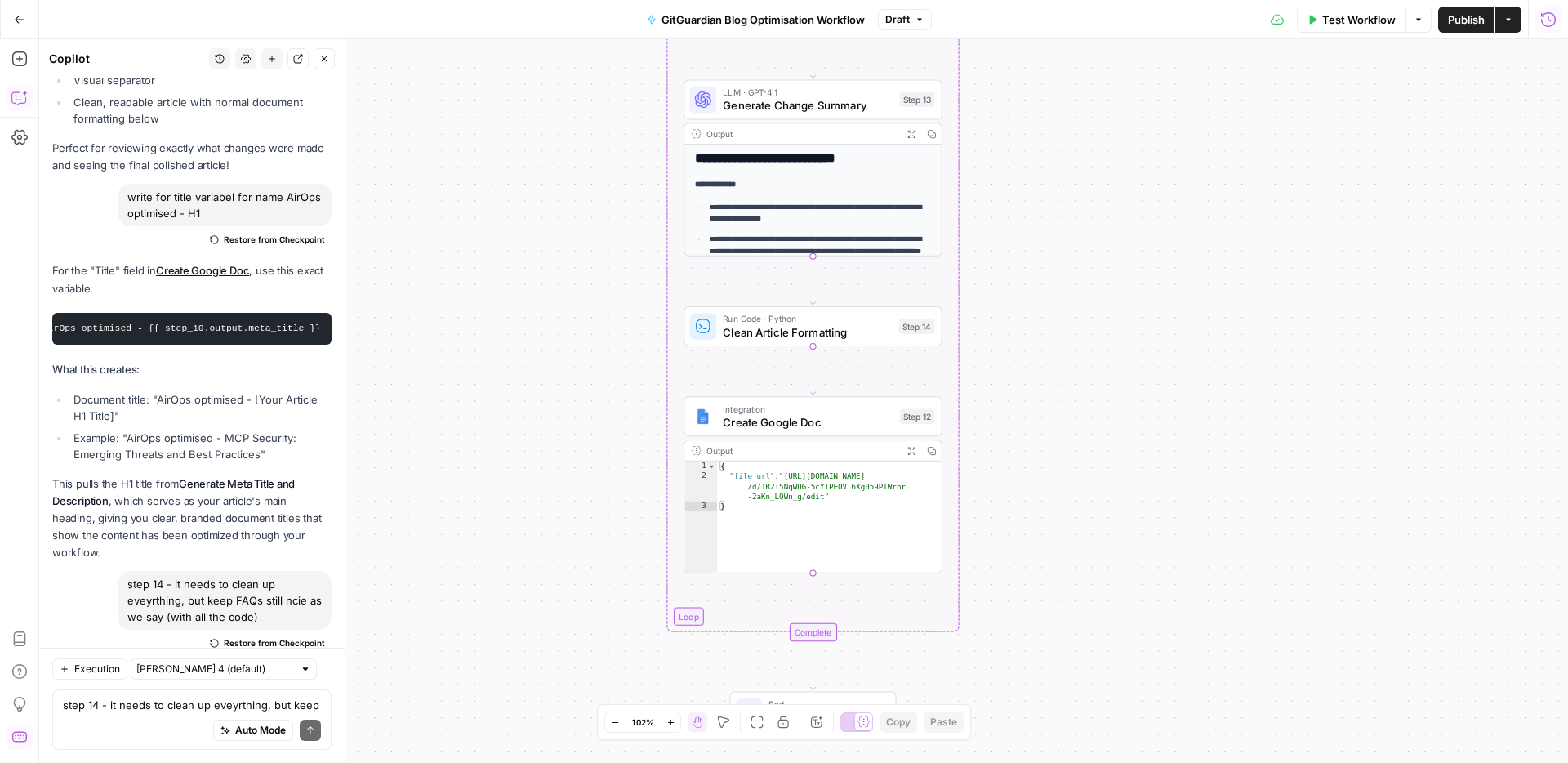
click at [1365, 18] on span "Test Workflow" at bounding box center [1358, 19] width 74 height 16
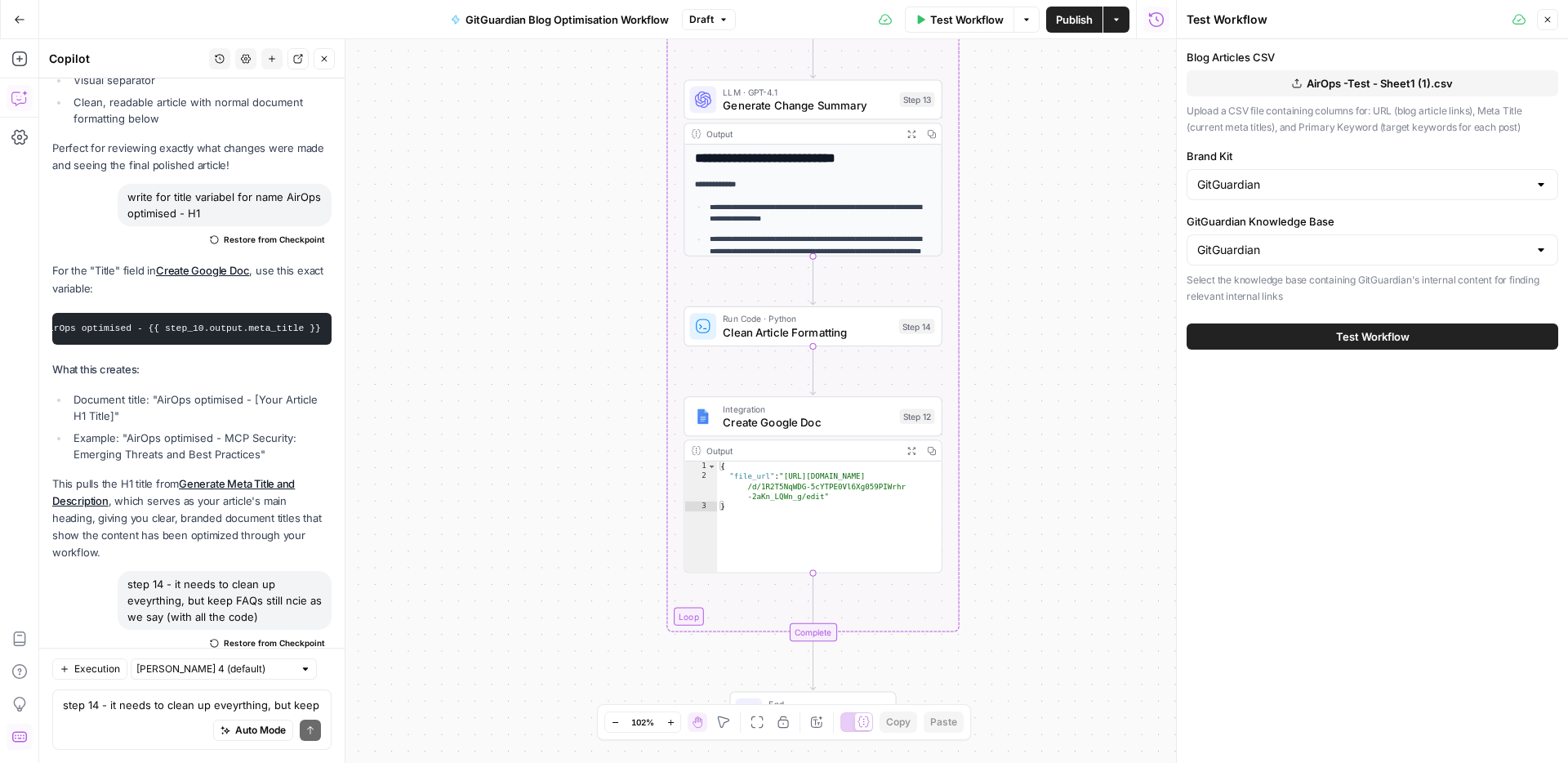
click at [1385, 344] on button "Test Workflow" at bounding box center [1372, 336] width 371 height 26
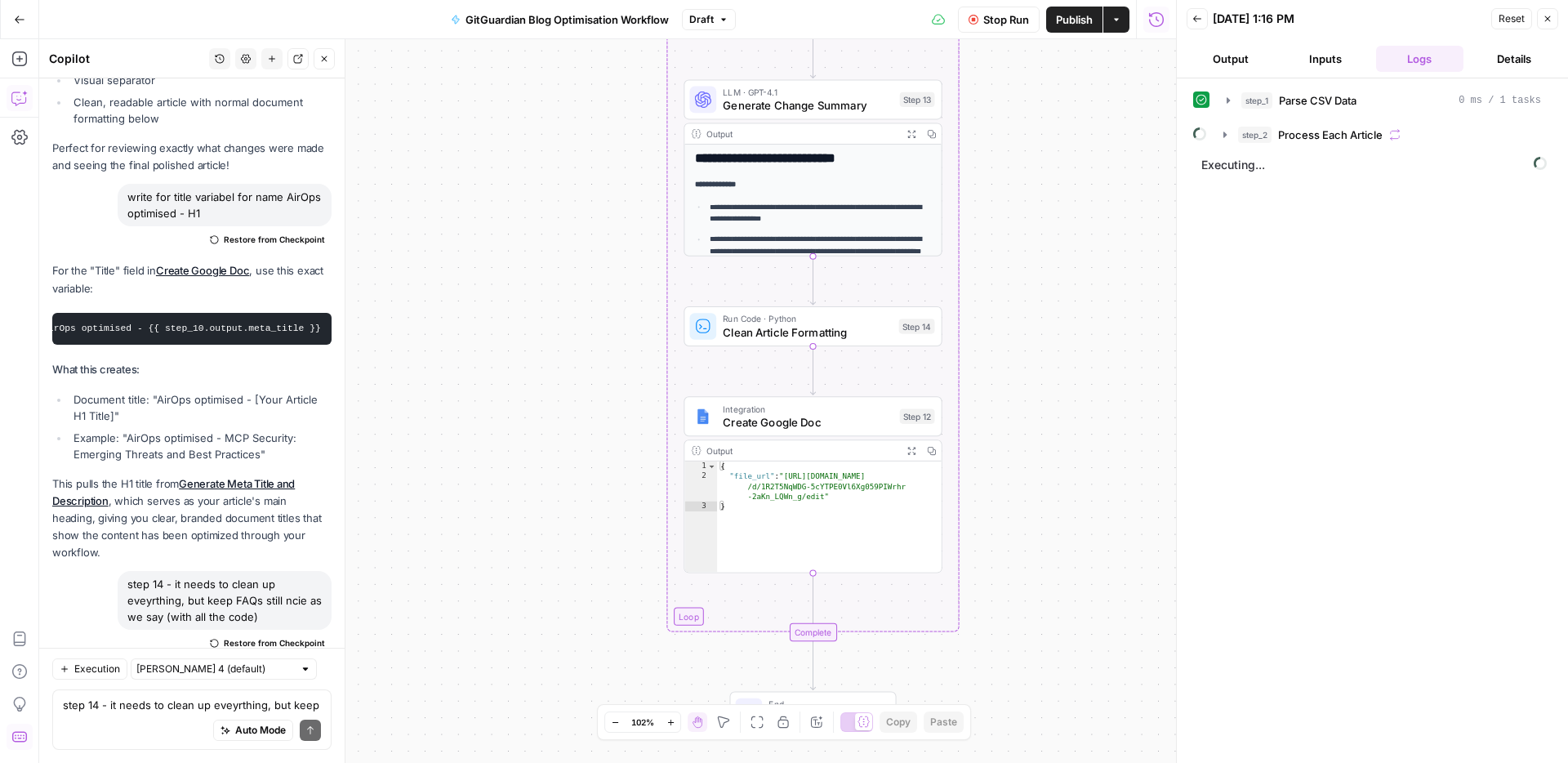
click at [325, 54] on icon "button" at bounding box center [324, 59] width 10 height 10
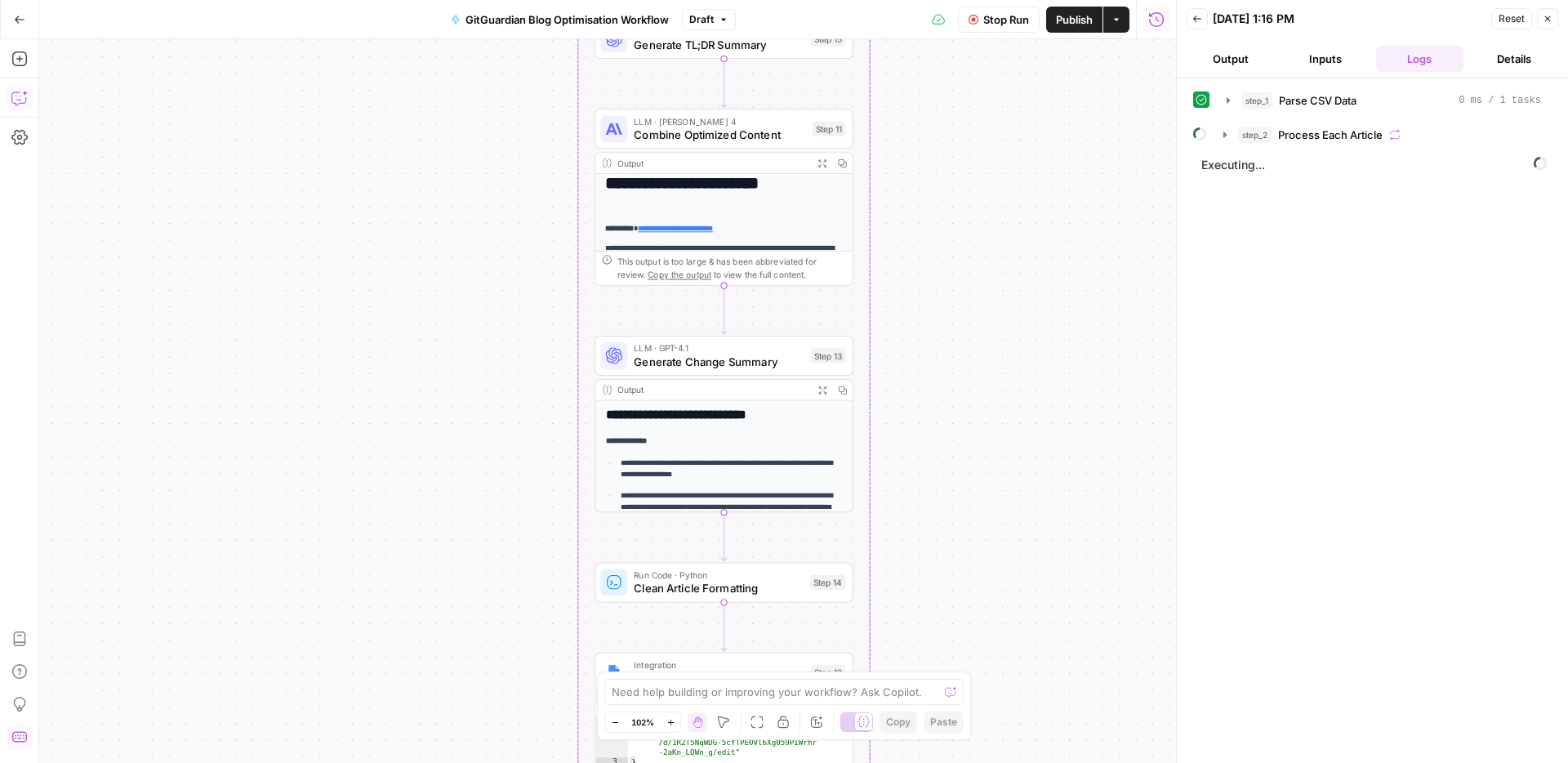
drag, startPoint x: 1020, startPoint y: 116, endPoint x: 1016, endPoint y: 678, distance: 562.0
click at [1022, 654] on div "Workflow Set Inputs Inputs Run Code · Python Parse CSV Data Step 1 Output Expan…" at bounding box center [607, 400] width 1137 height 723
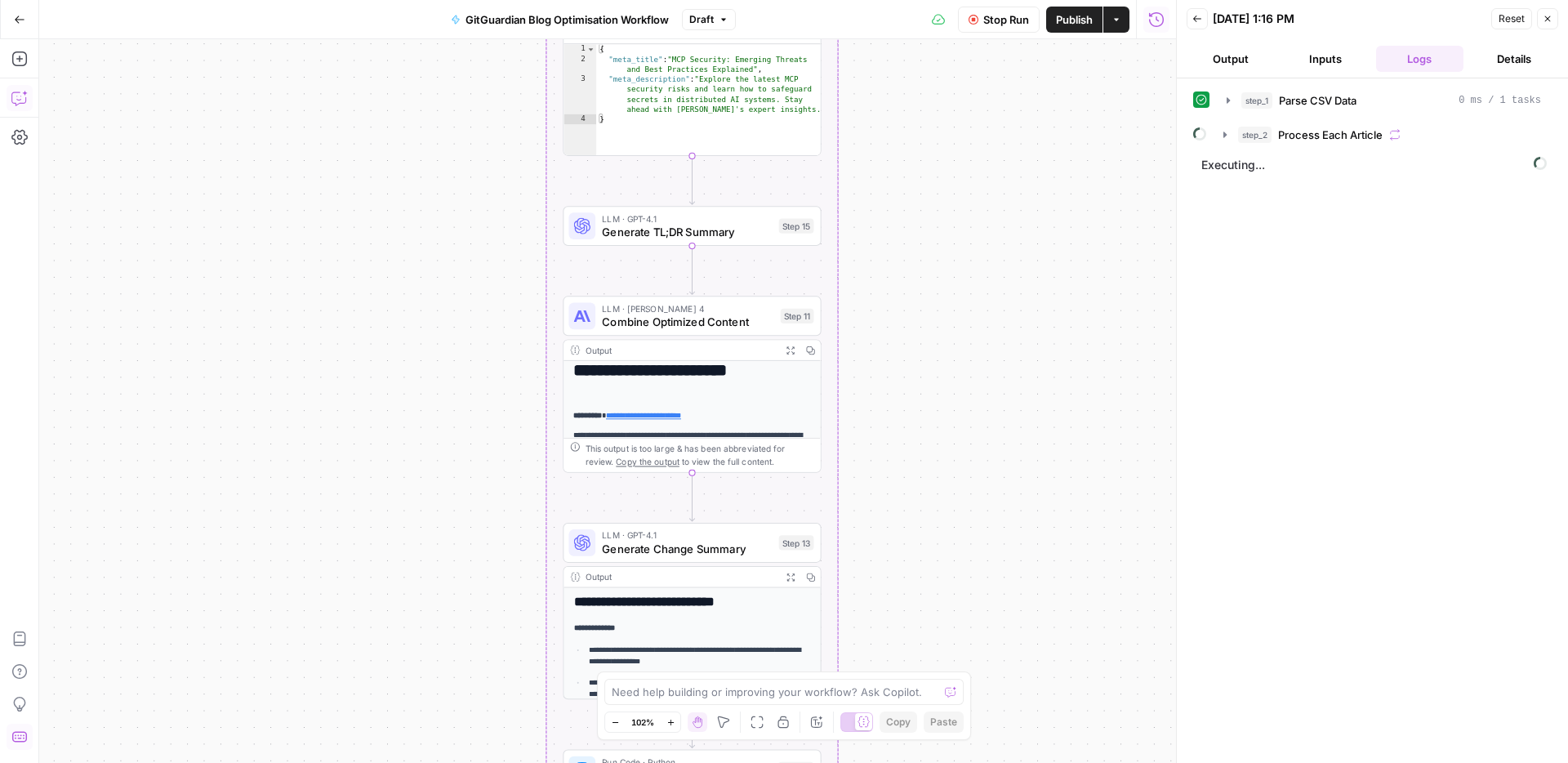
drag, startPoint x: 1006, startPoint y: 163, endPoint x: 905, endPoint y: 762, distance: 607.5
click at [905, 762] on div "Workflow Set Inputs Inputs Run Code · Python Parse CSV Data Step 1 Output Expan…" at bounding box center [607, 400] width 1137 height 723
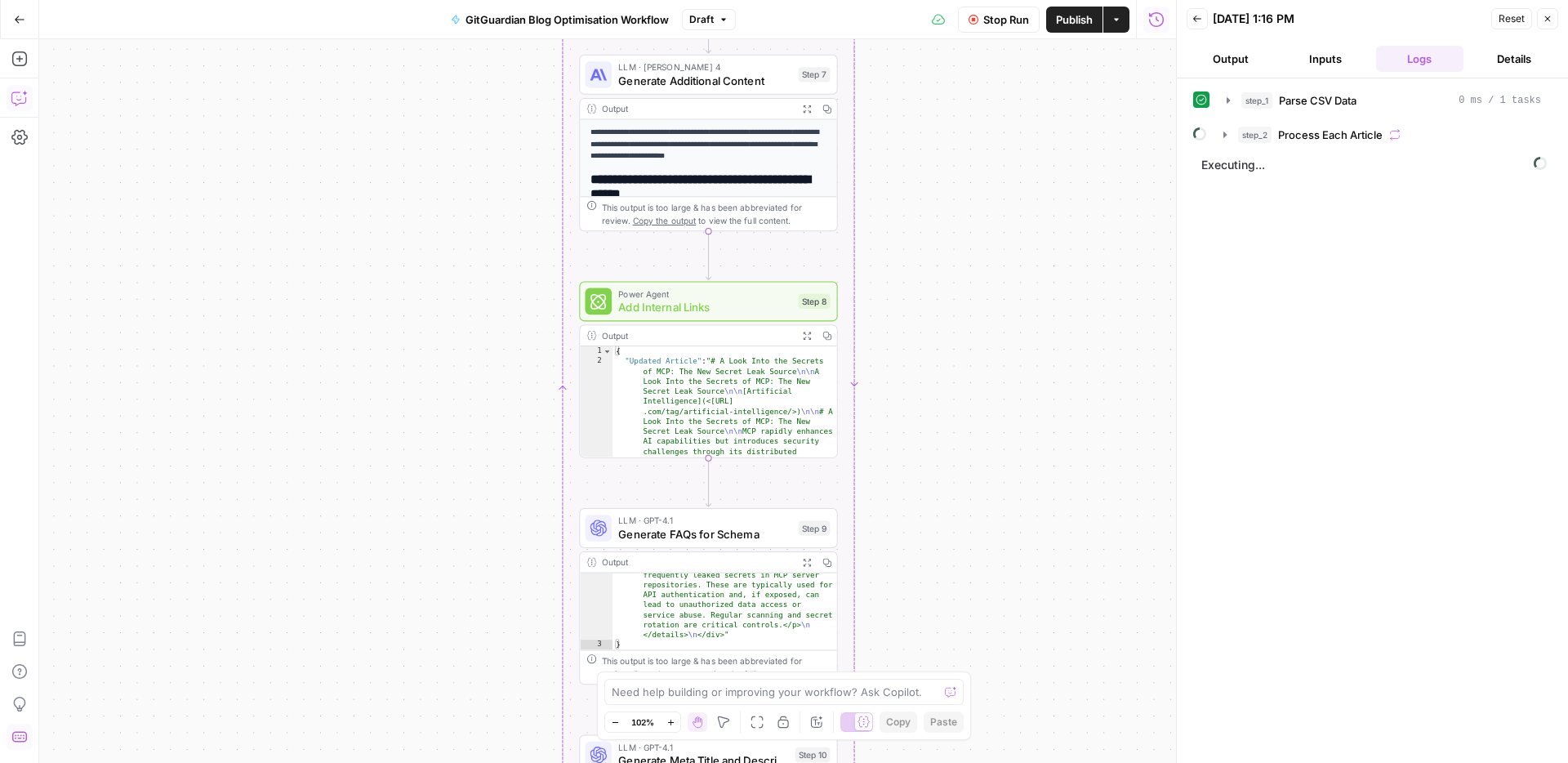
drag, startPoint x: 942, startPoint y: 167, endPoint x: 1022, endPoint y: 448, distance: 292.2
click at [1022, 448] on div "Workflow Set Inputs Inputs Run Code · Python Parse CSV Data Step 1 Output Expan…" at bounding box center [607, 400] width 1137 height 723
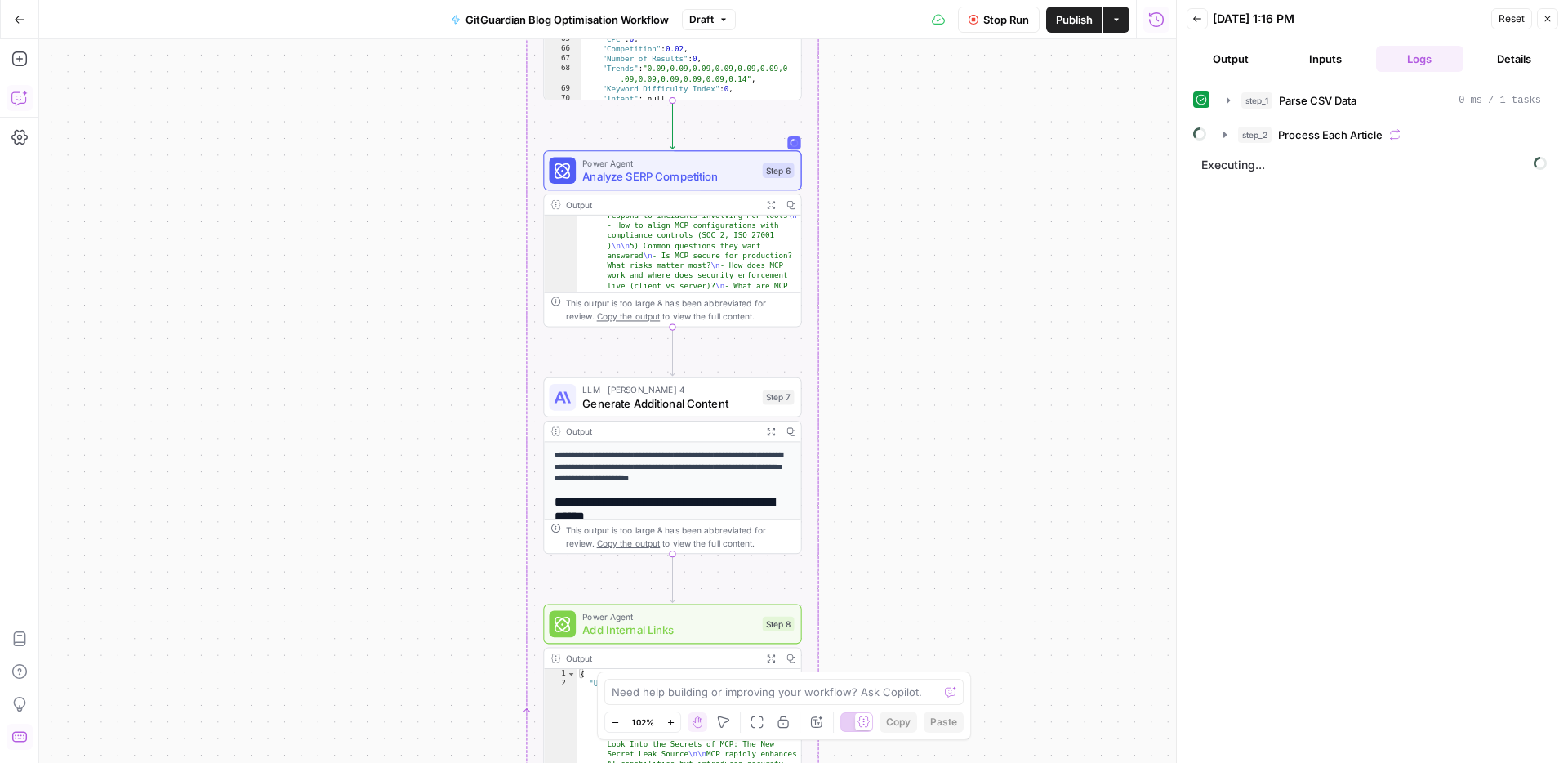
drag, startPoint x: 1017, startPoint y: 179, endPoint x: 979, endPoint y: 507, distance: 330.2
click at [979, 507] on div "Workflow Set Inputs Inputs Run Code · Python Parse CSV Data Step 1 Output Expan…" at bounding box center [607, 400] width 1137 height 723
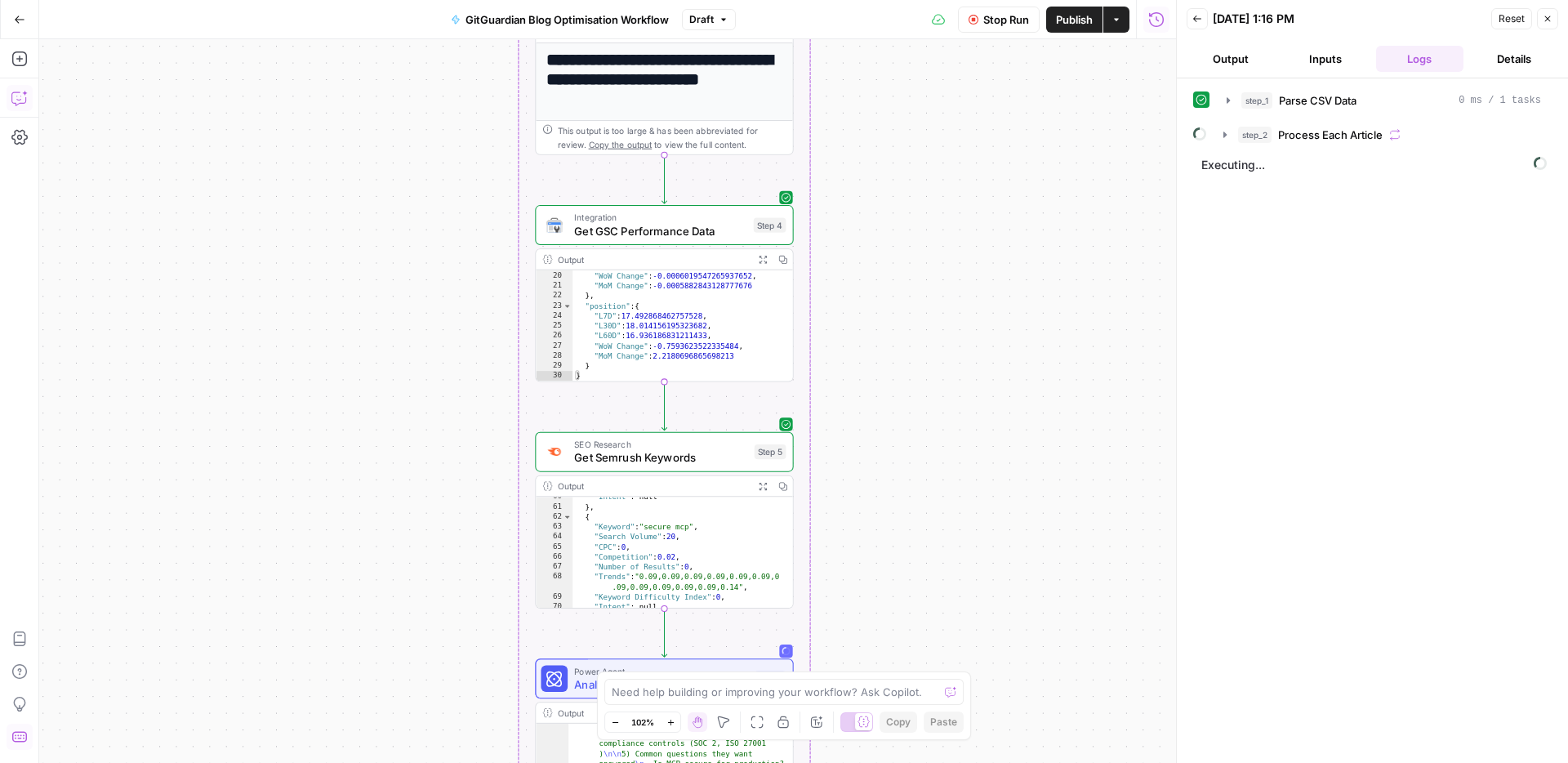
drag, startPoint x: 951, startPoint y: 203, endPoint x: 935, endPoint y: 545, distance: 342.4
click at [949, 638] on div "Workflow Set Inputs Inputs Run Code · Python Parse CSV Data Step 1 Output Expan…" at bounding box center [607, 400] width 1137 height 723
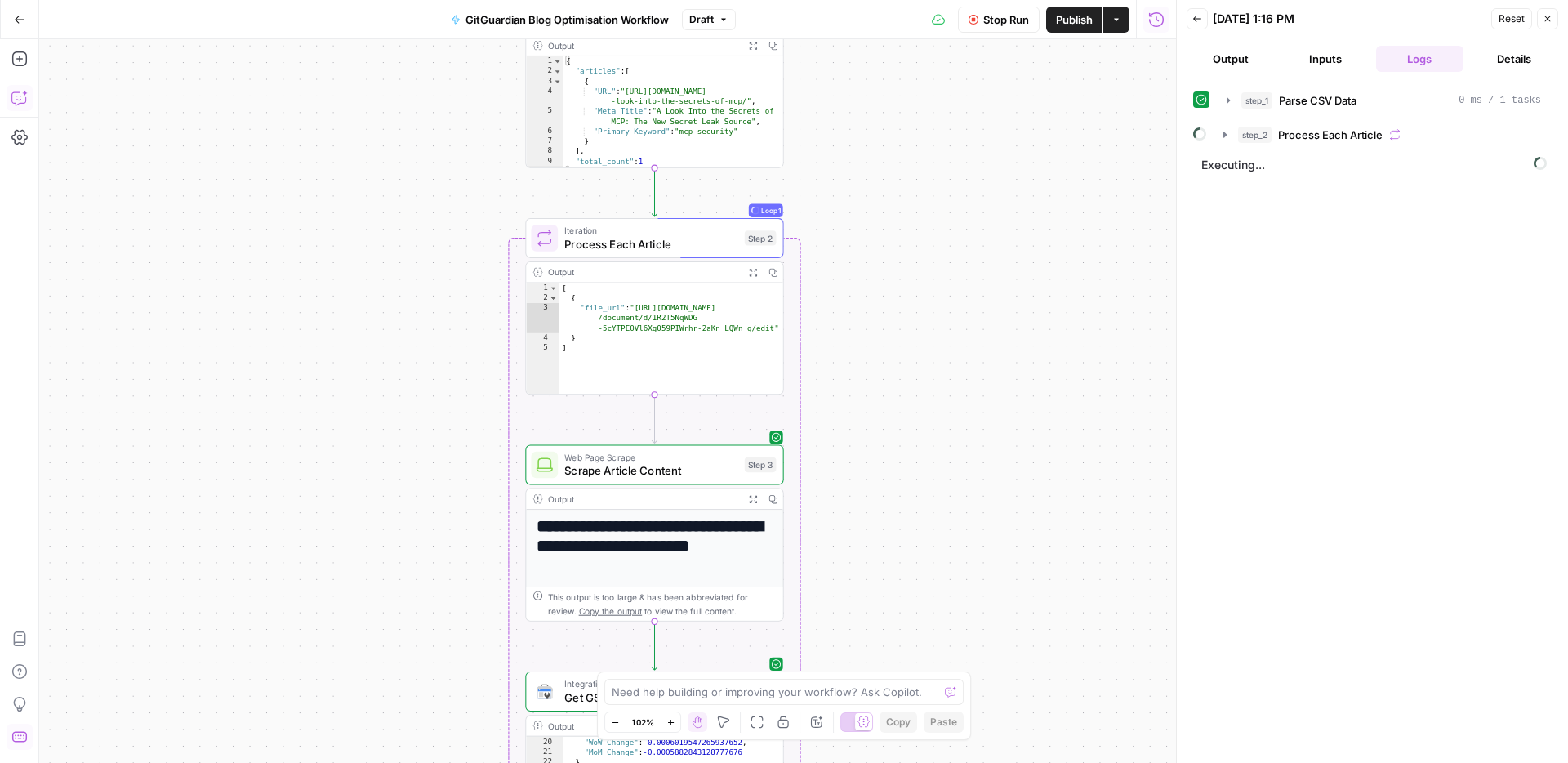
drag, startPoint x: 929, startPoint y: 176, endPoint x: 916, endPoint y: 607, distance: 431.2
click at [916, 648] on div "Workflow Set Inputs Inputs Run Code · Python Parse CSV Data Step 1 Output Expan…" at bounding box center [607, 400] width 1137 height 723
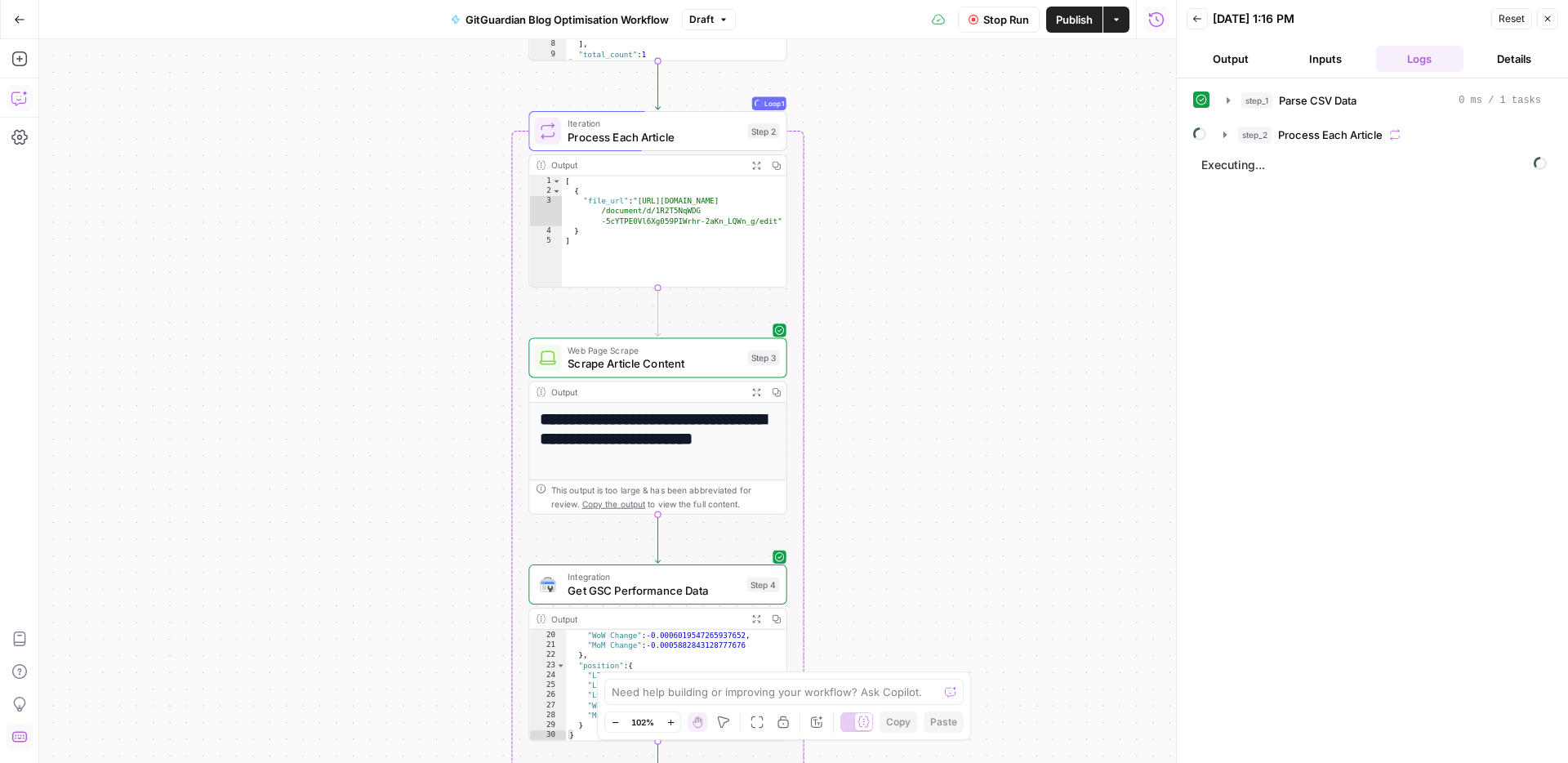
drag, startPoint x: 927, startPoint y: 431, endPoint x: 933, endPoint y: 343, distance: 88.2
click at [933, 343] on div "Workflow Set Inputs Inputs Run Code · Python Parse CSV Data Step 1 Output Expan…" at bounding box center [607, 400] width 1137 height 723
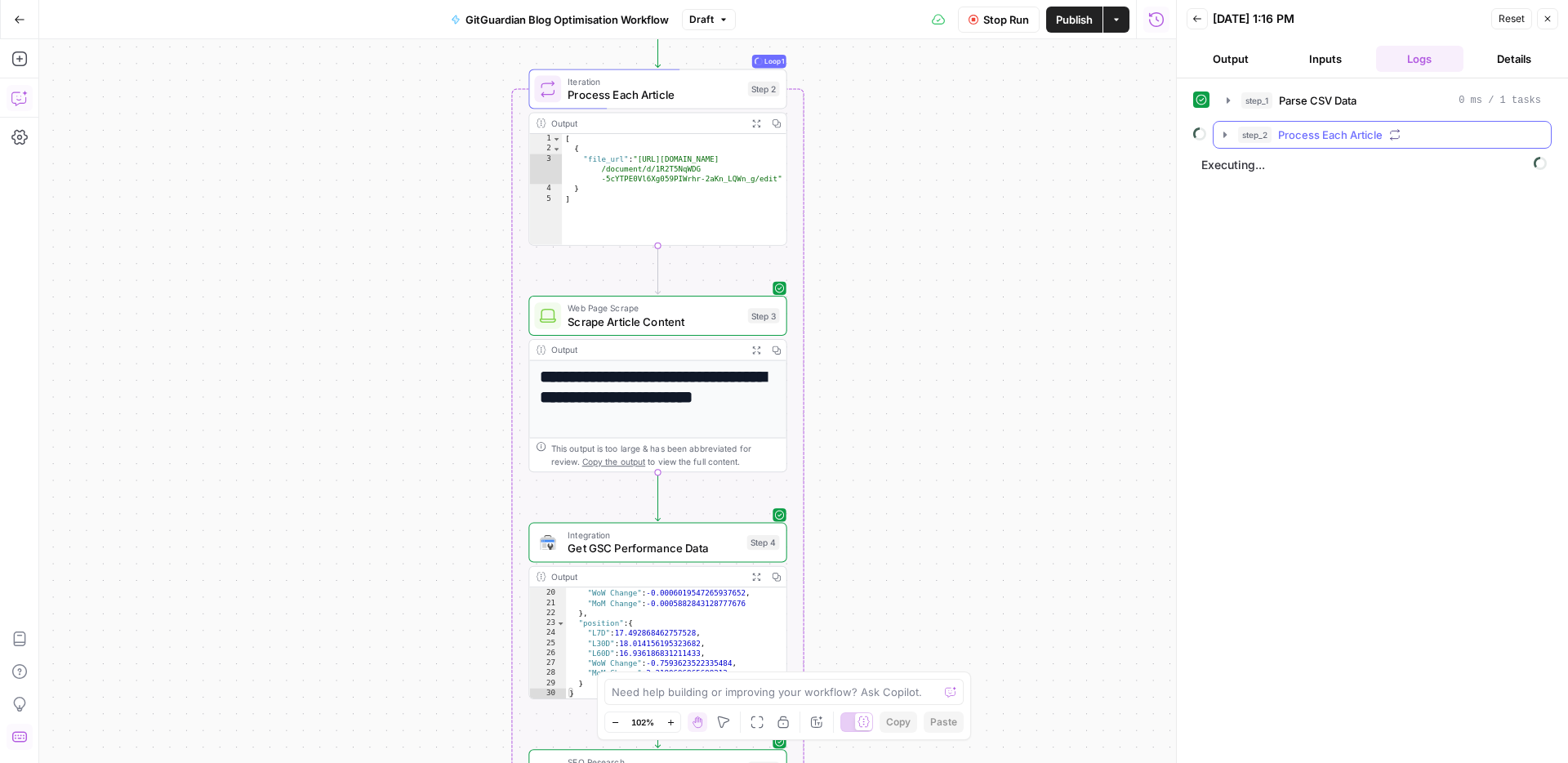
click at [1216, 132] on button "step_2 Process Each Article" at bounding box center [1382, 134] width 337 height 26
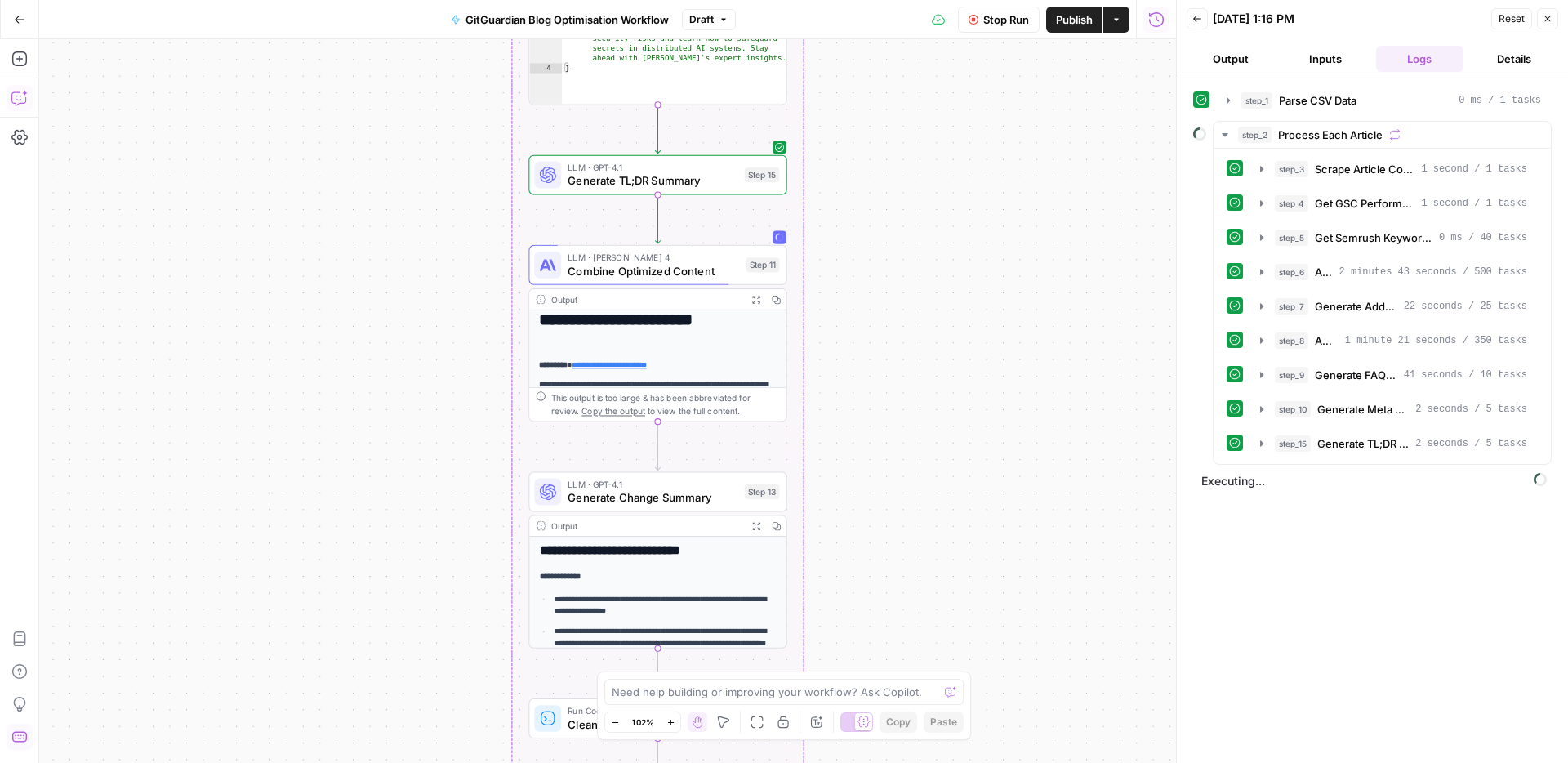
click at [945, 438] on div "Workflow Set Inputs Inputs Run Code · Python Parse CSV Data Step 1 Output Expan…" at bounding box center [607, 400] width 1137 height 723
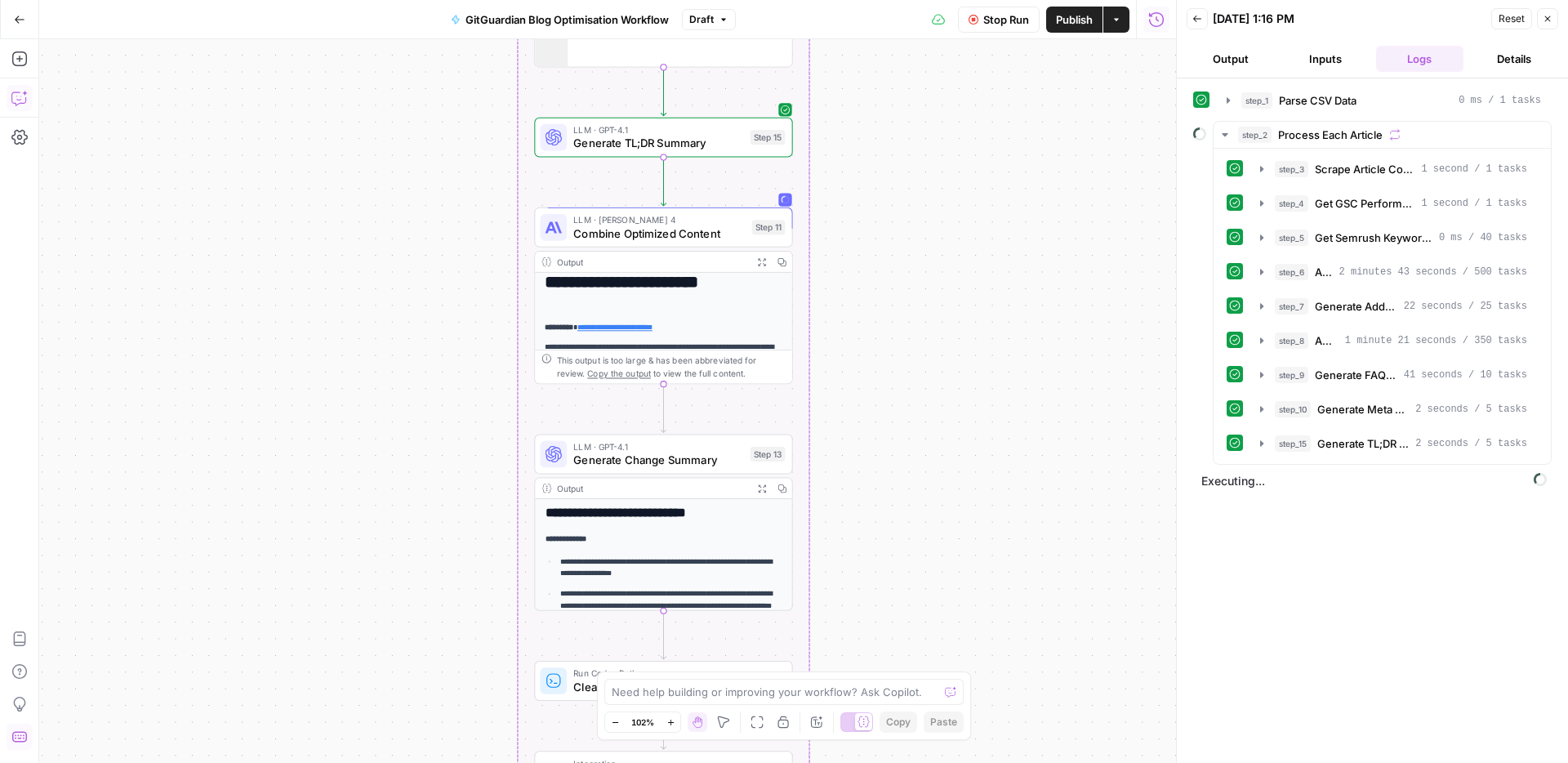
drag, startPoint x: 946, startPoint y: 464, endPoint x: 952, endPoint y: 426, distance: 38.5
click at [952, 426] on div "Workflow Set Inputs Inputs Run Code · Python Parse CSV Data Step 1 Output Expan…" at bounding box center [607, 400] width 1137 height 723
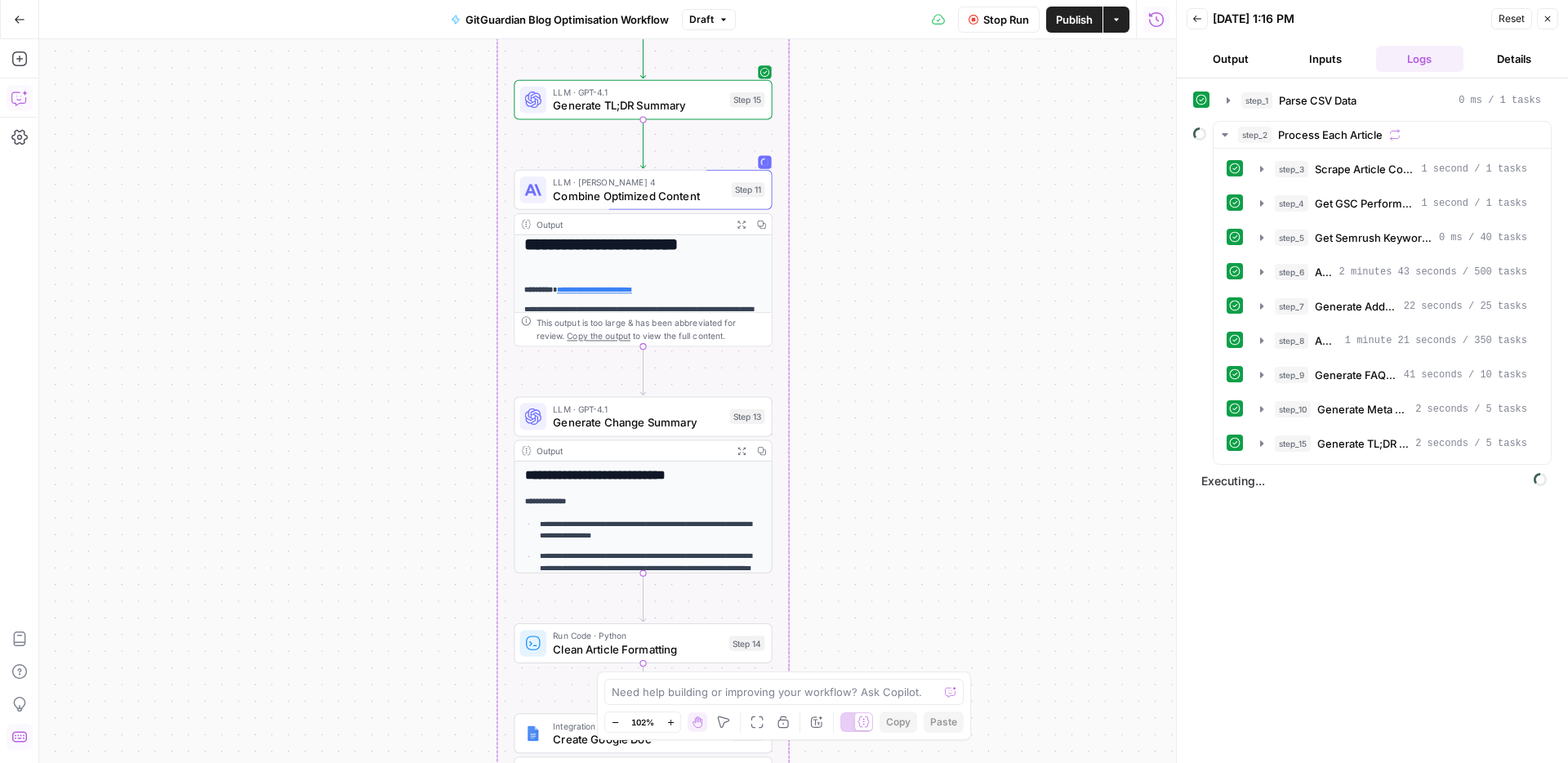
drag, startPoint x: 970, startPoint y: 474, endPoint x: 940, endPoint y: 425, distance: 57.5
click at [940, 425] on div "Workflow Set Inputs Inputs Run Code · Python Parse CSV Data Step 1 Output Expan…" at bounding box center [607, 400] width 1137 height 723
